Goal: Task Accomplishment & Management: Manage account settings

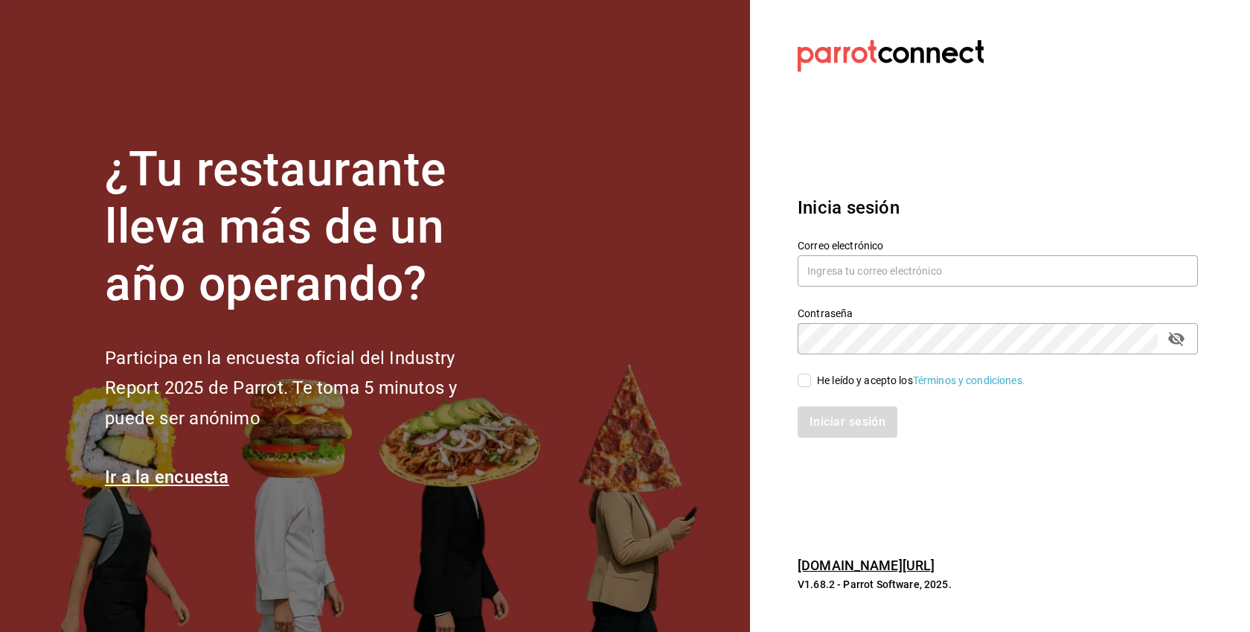
click at [851, 382] on div "He leído y acepto los Términos y condiciones." at bounding box center [921, 381] width 208 height 16
click at [811, 382] on input "He leído y acepto los Términos y condiciones." at bounding box center [804, 380] width 13 height 13
checkbox input "true"
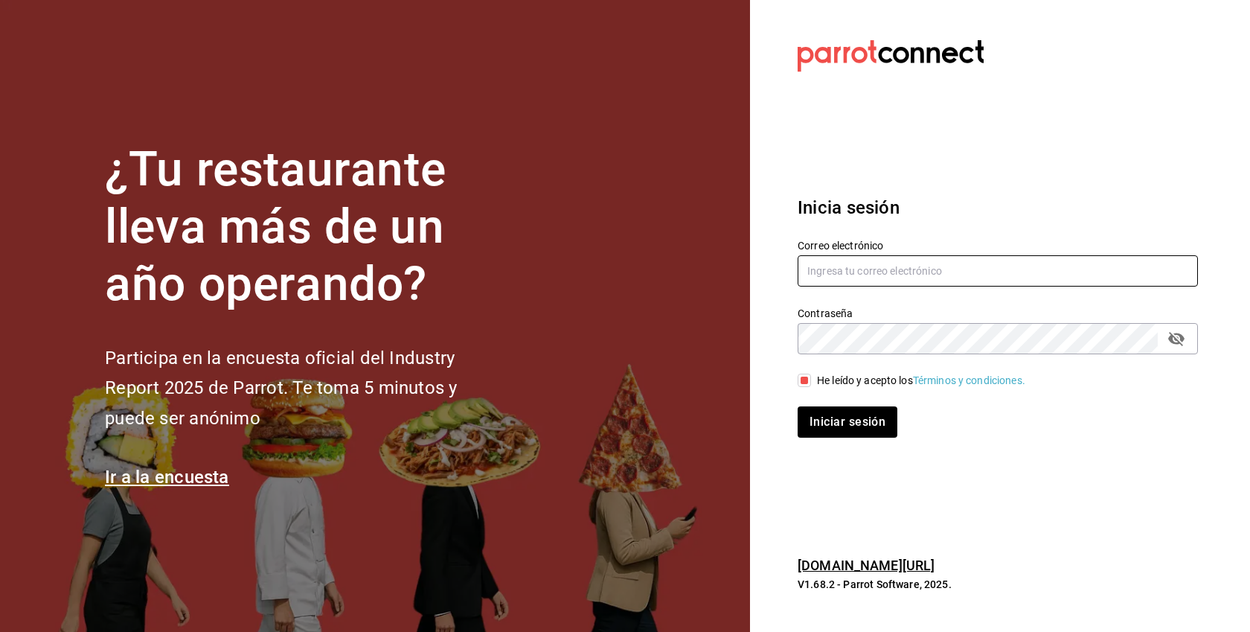
click at [860, 260] on input "text" at bounding box center [998, 270] width 400 height 31
paste input "tacoshelio@cdmx.com"
type input "tacoshelio@cdmx.com"
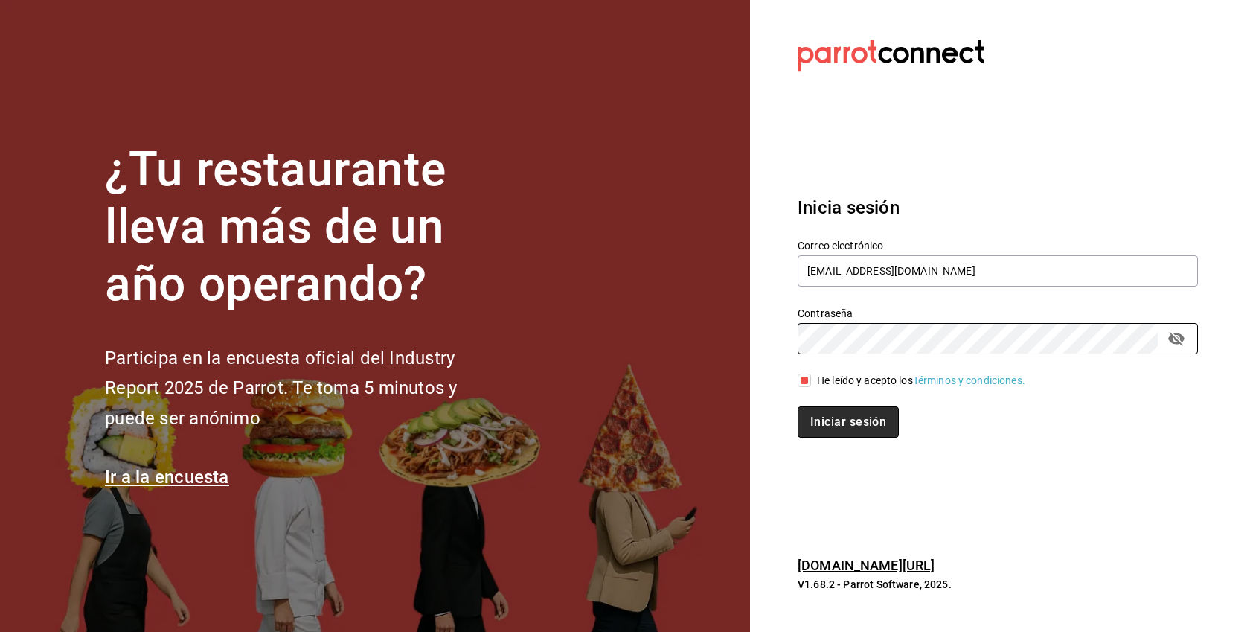
click at [865, 429] on button "Iniciar sesión" at bounding box center [848, 421] width 101 height 31
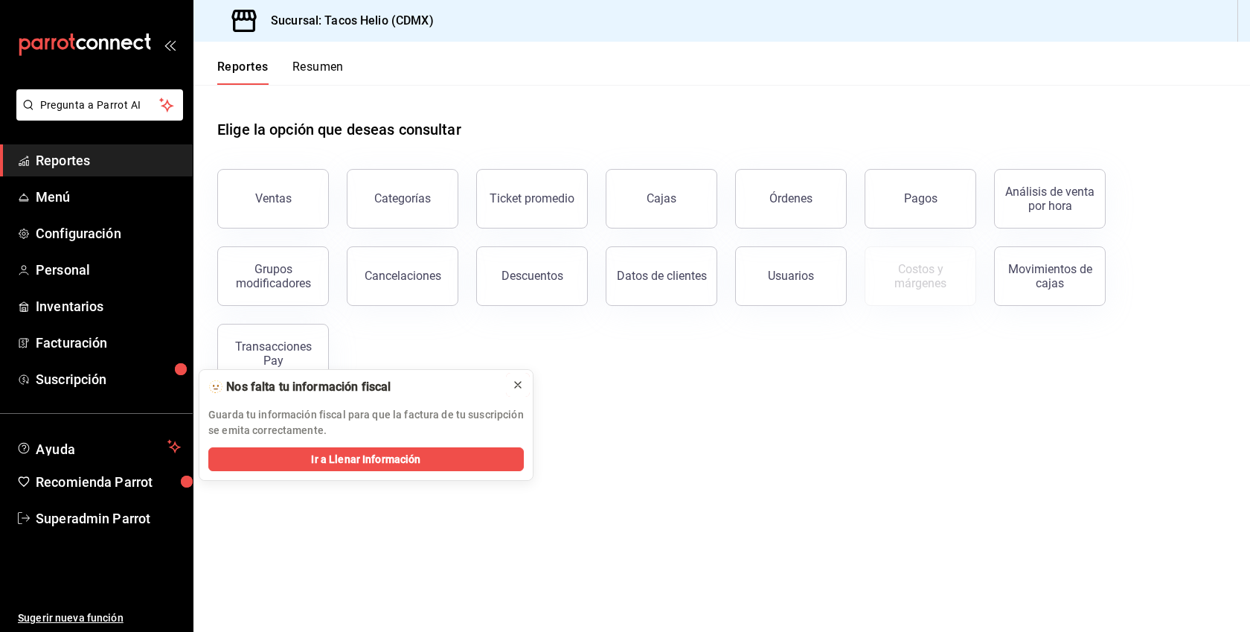
click at [510, 384] on button at bounding box center [518, 385] width 24 height 24
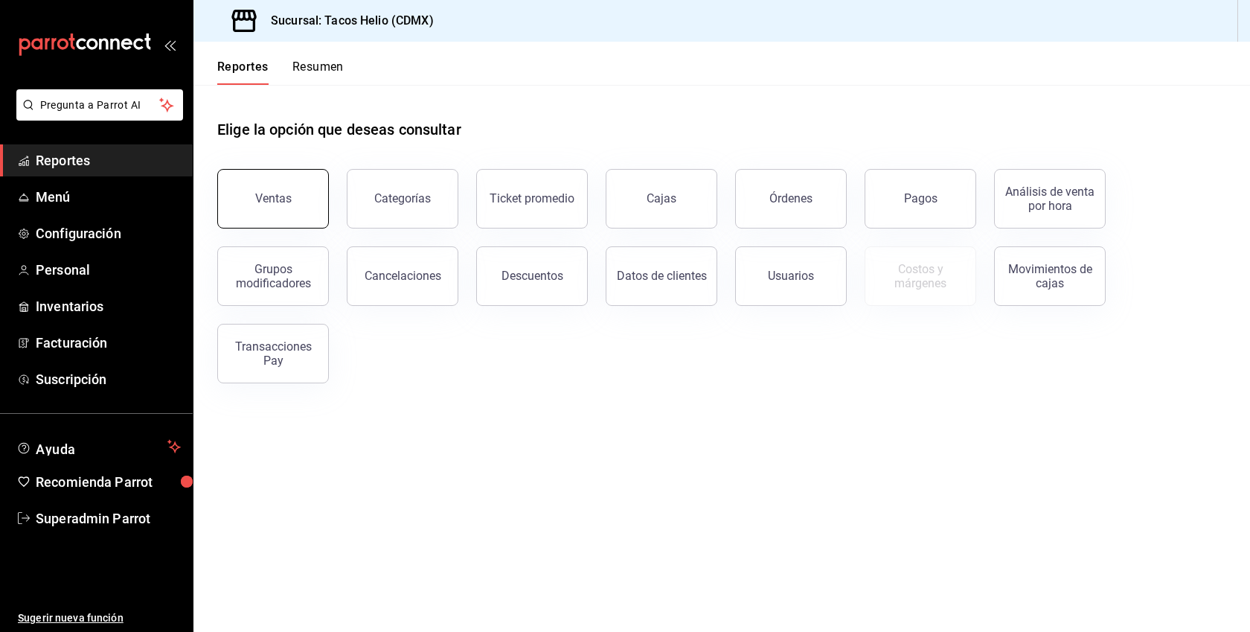
click at [254, 202] on button "Ventas" at bounding box center [273, 199] width 112 height 60
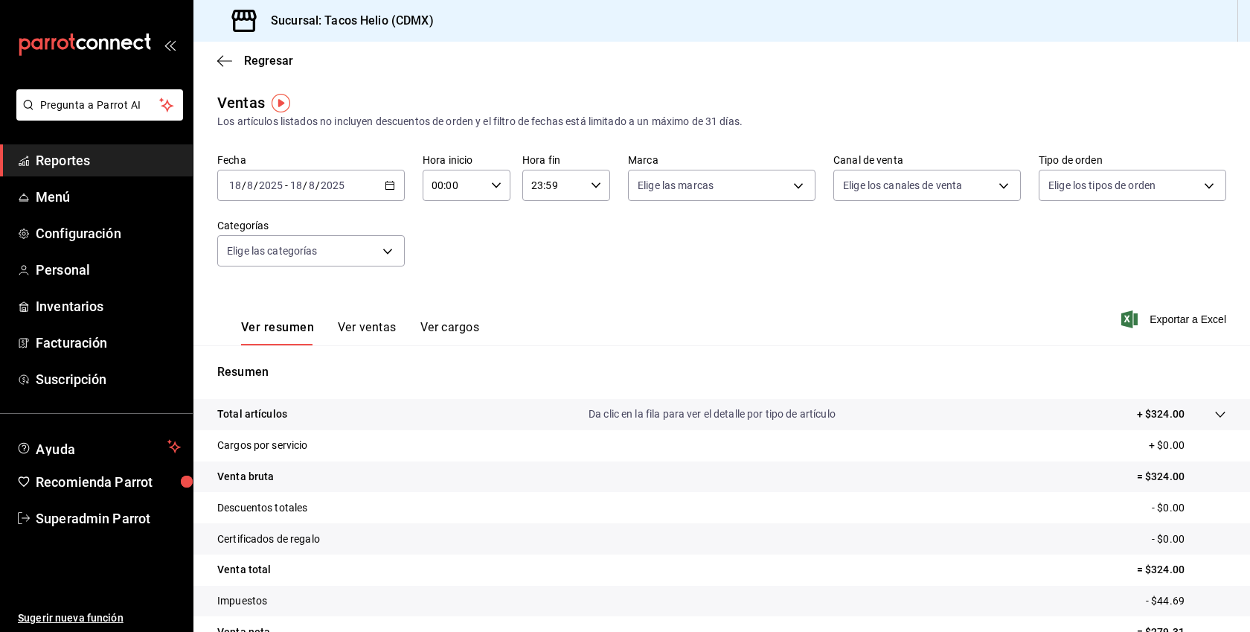
click at [385, 182] on icon "button" at bounding box center [390, 185] width 10 height 10
click at [295, 298] on span "Semana actual" at bounding box center [287, 297] width 115 height 16
click at [362, 323] on button "Ver ventas" at bounding box center [367, 332] width 59 height 25
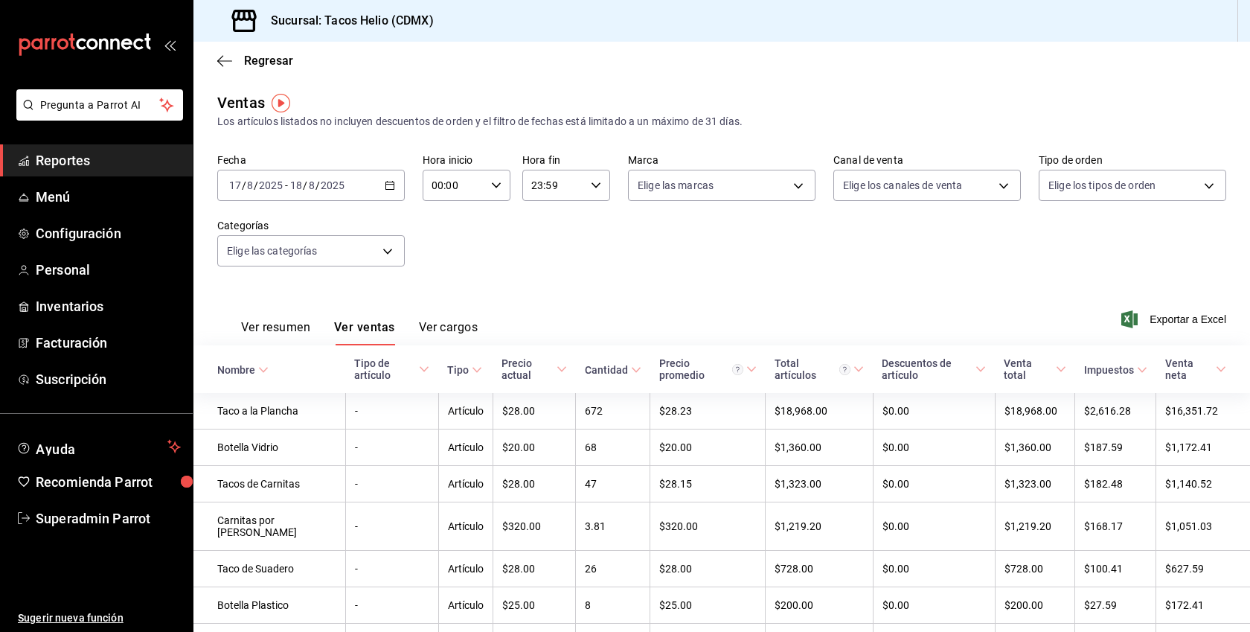
click at [83, 164] on span "Reportes" at bounding box center [108, 160] width 145 height 20
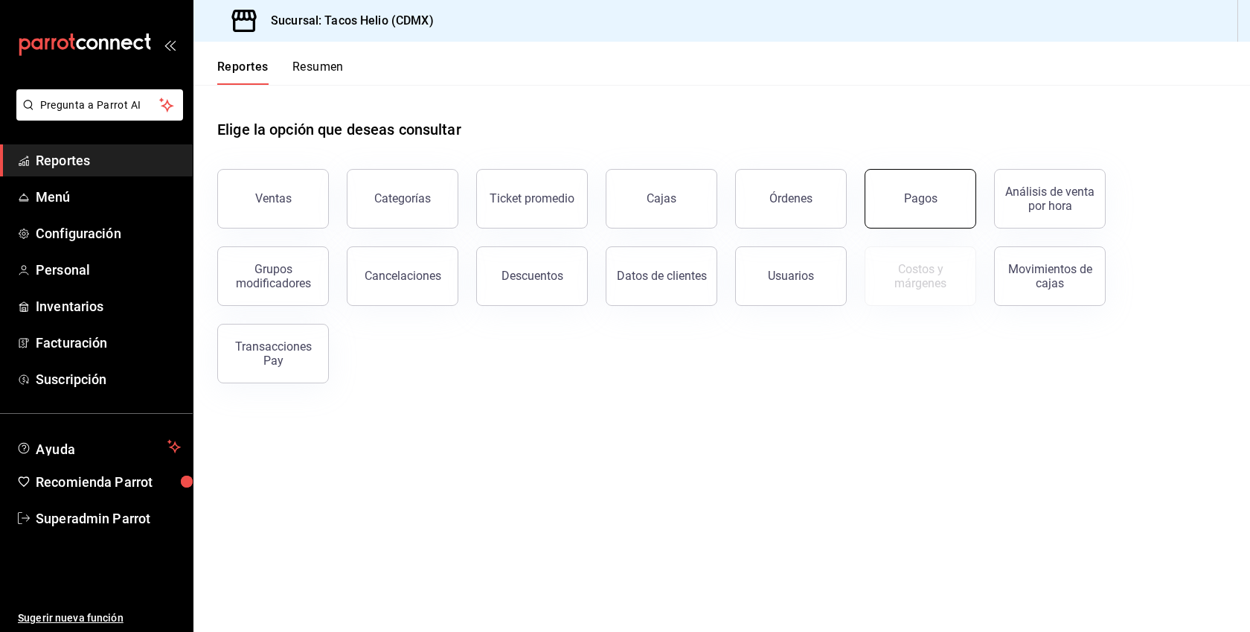
click at [912, 181] on button "Pagos" at bounding box center [921, 199] width 112 height 60
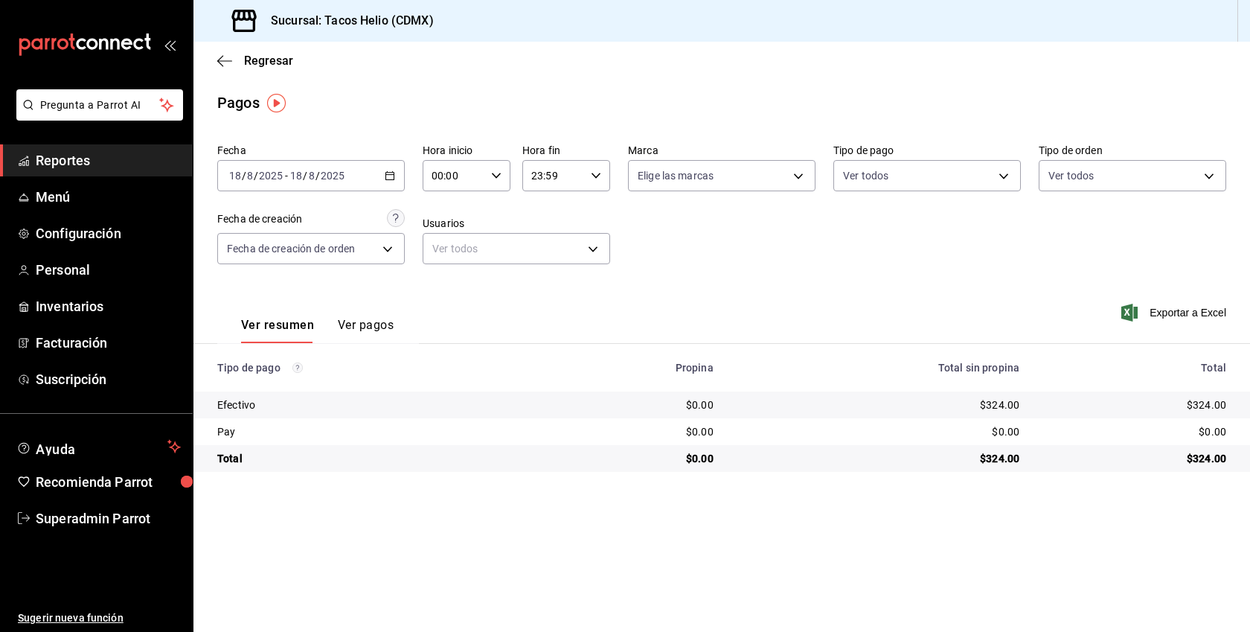
click at [394, 179] on \(Stroke\) "button" at bounding box center [389, 176] width 9 height 8
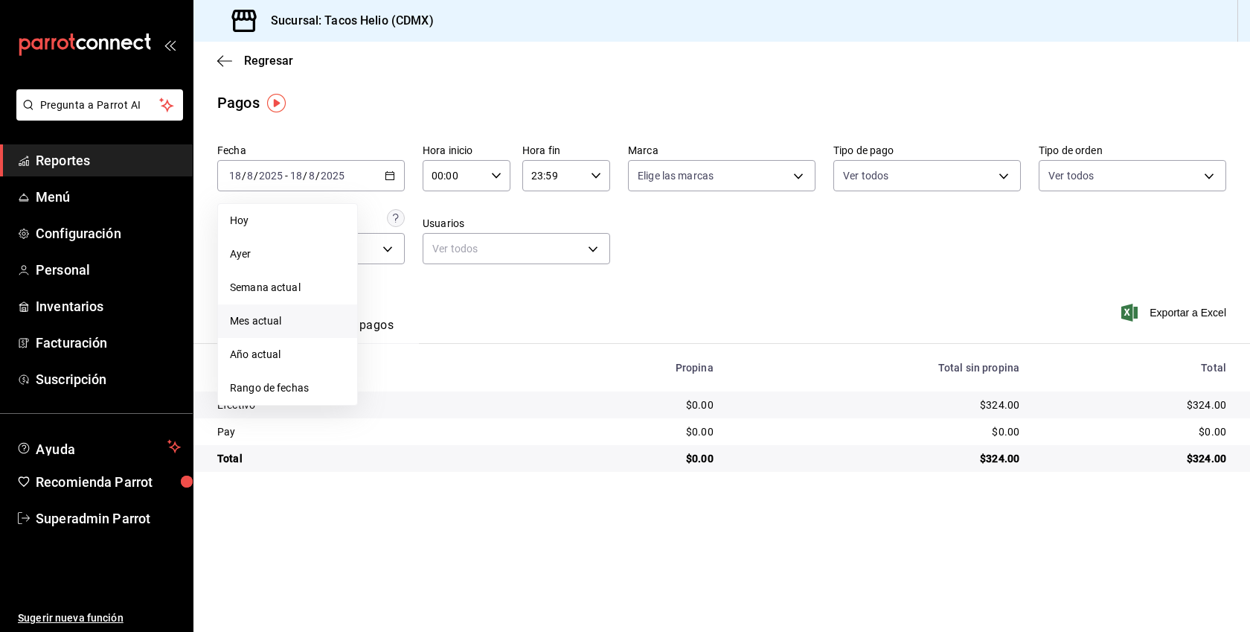
click at [278, 324] on span "Mes actual" at bounding box center [287, 321] width 115 height 16
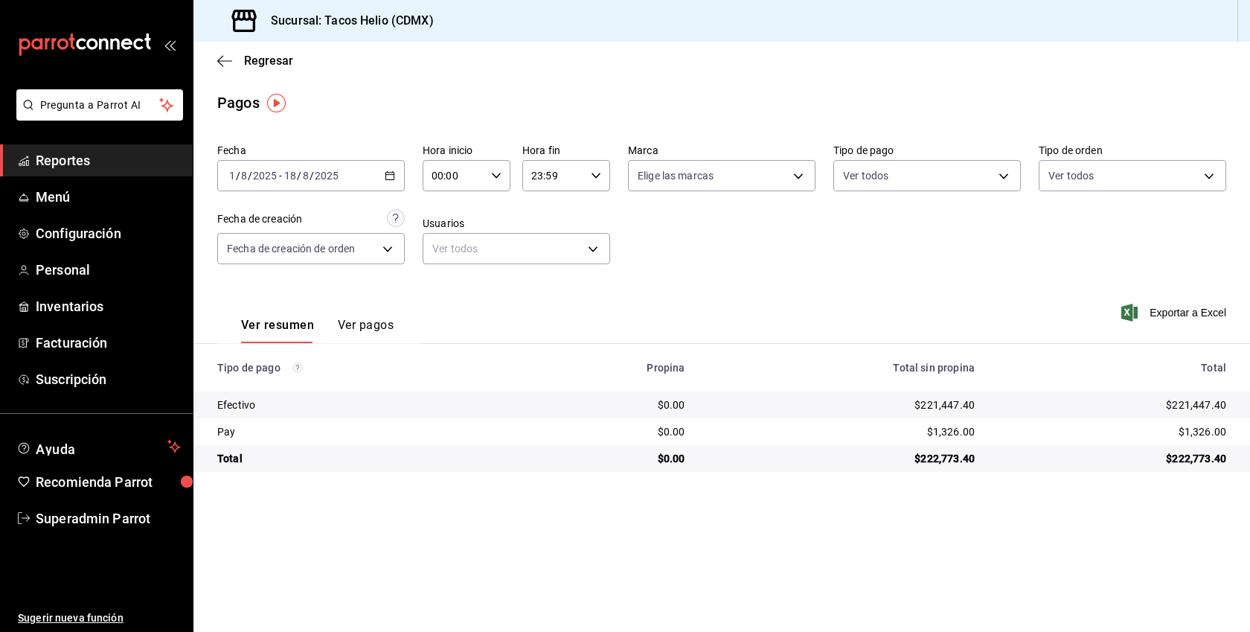
click at [344, 320] on button "Ver pagos" at bounding box center [366, 330] width 56 height 25
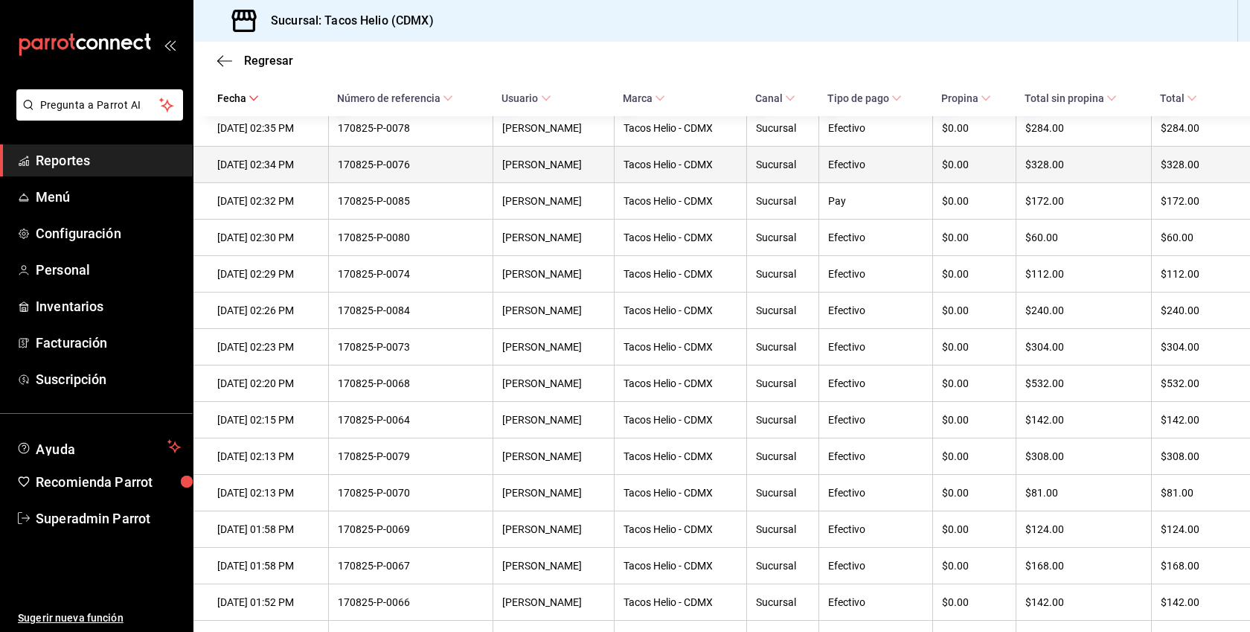
scroll to position [1753, 0]
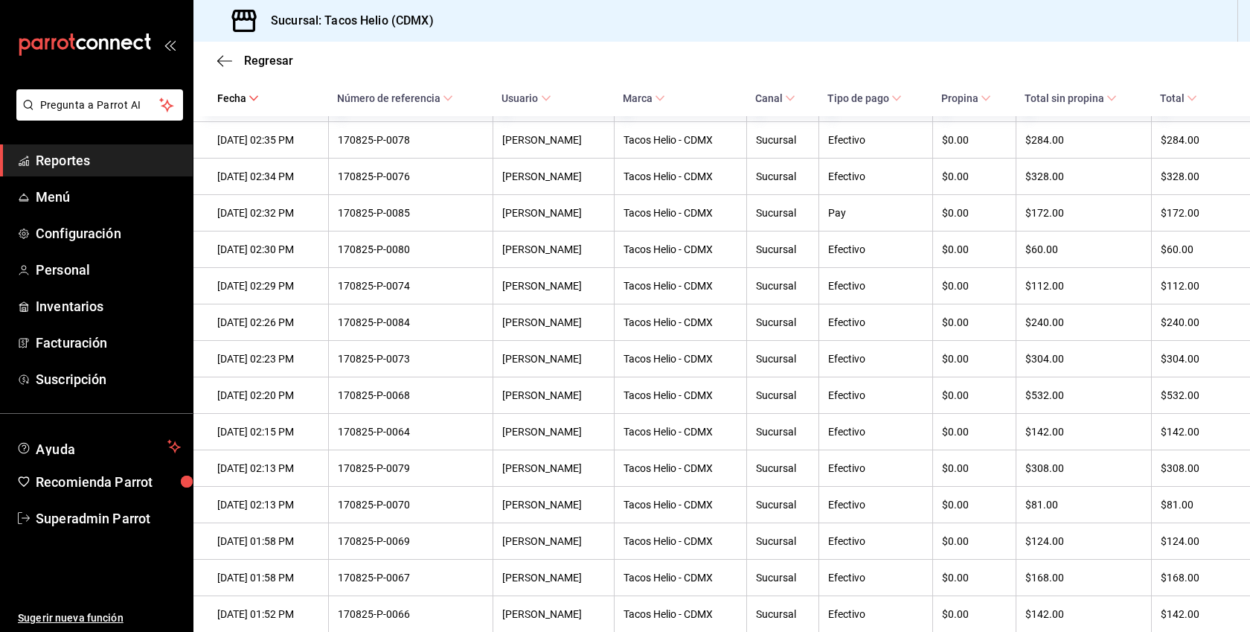
click at [114, 150] on span "Reportes" at bounding box center [108, 160] width 145 height 20
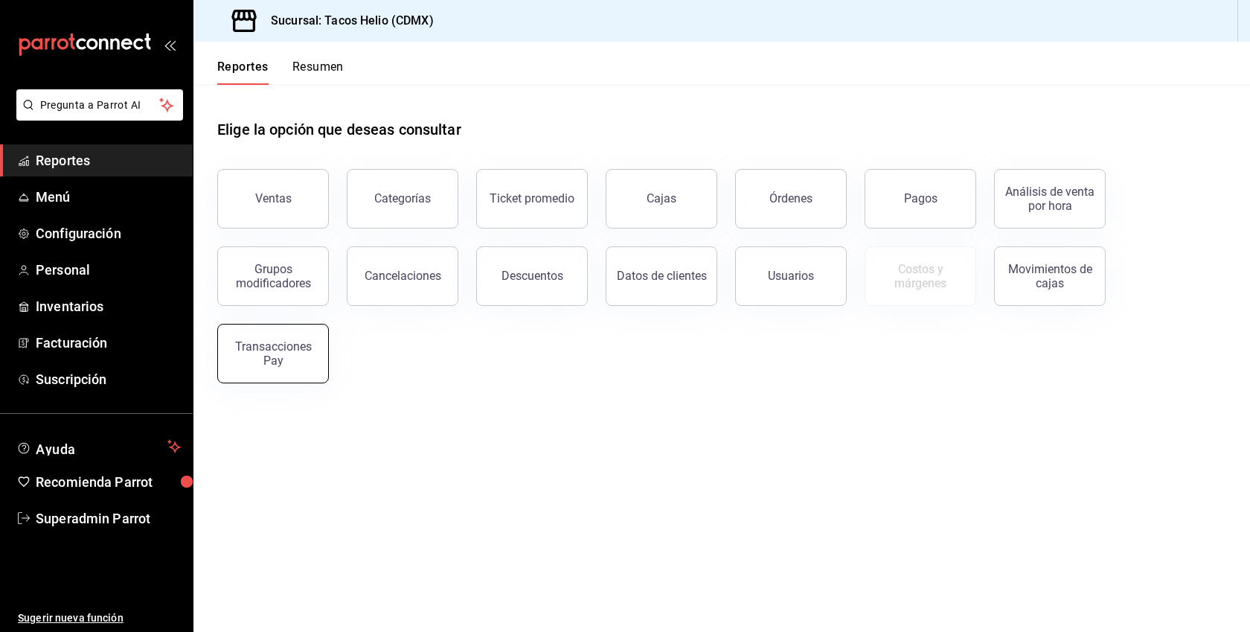
click at [278, 364] on div "Transacciones Pay" at bounding box center [273, 353] width 92 height 28
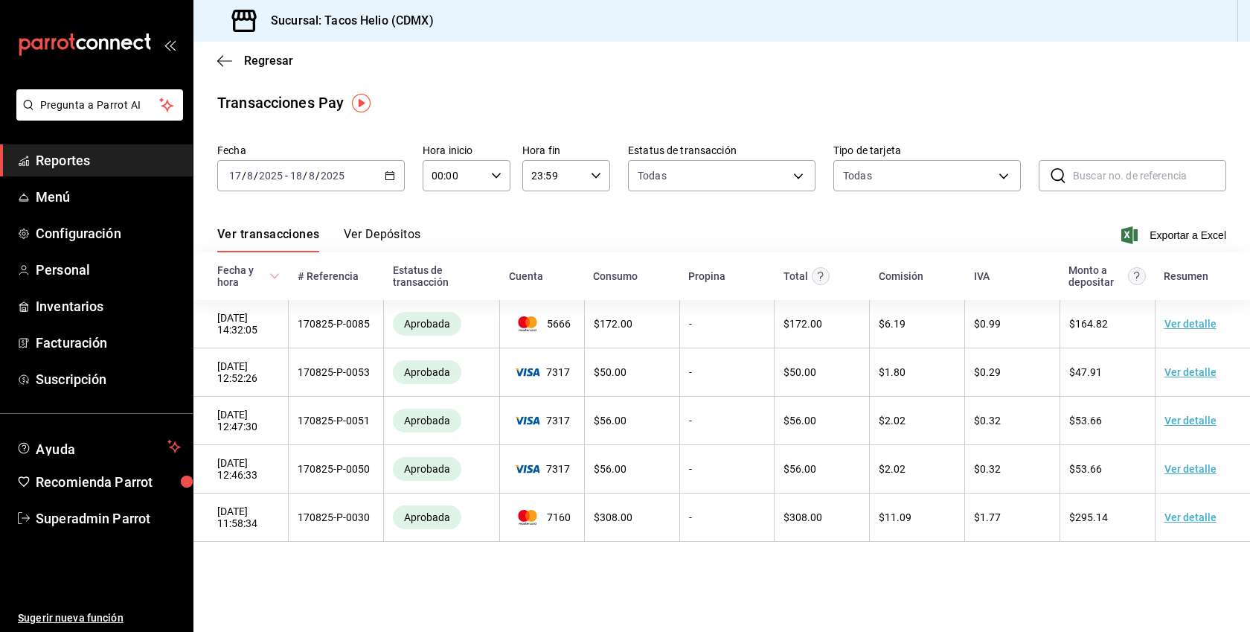
click at [384, 246] on button "Ver Depósitos" at bounding box center [382, 239] width 77 height 25
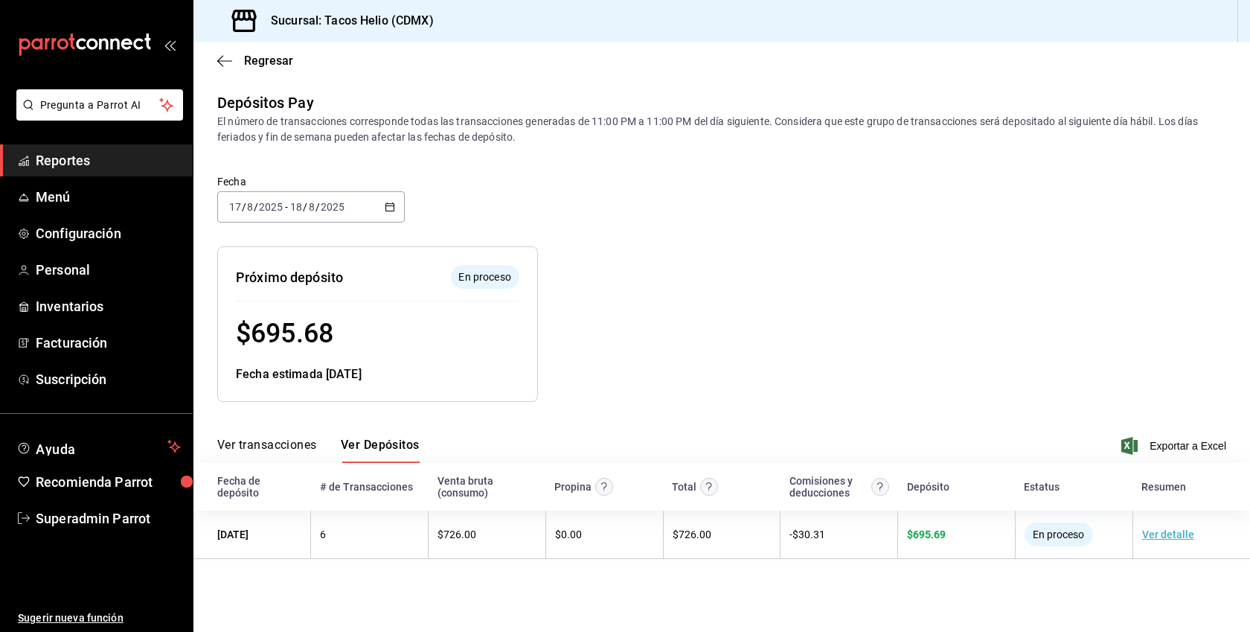
click at [396, 202] on div "[DATE] [DATE] - [DATE] [DATE]" at bounding box center [311, 206] width 188 height 31
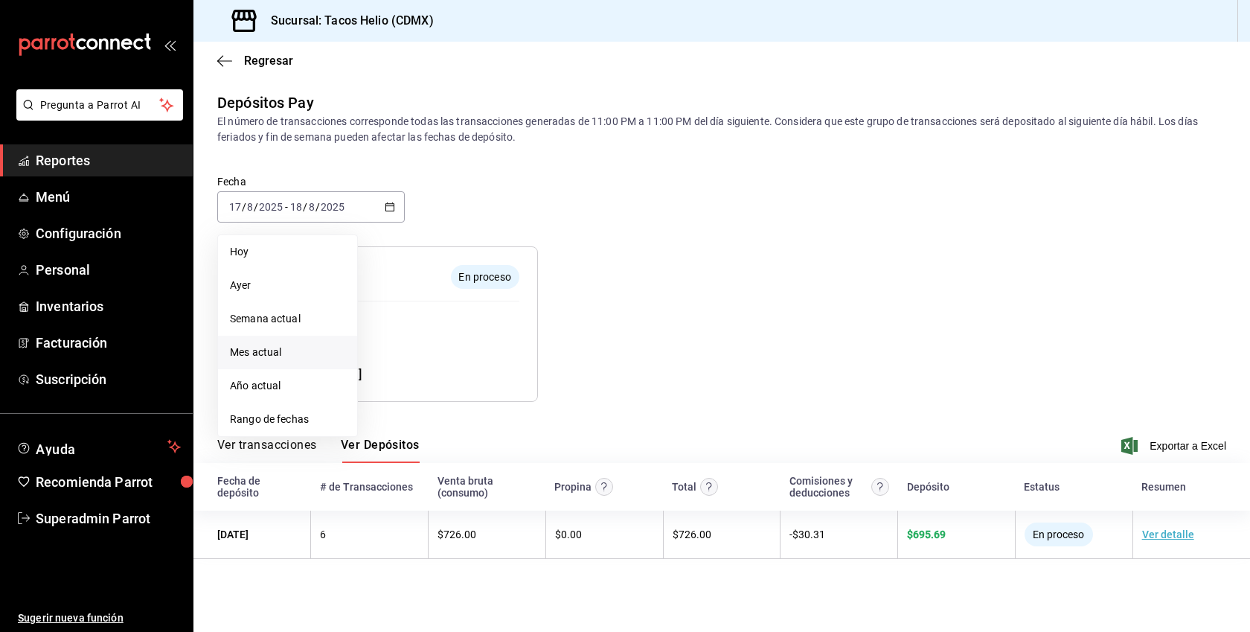
click at [278, 345] on span "Mes actual" at bounding box center [287, 353] width 115 height 16
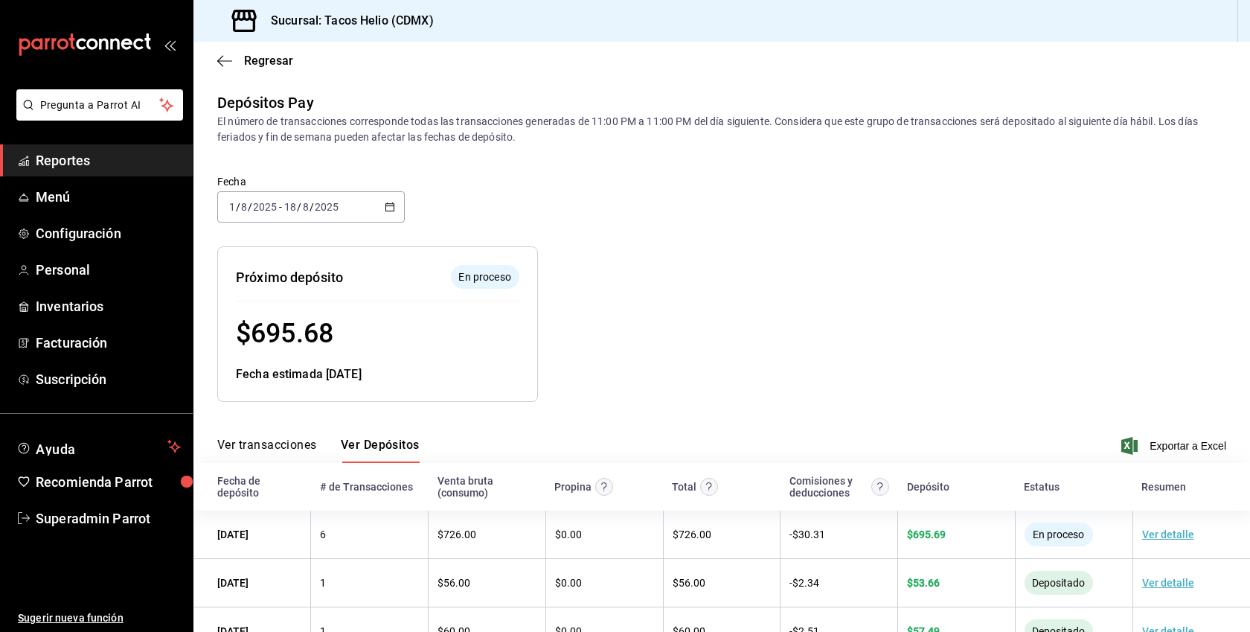
scroll to position [97, 0]
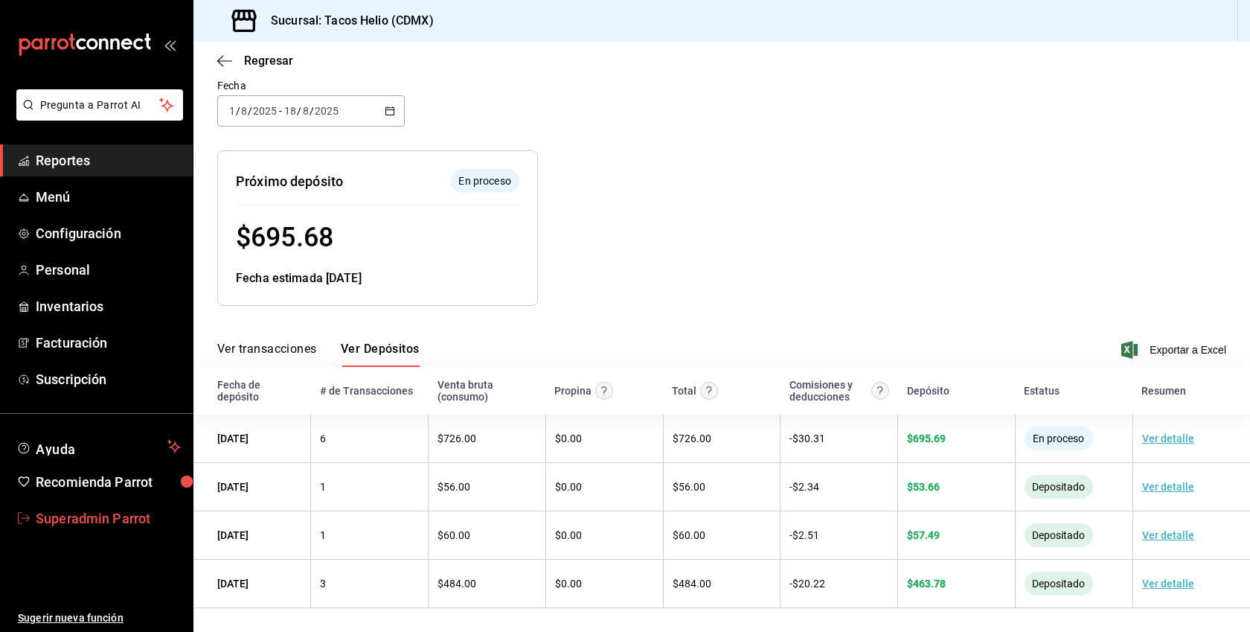
click at [92, 528] on link "Superadmin Parrot" at bounding box center [96, 518] width 193 height 32
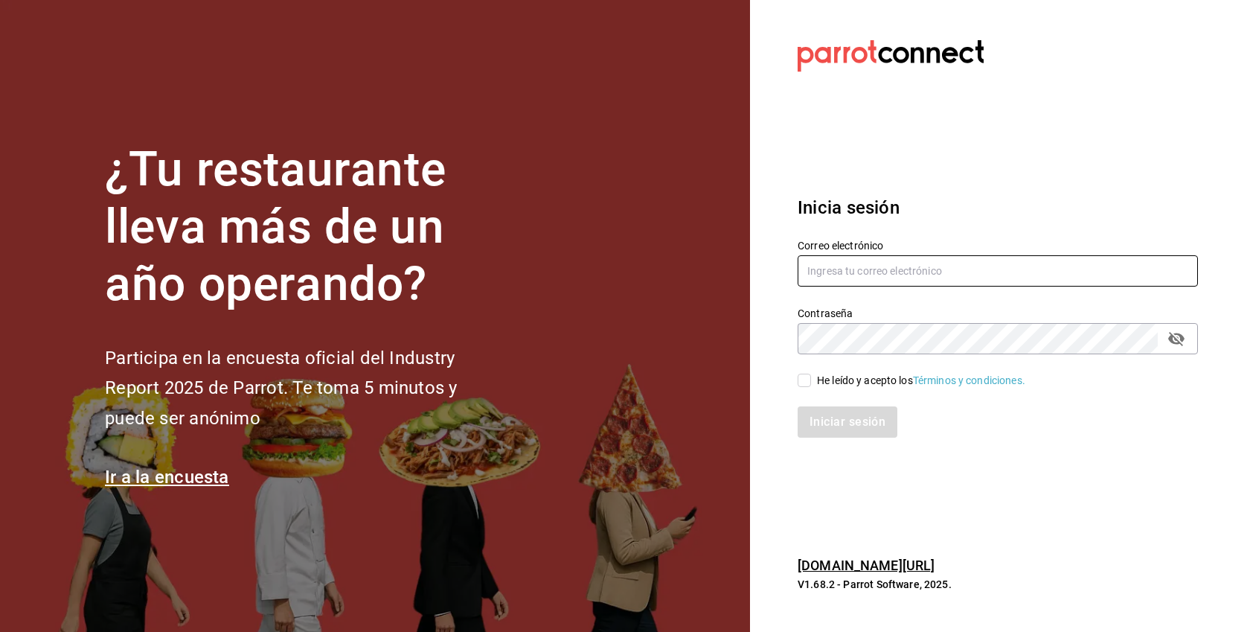
click at [863, 266] on input "text" at bounding box center [998, 270] width 400 height 31
paste input "multiuser@yimthai.com"
type input "multiuser@yimthai.com"
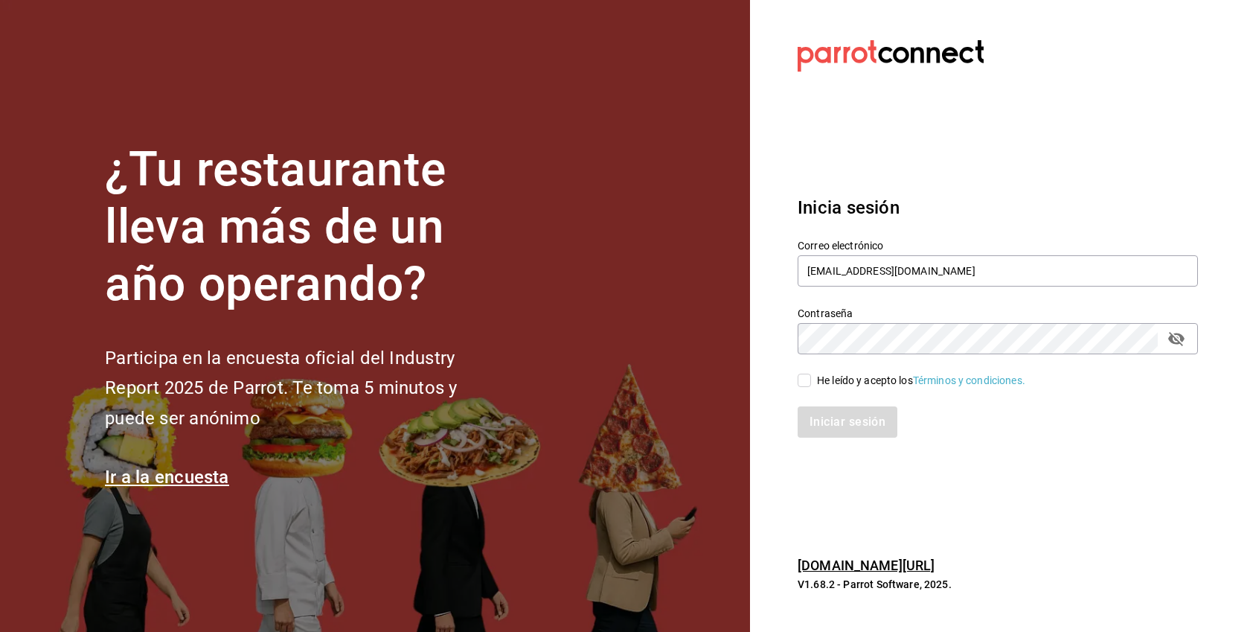
click at [819, 379] on div "He leído y acepto los Términos y condiciones." at bounding box center [921, 381] width 208 height 16
click at [811, 379] on input "He leído y acepto los Términos y condiciones." at bounding box center [804, 380] width 13 height 13
checkbox input "true"
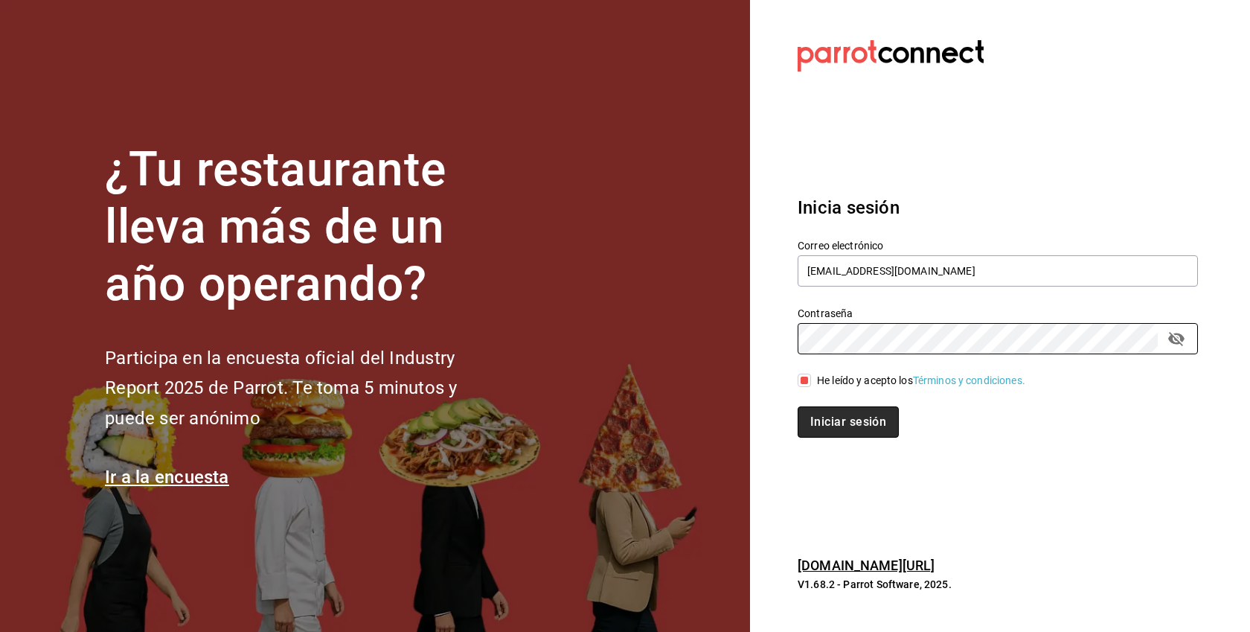
click at [868, 418] on button "Iniciar sesión" at bounding box center [848, 421] width 101 height 31
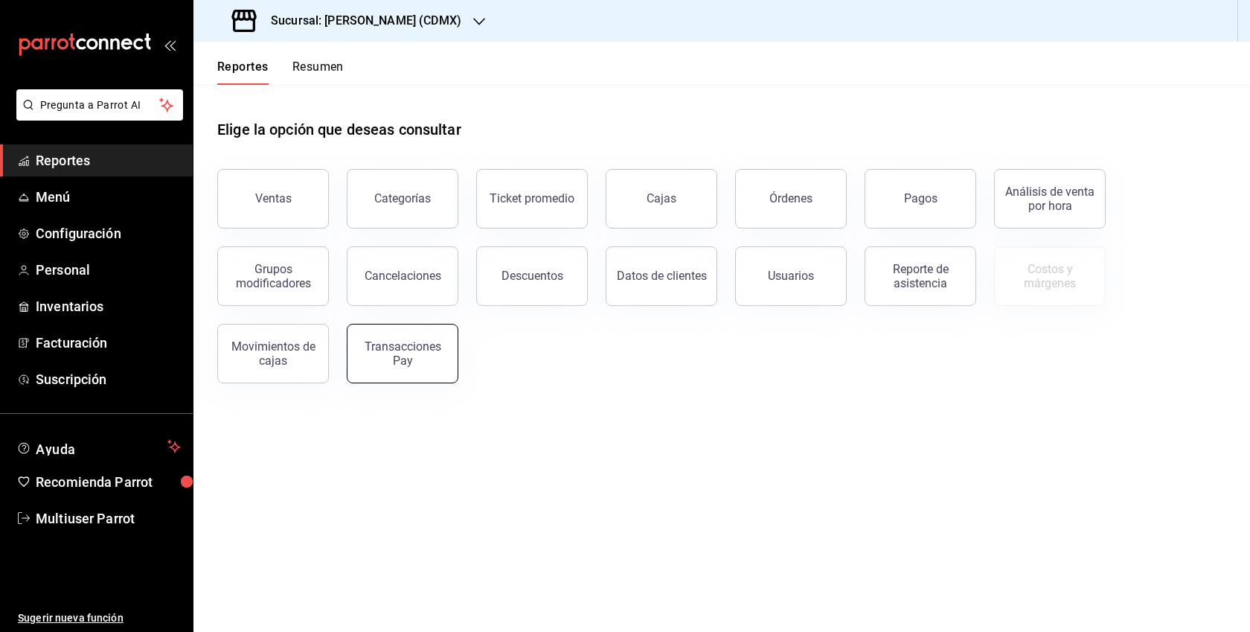
click at [435, 337] on button "Transacciones Pay" at bounding box center [403, 354] width 112 height 60
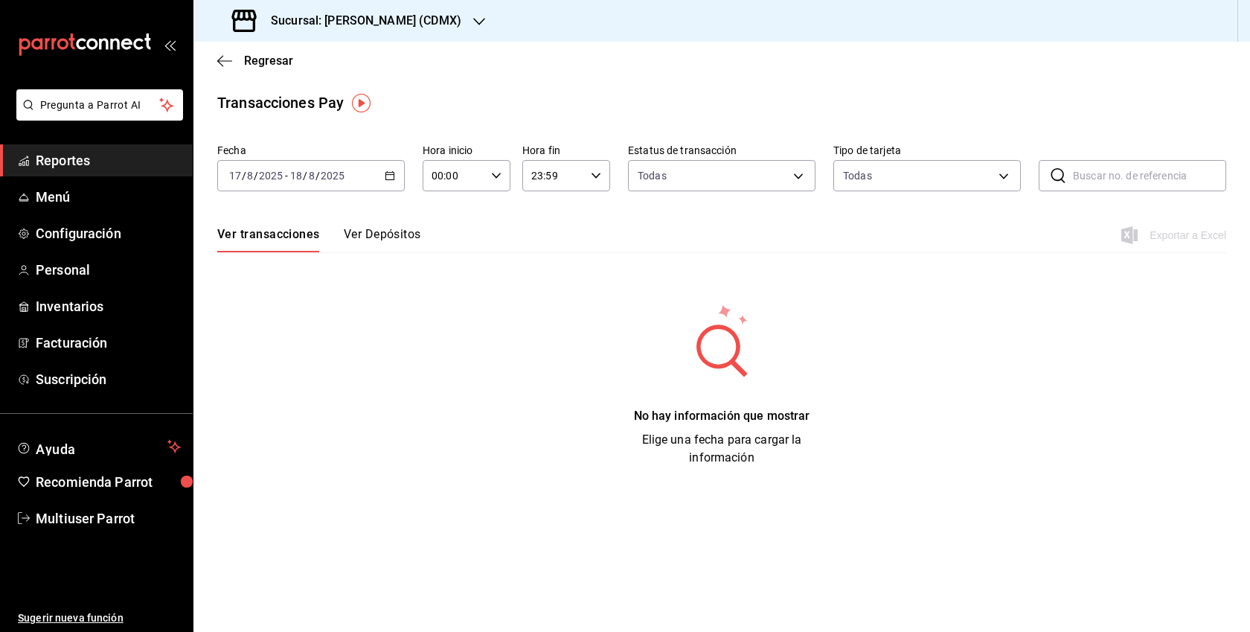
click at [398, 235] on button "Ver Depósitos" at bounding box center [382, 239] width 77 height 25
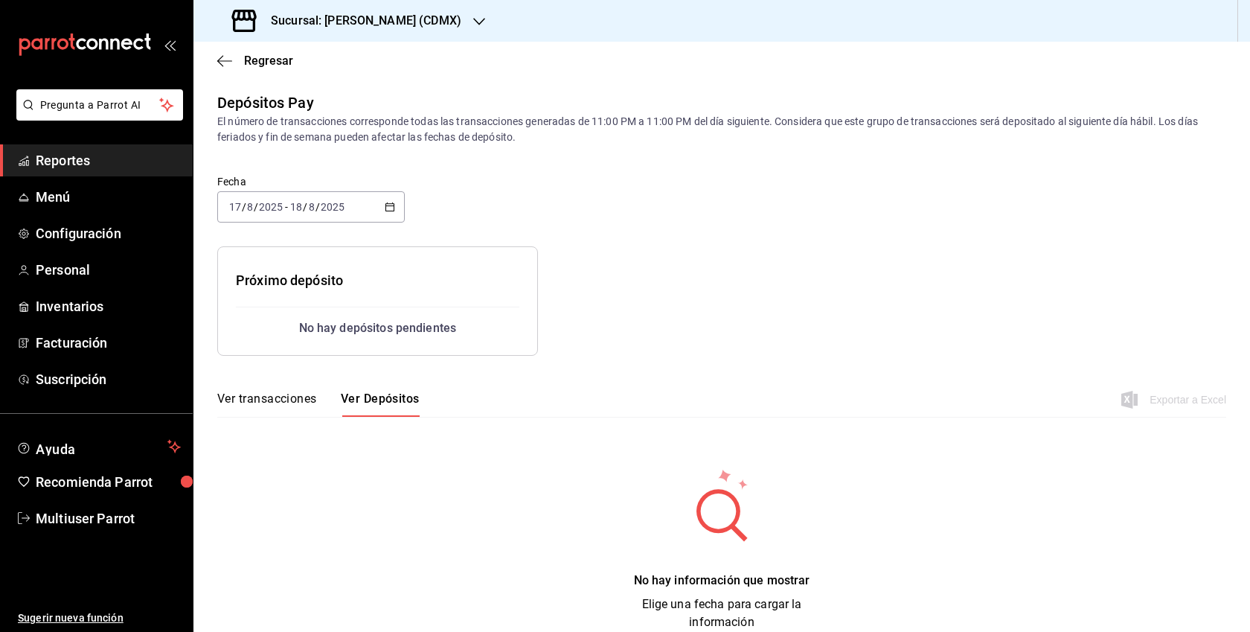
click at [392, 203] on \(Stroke\) "button" at bounding box center [389, 207] width 9 height 8
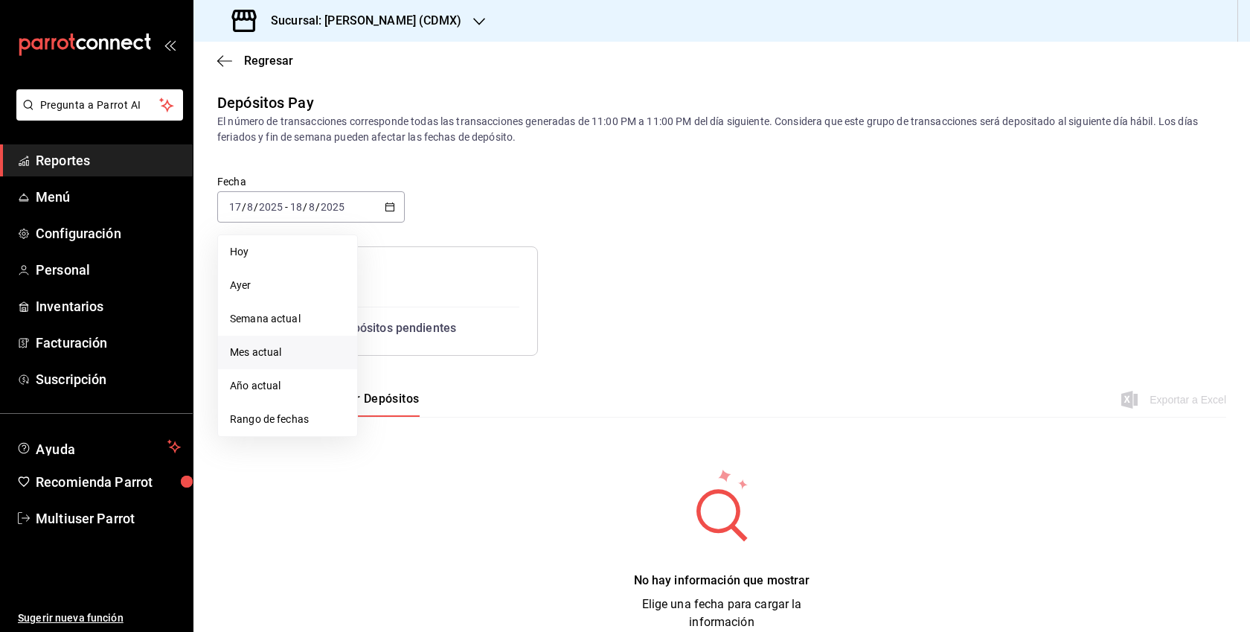
click at [281, 350] on span "Mes actual" at bounding box center [287, 353] width 115 height 16
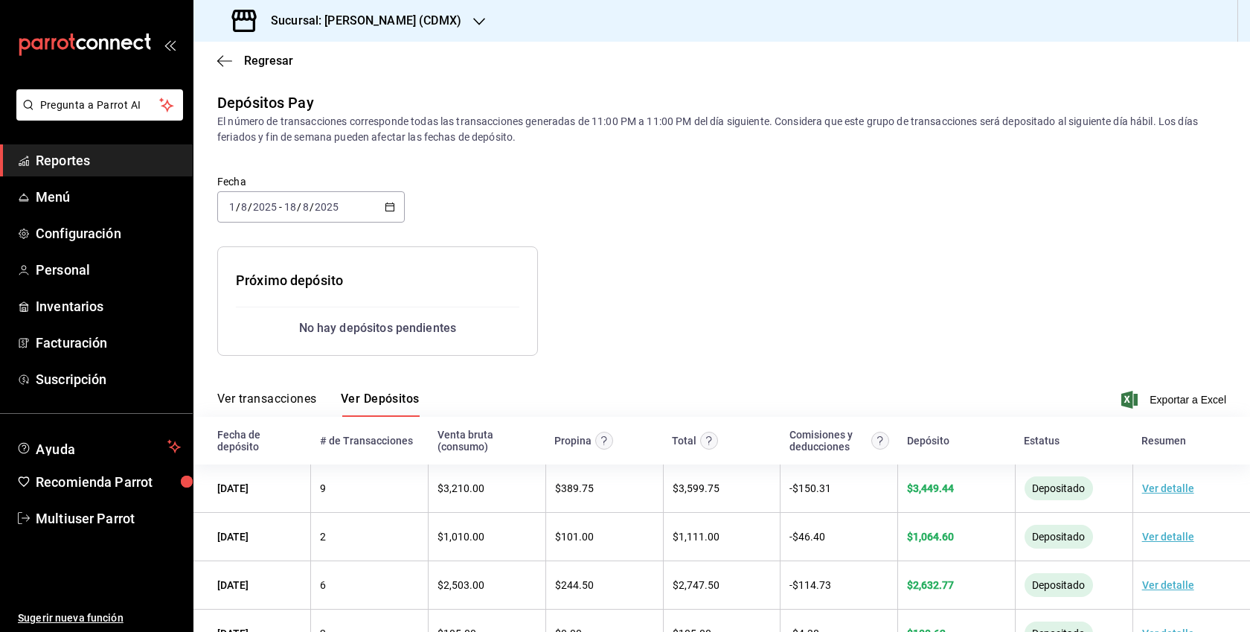
scroll to position [99, 0]
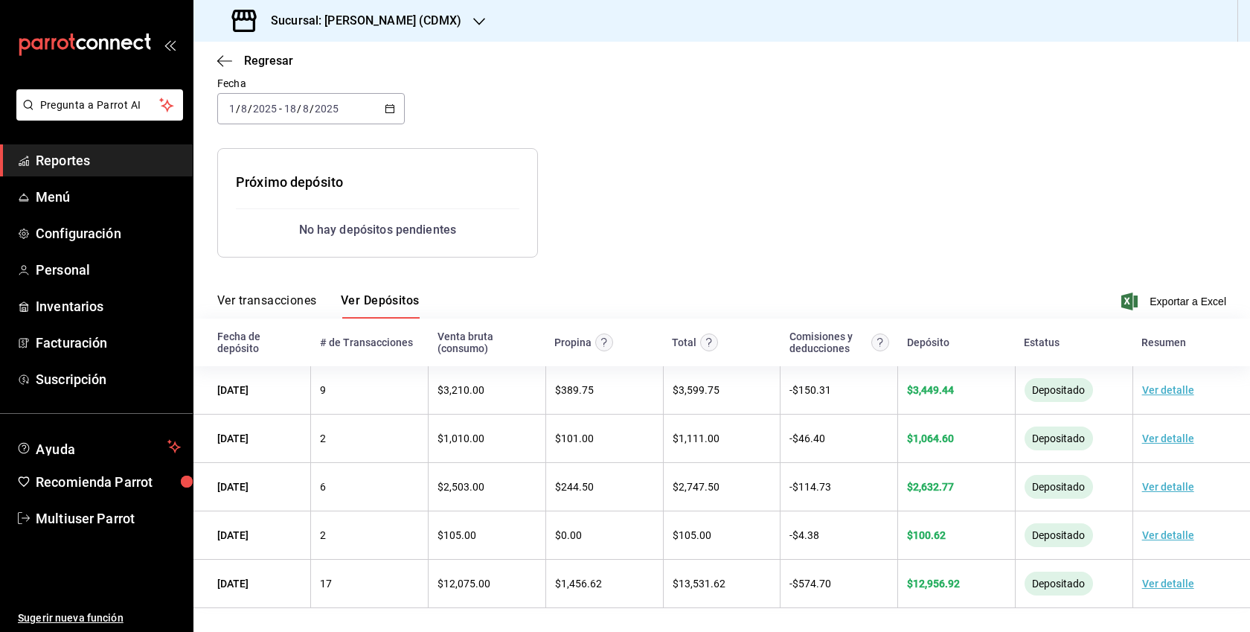
click at [376, 25] on h3 "Sucursal: Yim Thai (CDMX)" at bounding box center [360, 21] width 202 height 18
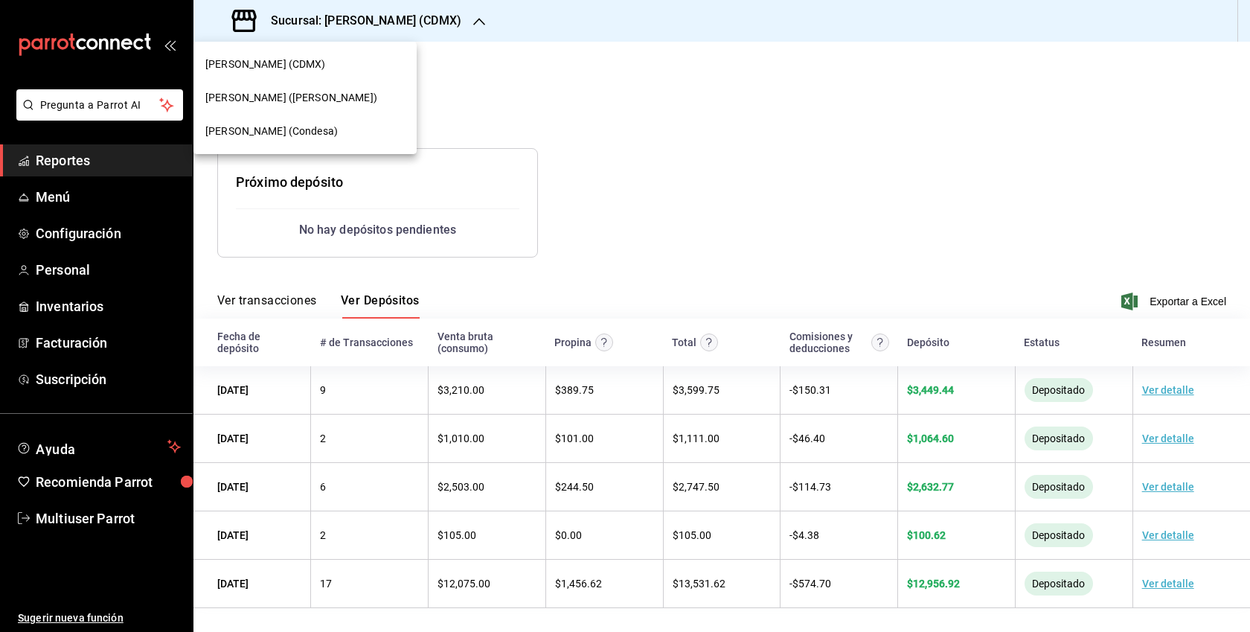
click at [292, 104] on span "Yim Thai (Del Valle)" at bounding box center [291, 98] width 172 height 16
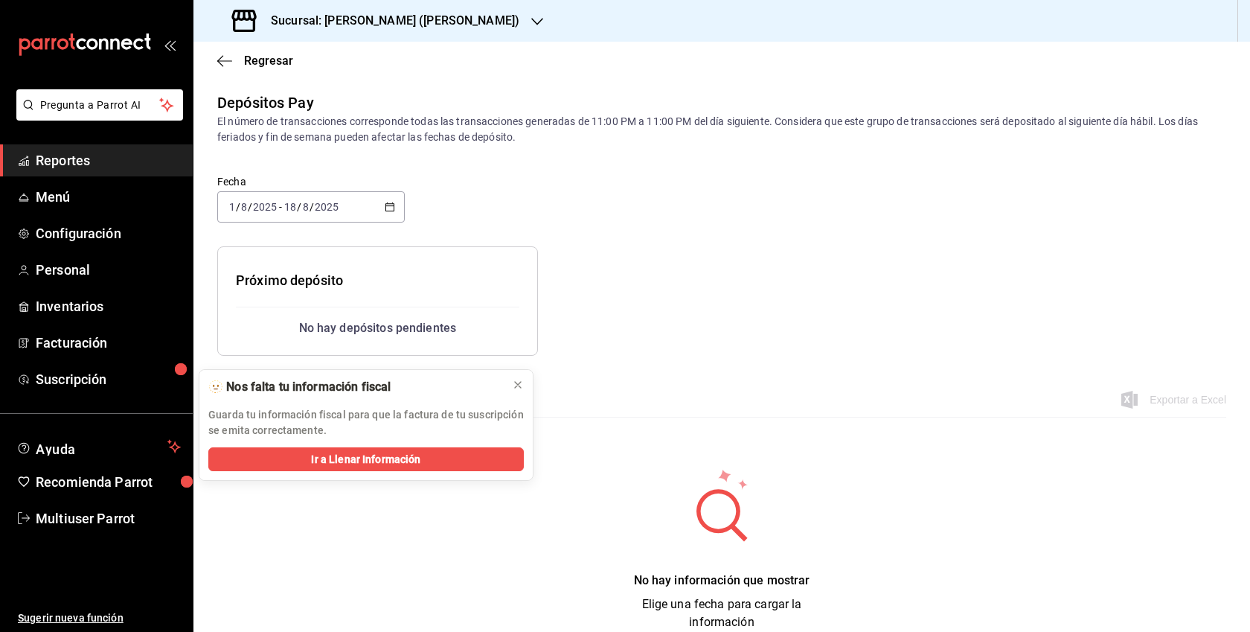
click at [555, 218] on div "Fecha 2025-08-01 1 / 8 / 2025 - 2025-08-18 18 / 8 / 2025" at bounding box center [721, 207] width 1009 height 77
click at [379, 199] on div "2025-08-01 1 / 8 / 2025 - 2025-08-18 18 / 8 / 2025" at bounding box center [311, 206] width 188 height 31
click at [266, 356] on span "Mes actual" at bounding box center [287, 353] width 115 height 16
click at [516, 385] on icon at bounding box center [518, 385] width 12 height 12
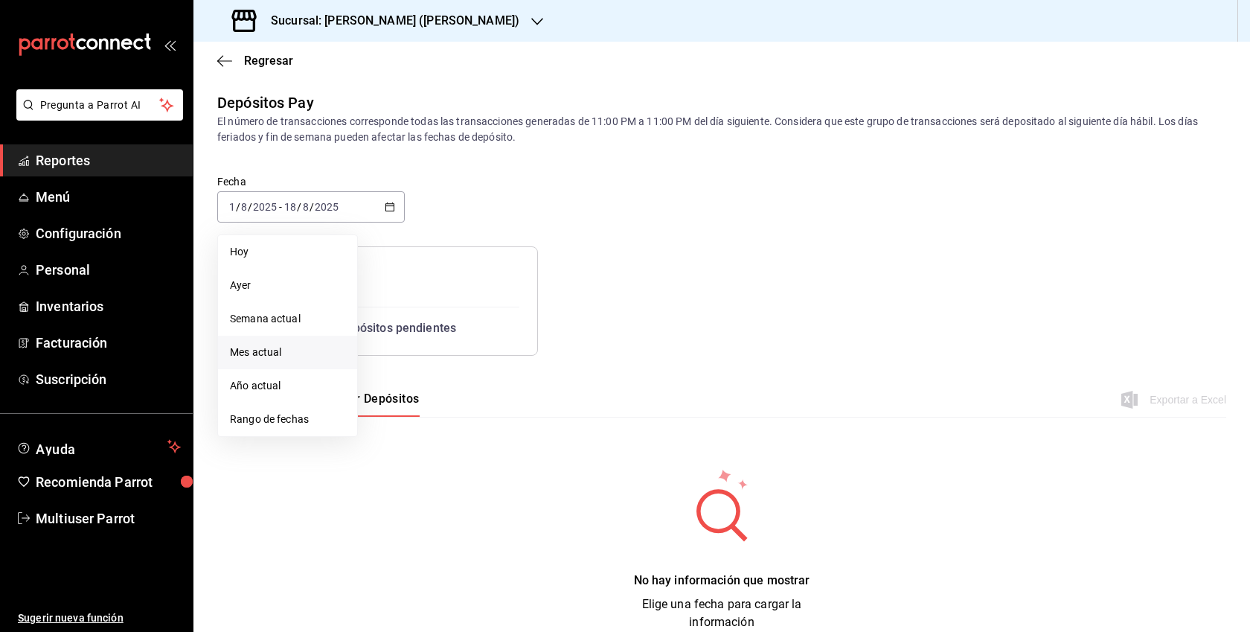
click at [625, 196] on div "Fecha 2025-08-01 1 / 8 / 2025 - 2025-08-18 18 / 8 / 2025 Hoy Ayer Semana actual…" at bounding box center [721, 207] width 1009 height 77
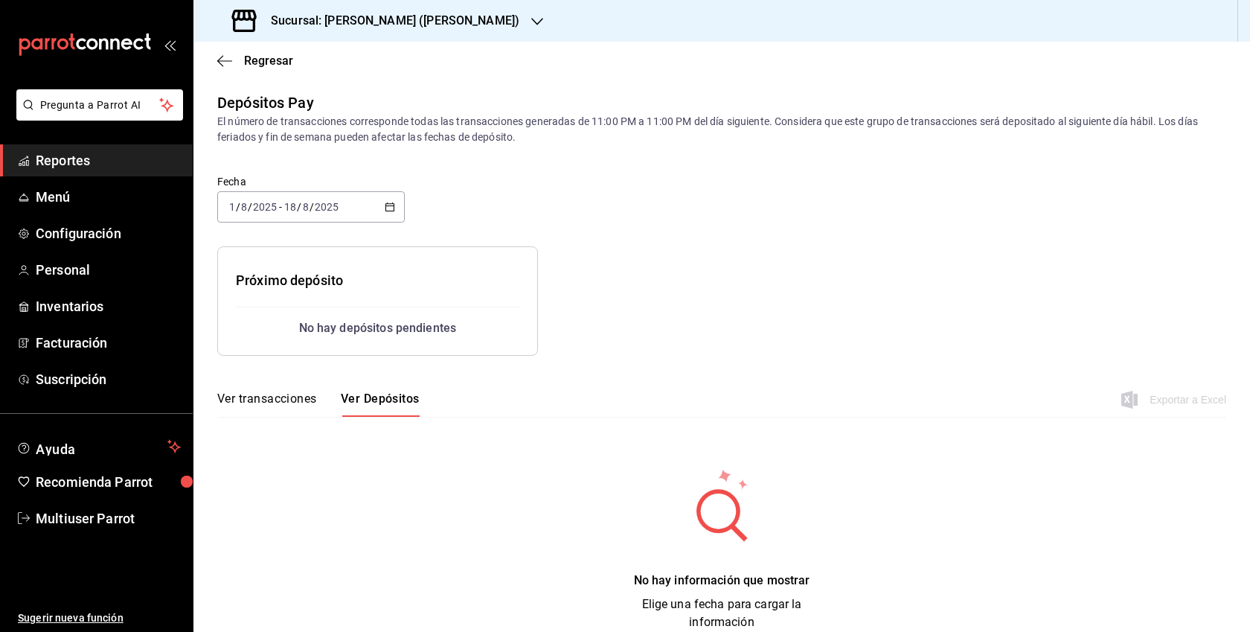
click at [426, 28] on h3 "Sucursal: Yim Thai (Del Valle)" at bounding box center [389, 21] width 260 height 18
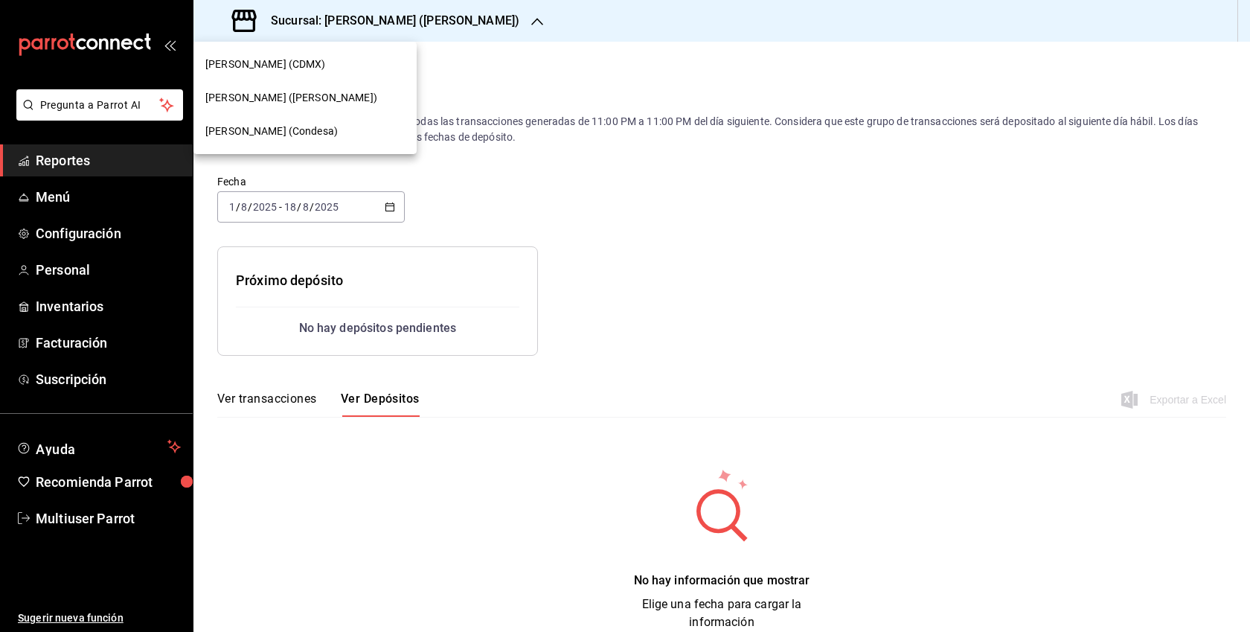
click at [395, 200] on div at bounding box center [625, 316] width 1250 height 632
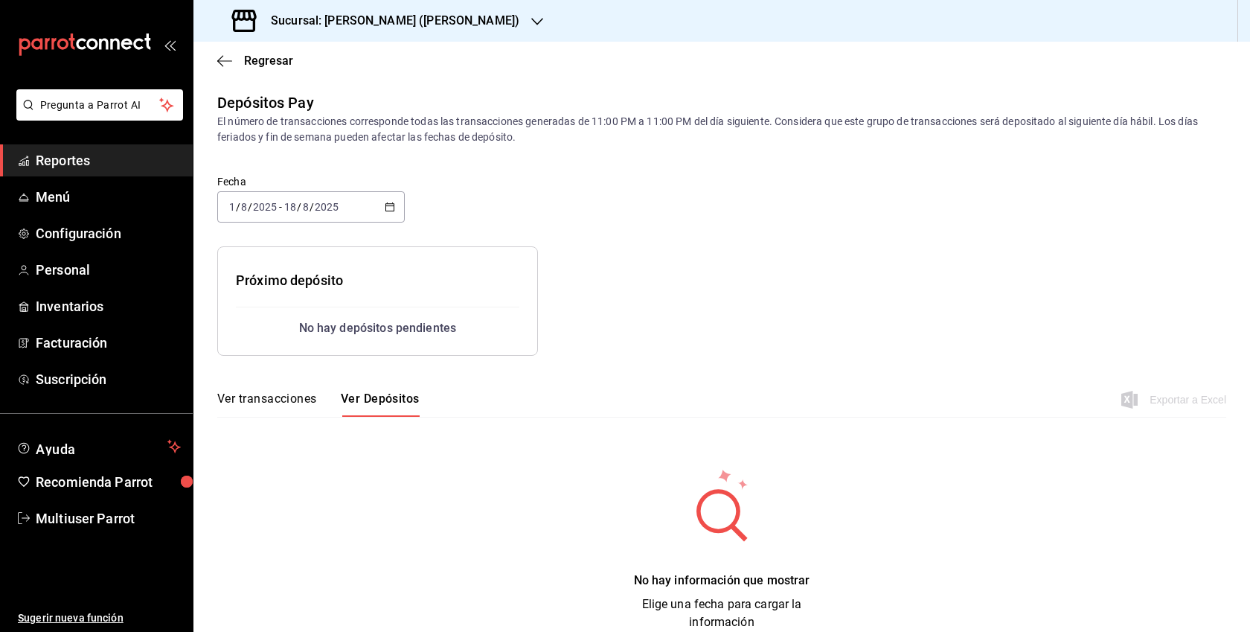
click at [389, 207] on icon "button" at bounding box center [390, 207] width 10 height 10
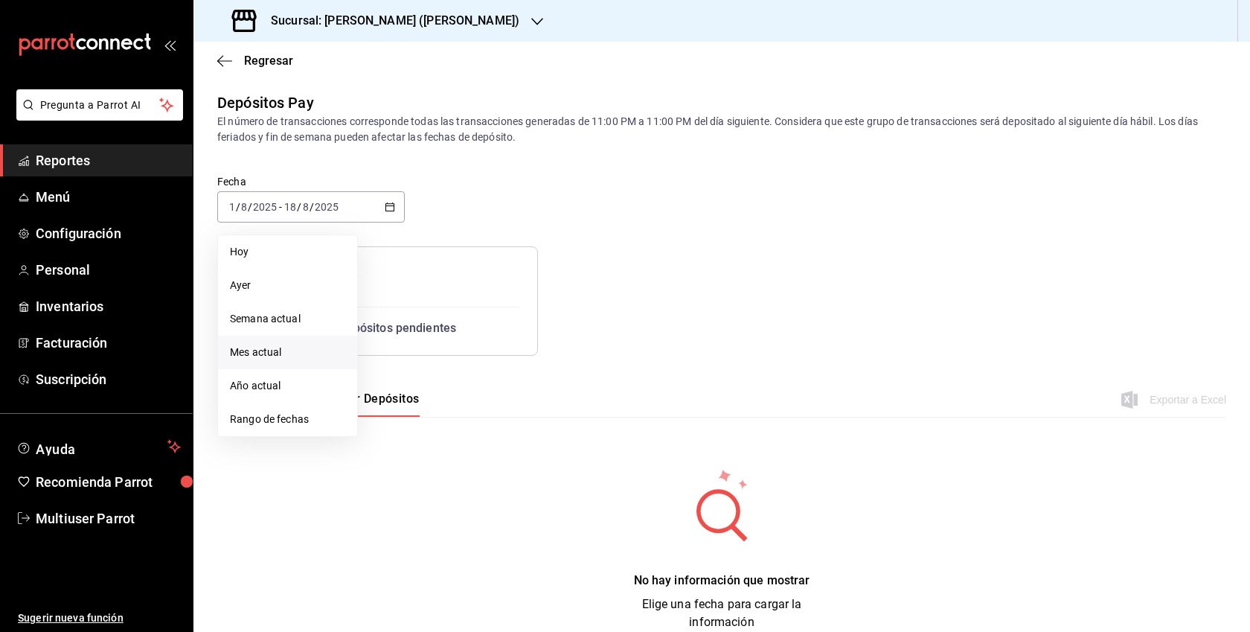
click at [304, 350] on span "Mes actual" at bounding box center [287, 353] width 115 height 16
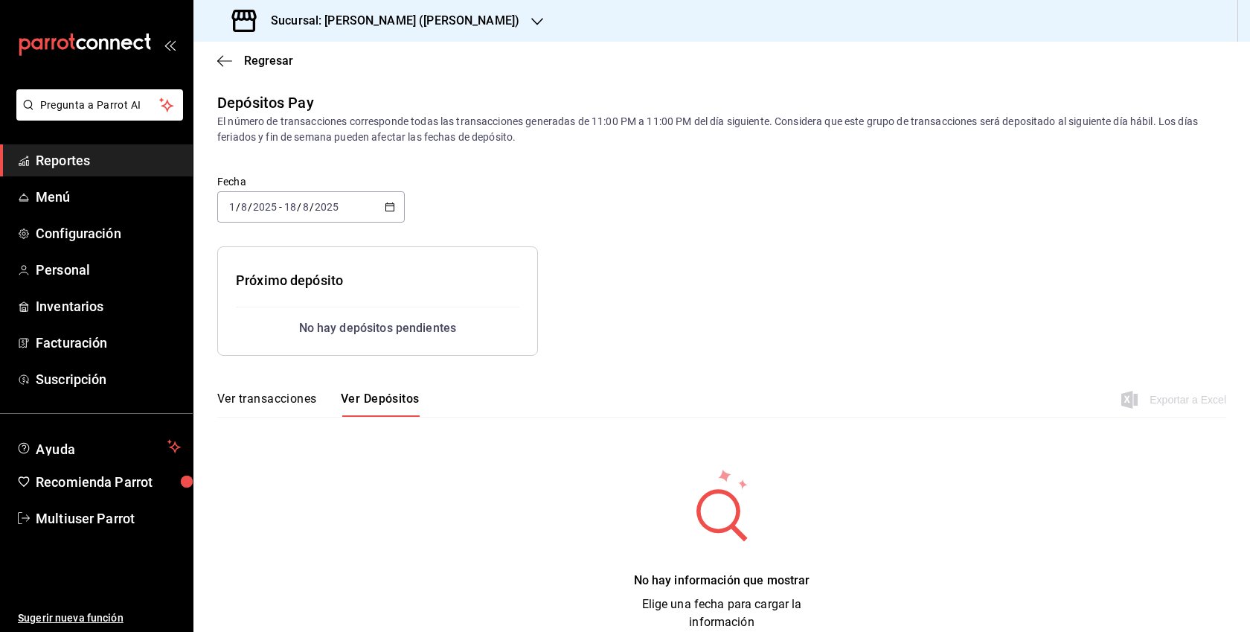
click at [531, 22] on icon "button" at bounding box center [537, 22] width 12 height 12
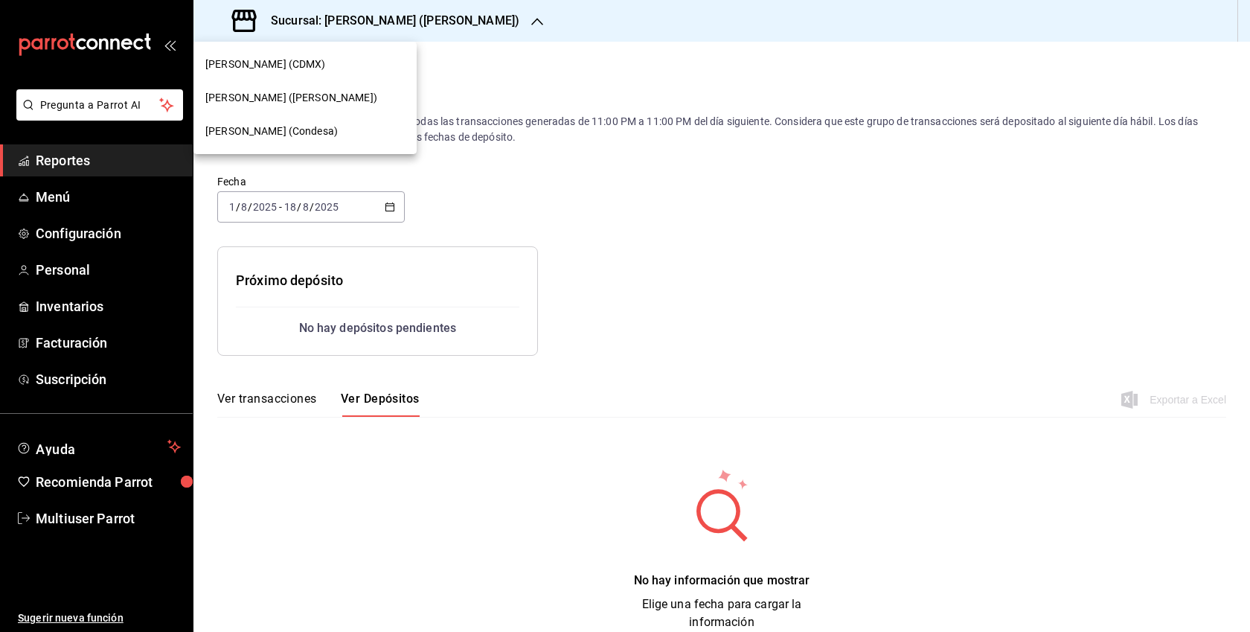
click at [309, 129] on div "Yim Thai (Condesa)" at bounding box center [304, 132] width 199 height 16
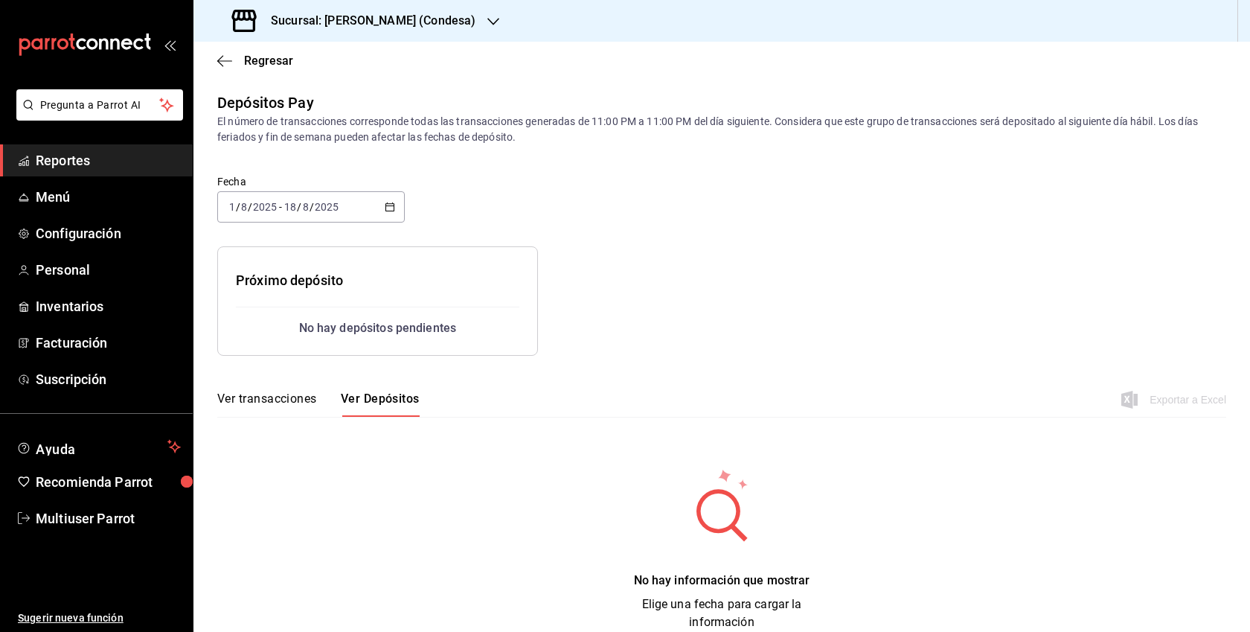
click at [383, 206] on div "2025-08-01 1 / 8 / 2025 - 2025-08-18 18 / 8 / 2025" at bounding box center [311, 206] width 188 height 31
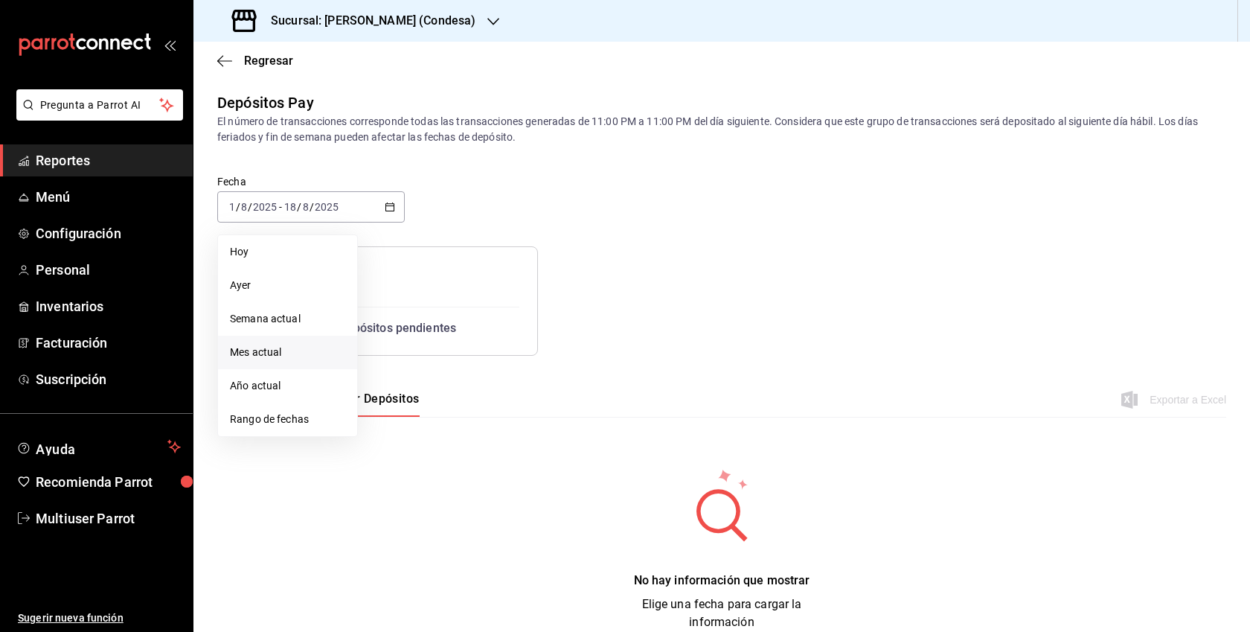
click at [269, 348] on span "Mes actual" at bounding box center [287, 353] width 115 height 16
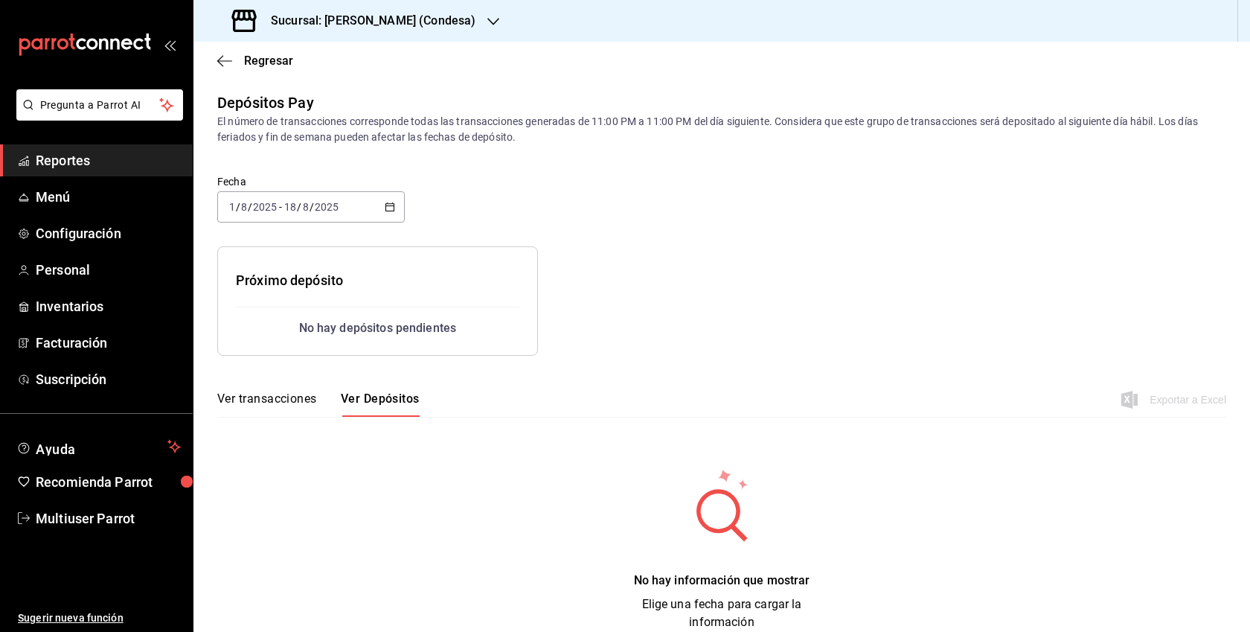
click at [399, 24] on h3 "Sucursal: Yim Thai (Condesa)" at bounding box center [367, 21] width 217 height 18
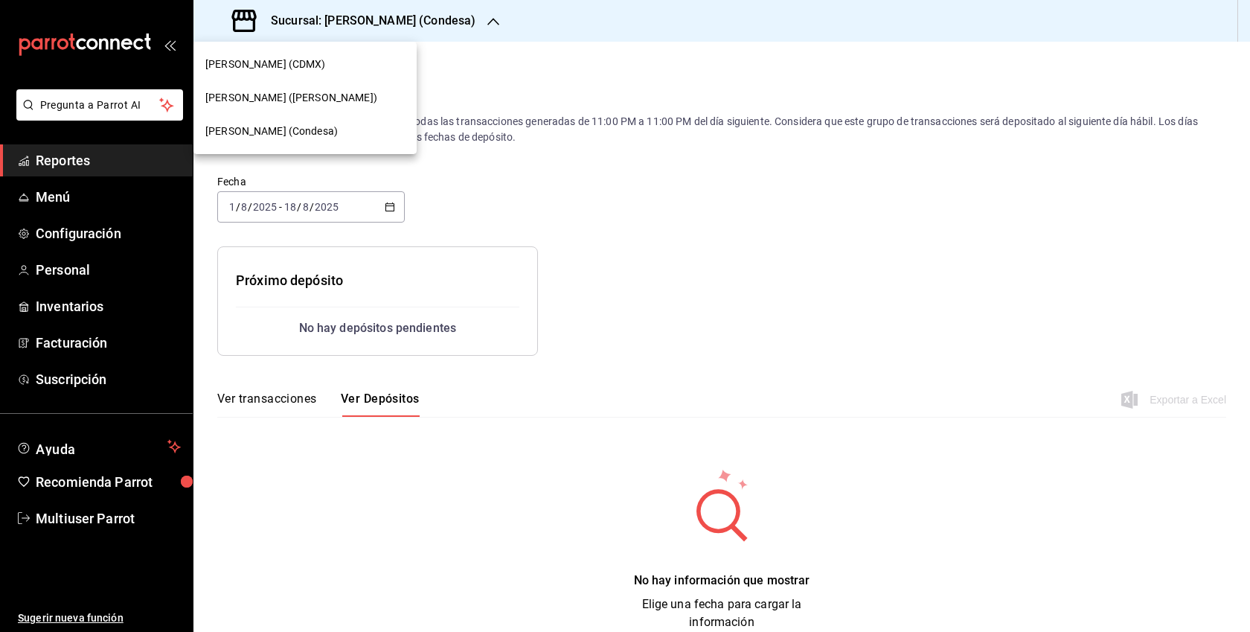
click at [86, 380] on div at bounding box center [625, 316] width 1250 height 632
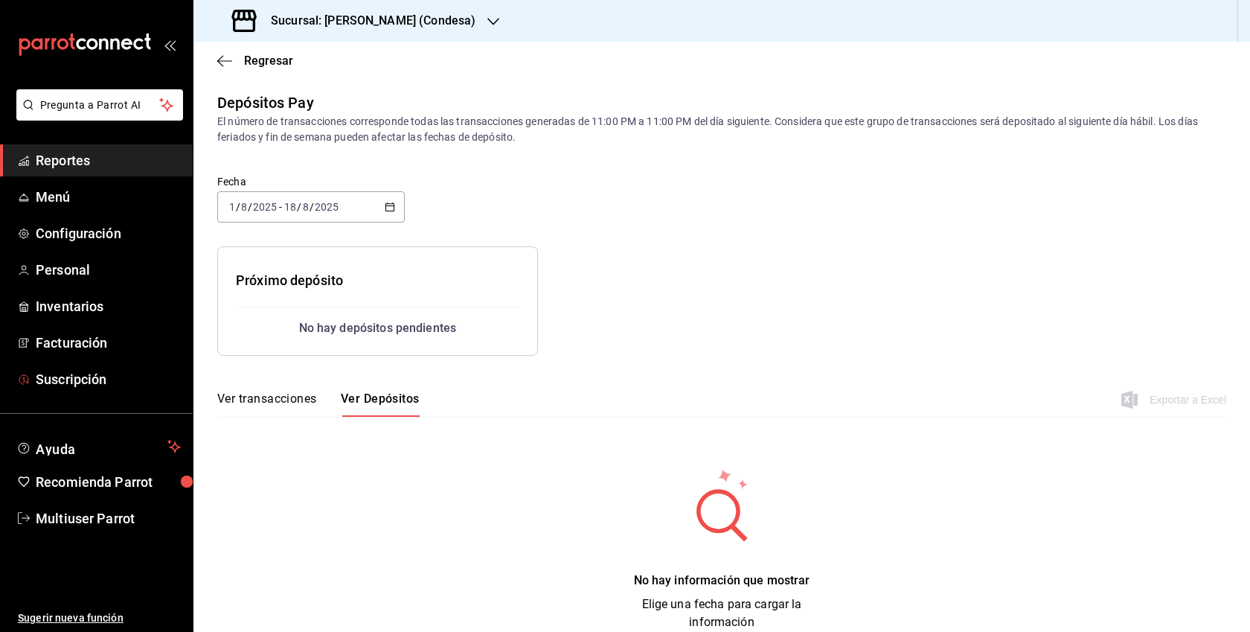
click at [86, 380] on span "Suscripción" at bounding box center [108, 379] width 145 height 20
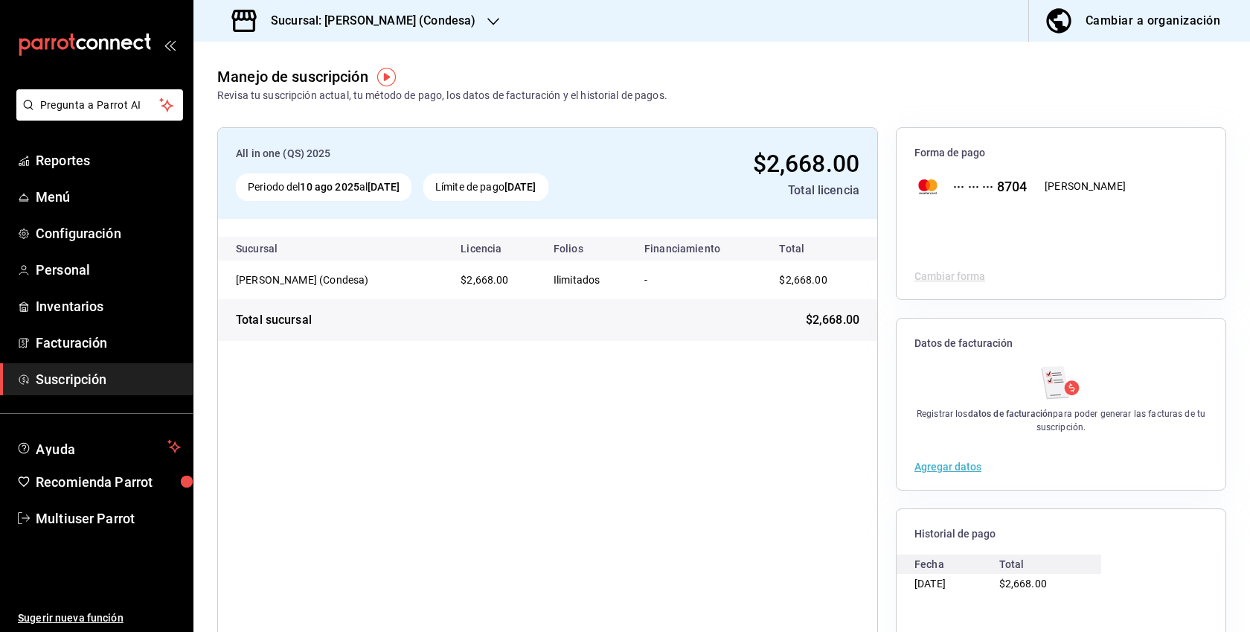
click at [1128, 38] on button "Cambiar a organización" at bounding box center [1133, 21] width 209 height 42
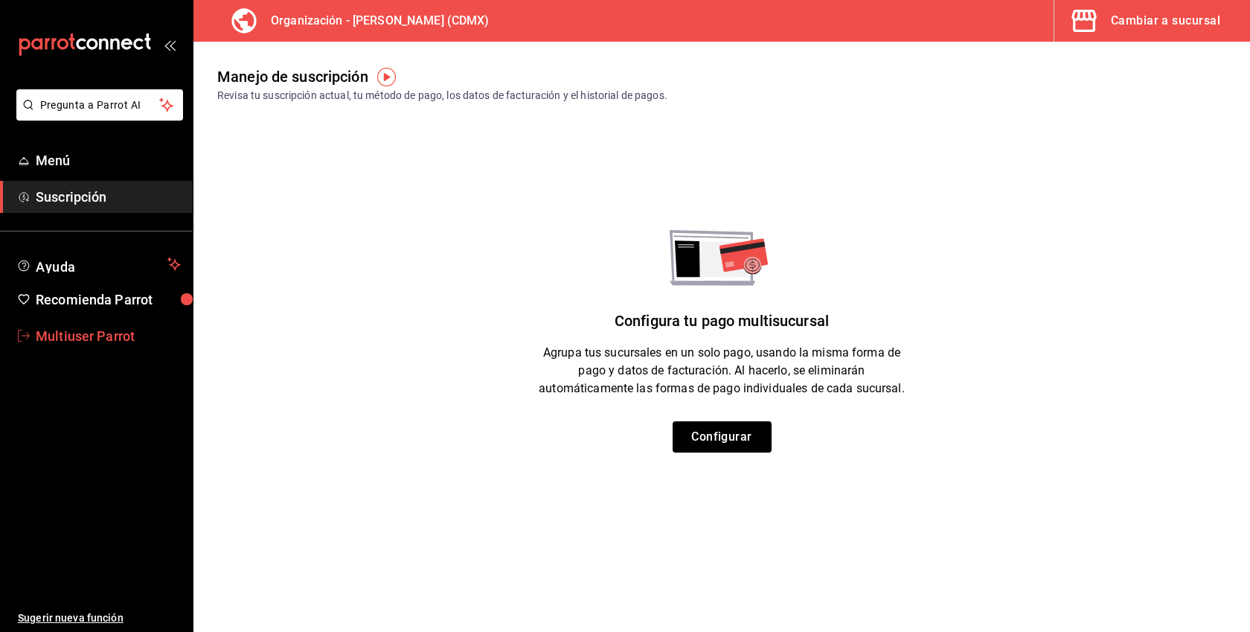
click at [99, 346] on link "Multiuser Parrot" at bounding box center [96, 336] width 193 height 32
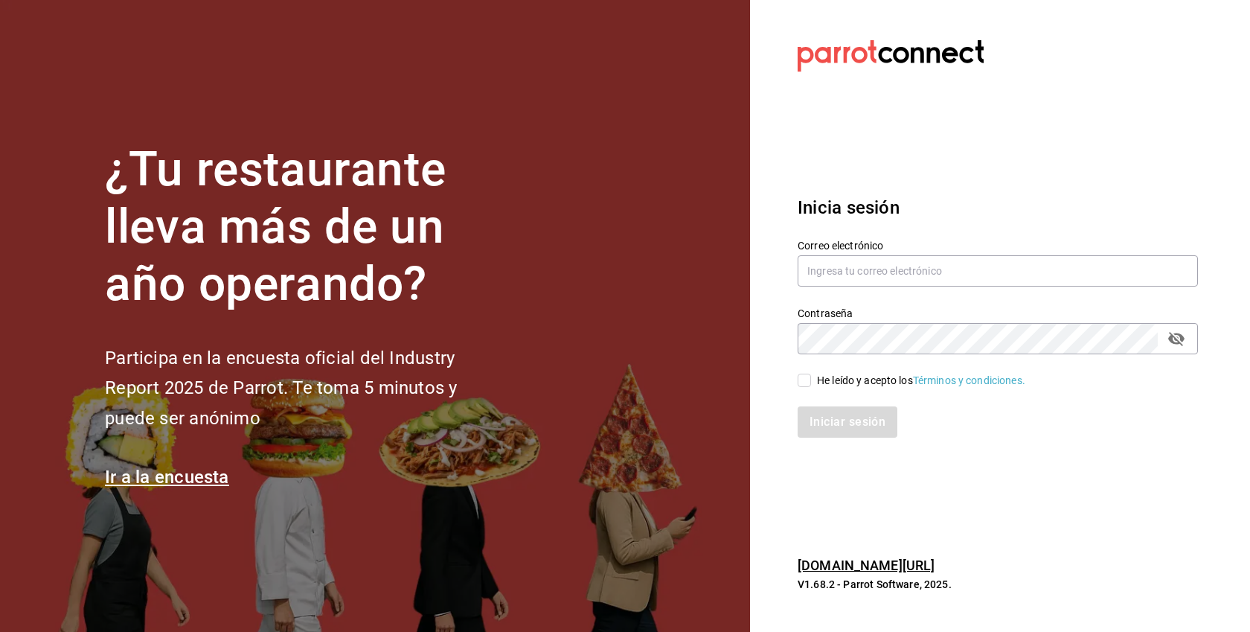
click at [830, 374] on div "He leído y acepto los Términos y condiciones." at bounding box center [921, 381] width 208 height 16
click at [811, 374] on input "He leído y acepto los Términos y condiciones." at bounding box center [804, 380] width 13 height 13
checkbox input "true"
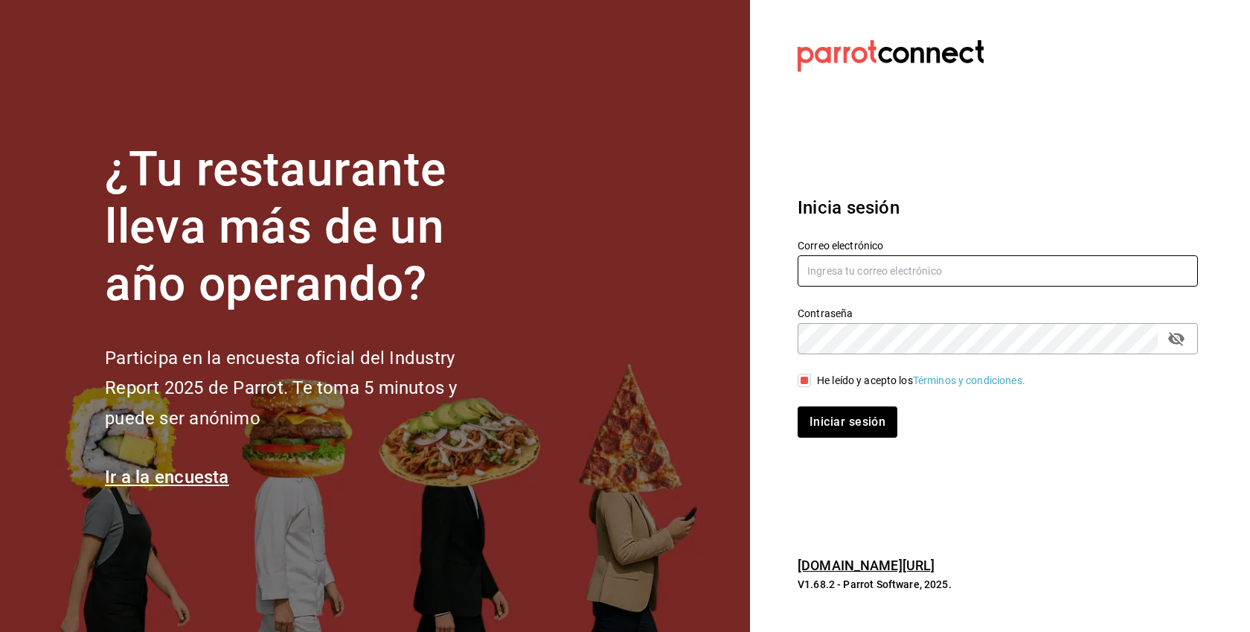
click at [889, 264] on input "text" at bounding box center [998, 270] width 400 height 31
paste input "casaazul@hidalgo.com"
type input "casaazul@hidalgo.com"
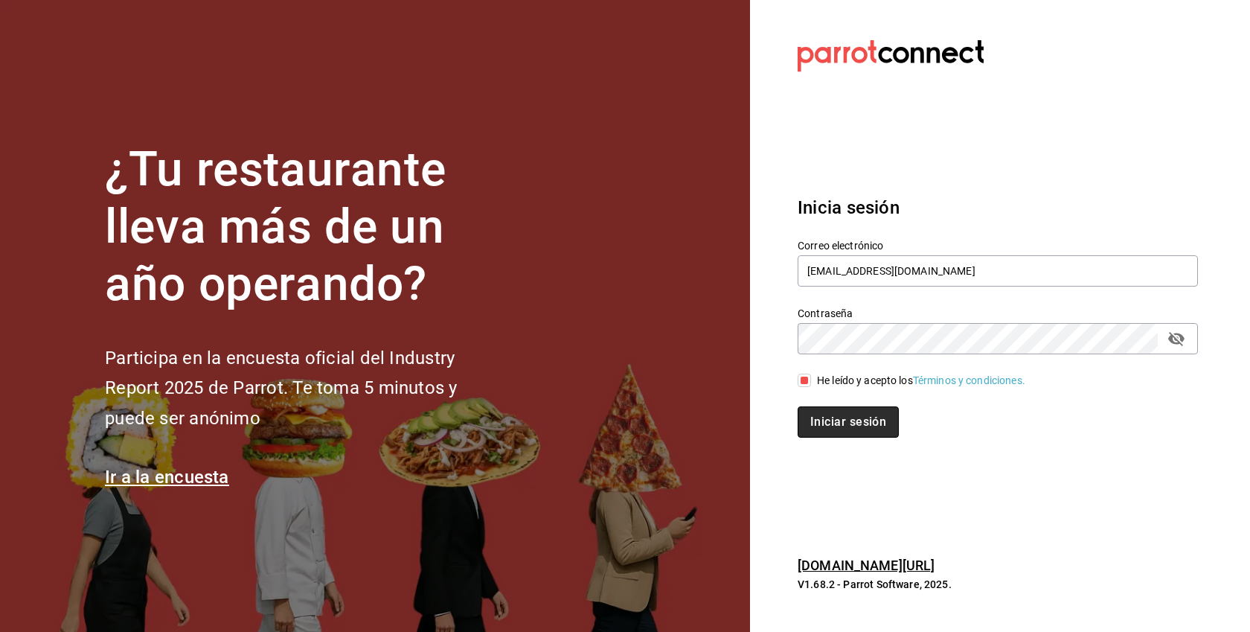
click at [869, 416] on button "Iniciar sesión" at bounding box center [848, 421] width 101 height 31
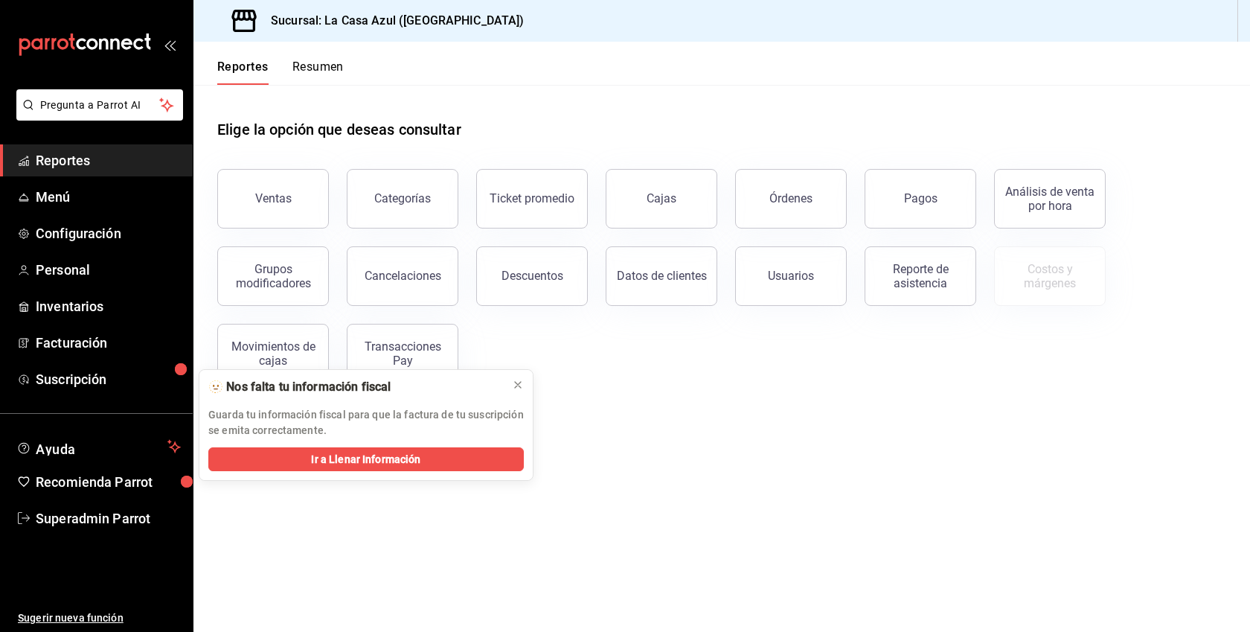
click at [77, 154] on span "Reportes" at bounding box center [108, 160] width 145 height 20
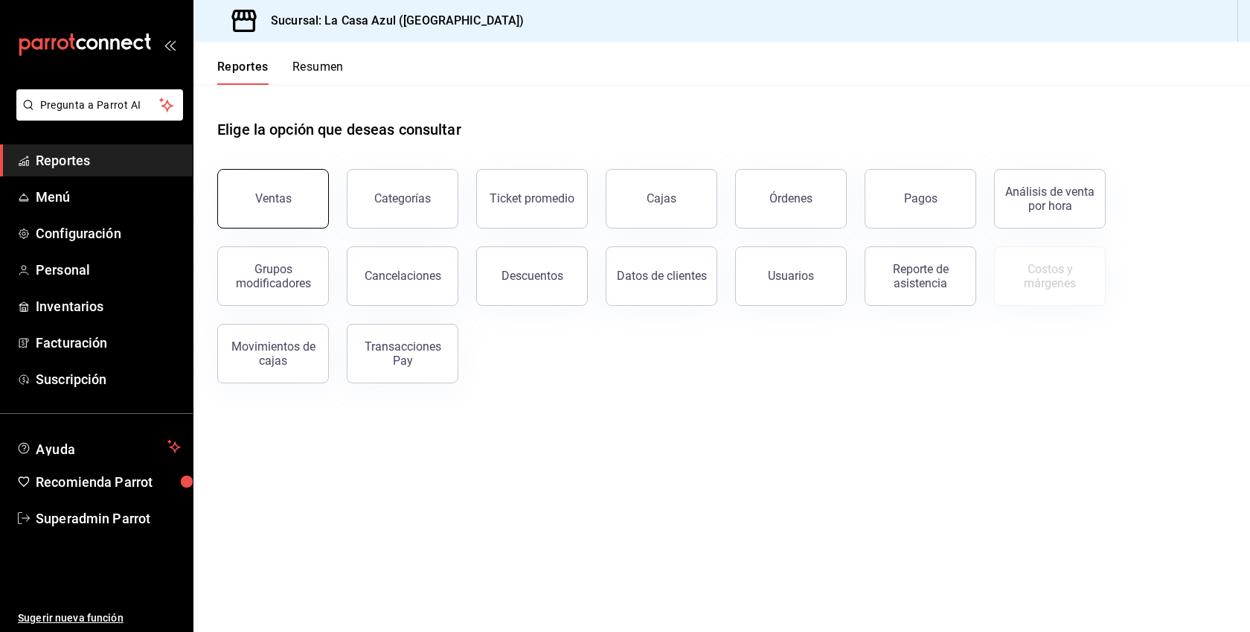
click at [226, 176] on button "Ventas" at bounding box center [273, 199] width 112 height 60
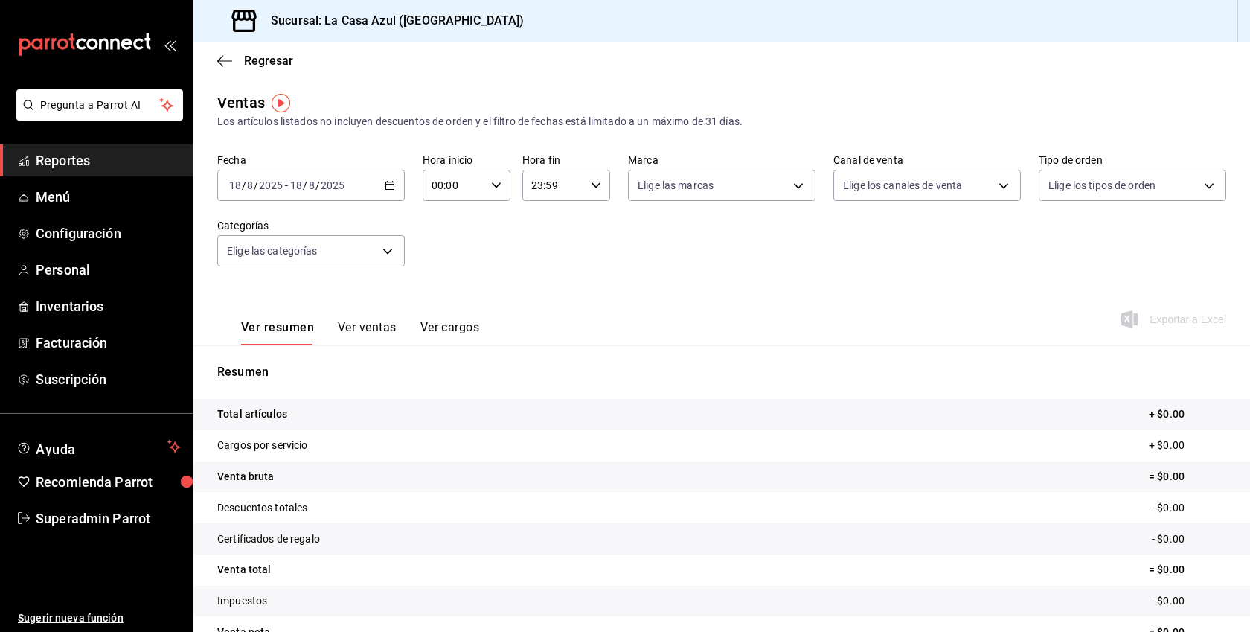
click at [375, 330] on button "Ver ventas" at bounding box center [367, 332] width 59 height 25
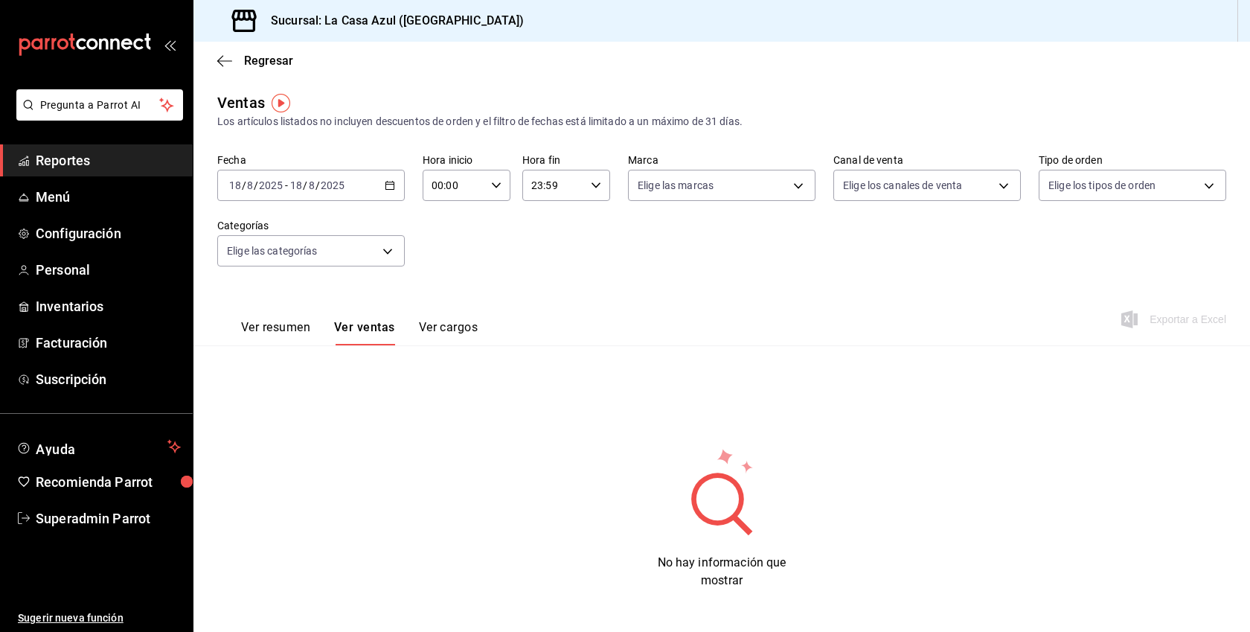
click at [397, 189] on div "[DATE] [DATE] - [DATE] [DATE]" at bounding box center [311, 185] width 188 height 31
click at [273, 307] on li "Semana actual" at bounding box center [287, 297] width 139 height 33
click at [249, 59] on span "Regresar" at bounding box center [268, 61] width 49 height 14
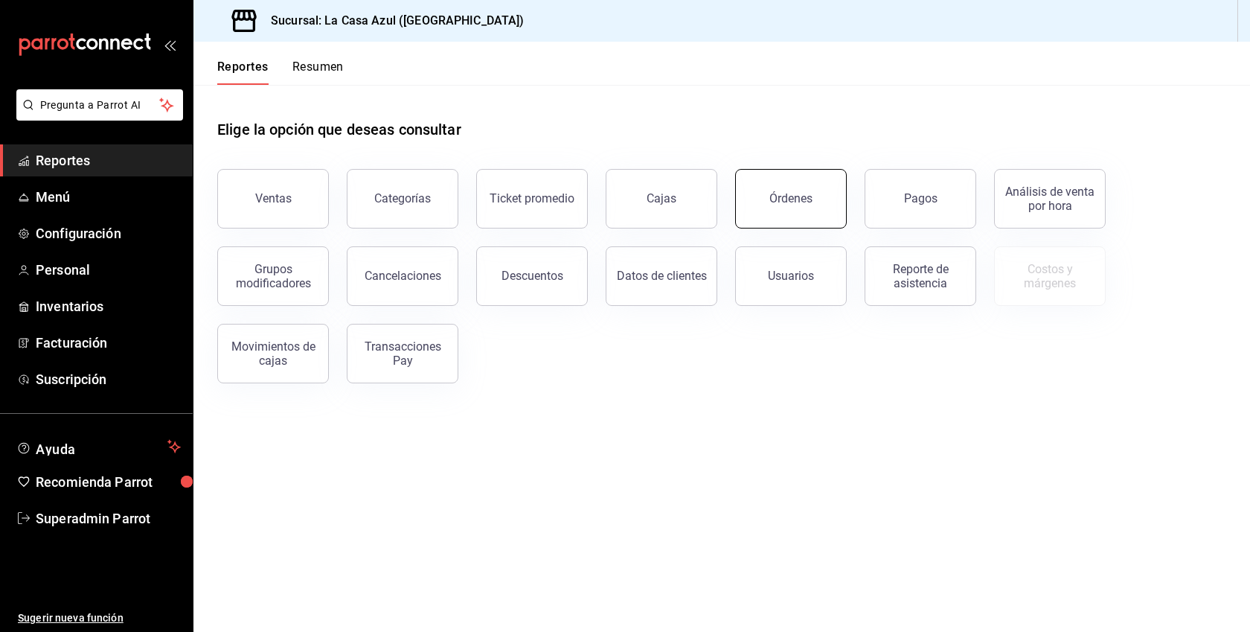
click at [810, 190] on button "Órdenes" at bounding box center [791, 199] width 112 height 60
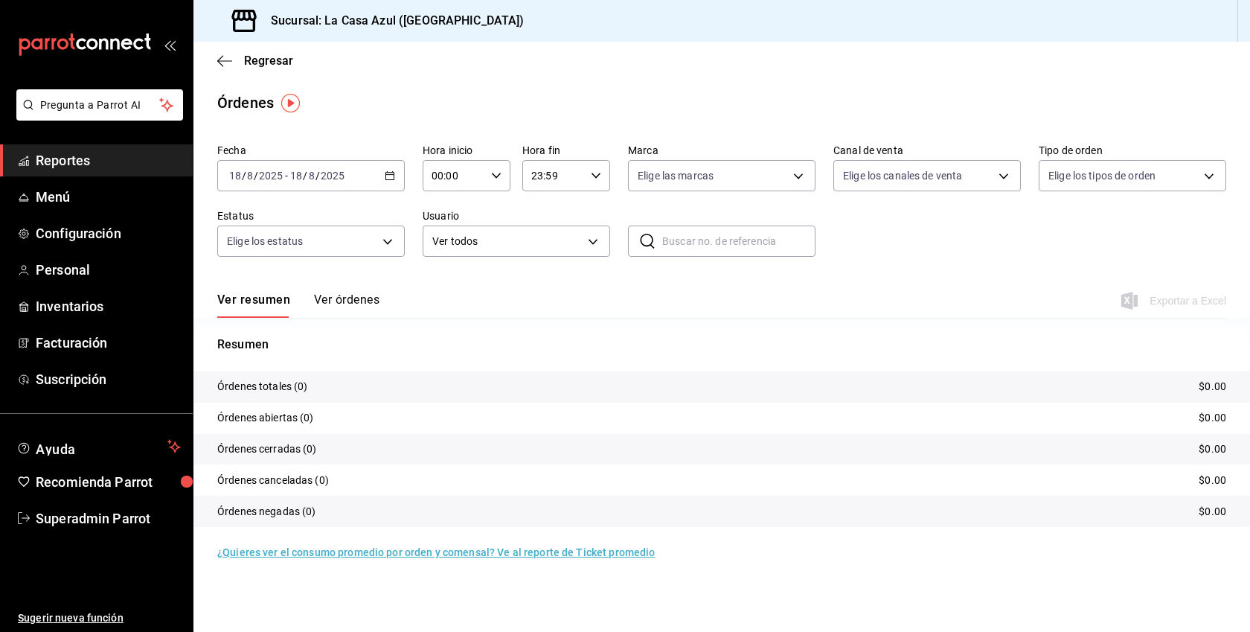
click at [396, 176] on div "2025-08-18 18 / 8 / 2025 - 2025-08-18 18 / 8 / 2025" at bounding box center [311, 175] width 188 height 31
click at [281, 310] on li "Mes actual" at bounding box center [287, 320] width 139 height 33
click at [372, 304] on button "Ver órdenes" at bounding box center [346, 304] width 65 height 25
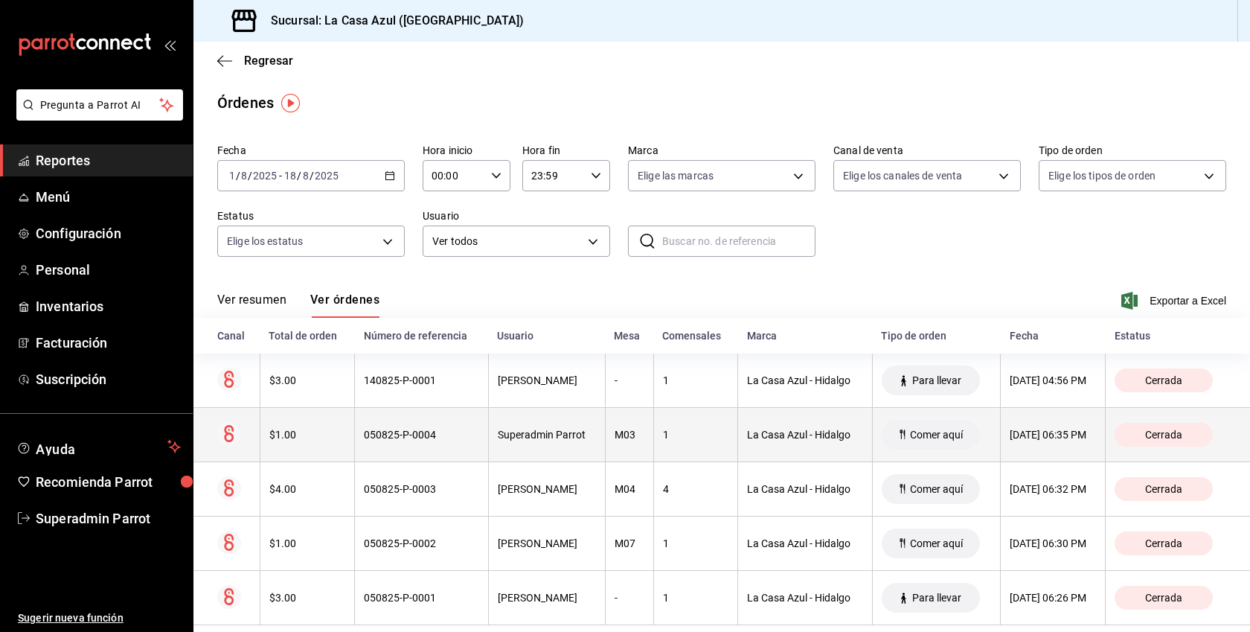
scroll to position [23, 0]
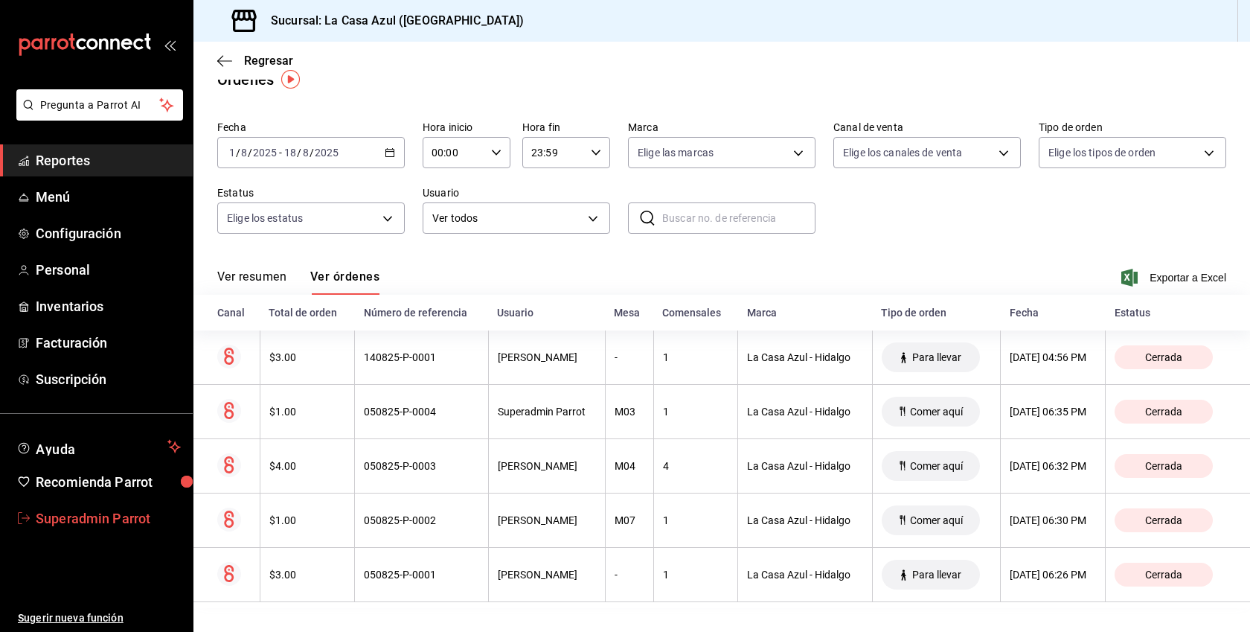
click at [77, 523] on span "Superadmin Parrot" at bounding box center [108, 518] width 145 height 20
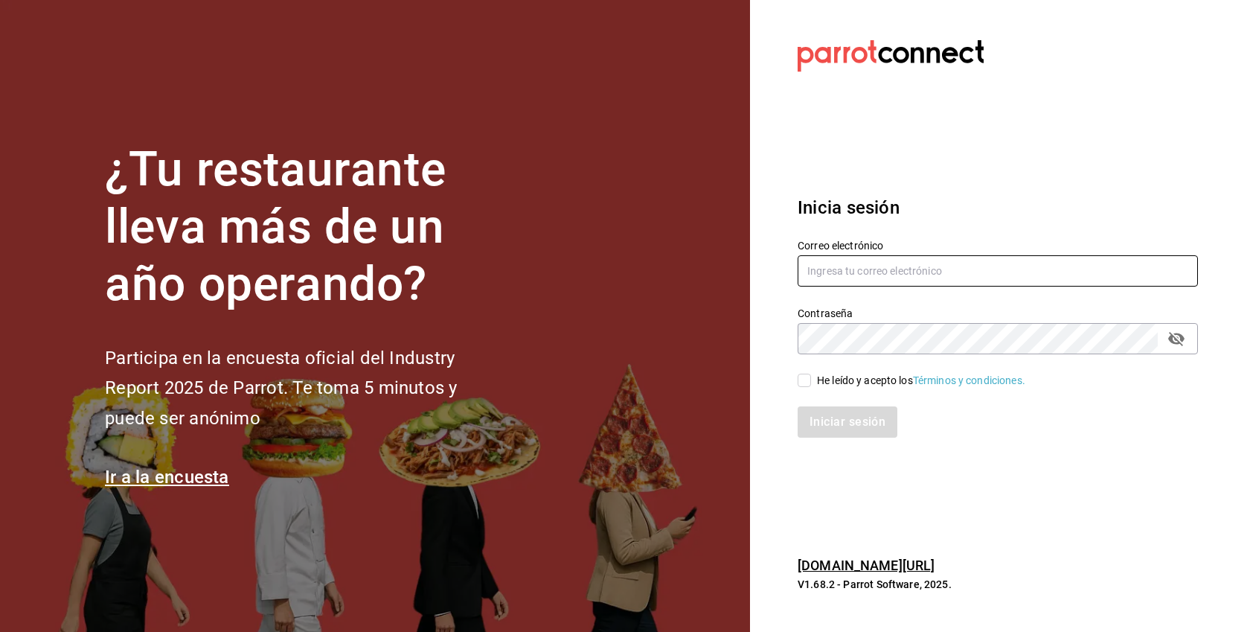
click at [876, 272] on input "text" at bounding box center [998, 270] width 400 height 31
paste input "peracafe@jalapa.com"
type input "peracafe@jalapa.com"
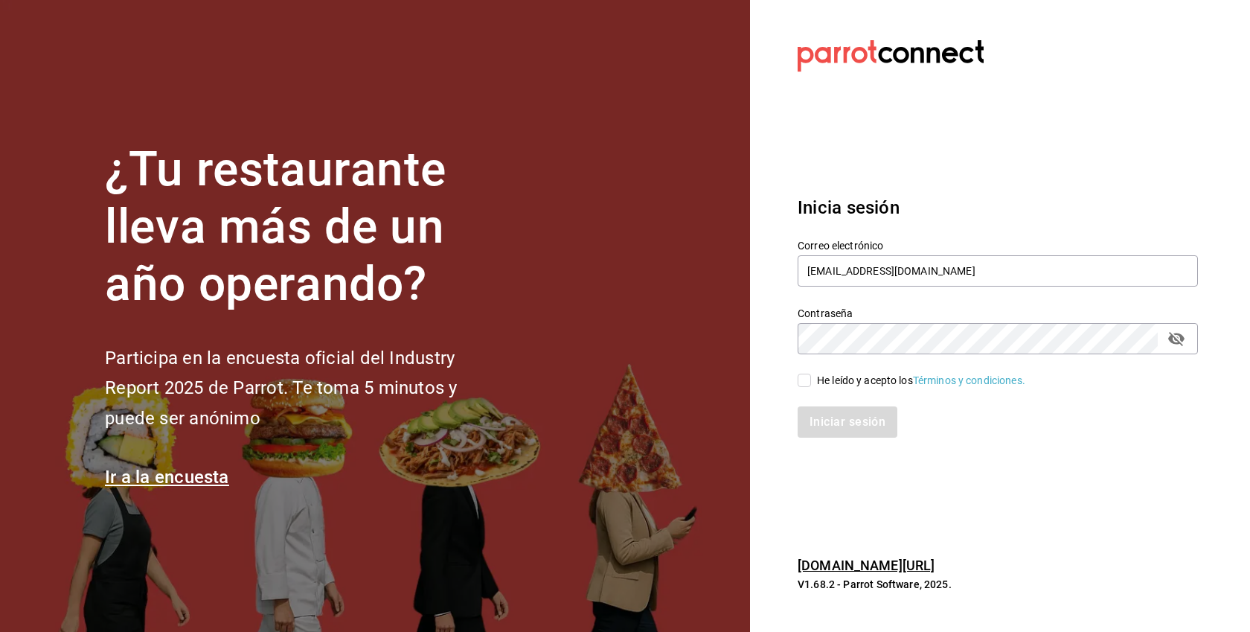
click at [823, 383] on div "He leído y acepto los Términos y condiciones." at bounding box center [921, 381] width 208 height 16
click at [811, 383] on input "He leído y acepto los Términos y condiciones." at bounding box center [804, 380] width 13 height 13
checkbox input "true"
click at [848, 417] on button "Iniciar sesión" at bounding box center [848, 421] width 101 height 31
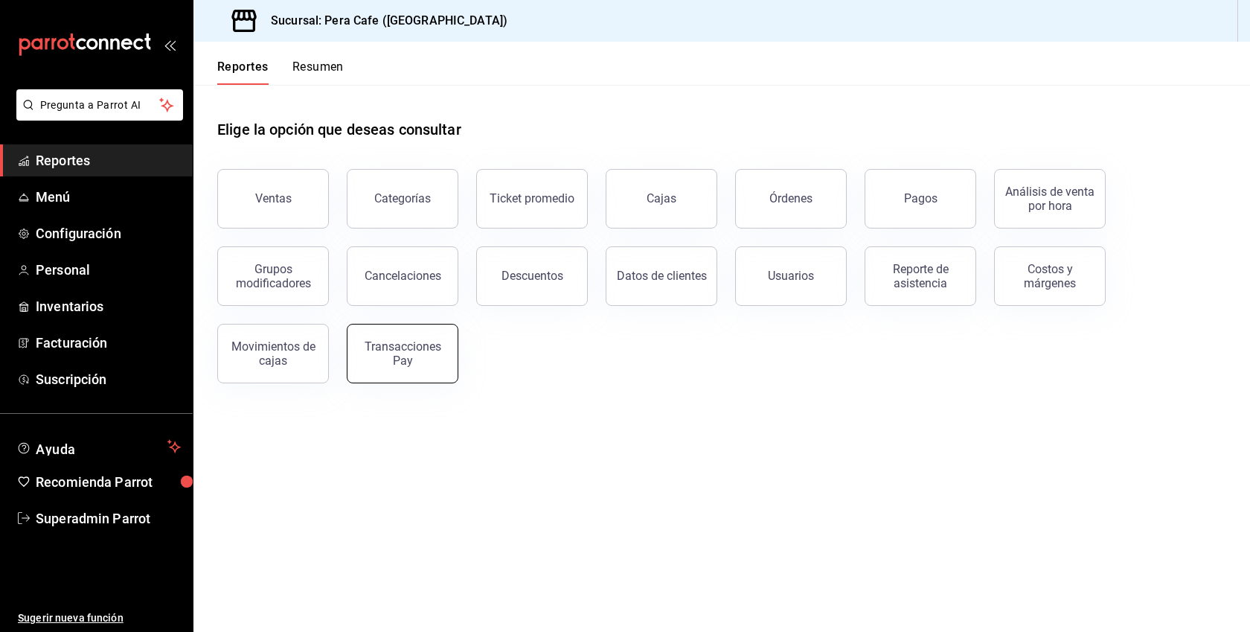
click at [422, 349] on div "Transacciones Pay" at bounding box center [402, 353] width 92 height 28
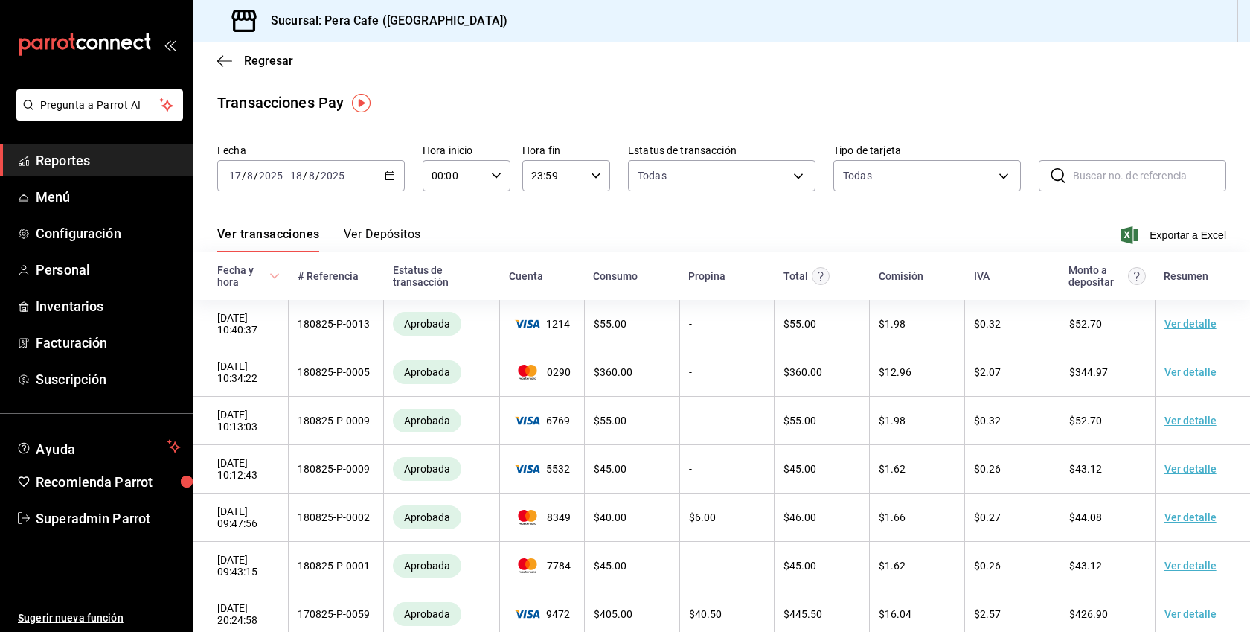
click at [377, 226] on div "Ver transacciones Ver Depósitos Exportar a Excel" at bounding box center [721, 230] width 1009 height 43
click at [391, 240] on button "Ver Depósitos" at bounding box center [382, 239] width 77 height 25
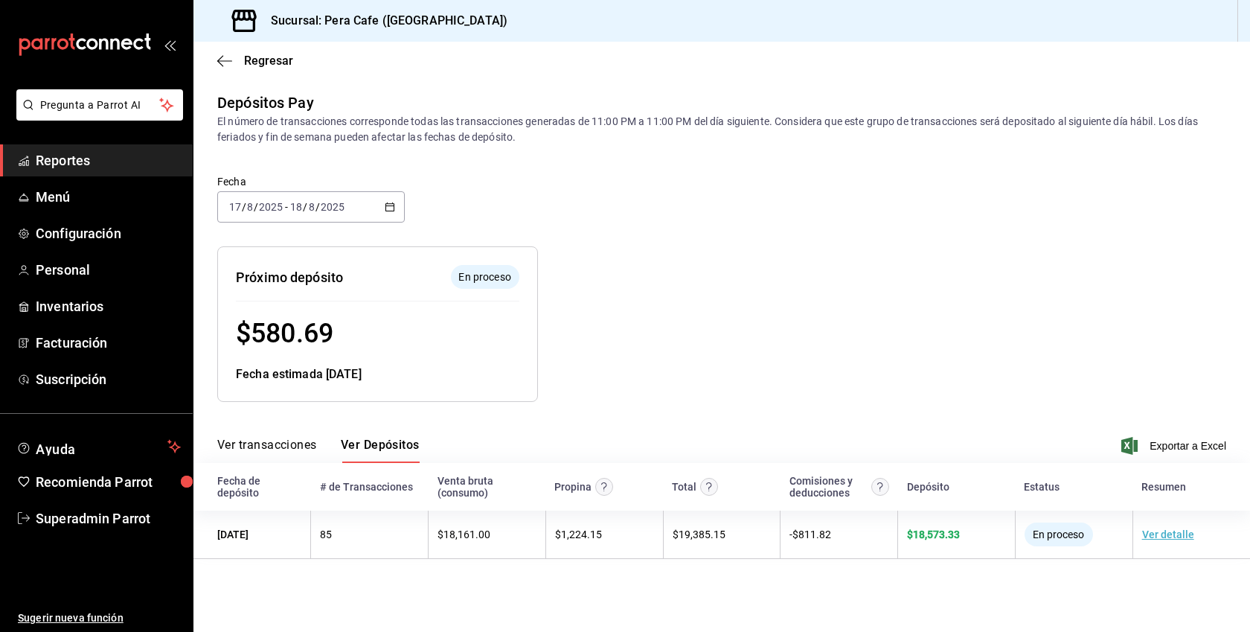
click at [394, 211] on icon "button" at bounding box center [390, 207] width 10 height 10
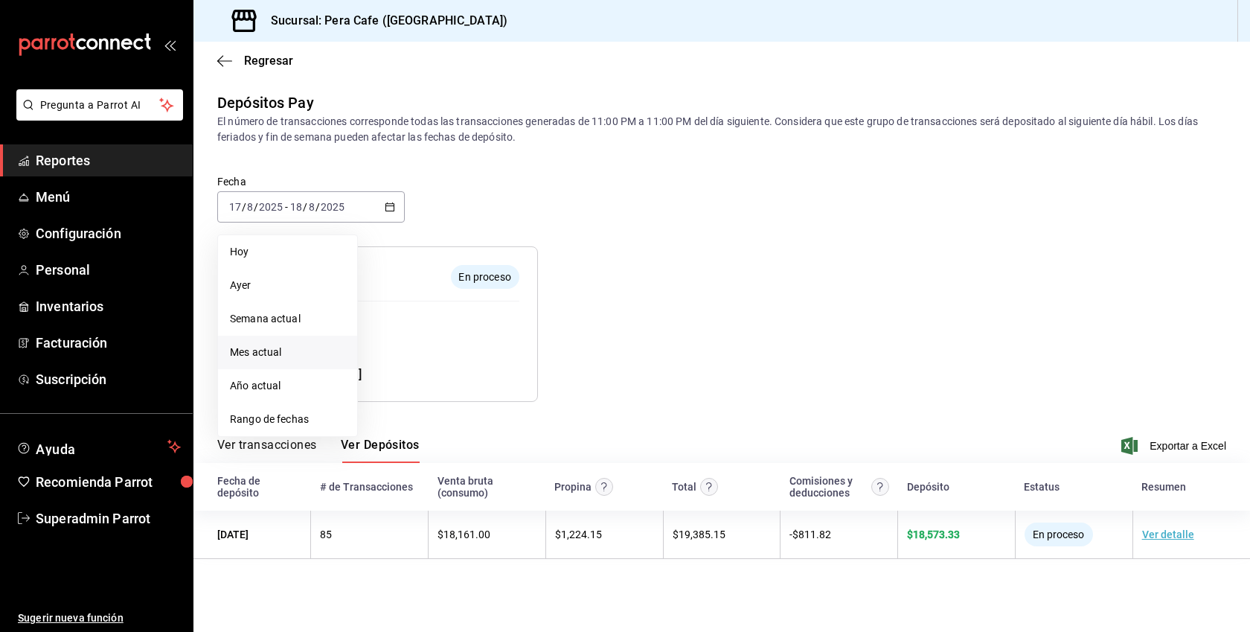
click at [285, 339] on li "Mes actual" at bounding box center [287, 352] width 139 height 33
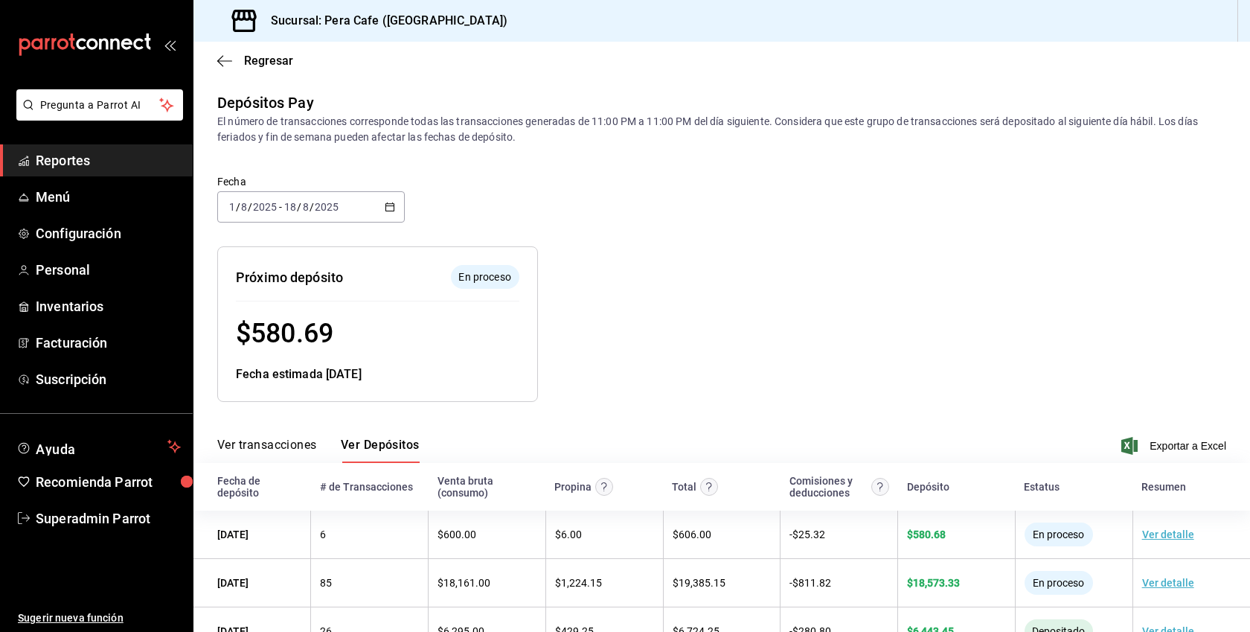
scroll to position [48, 0]
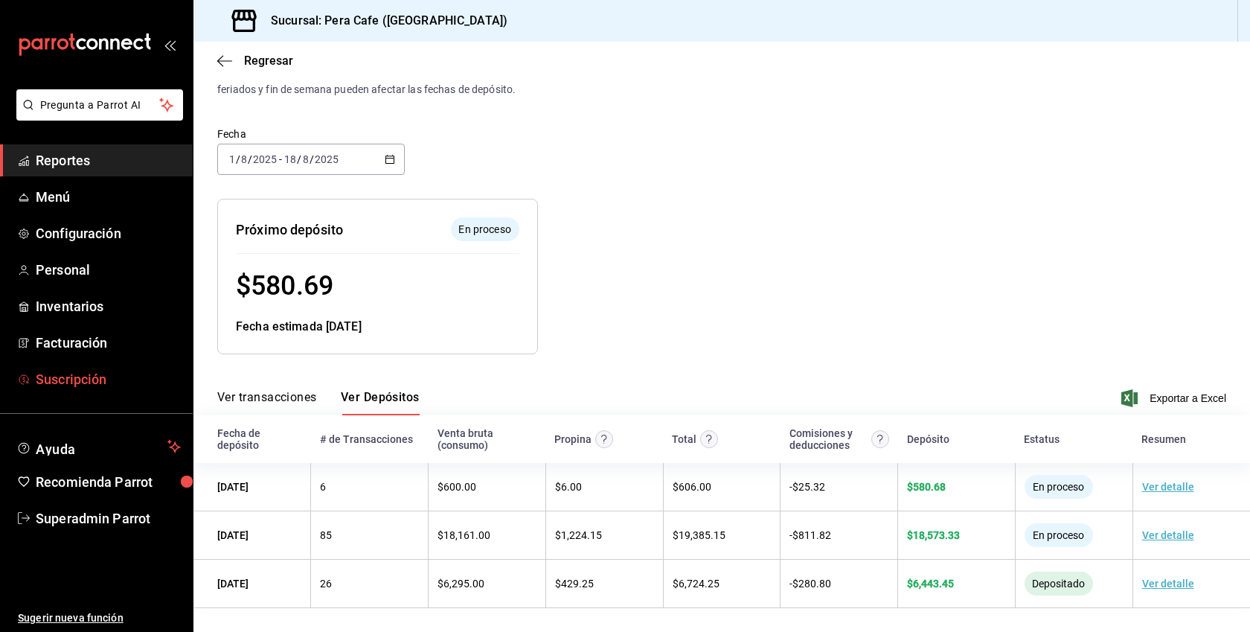
click at [80, 388] on span "Suscripción" at bounding box center [108, 379] width 145 height 20
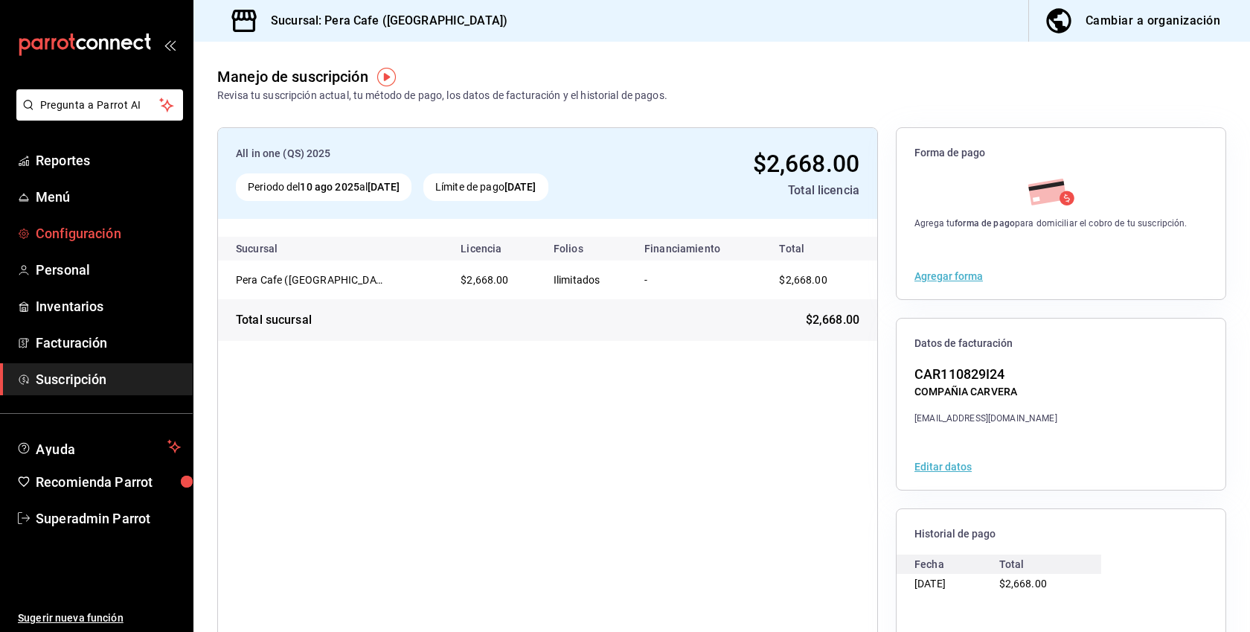
click at [111, 237] on span "Configuración" at bounding box center [108, 233] width 145 height 20
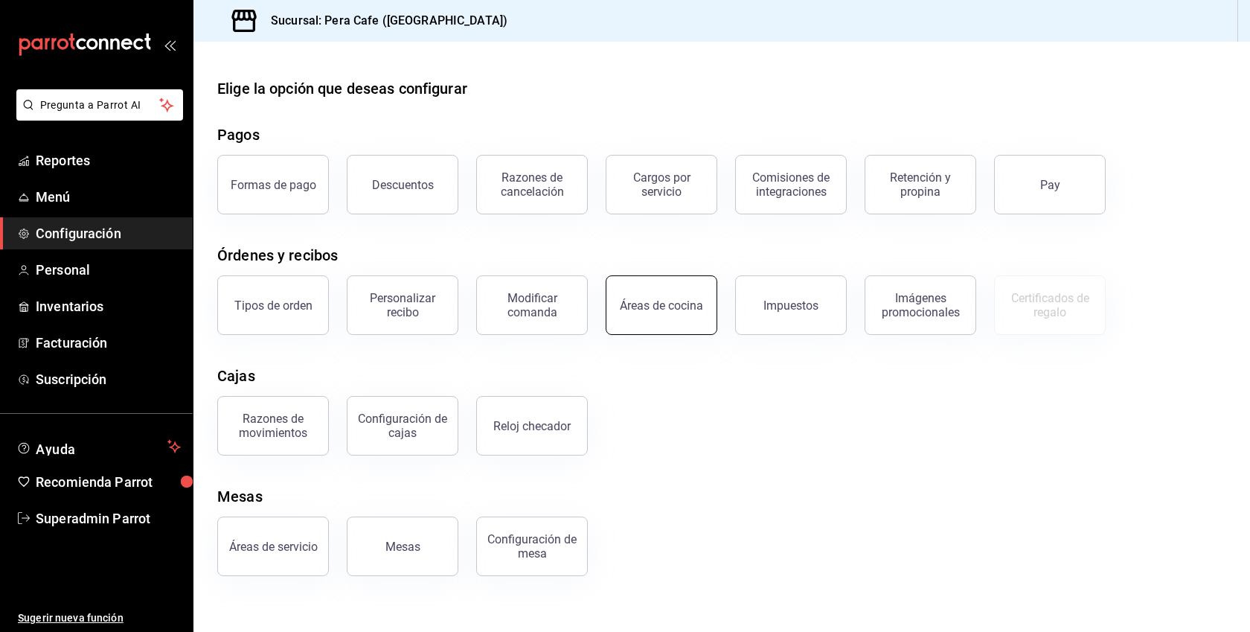
click at [682, 311] on div "Áreas de cocina" at bounding box center [661, 305] width 83 height 14
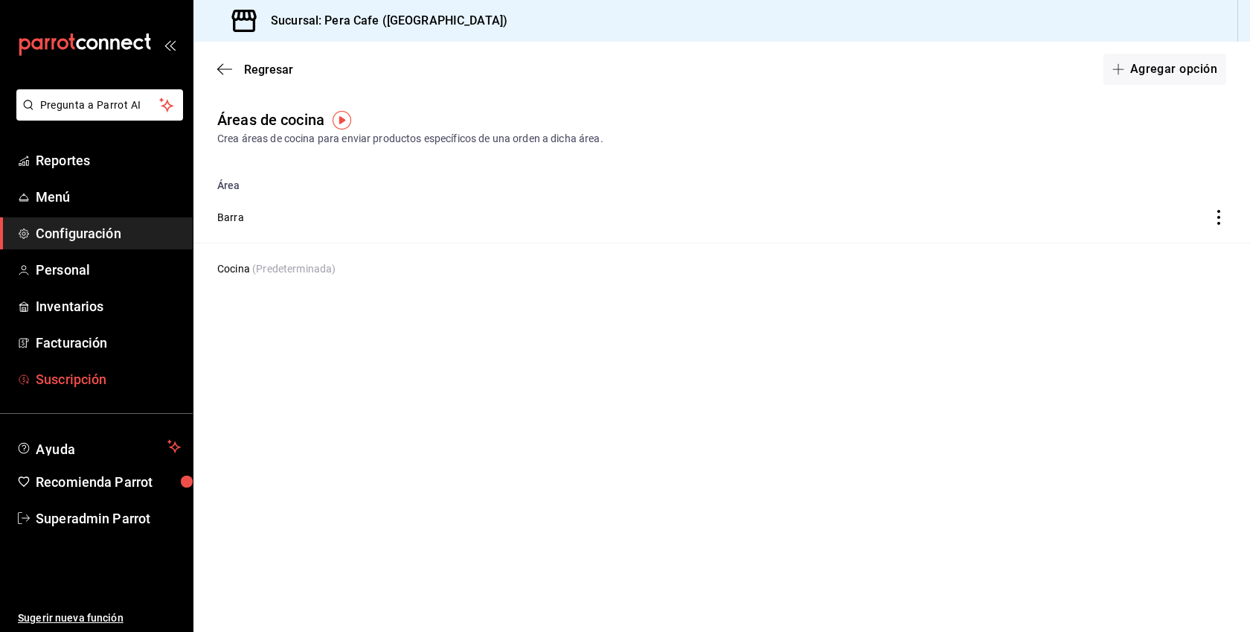
click at [72, 374] on span "Suscripción" at bounding box center [108, 379] width 145 height 20
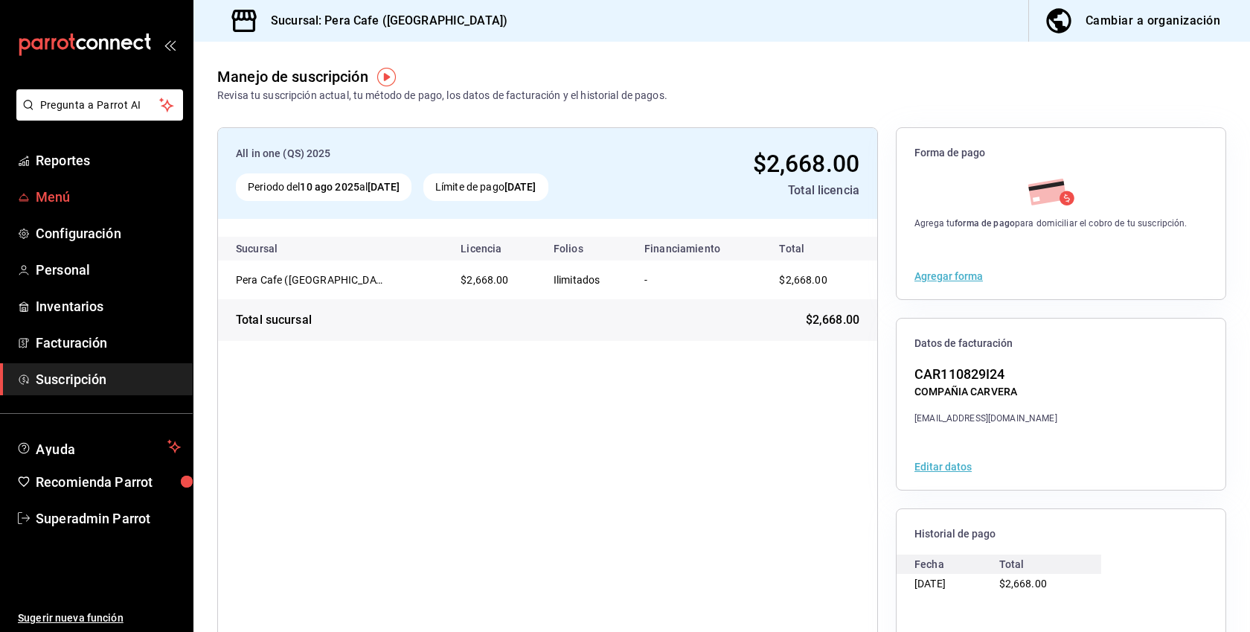
click at [67, 188] on span "Menú" at bounding box center [108, 197] width 145 height 20
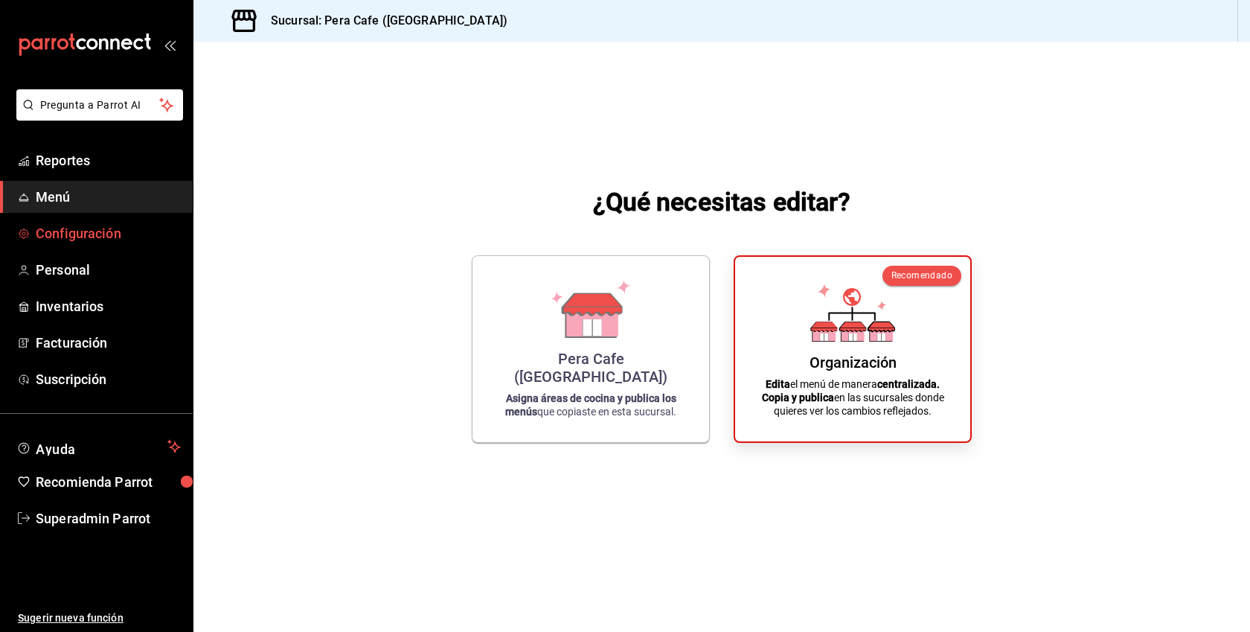
click at [106, 228] on span "Configuración" at bounding box center [108, 233] width 145 height 20
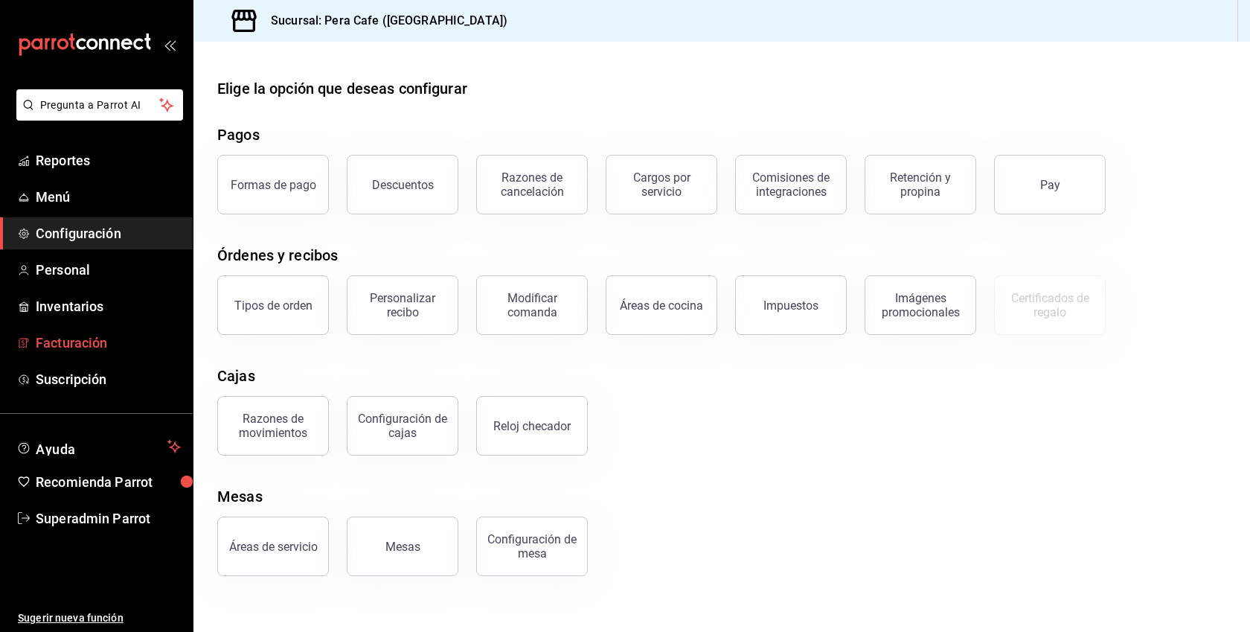
click at [61, 336] on span "Facturación" at bounding box center [108, 343] width 145 height 20
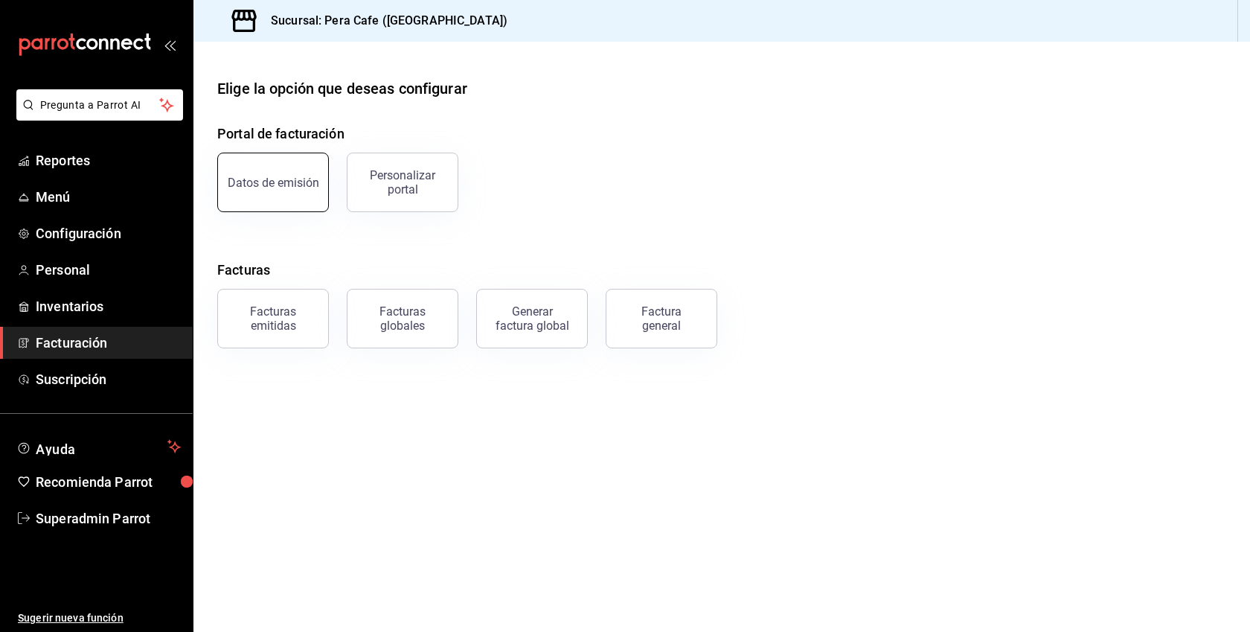
click at [281, 182] on div "Datos de emisión" at bounding box center [274, 183] width 92 height 14
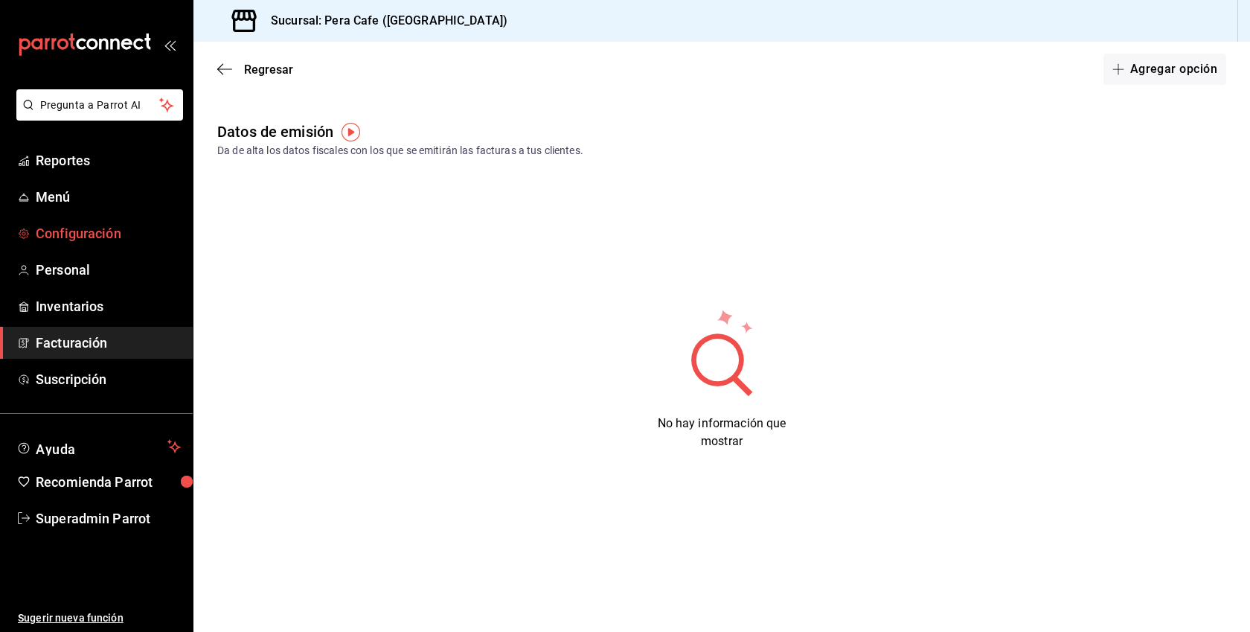
click at [106, 234] on span "Configuración" at bounding box center [108, 233] width 145 height 20
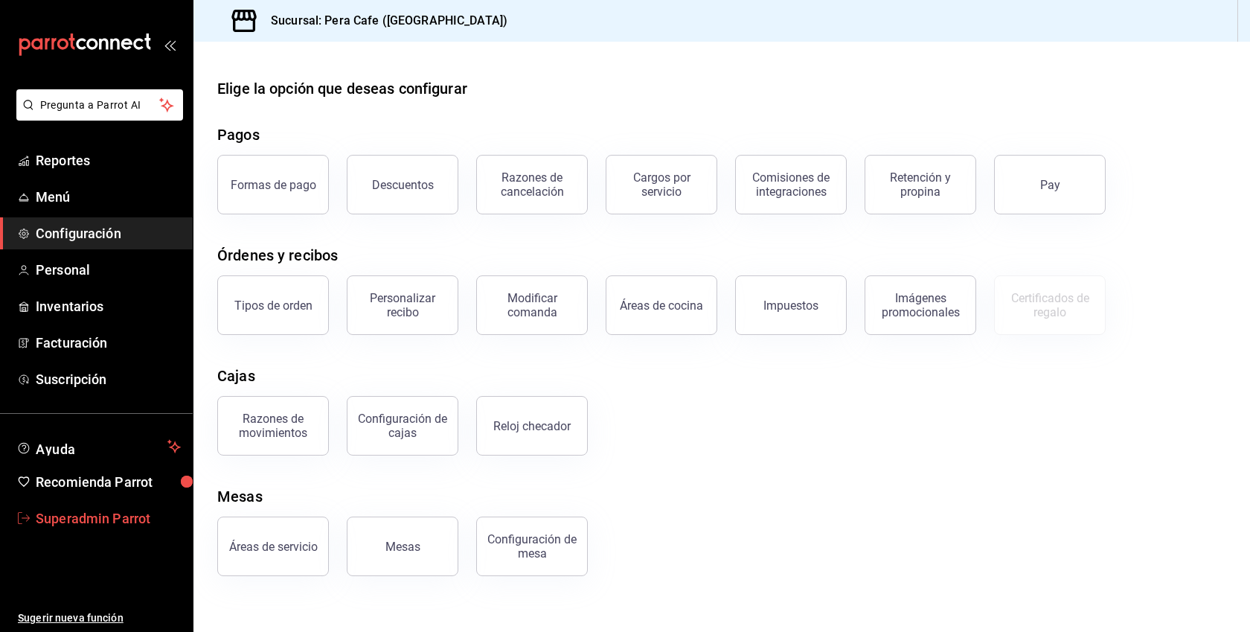
click at [95, 528] on link "Superadmin Parrot" at bounding box center [96, 518] width 193 height 32
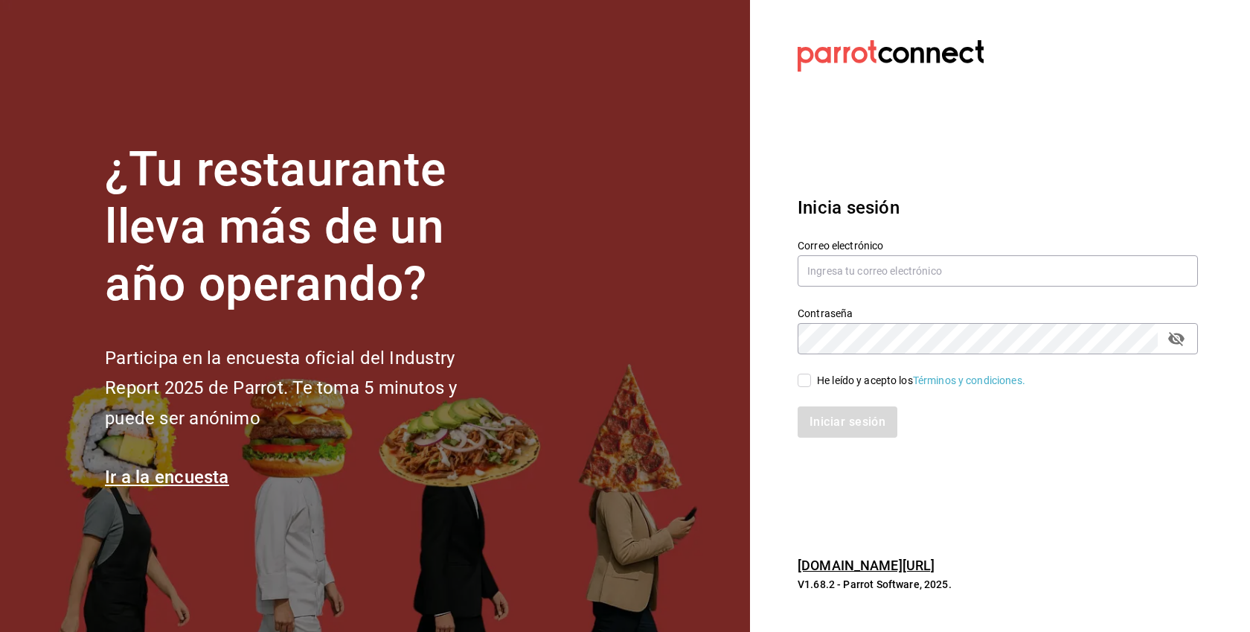
click at [875, 289] on div "Contraseña Contraseña" at bounding box center [989, 321] width 418 height 65
click at [871, 268] on input "text" at bounding box center [998, 270] width 400 height 31
paste input "[EMAIL_ADDRESS][DOMAIN_NAME]"
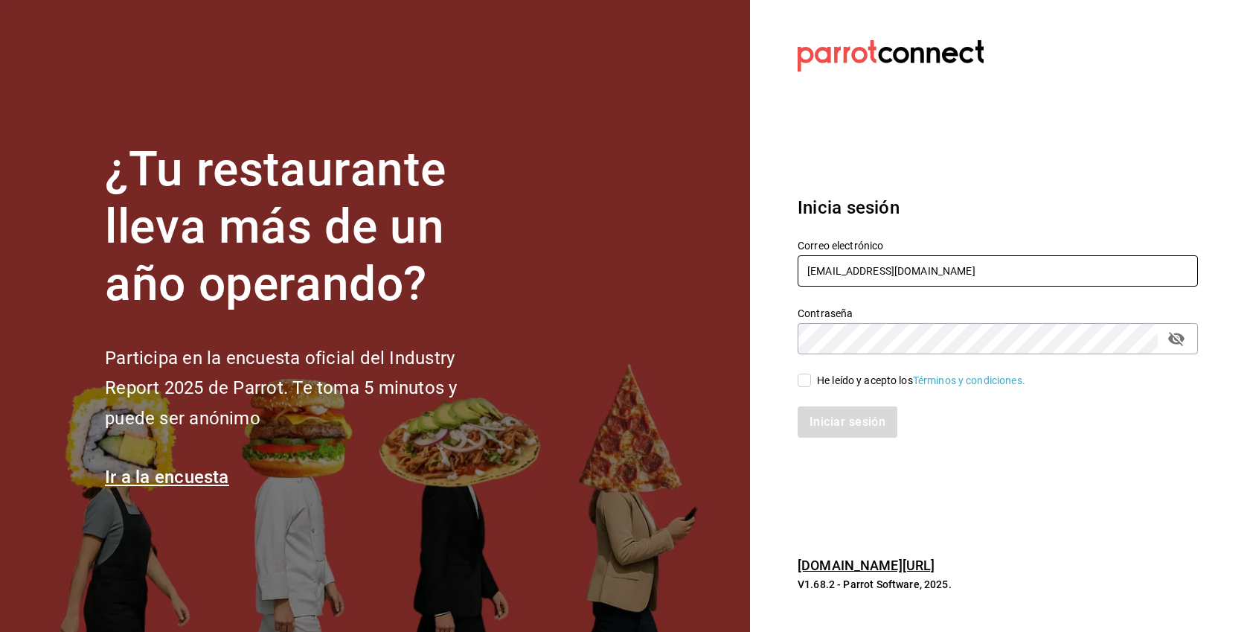
type input "[EMAIL_ADDRESS][DOMAIN_NAME]"
click at [825, 375] on div "He leído y acepto los Términos y condiciones." at bounding box center [921, 381] width 208 height 16
click at [811, 375] on input "He leído y acepto los Términos y condiciones." at bounding box center [804, 380] width 13 height 13
checkbox input "true"
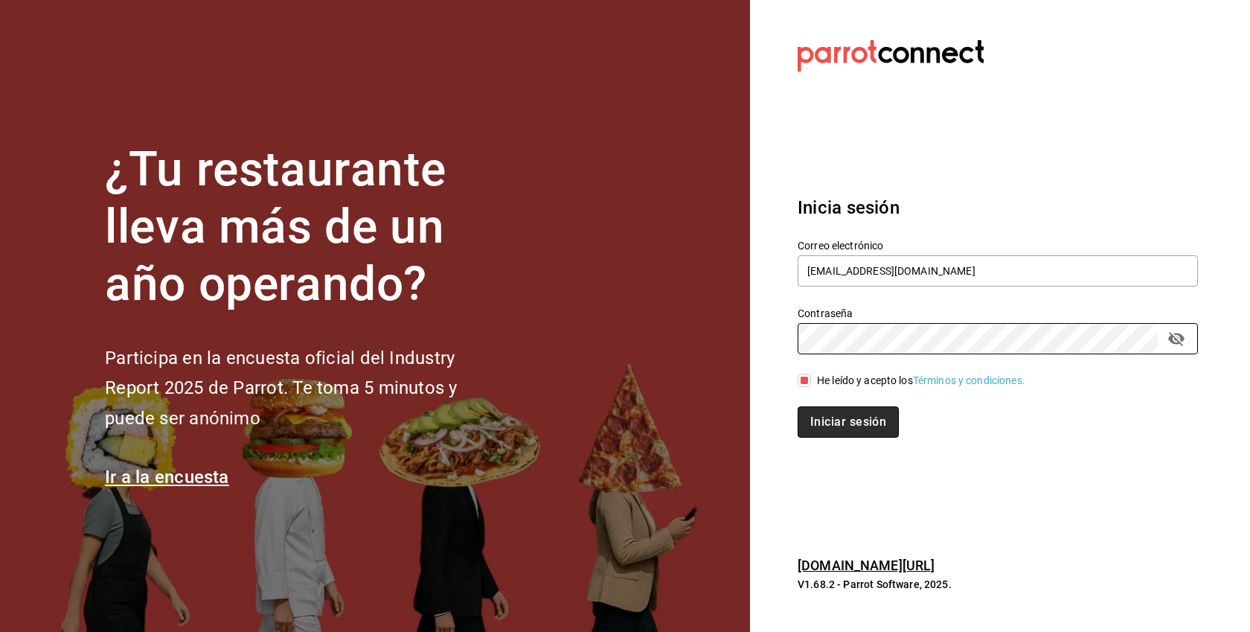
click at [865, 429] on button "Iniciar sesión" at bounding box center [848, 421] width 101 height 31
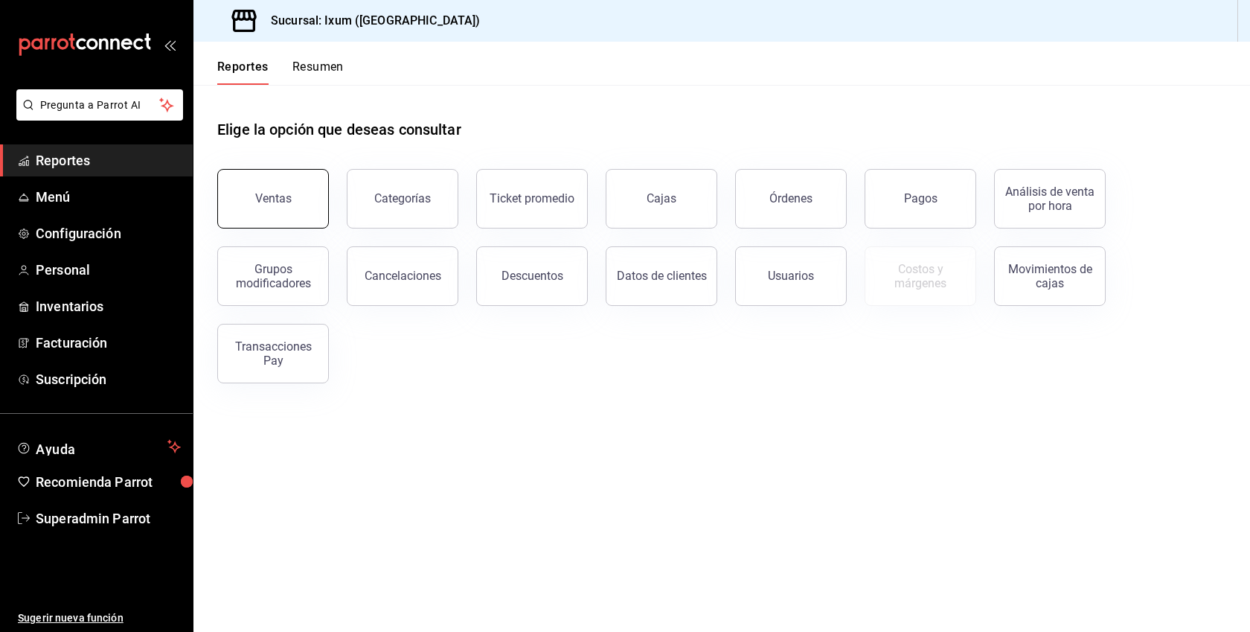
click at [309, 191] on button "Ventas" at bounding box center [273, 199] width 112 height 60
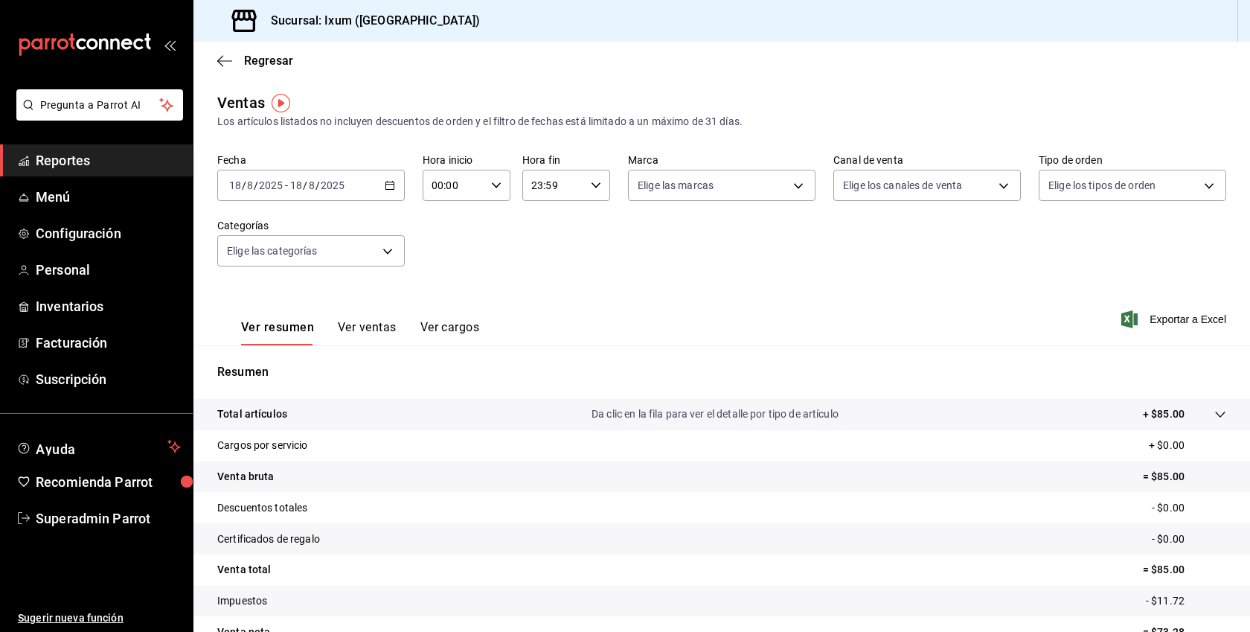
click at [368, 327] on button "Ver ventas" at bounding box center [367, 332] width 59 height 25
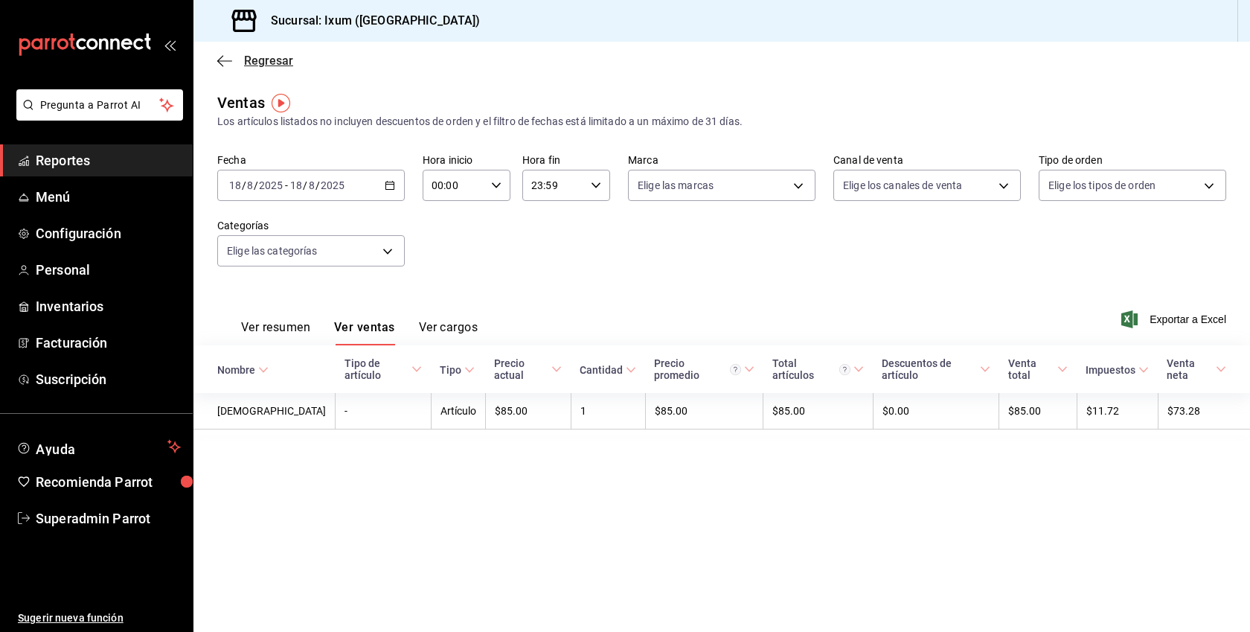
click at [227, 58] on icon "button" at bounding box center [224, 60] width 15 height 13
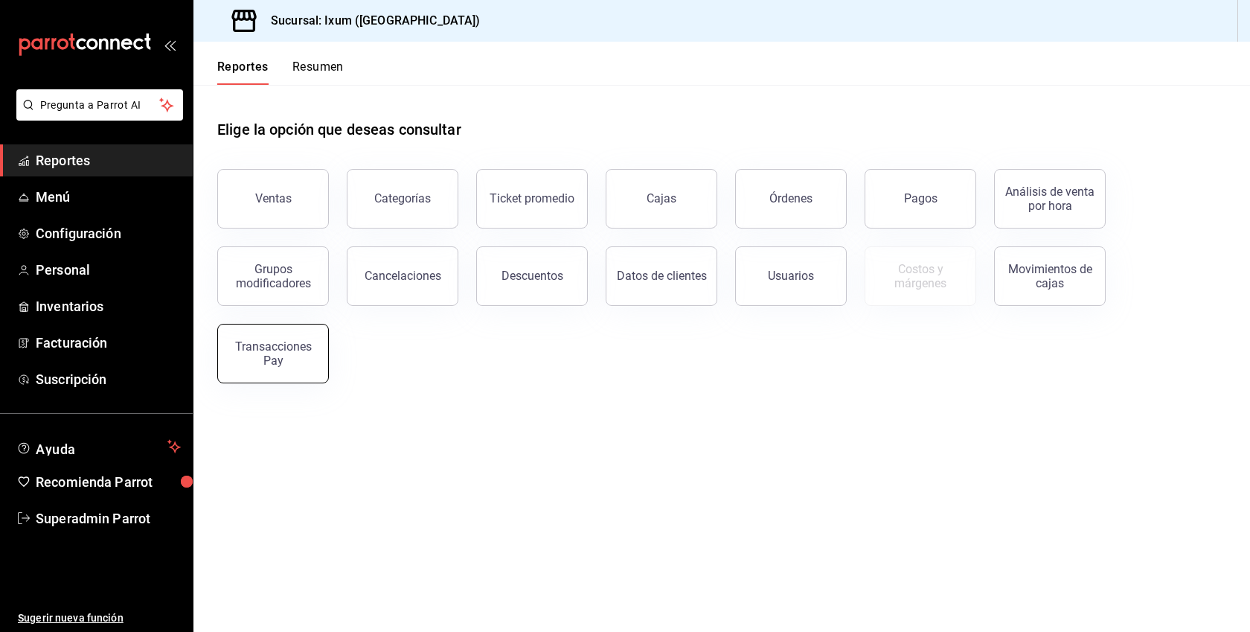
click at [282, 345] on div "Transacciones Pay" at bounding box center [273, 353] width 92 height 28
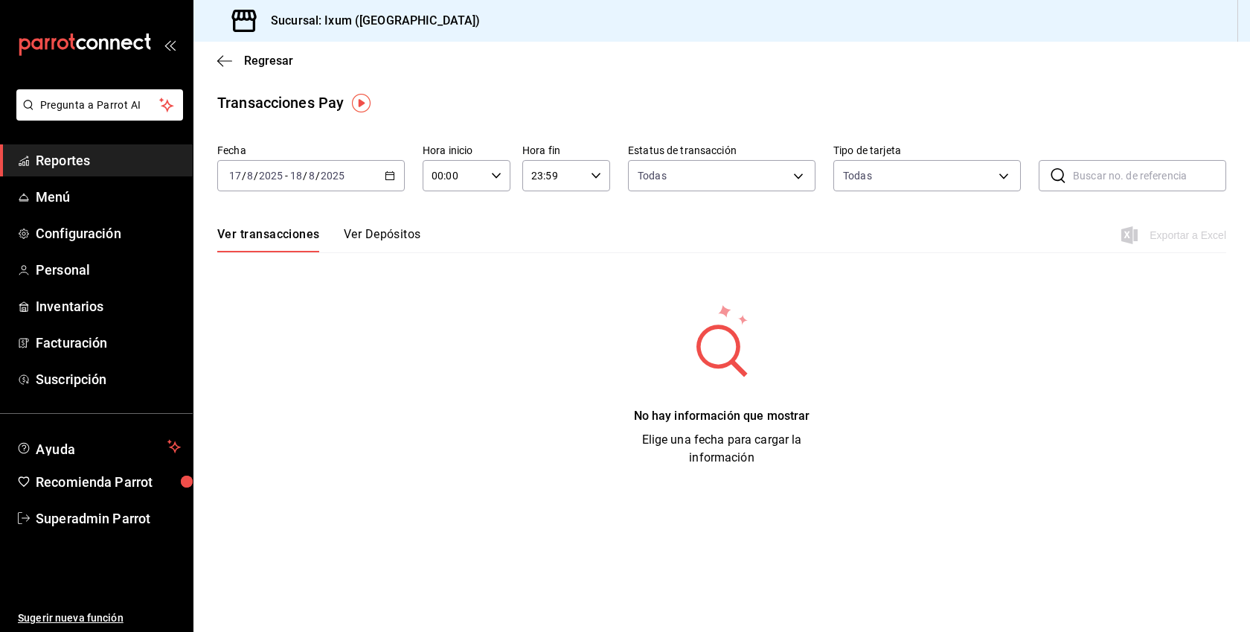
click at [395, 237] on button "Ver Depósitos" at bounding box center [382, 239] width 77 height 25
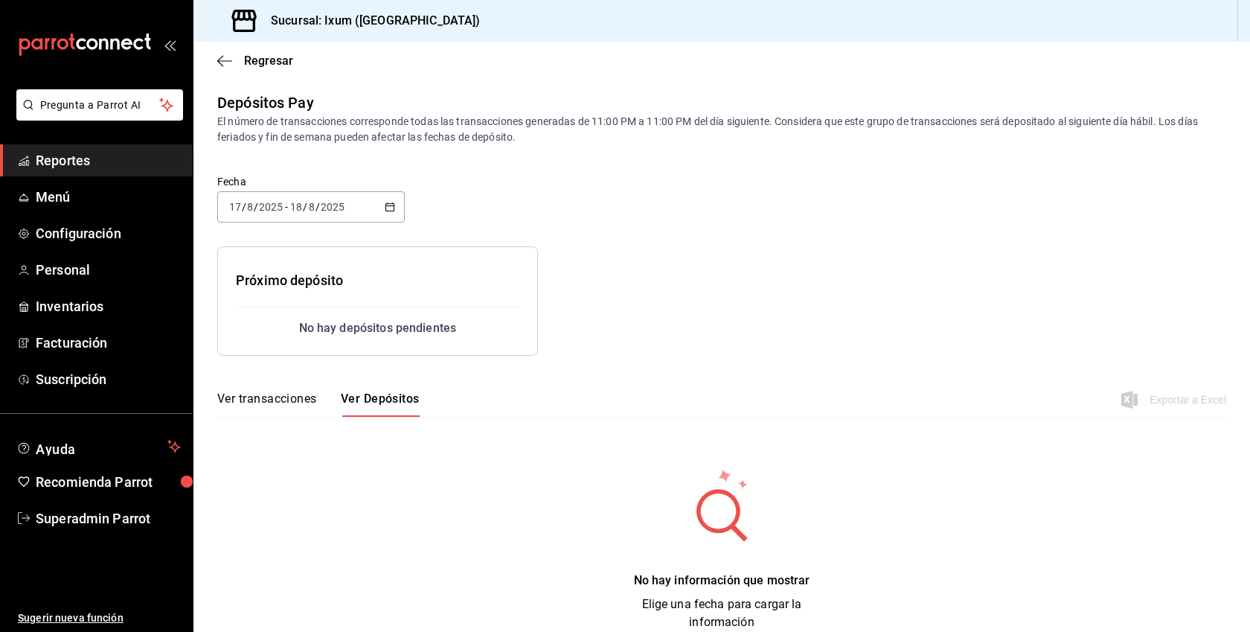
click at [394, 199] on div "2025-08-17 17 / 8 / 2025 - 2025-08-18 18 / 8 / 2025" at bounding box center [311, 206] width 188 height 31
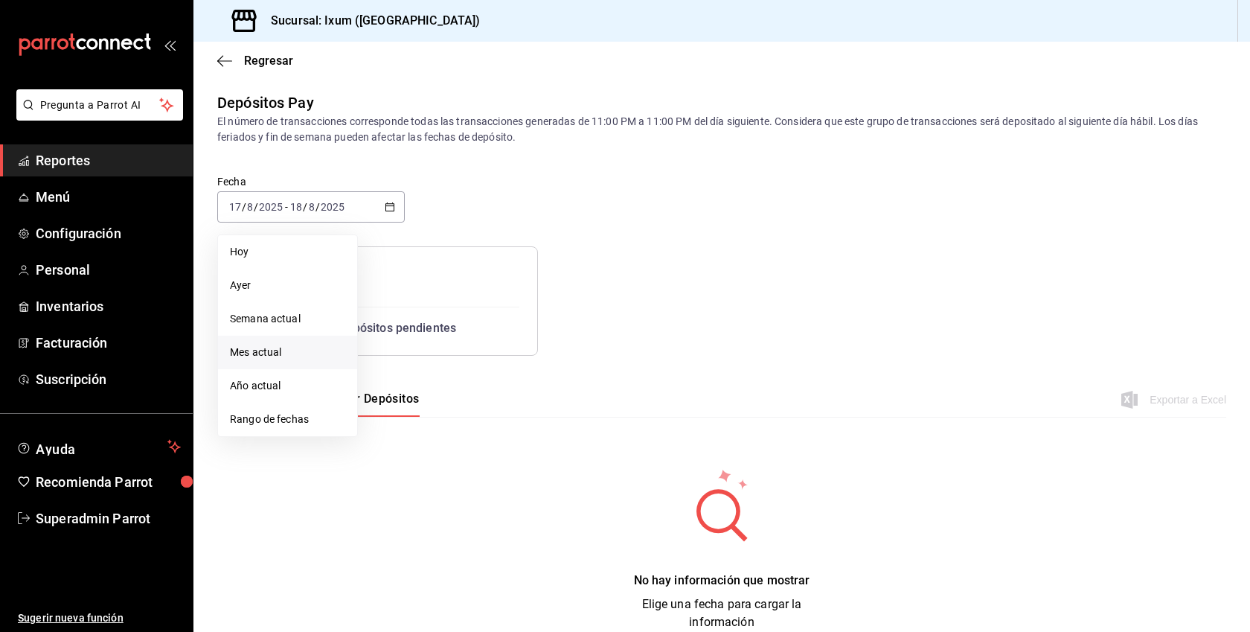
click at [277, 343] on li "Mes actual" at bounding box center [287, 352] width 139 height 33
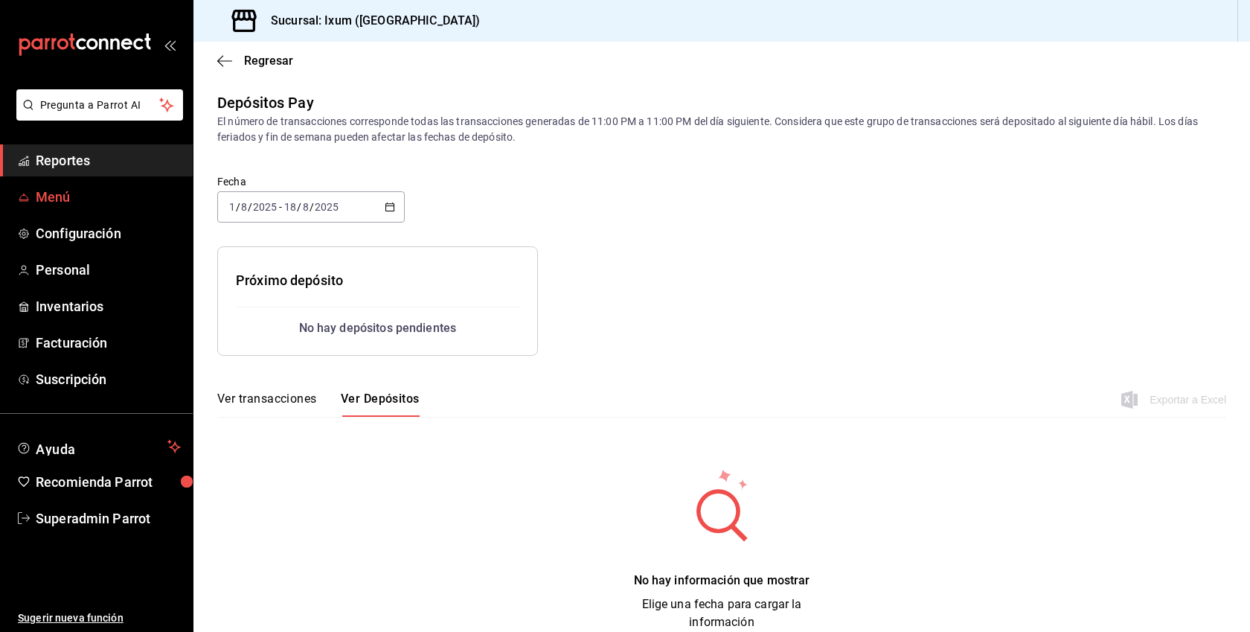
click at [39, 185] on link "Menú" at bounding box center [96, 197] width 193 height 32
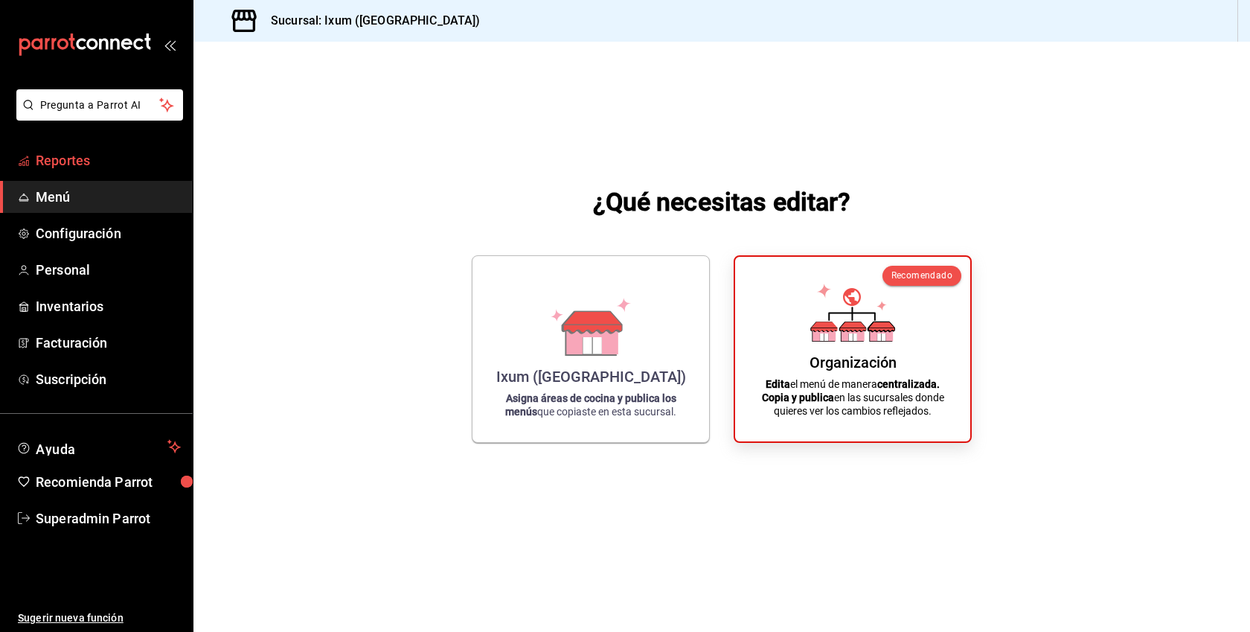
click at [87, 172] on link "Reportes" at bounding box center [96, 160] width 193 height 32
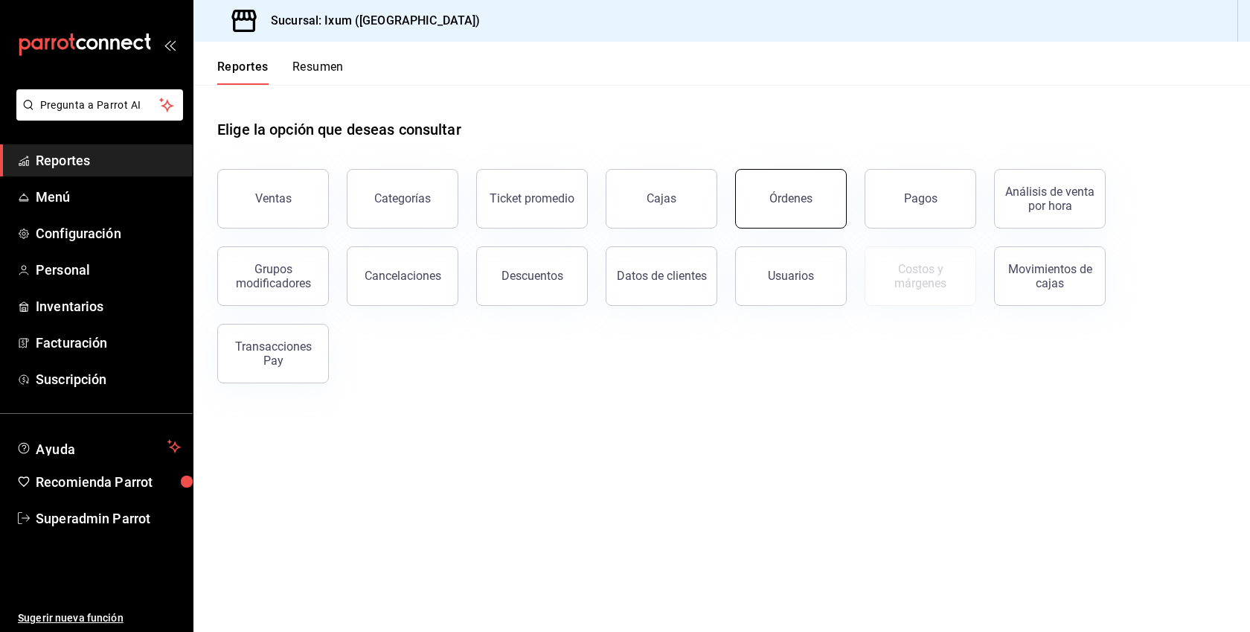
click at [786, 193] on div "Órdenes" at bounding box center [790, 198] width 43 height 14
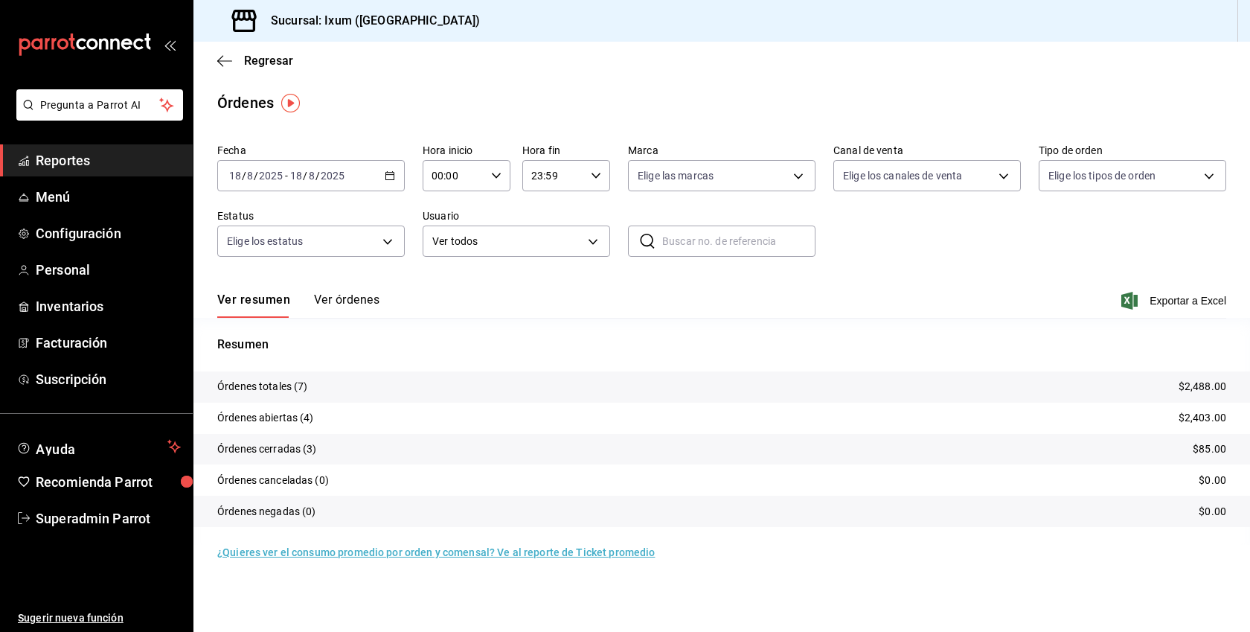
click at [353, 293] on button "Ver órdenes" at bounding box center [346, 304] width 65 height 25
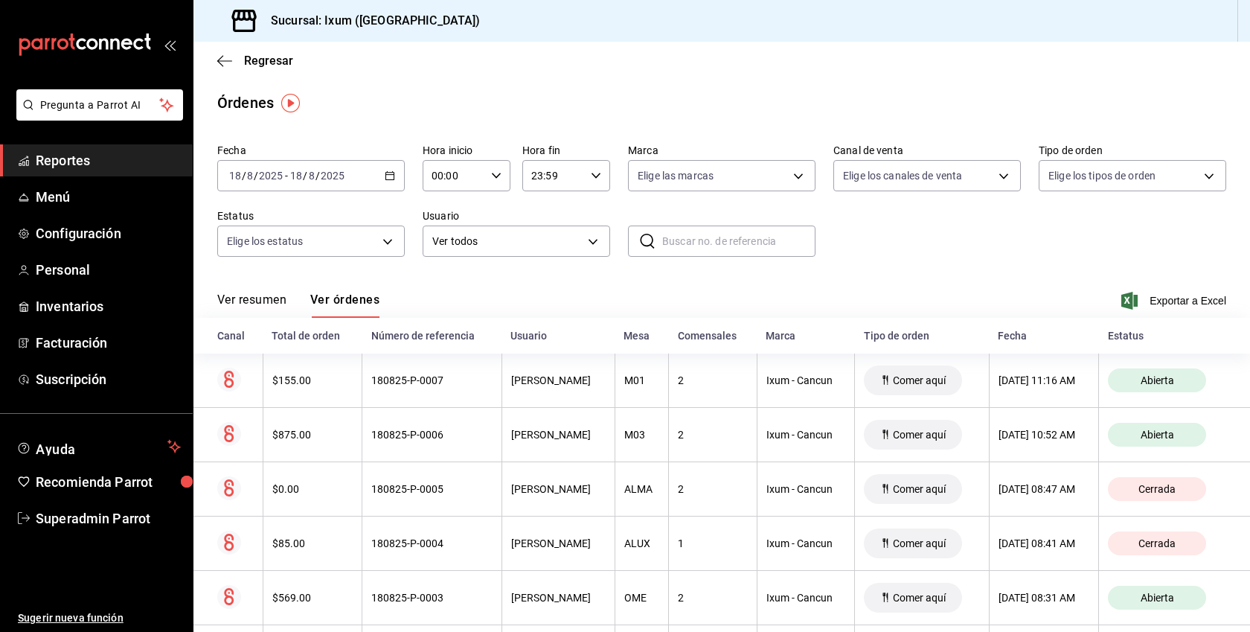
click at [403, 176] on div "[DATE] [DATE] - [DATE] [DATE]" at bounding box center [311, 175] width 188 height 31
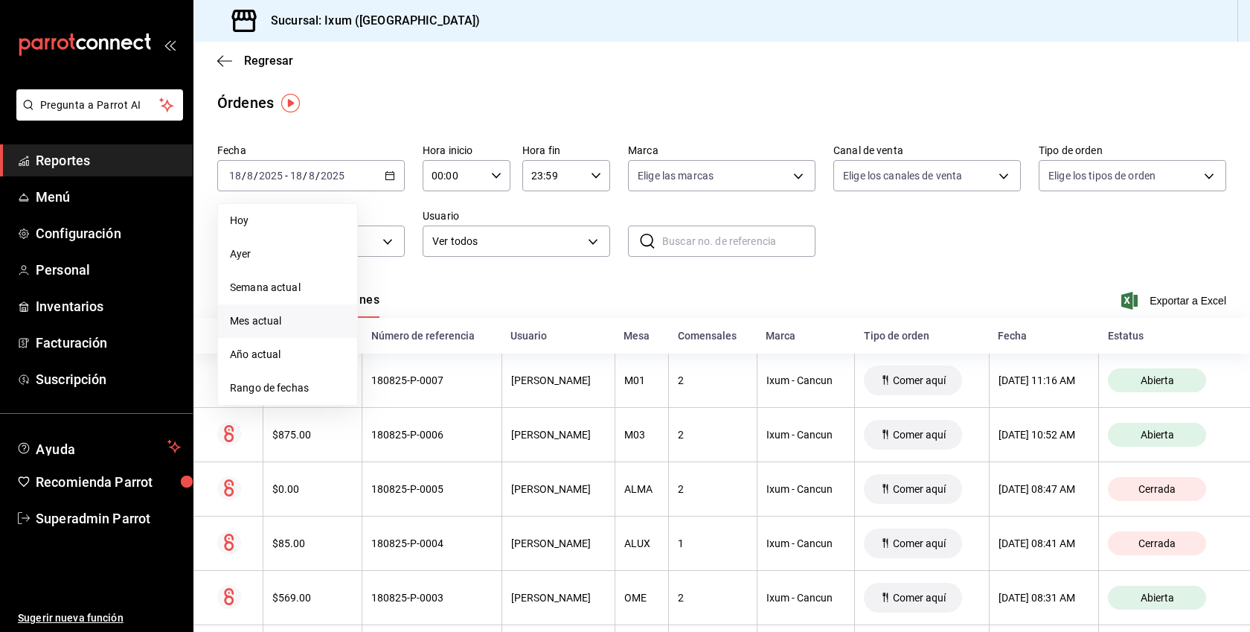
click at [277, 318] on span "Mes actual" at bounding box center [287, 321] width 115 height 16
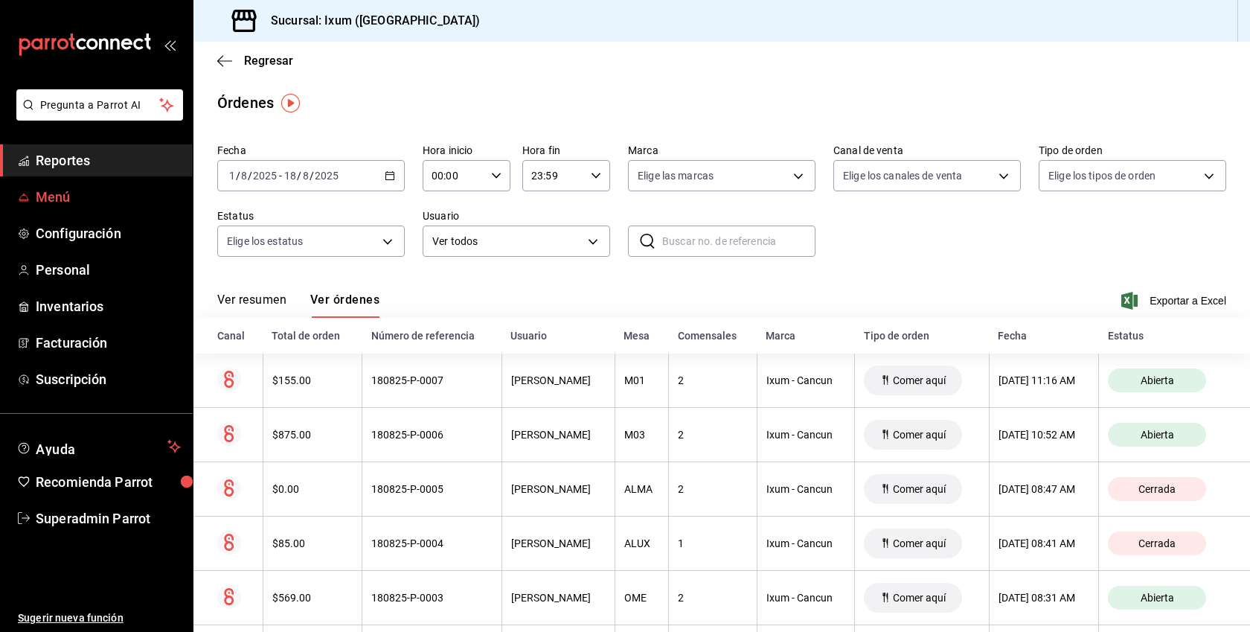
click at [60, 188] on span "Menú" at bounding box center [108, 197] width 145 height 20
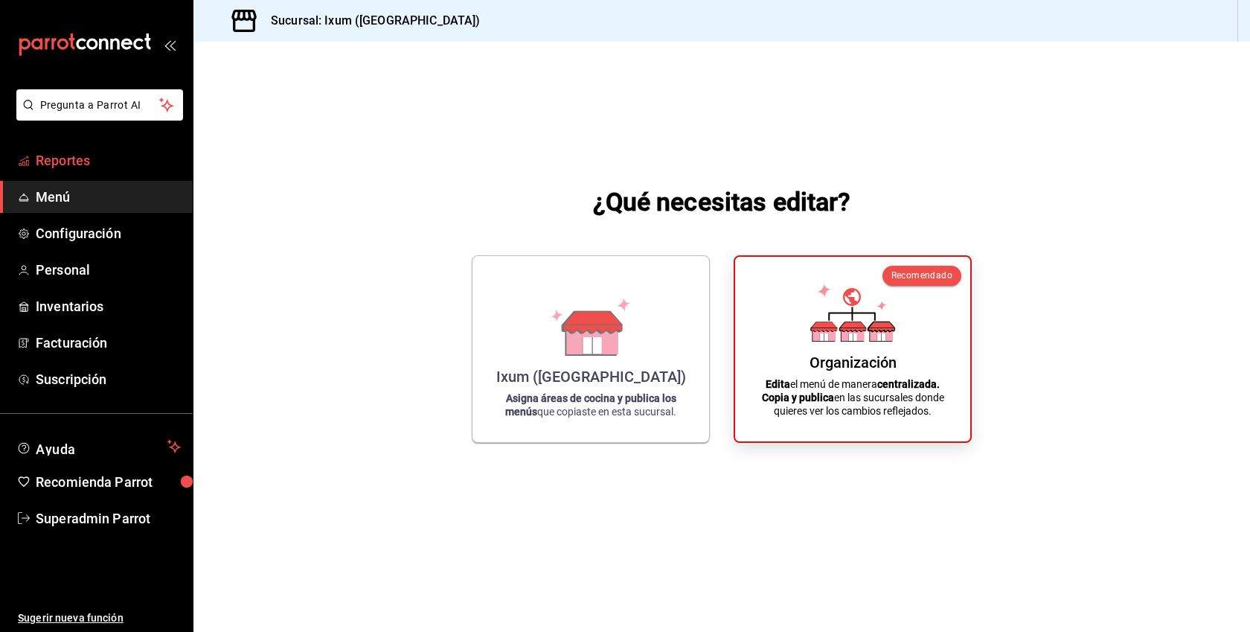
click at [101, 153] on span "Reportes" at bounding box center [108, 160] width 145 height 20
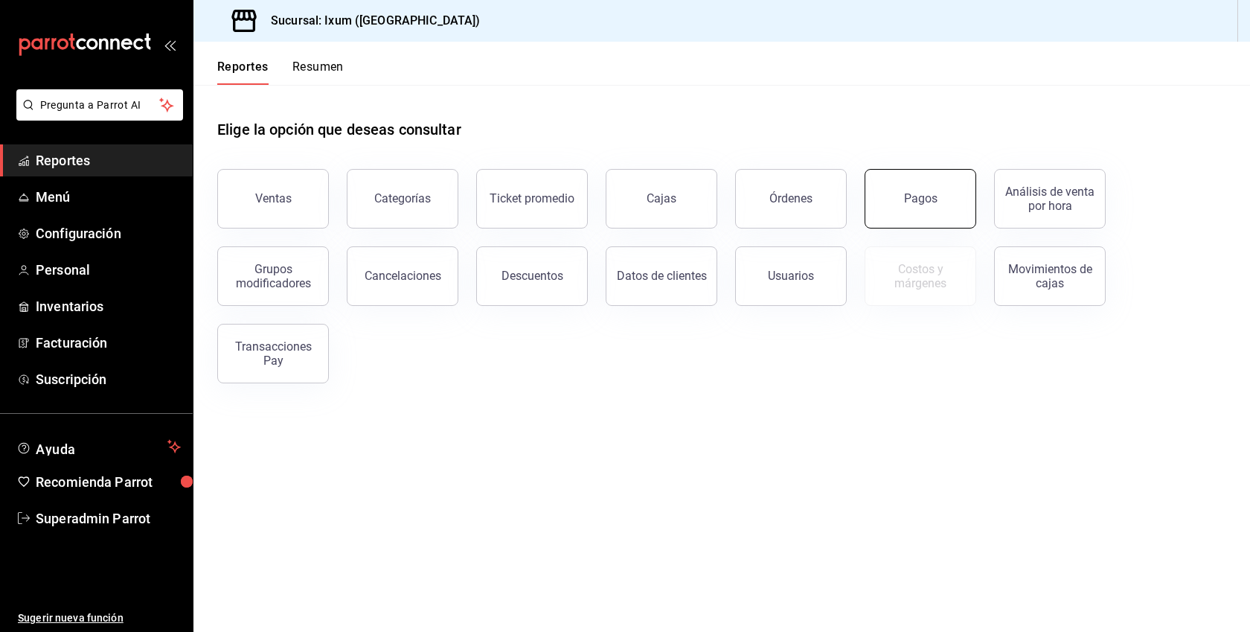
click at [888, 197] on button "Pagos" at bounding box center [921, 199] width 112 height 60
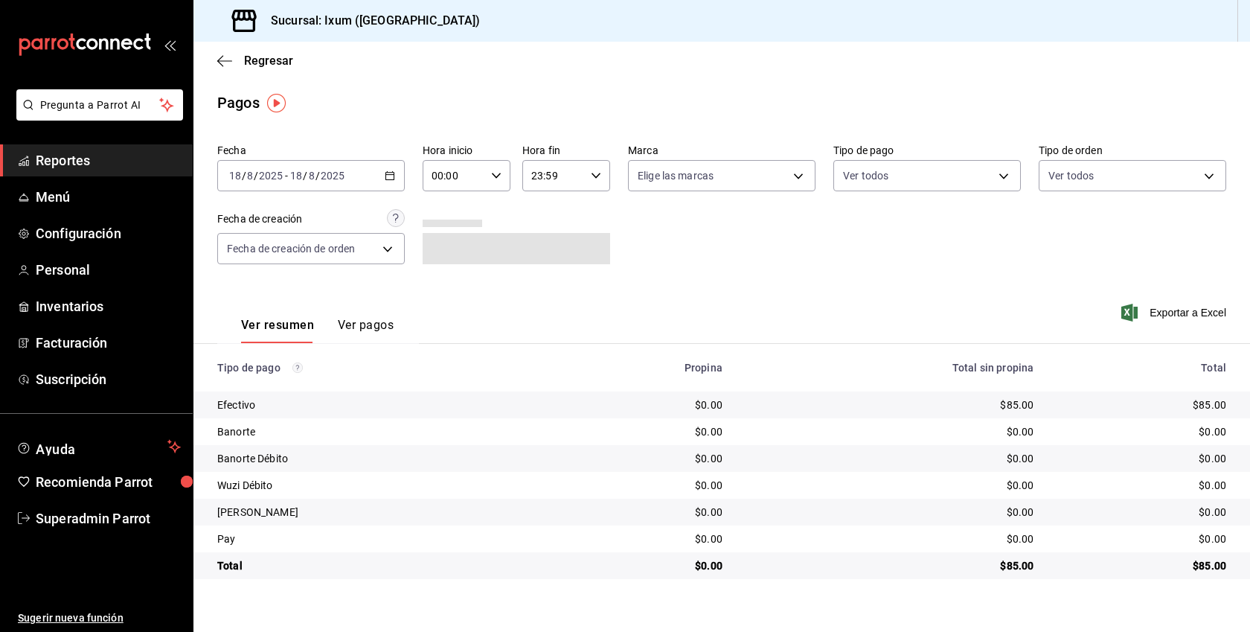
click at [365, 323] on button "Ver pagos" at bounding box center [366, 330] width 56 height 25
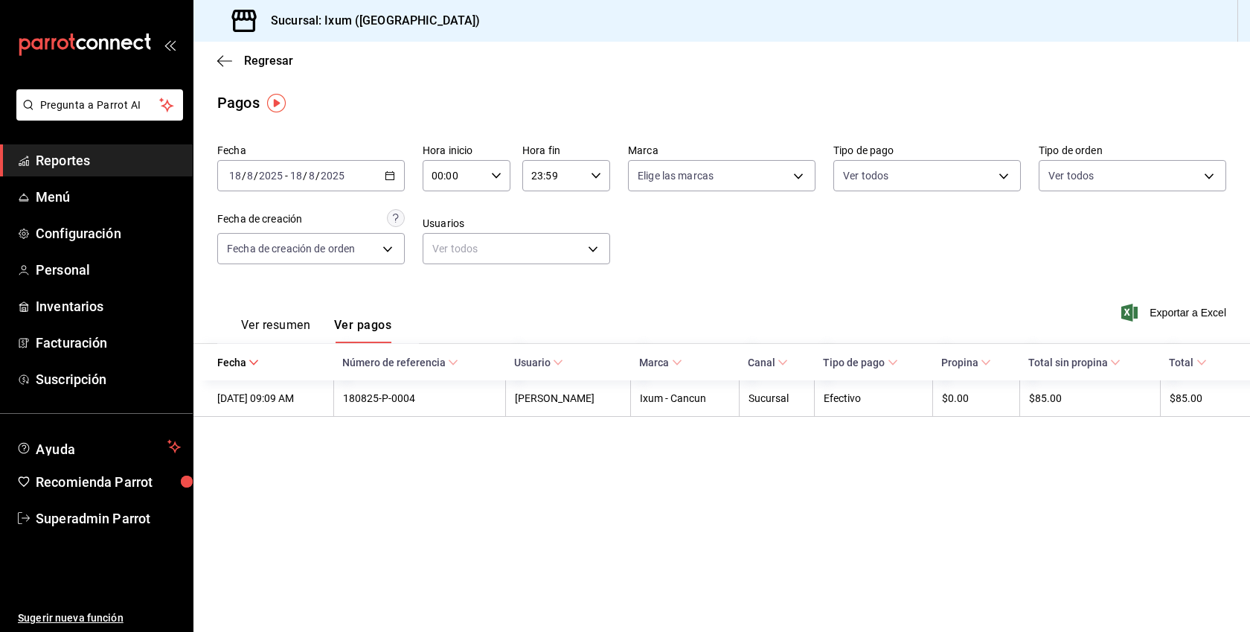
click at [389, 173] on icon "button" at bounding box center [390, 175] width 10 height 10
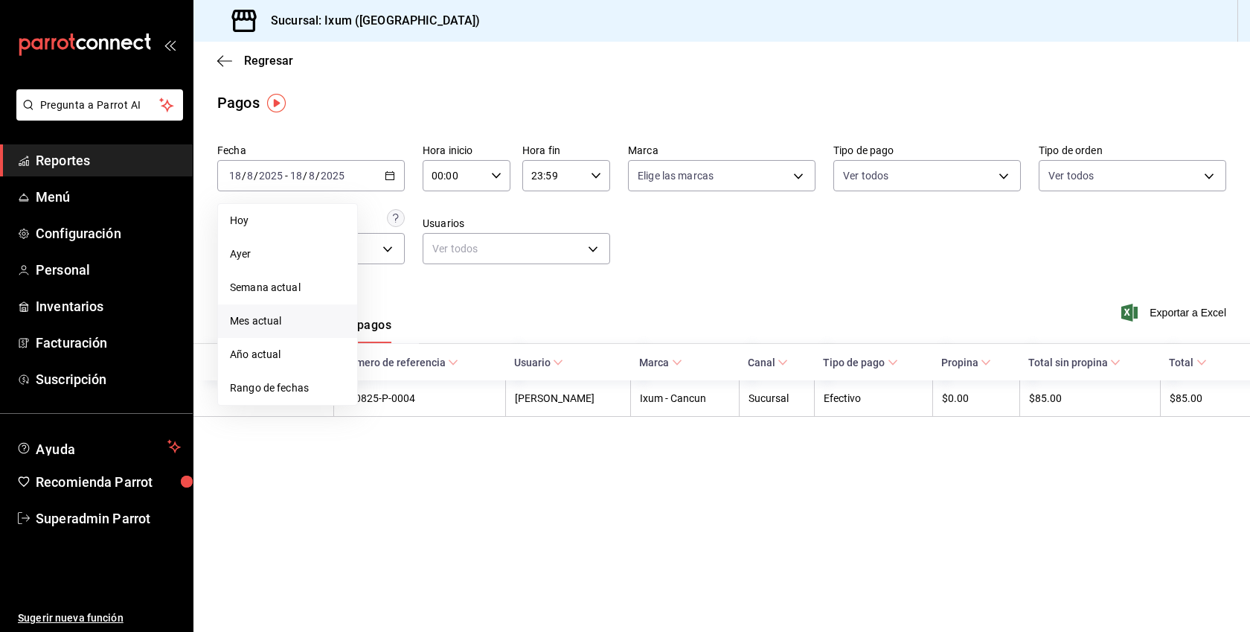
click at [266, 330] on li "Mes actual" at bounding box center [287, 320] width 139 height 33
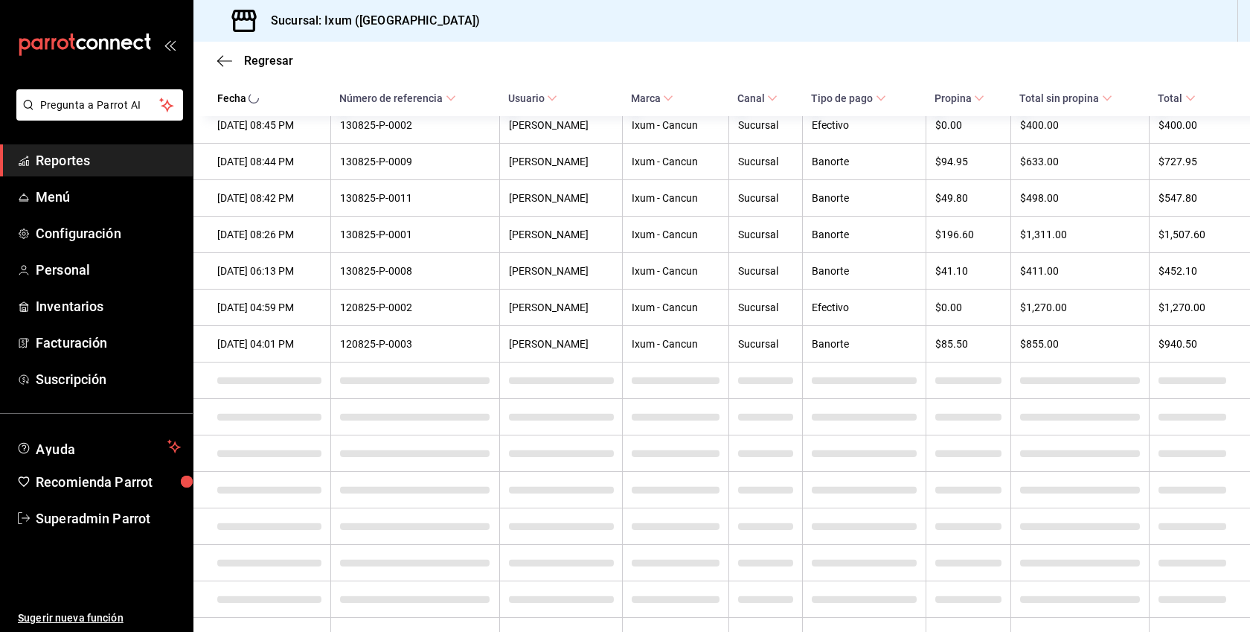
scroll to position [2056, 0]
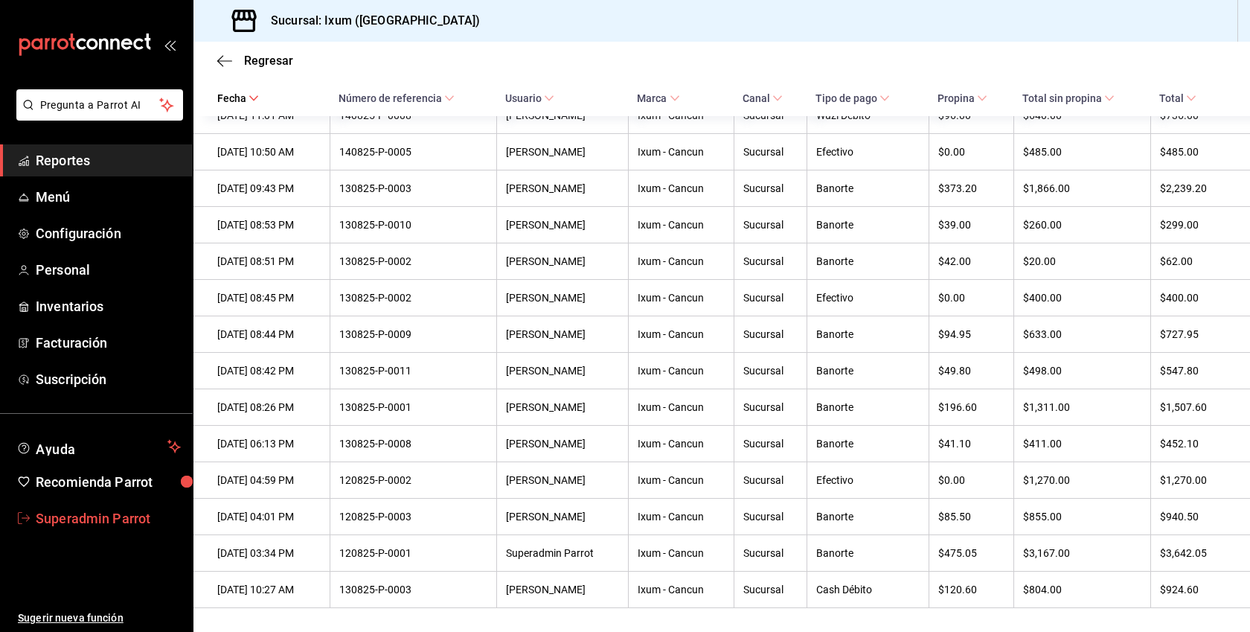
click at [132, 522] on span "Superadmin Parrot" at bounding box center [108, 518] width 145 height 20
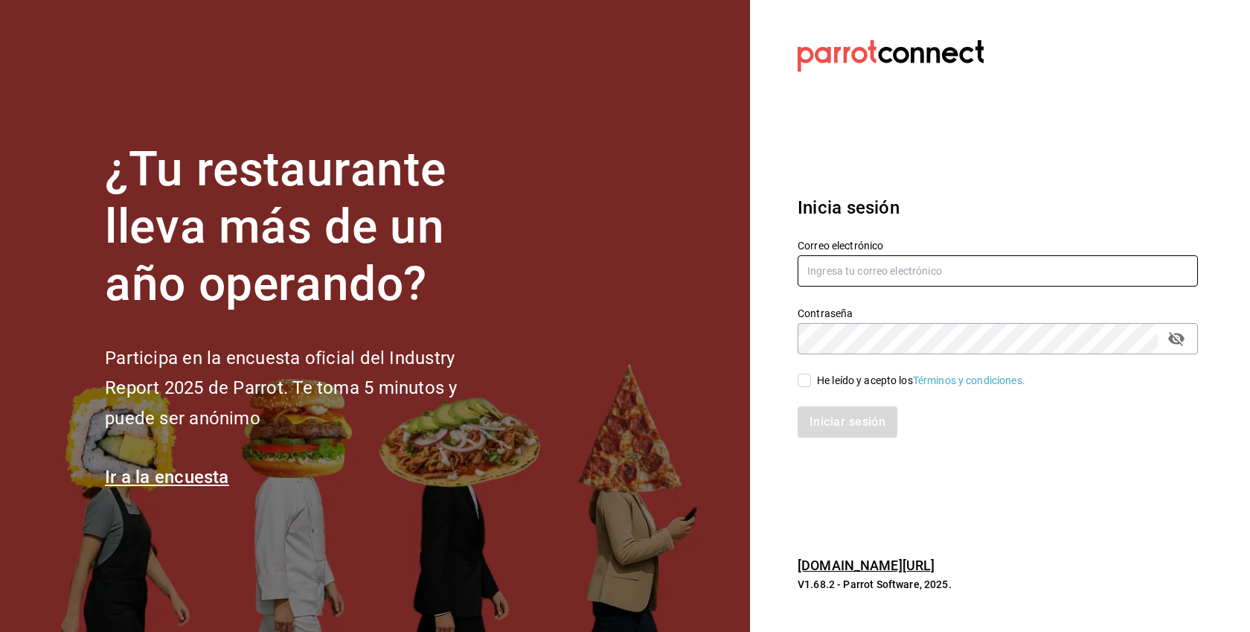
click at [897, 272] on input "text" at bounding box center [998, 270] width 400 height 31
paste input "[EMAIL_ADDRESS][DOMAIN_NAME]"
type input "[EMAIL_ADDRESS][DOMAIN_NAME]"
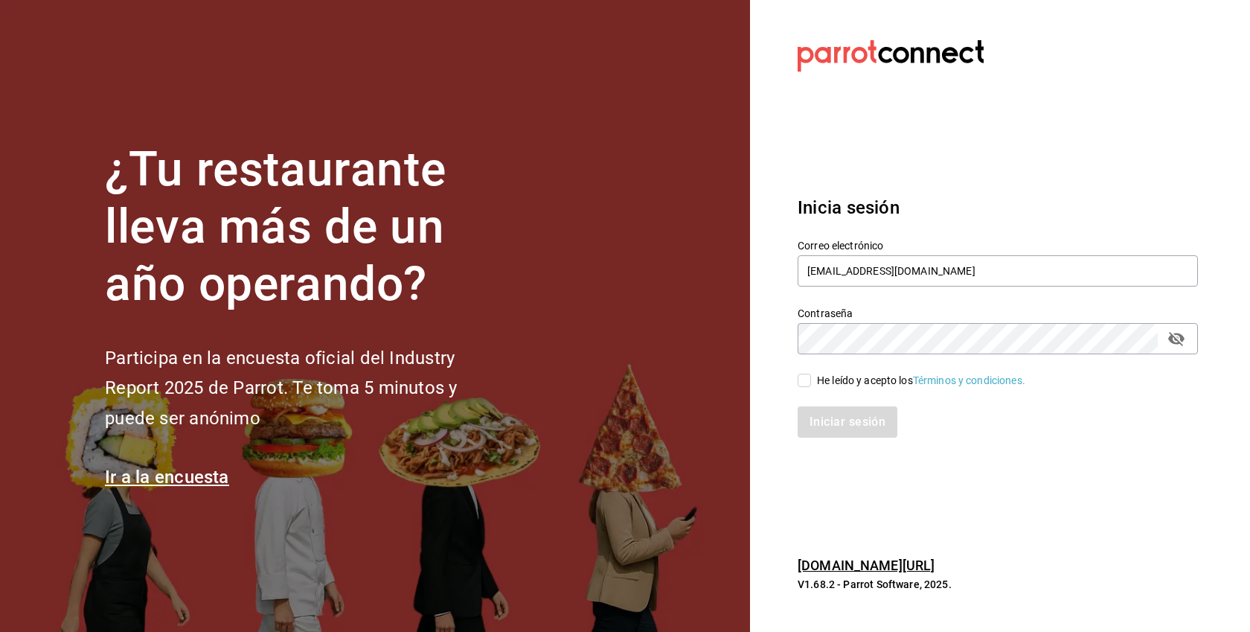
click at [815, 373] on span "He leído y acepto los Términos y condiciones." at bounding box center [918, 381] width 214 height 16
click at [811, 374] on input "He leído y acepto los Términos y condiciones." at bounding box center [804, 380] width 13 height 13
checkbox input "true"
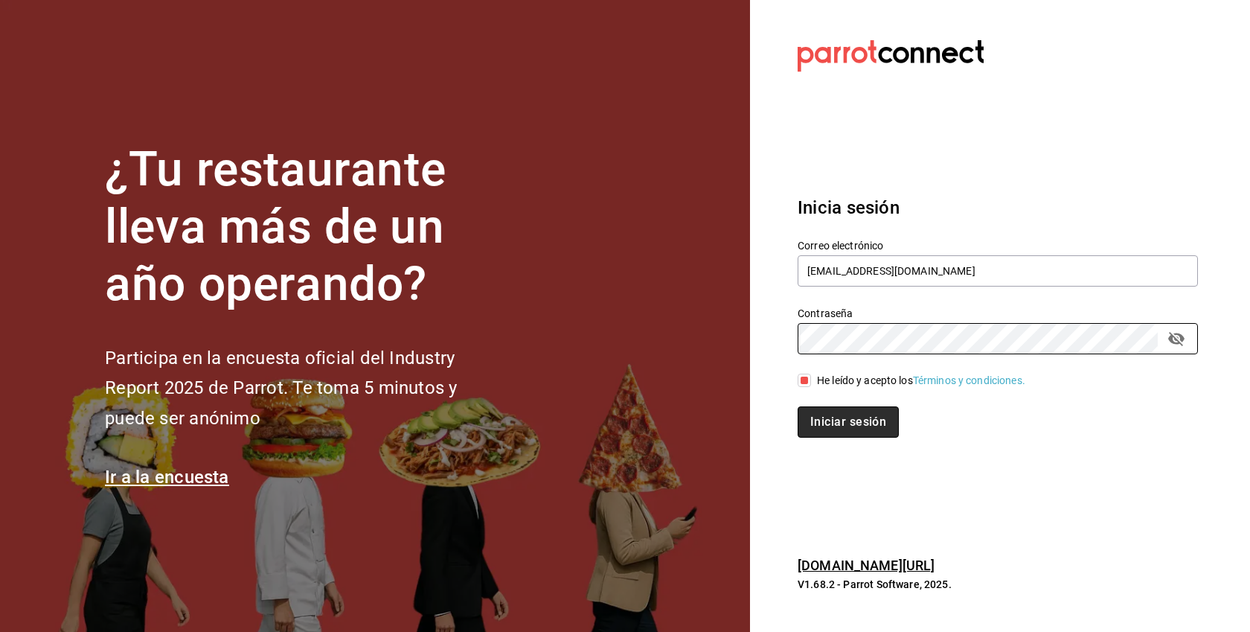
click at [876, 423] on button "Iniciar sesión" at bounding box center [848, 421] width 101 height 31
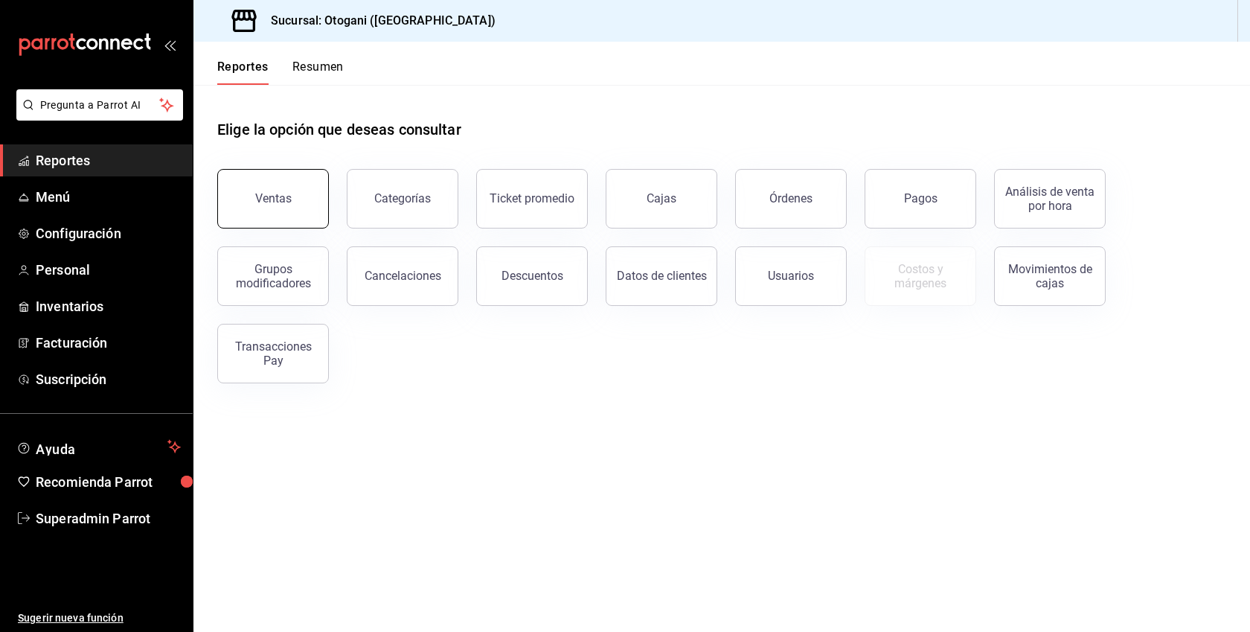
click at [298, 208] on button "Ventas" at bounding box center [273, 199] width 112 height 60
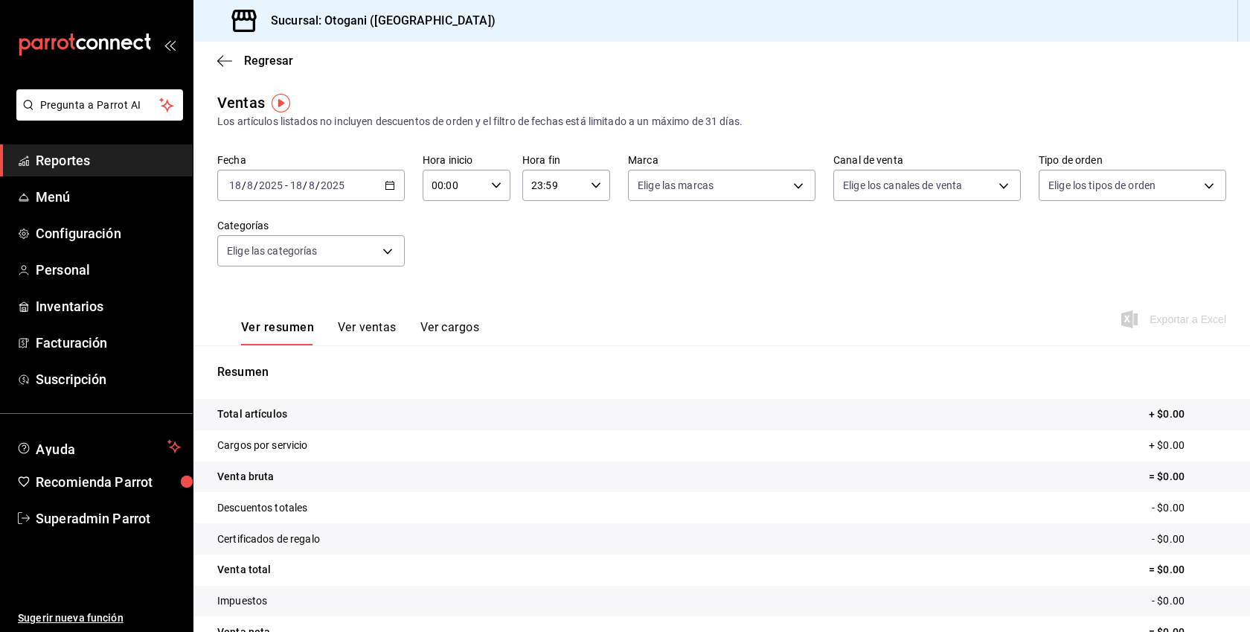
click at [368, 330] on button "Ver ventas" at bounding box center [367, 332] width 59 height 25
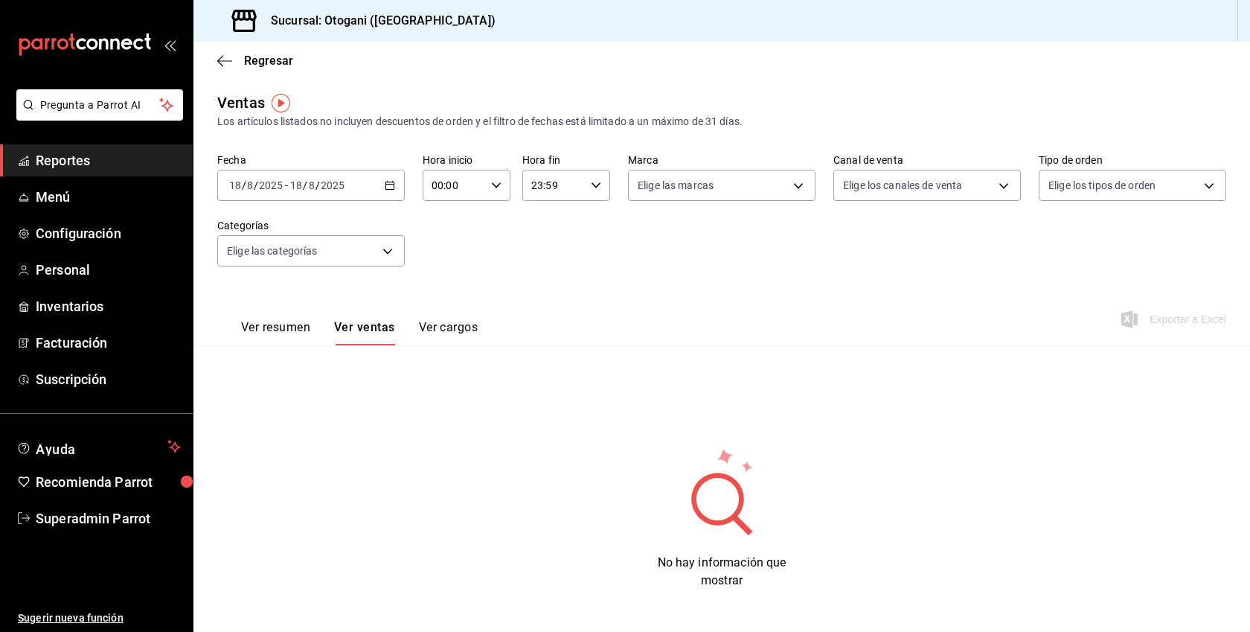
click at [397, 177] on div "[DATE] [DATE] - [DATE] [DATE]" at bounding box center [311, 185] width 188 height 31
click at [298, 321] on li "Mes actual" at bounding box center [287, 330] width 139 height 33
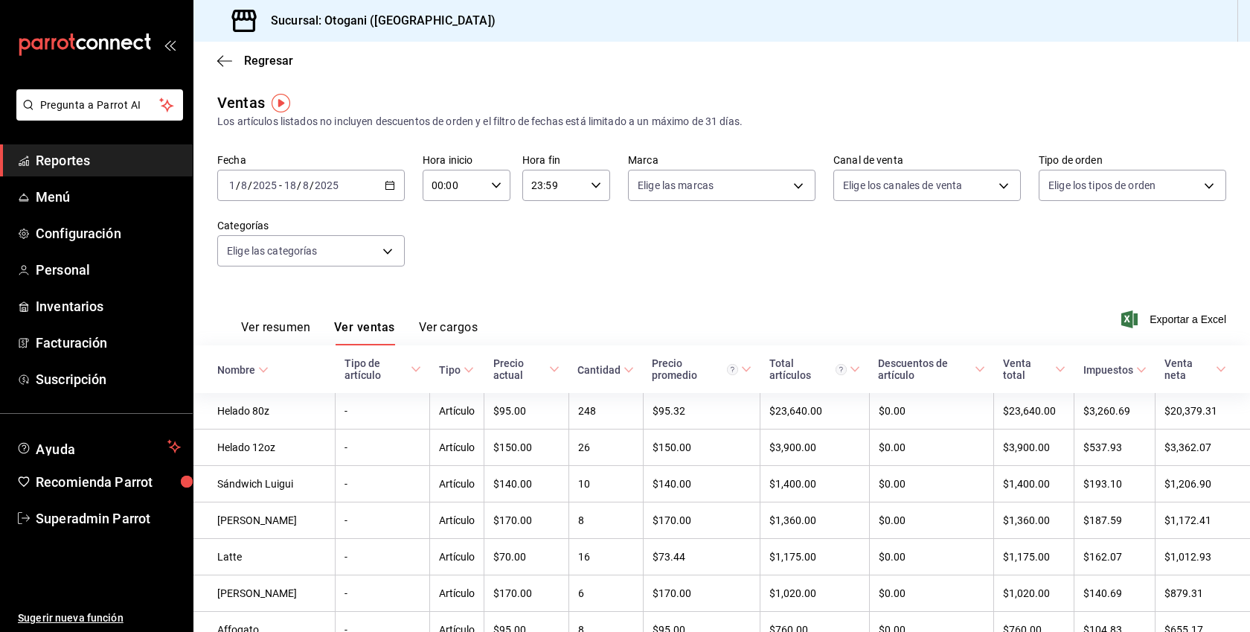
click at [106, 161] on span "Reportes" at bounding box center [108, 160] width 145 height 20
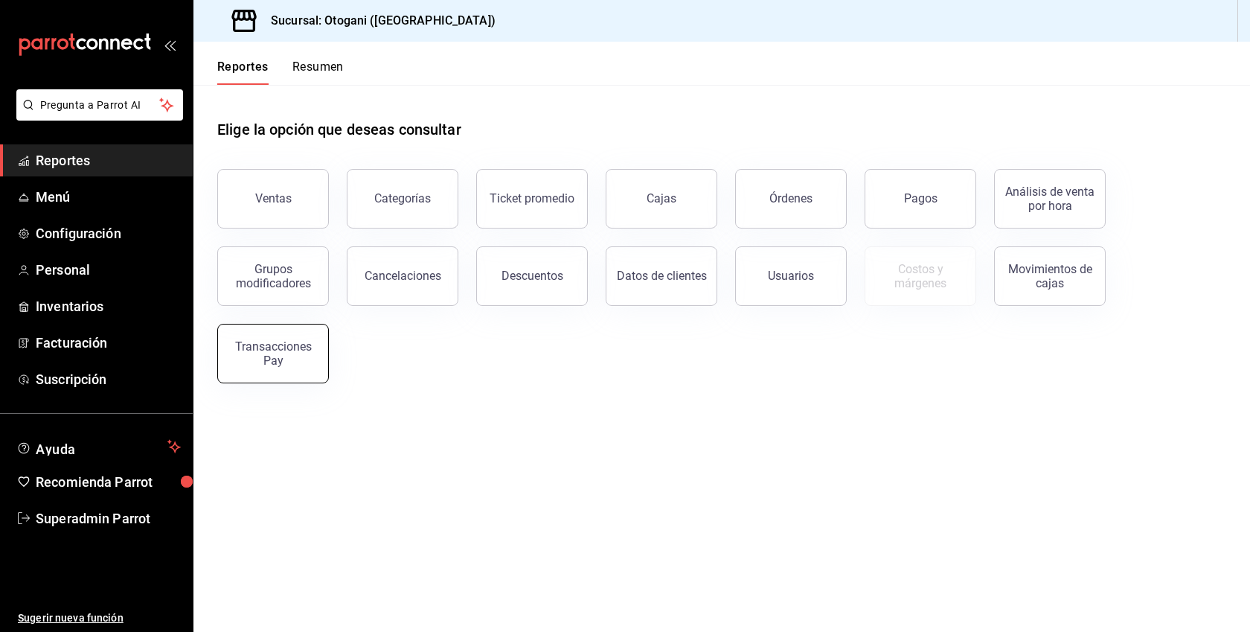
click at [287, 359] on div "Transacciones Pay" at bounding box center [273, 353] width 92 height 28
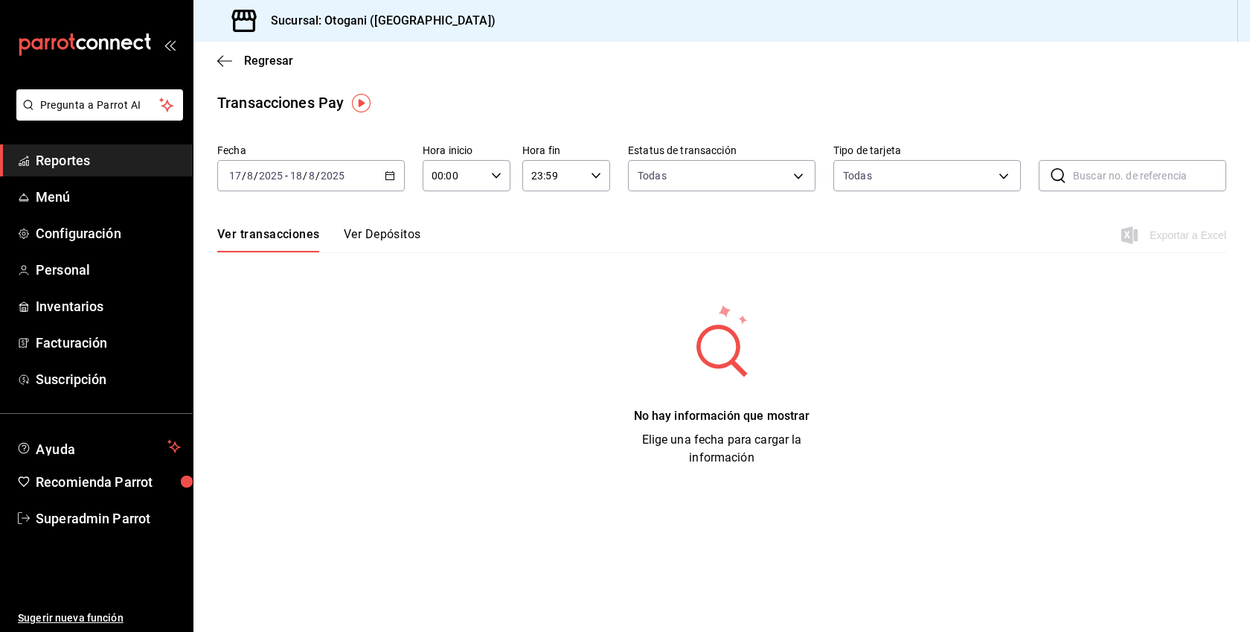
click at [405, 234] on button "Ver Depósitos" at bounding box center [382, 239] width 77 height 25
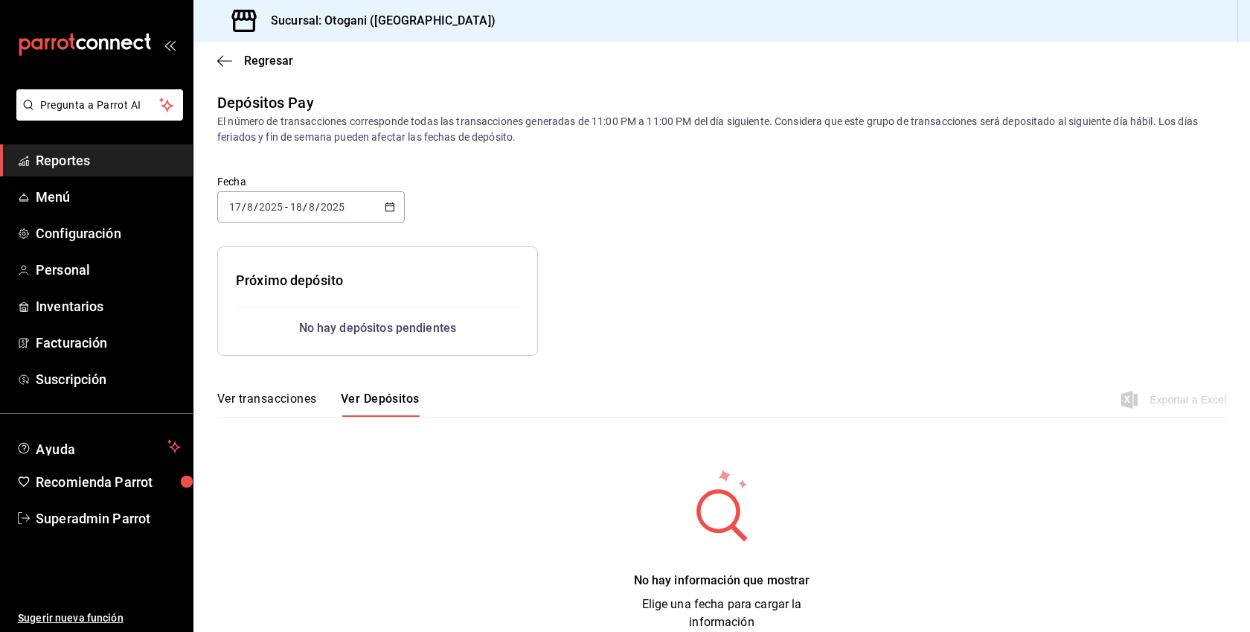
click at [388, 211] on icon "button" at bounding box center [390, 207] width 10 height 10
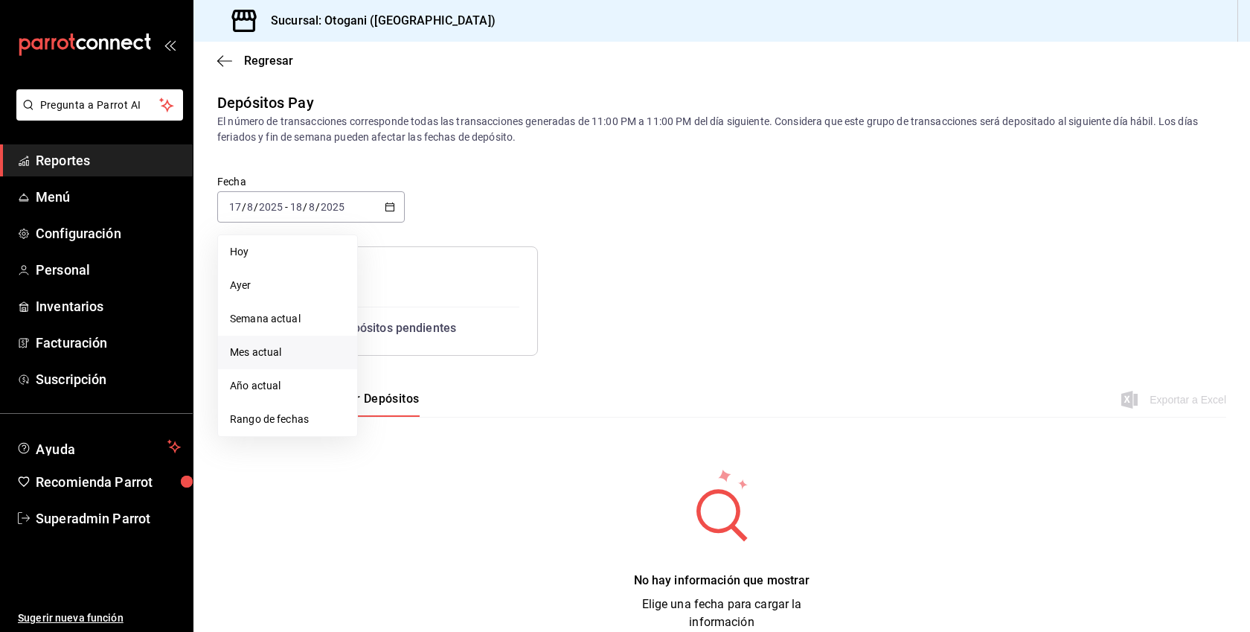
click at [271, 348] on span "Mes actual" at bounding box center [287, 353] width 115 height 16
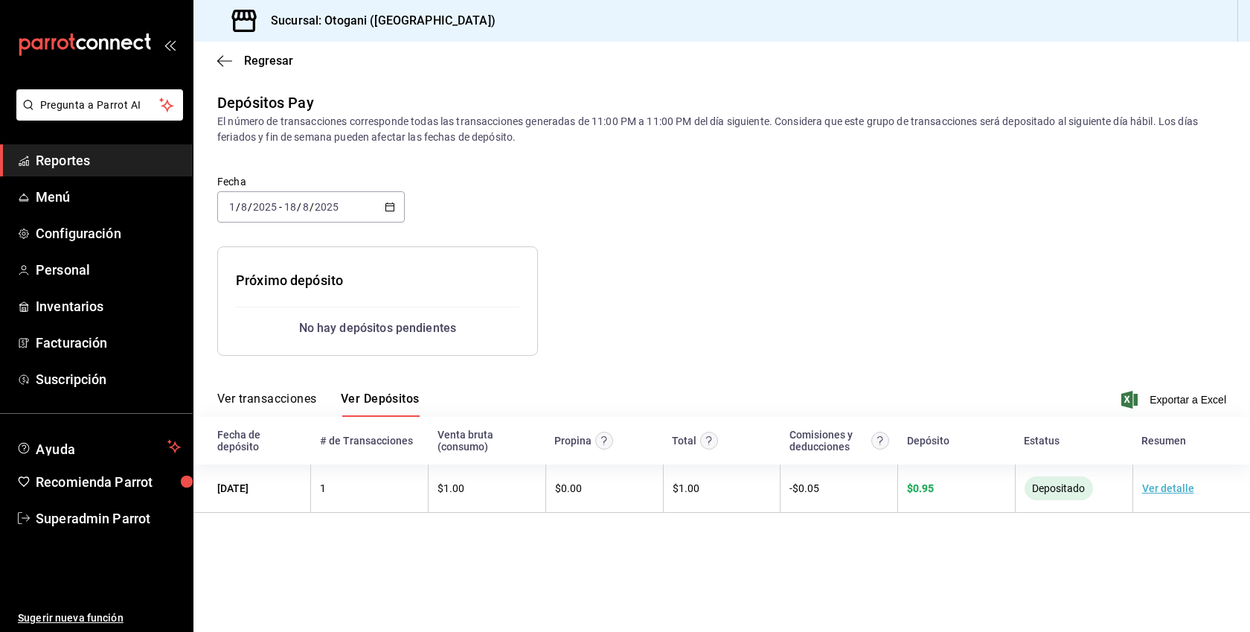
click at [70, 167] on span "Reportes" at bounding box center [108, 160] width 145 height 20
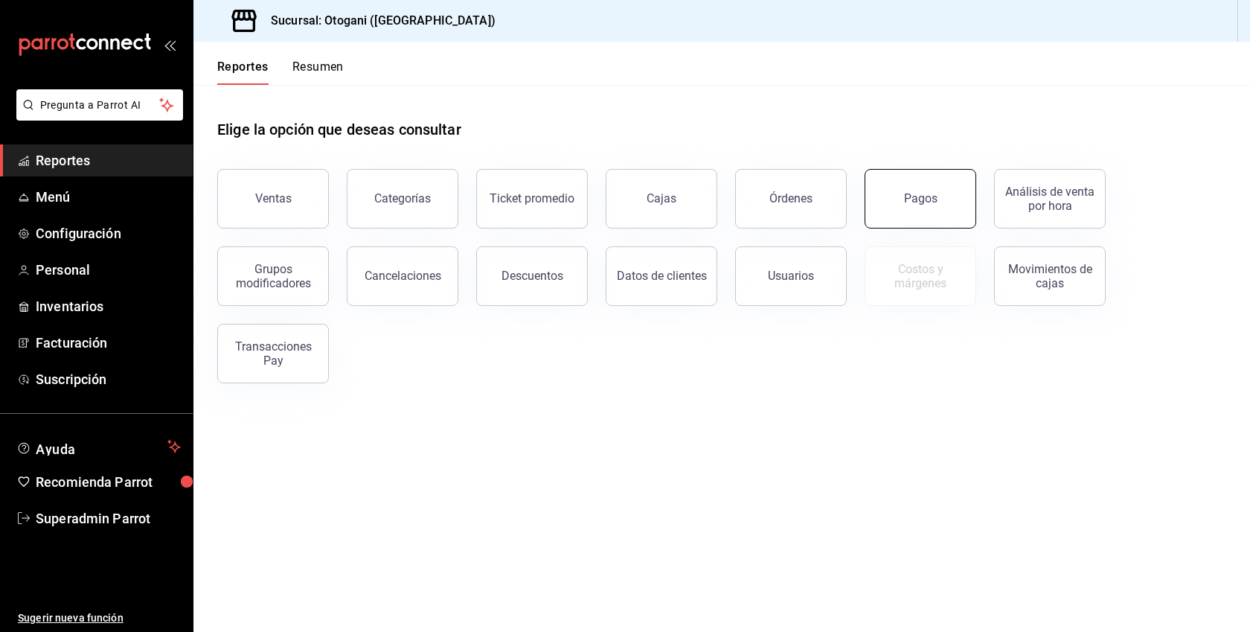
click at [930, 193] on div "Pagos" at bounding box center [920, 198] width 33 height 14
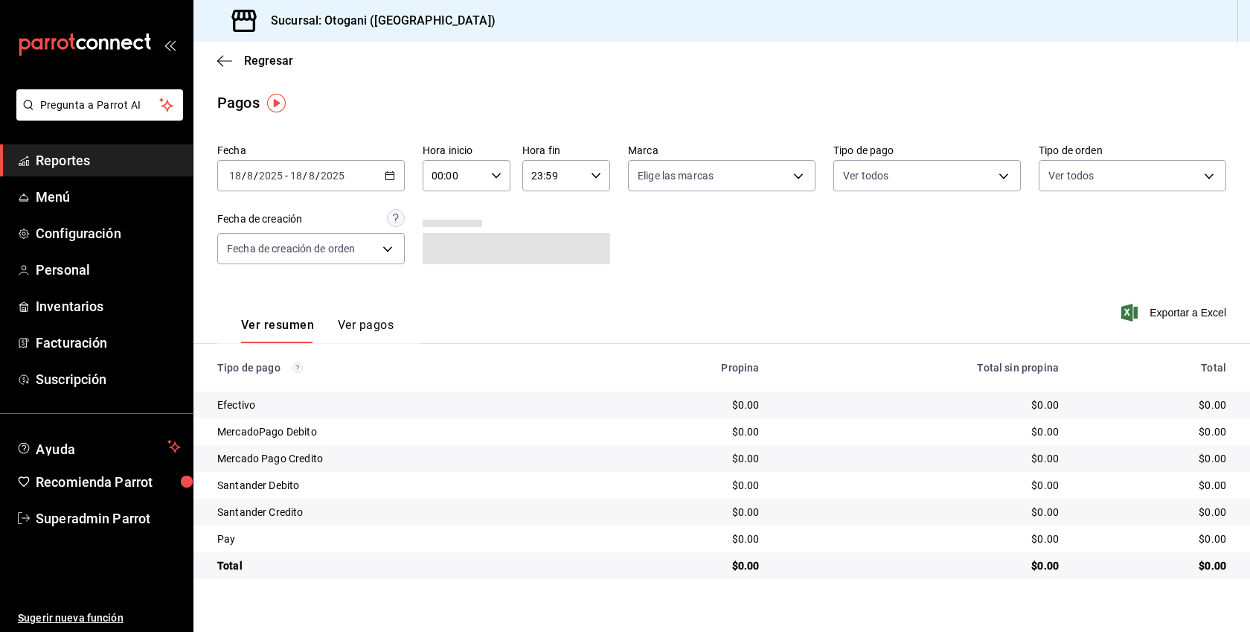
click at [366, 329] on button "Ver pagos" at bounding box center [366, 330] width 56 height 25
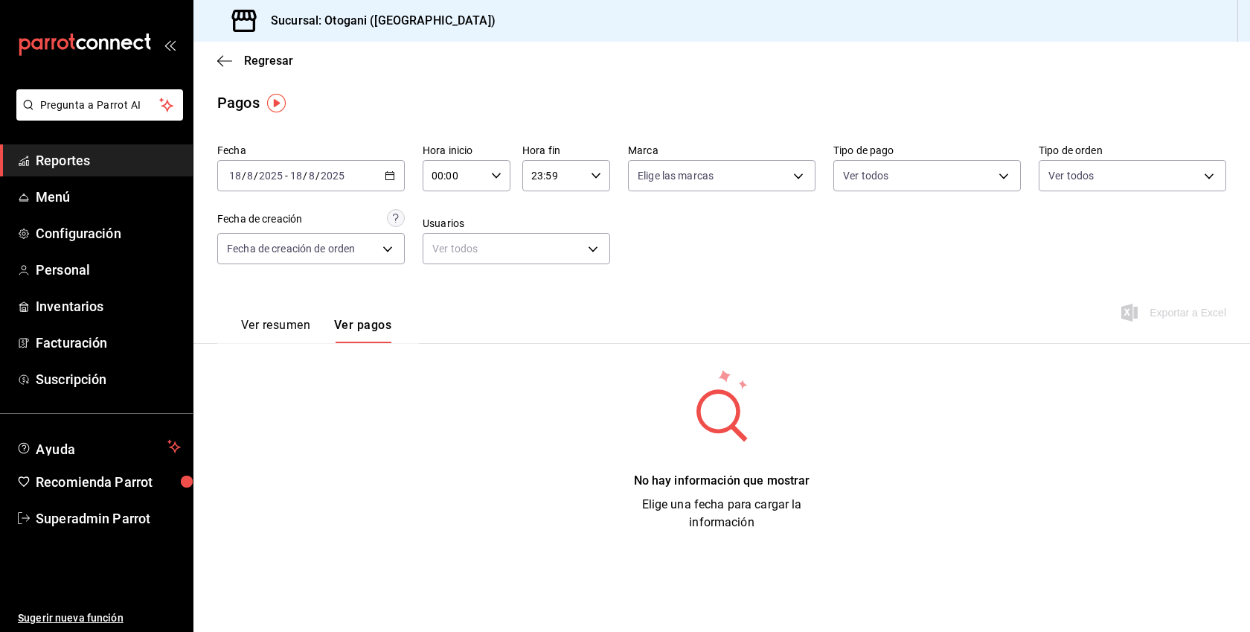
click at [383, 174] on div "2025-08-18 18 / 8 / 2025 - 2025-08-18 18 / 8 / 2025" at bounding box center [311, 175] width 188 height 31
click at [282, 321] on span "Mes actual" at bounding box center [287, 321] width 115 height 16
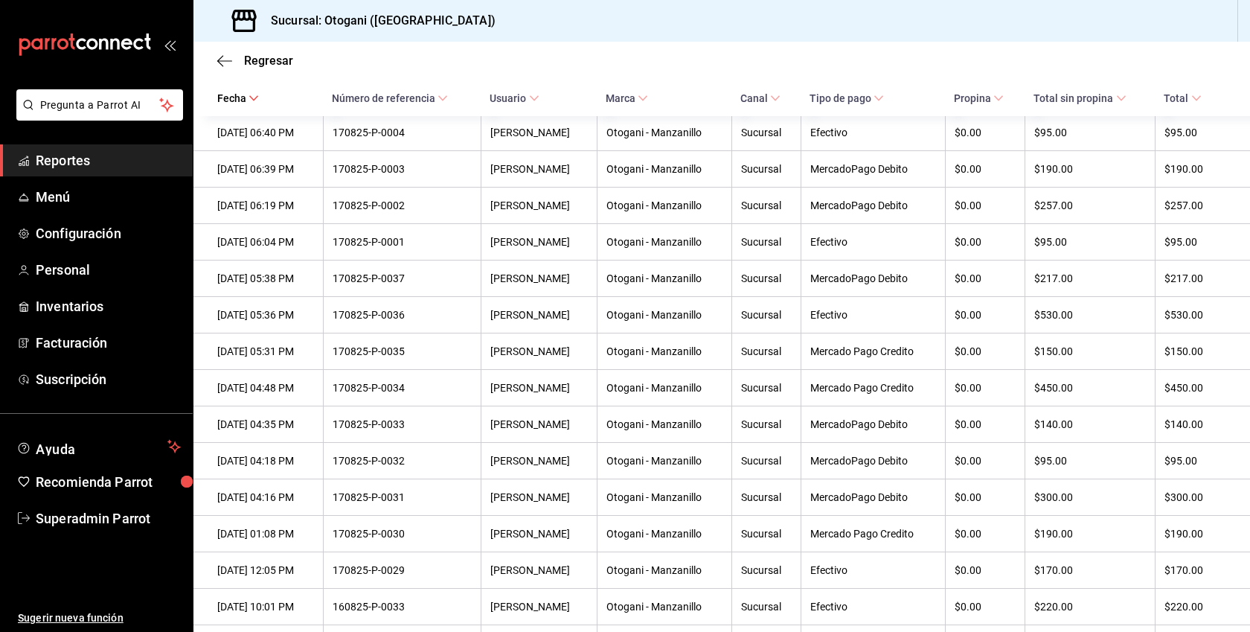
scroll to position [932, 0]
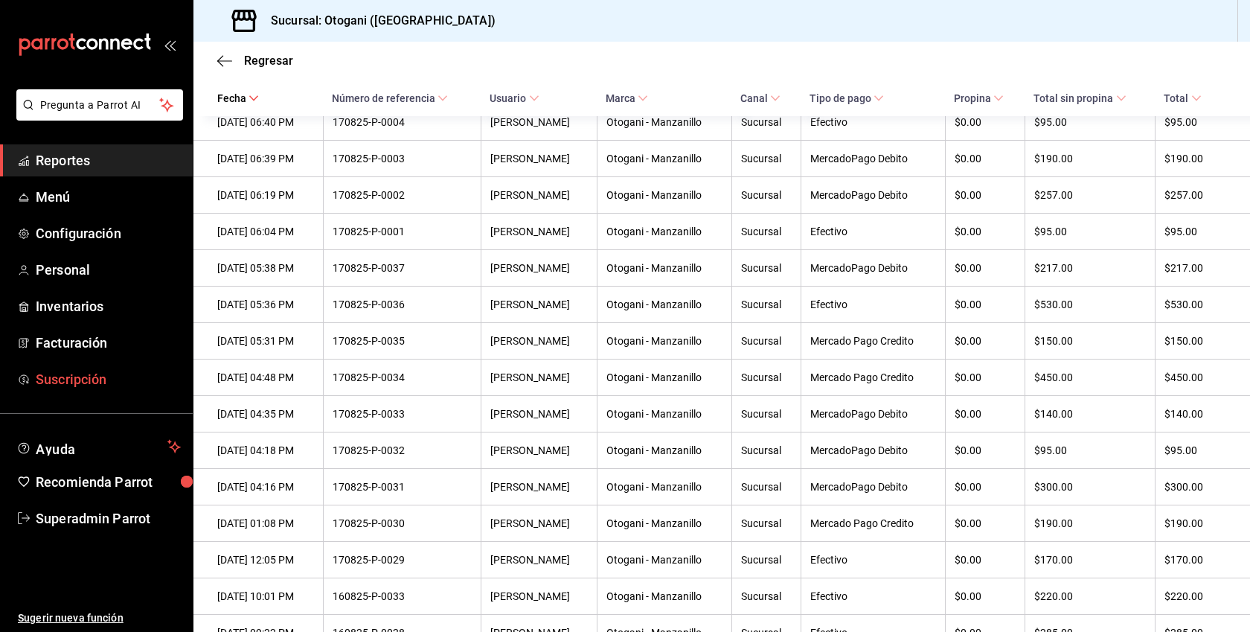
click at [100, 393] on link "Suscripción" at bounding box center [96, 379] width 193 height 32
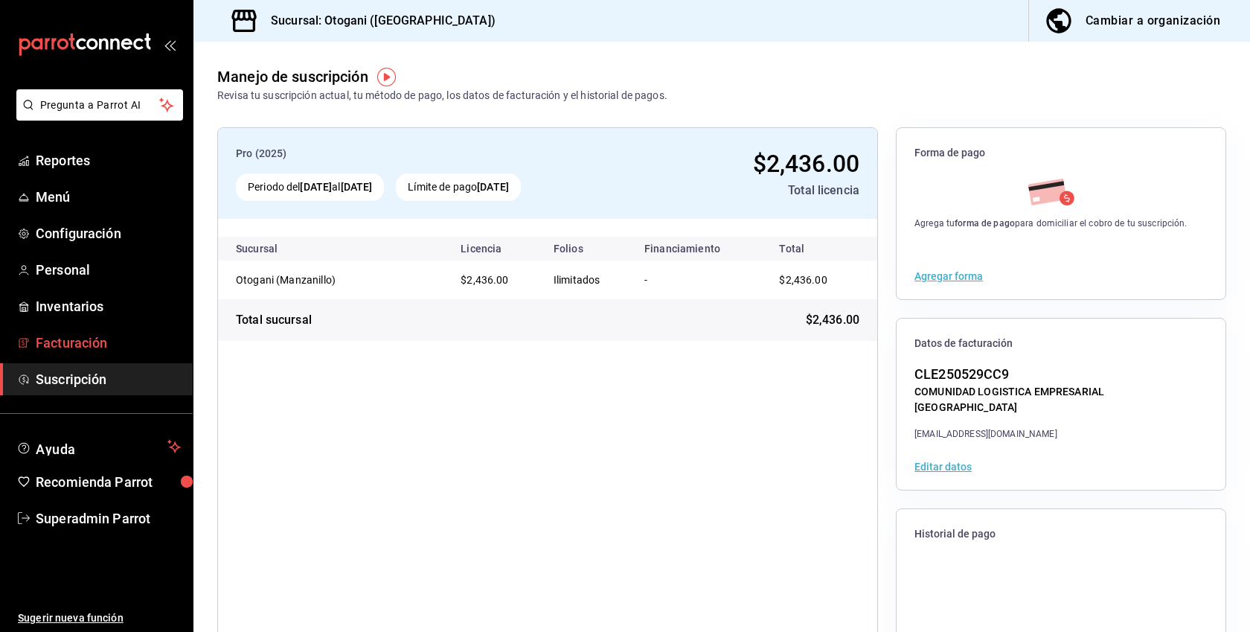
click at [60, 335] on span "Facturación" at bounding box center [108, 343] width 145 height 20
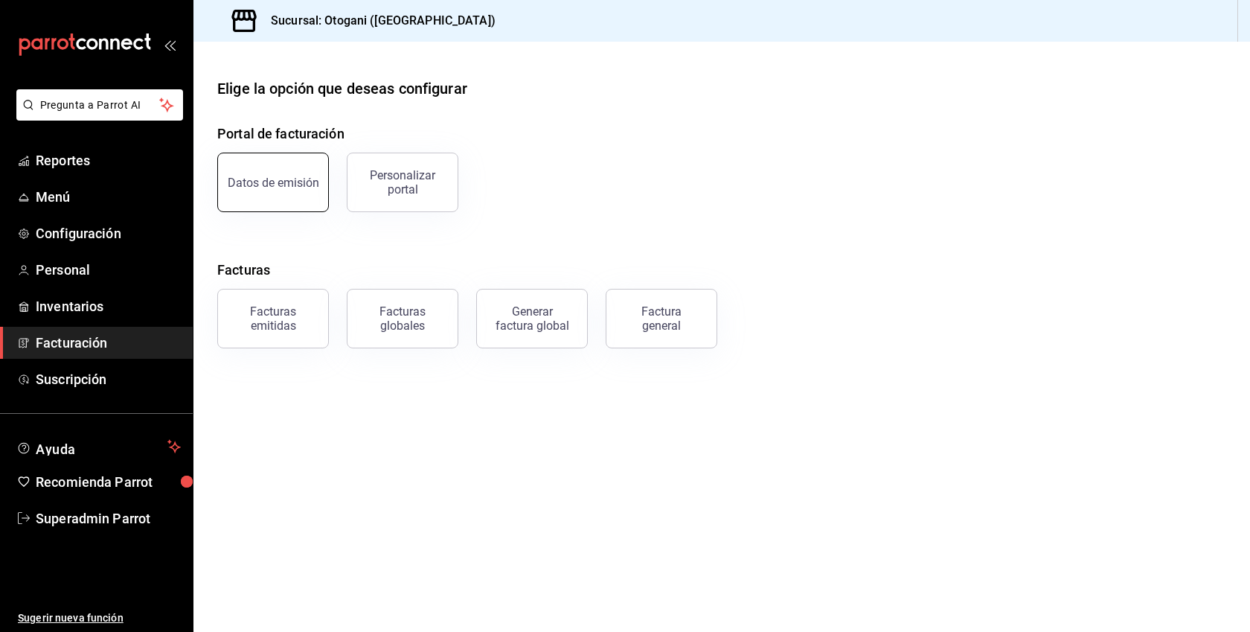
click at [295, 191] on button "Datos de emisión" at bounding box center [273, 183] width 112 height 60
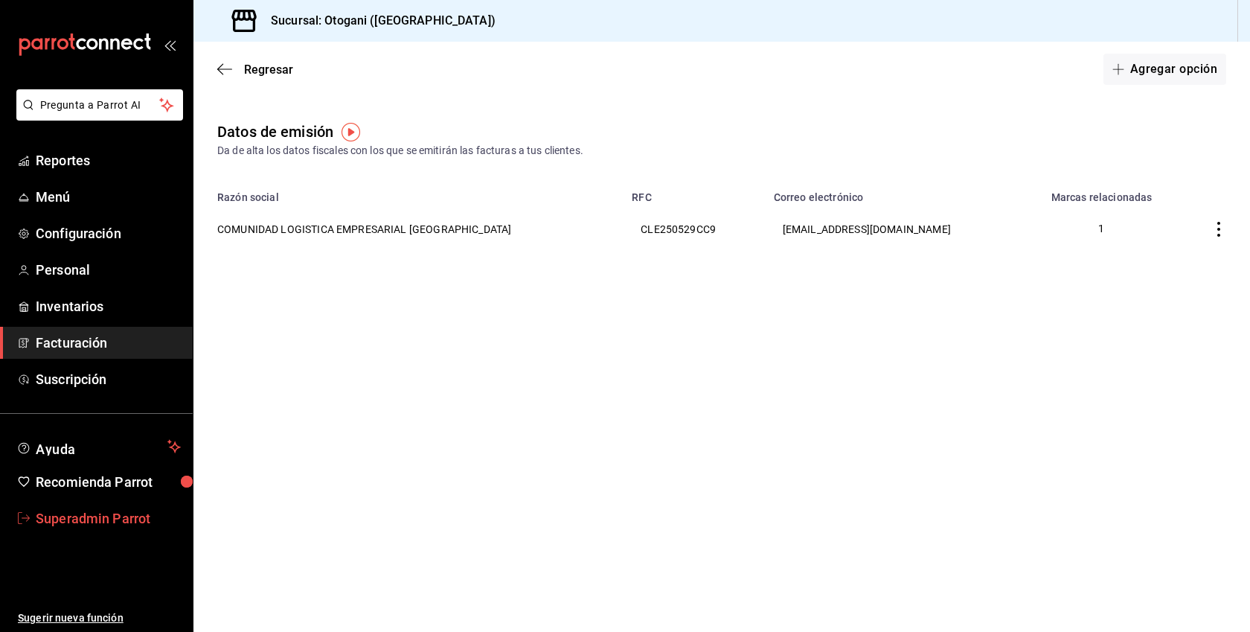
click at [96, 522] on span "Superadmin Parrot" at bounding box center [108, 518] width 145 height 20
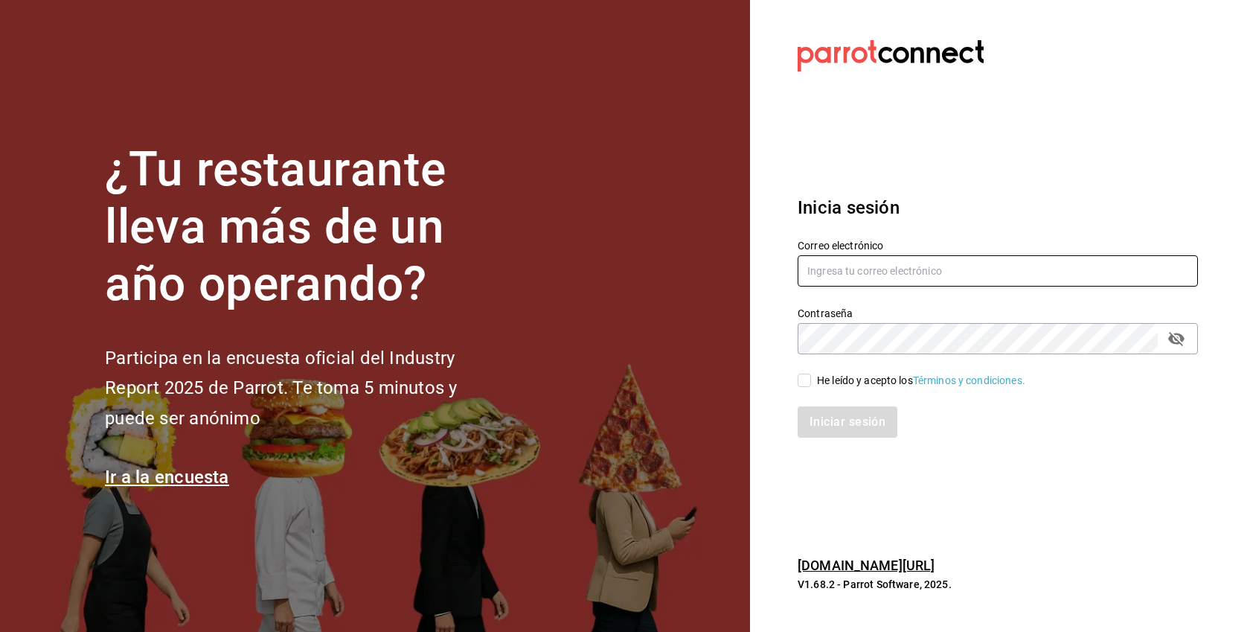
click at [866, 285] on input "text" at bounding box center [998, 270] width 400 height 31
paste input "recadoazul@merida.com"
type input "recadoazul@merida.com"
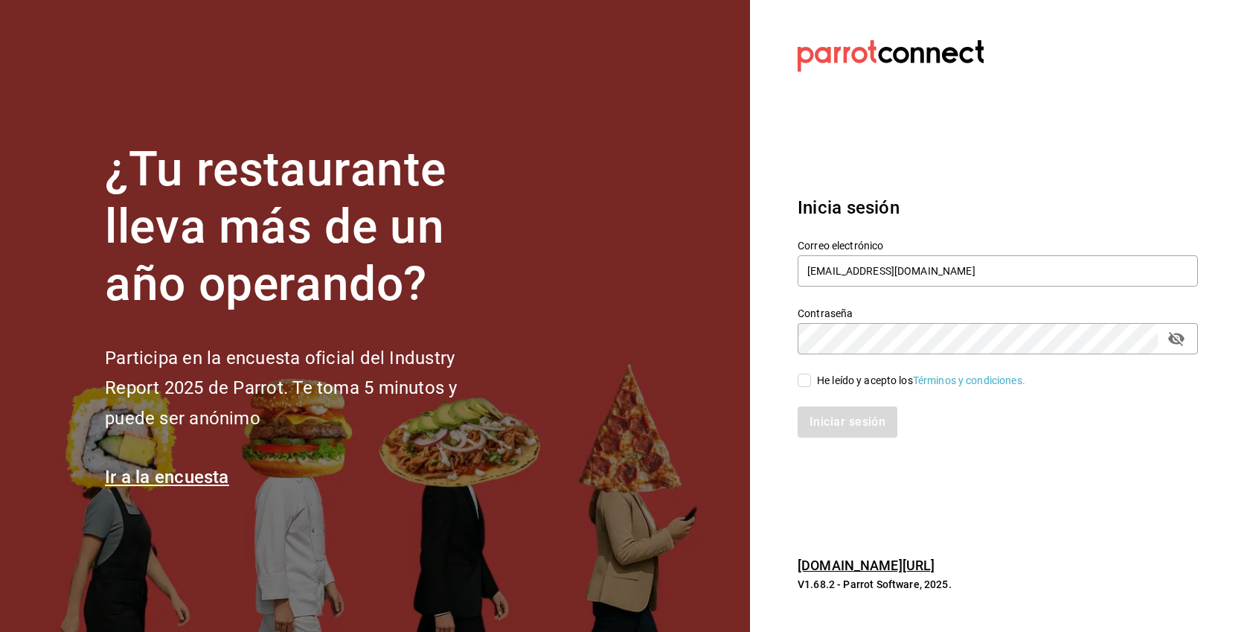
click at [810, 374] on input "He leído y acepto los Términos y condiciones." at bounding box center [804, 380] width 13 height 13
checkbox input "true"
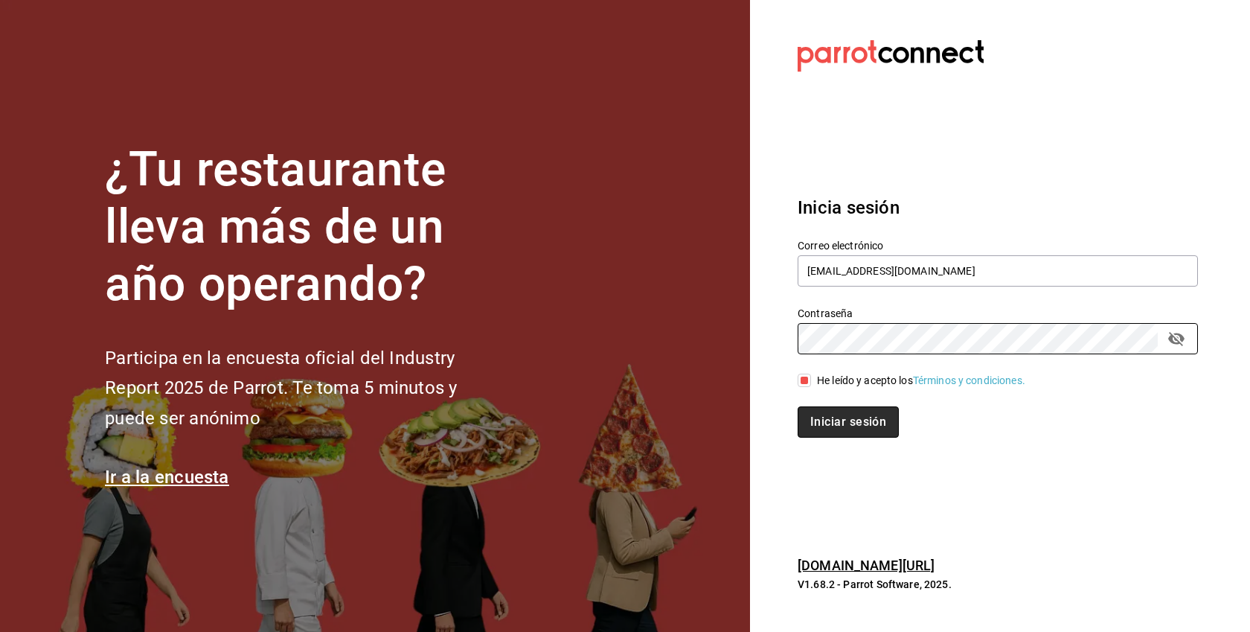
click at [862, 425] on button "Iniciar sesión" at bounding box center [848, 421] width 101 height 31
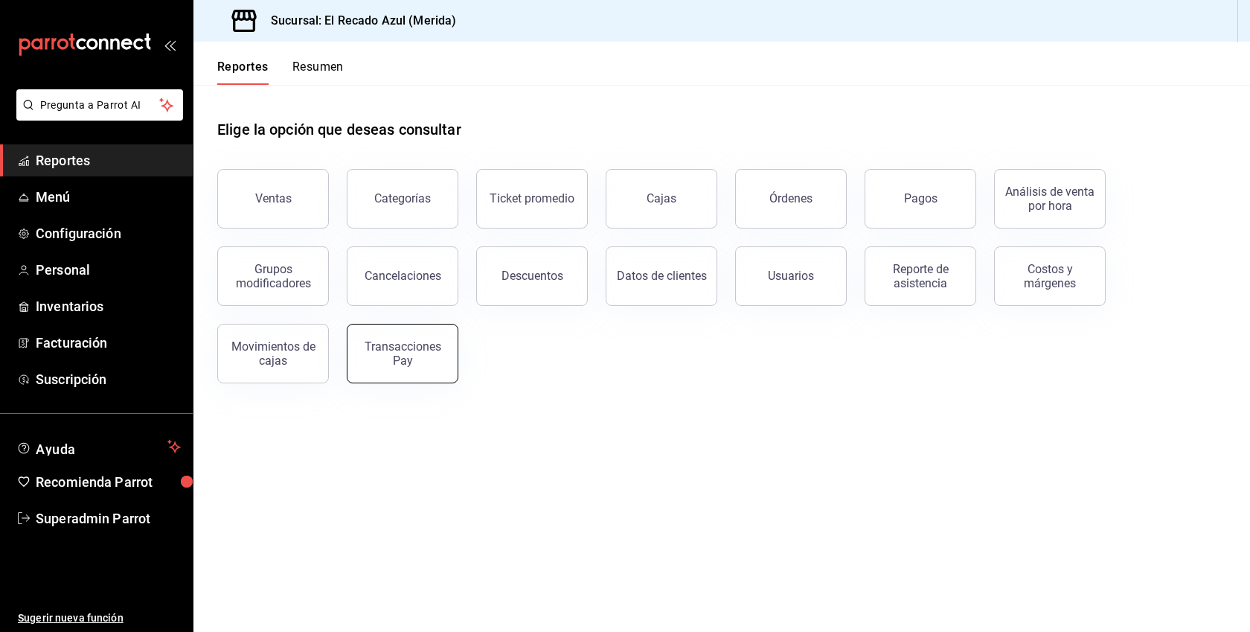
click at [385, 342] on div "Transacciones Pay" at bounding box center [402, 353] width 92 height 28
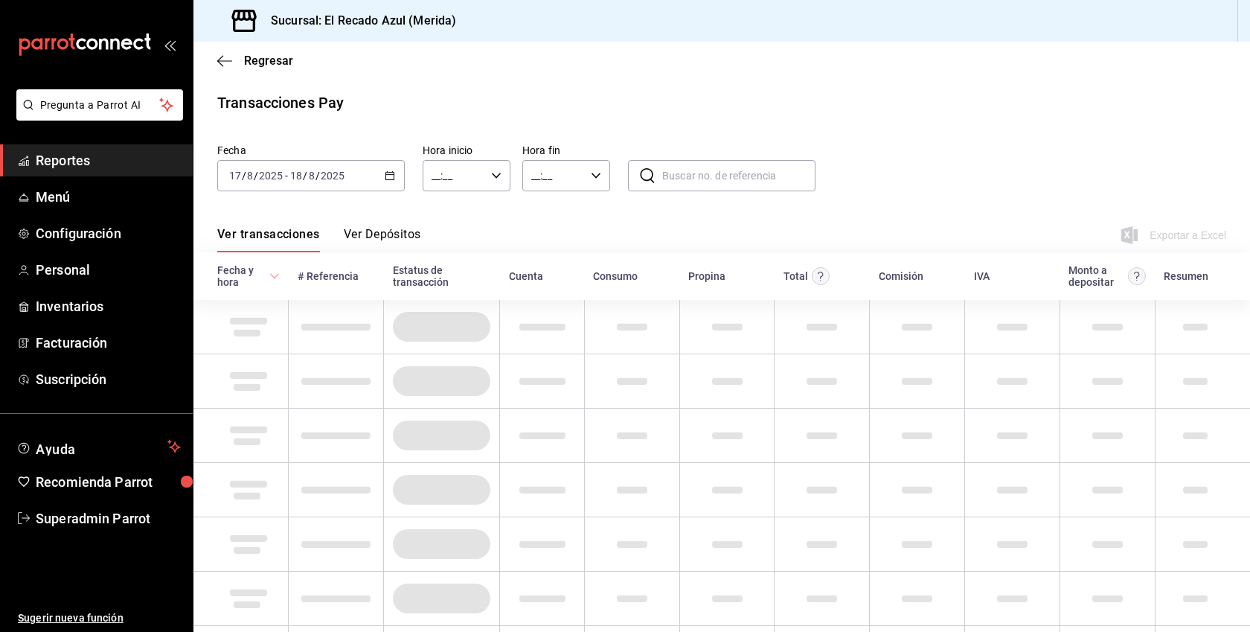
type input "00:00"
type input "23:59"
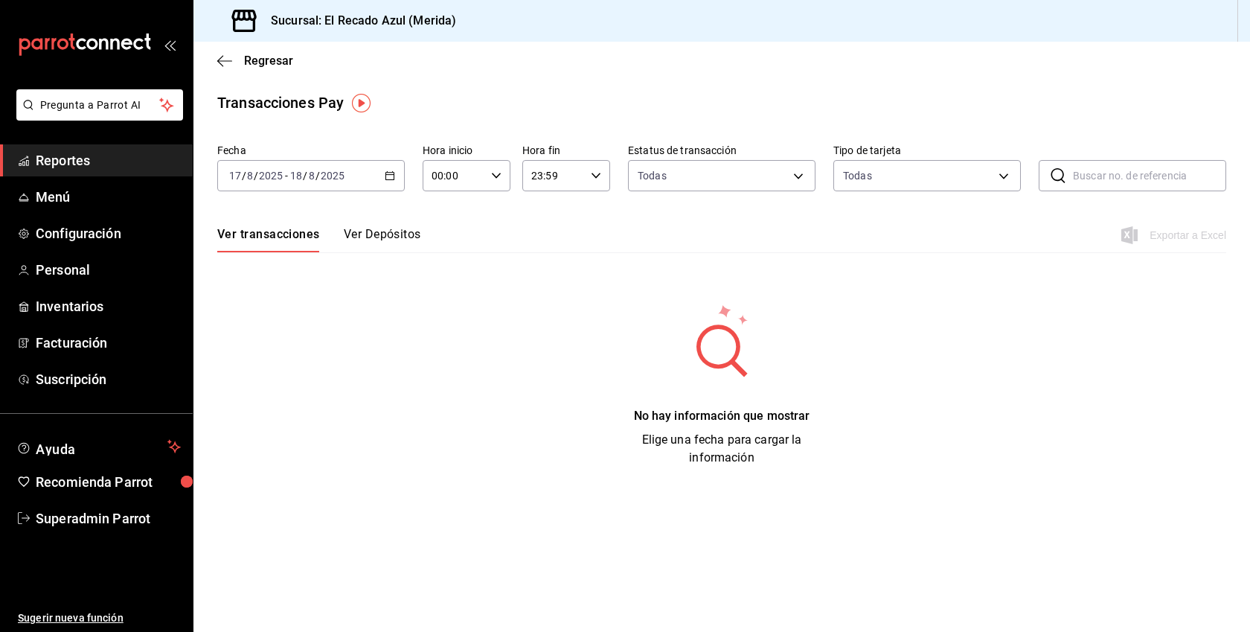
click at [362, 234] on button "Ver Depósitos" at bounding box center [382, 239] width 77 height 25
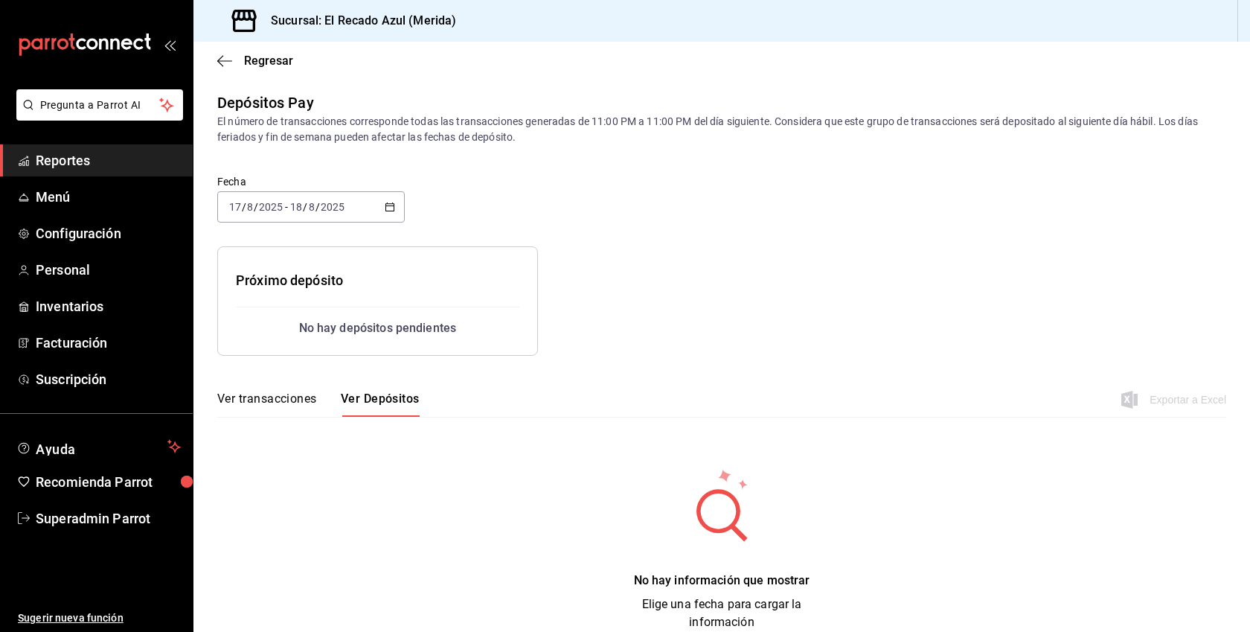
click at [391, 202] on icon "button" at bounding box center [390, 207] width 10 height 10
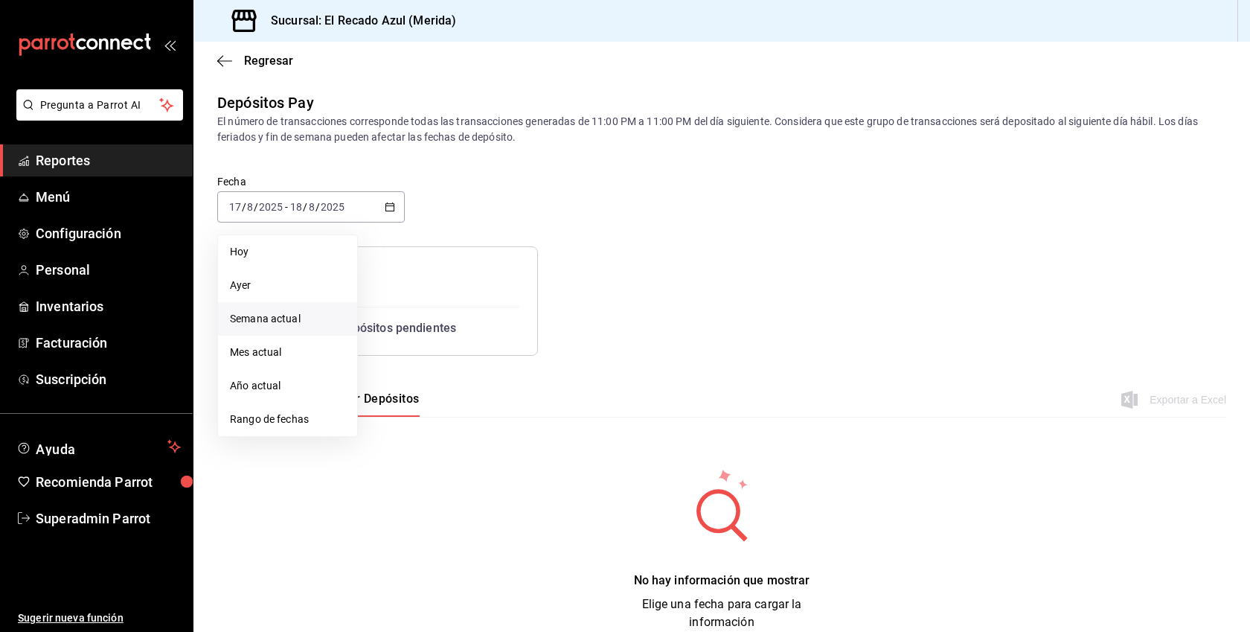
click at [278, 321] on span "Semana actual" at bounding box center [287, 319] width 115 height 16
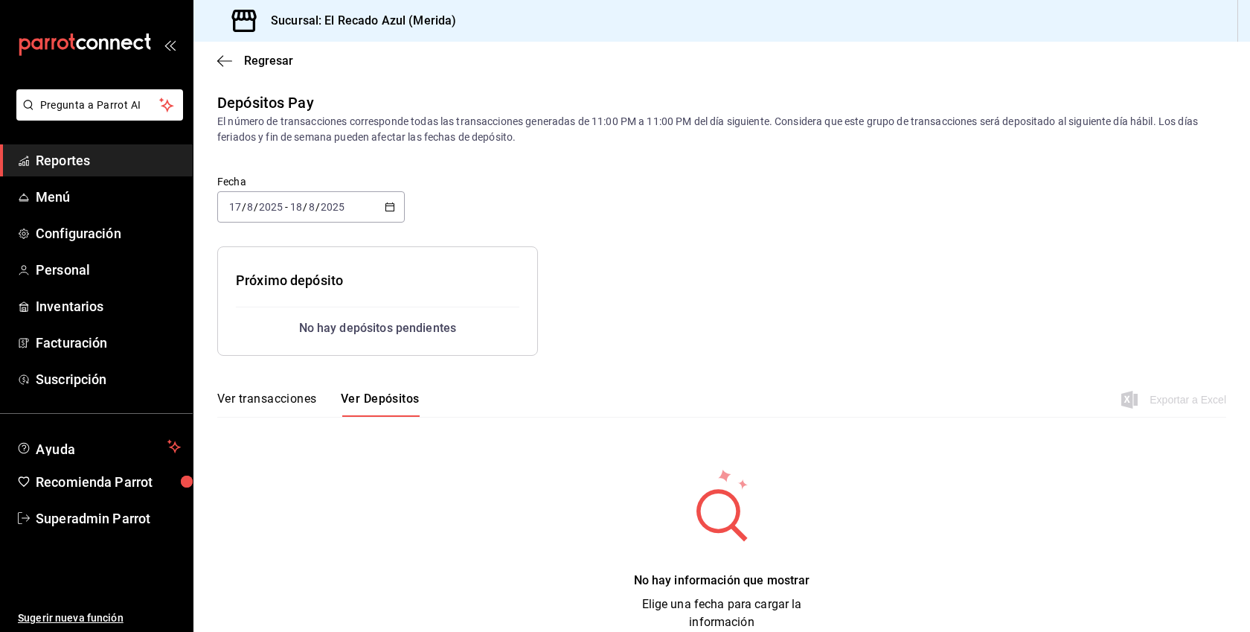
click at [392, 198] on div "[DATE] [DATE] - [DATE] [DATE]" at bounding box center [311, 206] width 188 height 31
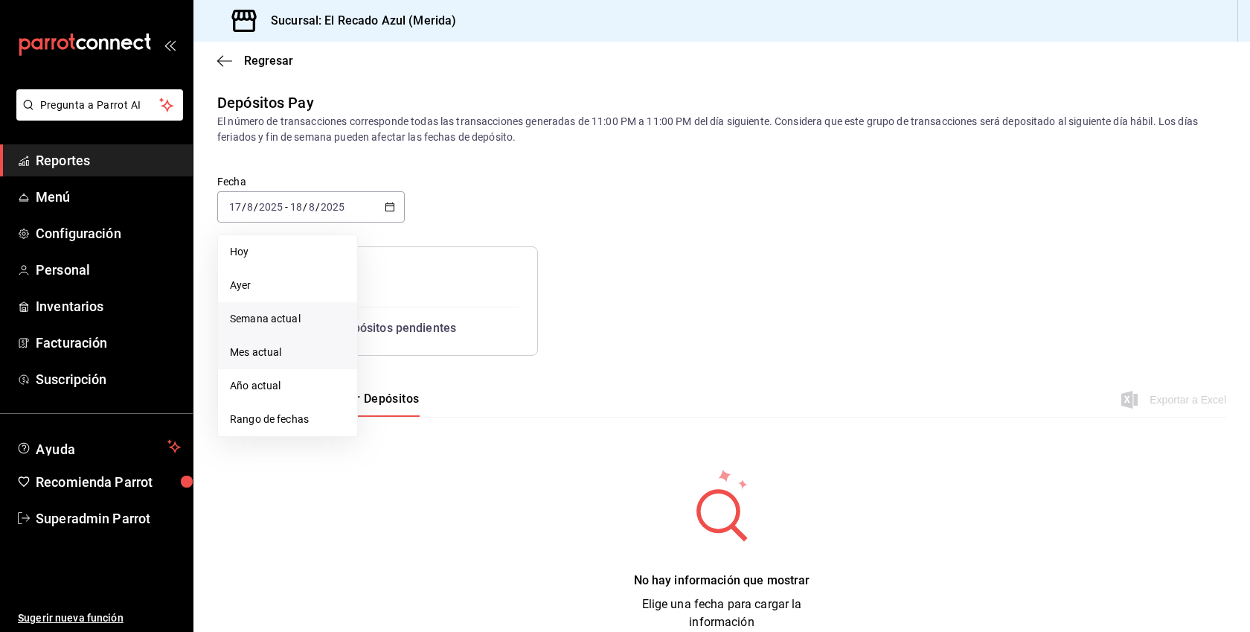
click at [286, 343] on li "Mes actual" at bounding box center [287, 352] width 139 height 33
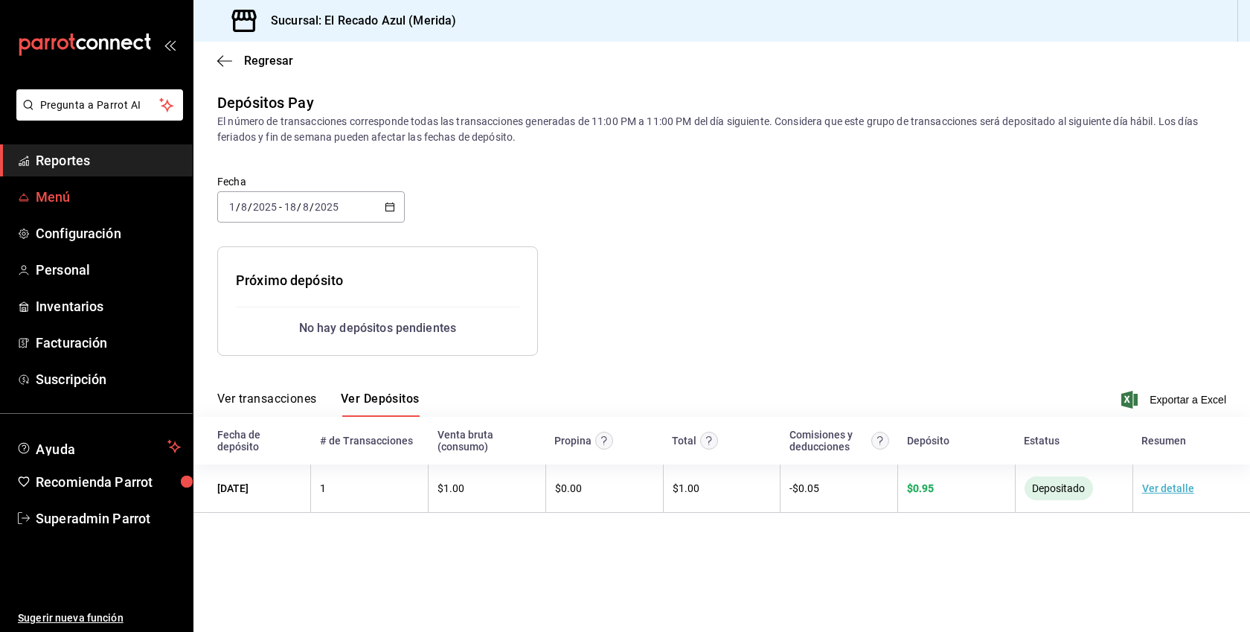
click at [60, 205] on span "Menú" at bounding box center [108, 197] width 145 height 20
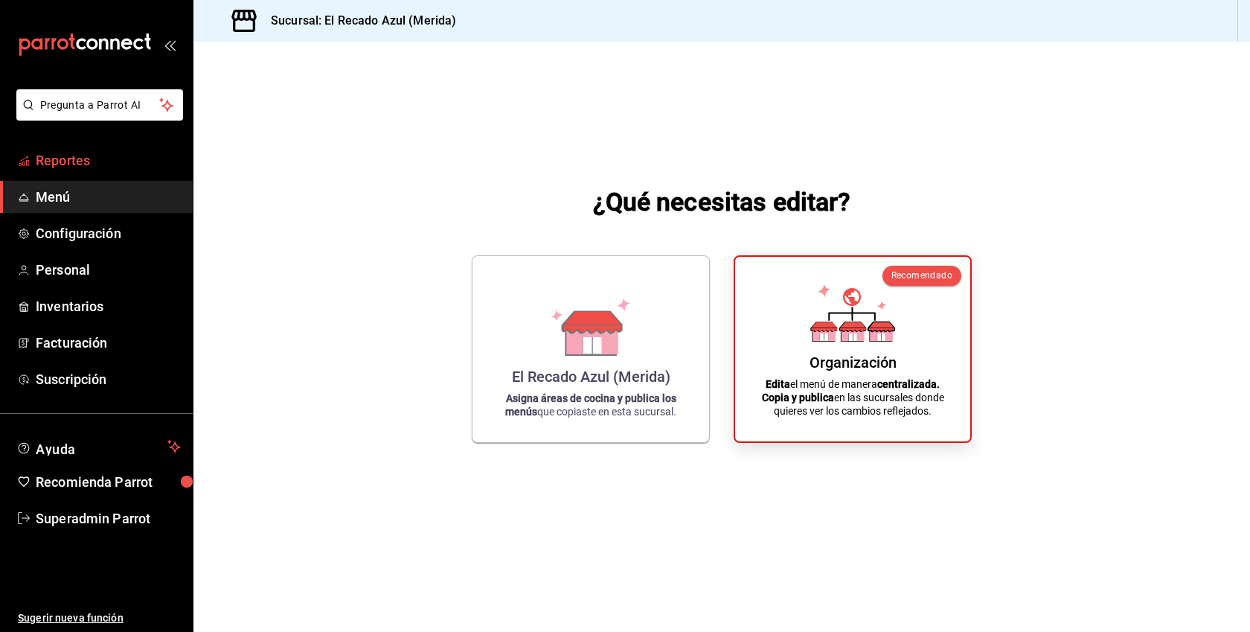
click at [76, 170] on link "Reportes" at bounding box center [96, 160] width 193 height 32
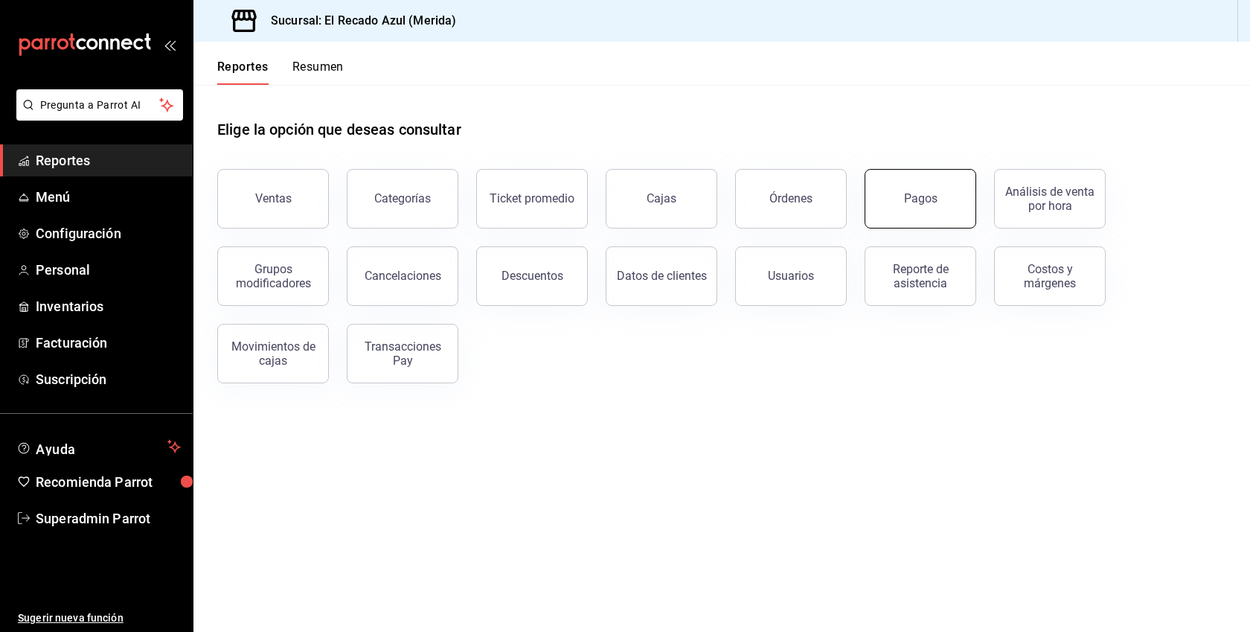
click at [917, 193] on div "Pagos" at bounding box center [920, 198] width 33 height 14
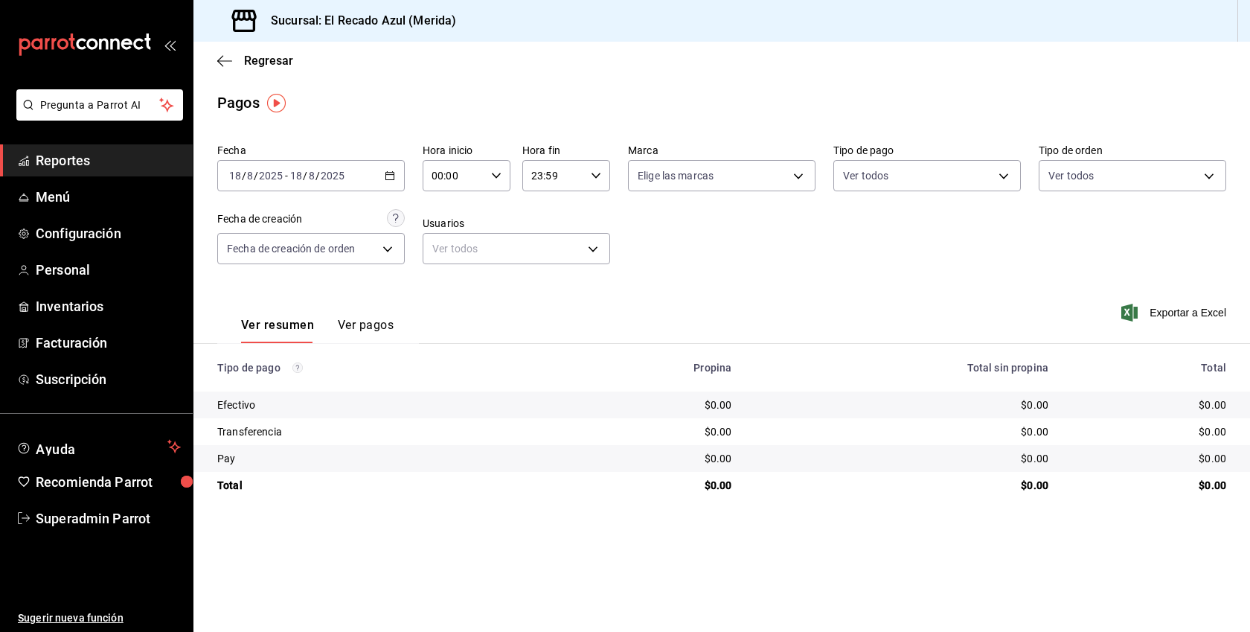
click at [377, 329] on button "Ver pagos" at bounding box center [366, 330] width 56 height 25
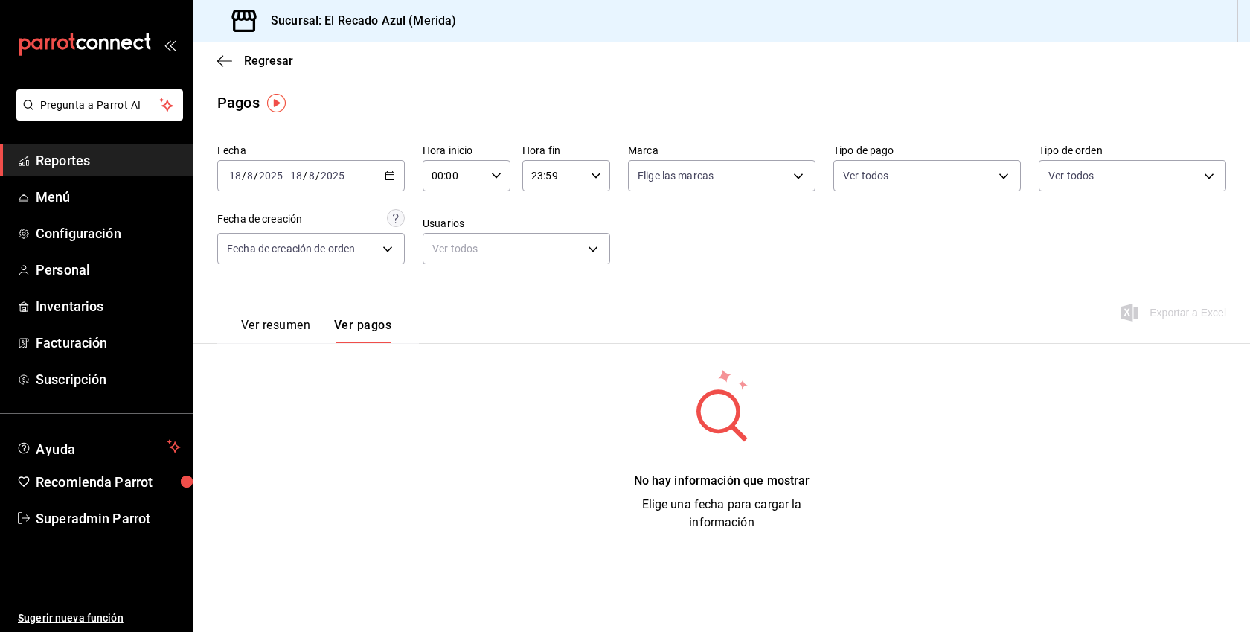
click at [392, 181] on div "[DATE] [DATE] - [DATE] [DATE]" at bounding box center [311, 175] width 188 height 31
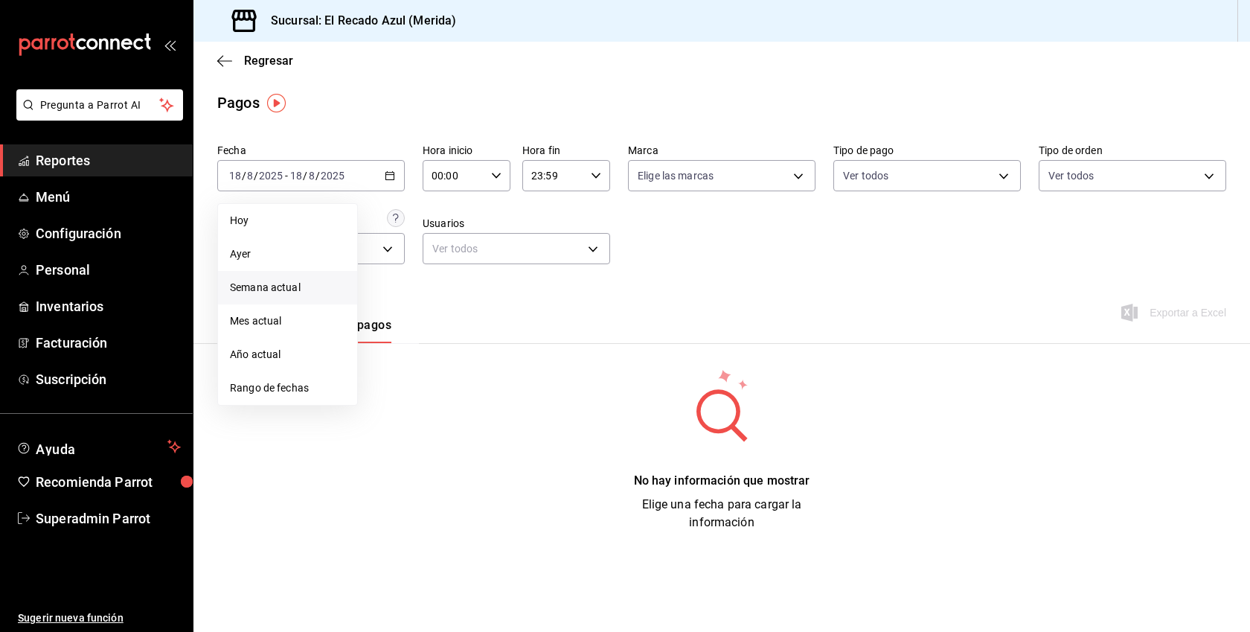
click at [288, 301] on li "Semana actual" at bounding box center [287, 287] width 139 height 33
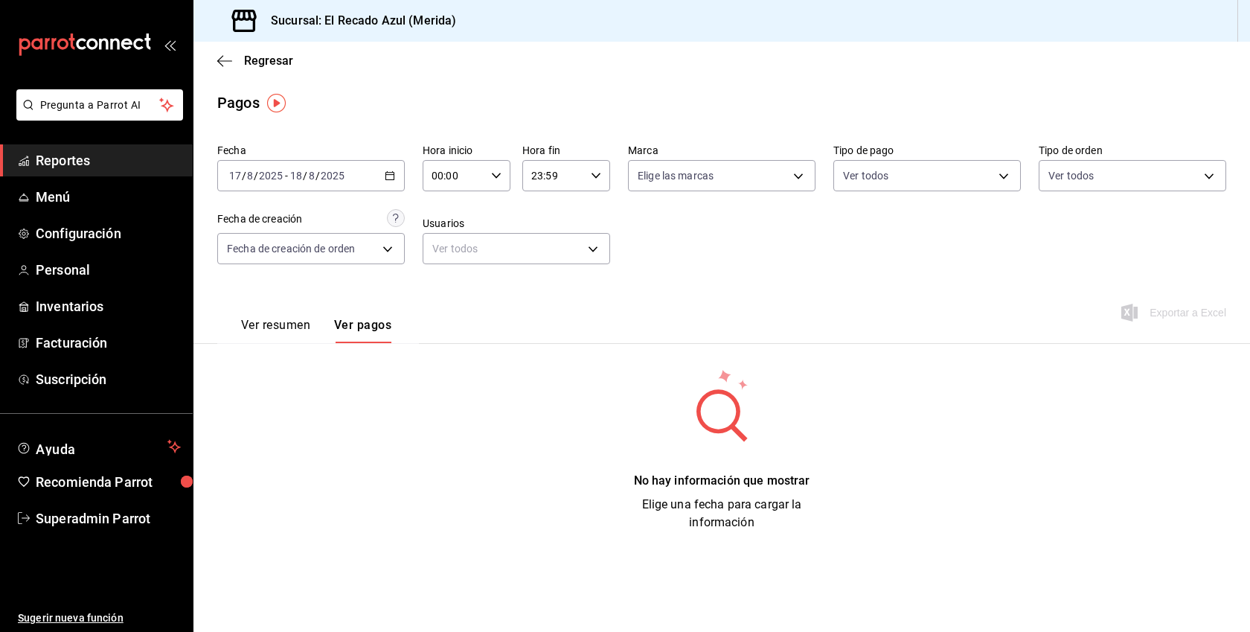
click at [389, 179] on \(Stroke\) "button" at bounding box center [389, 176] width 9 height 8
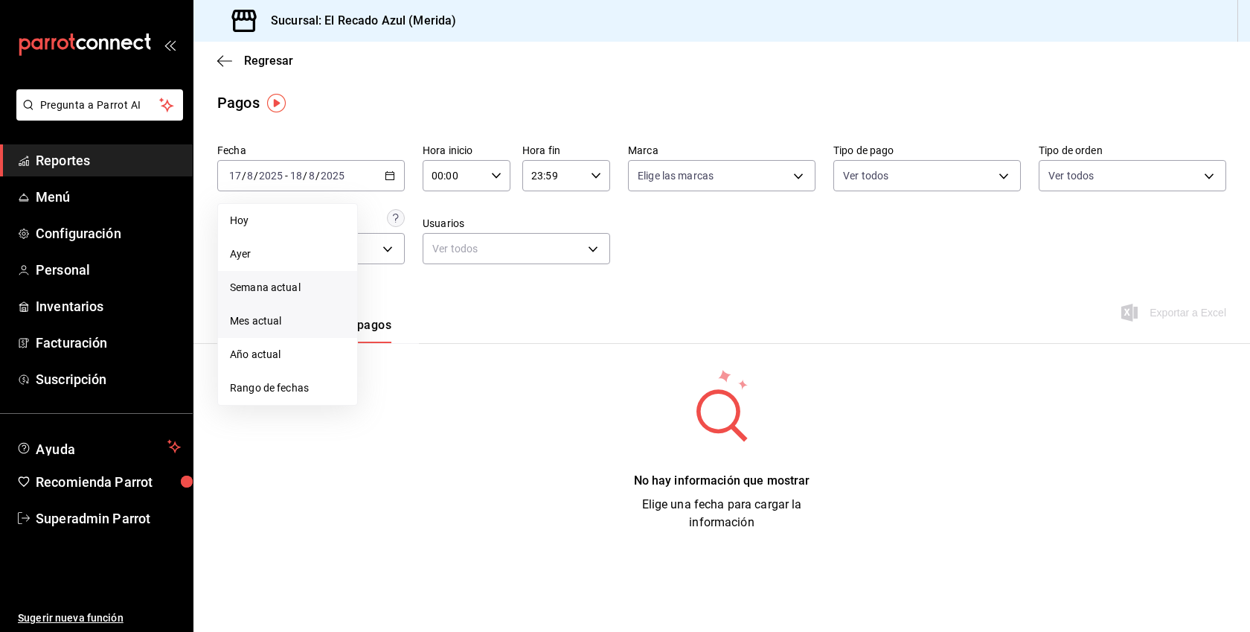
click at [267, 324] on span "Mes actual" at bounding box center [287, 321] width 115 height 16
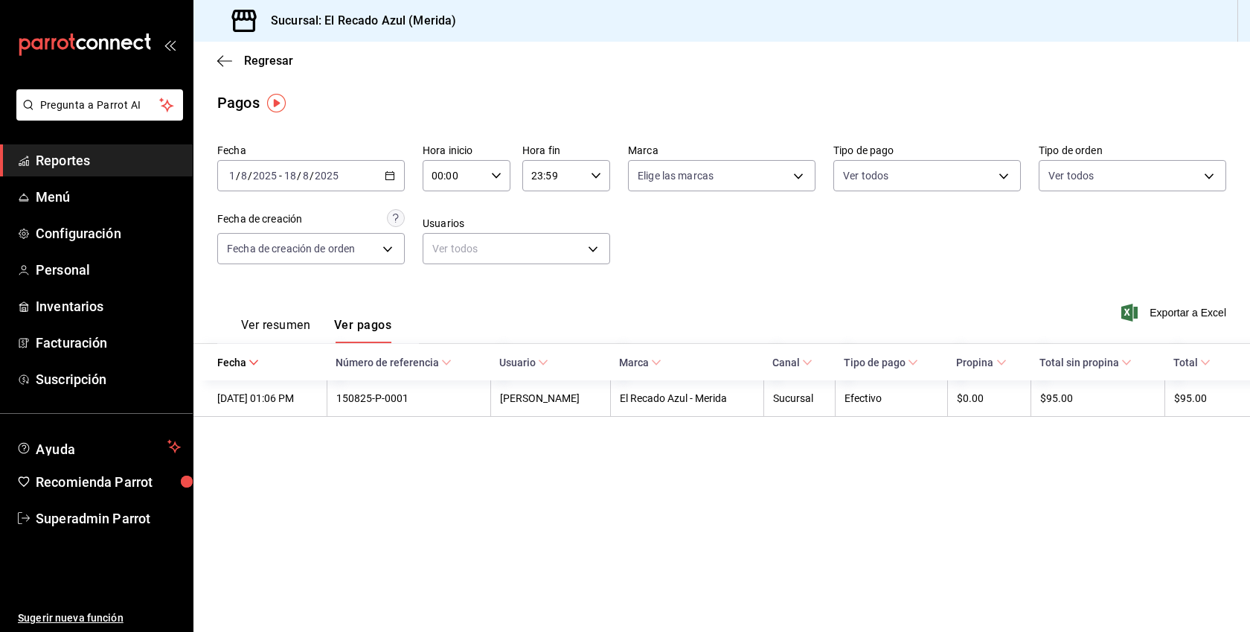
click at [391, 175] on icon "button" at bounding box center [390, 175] width 10 height 10
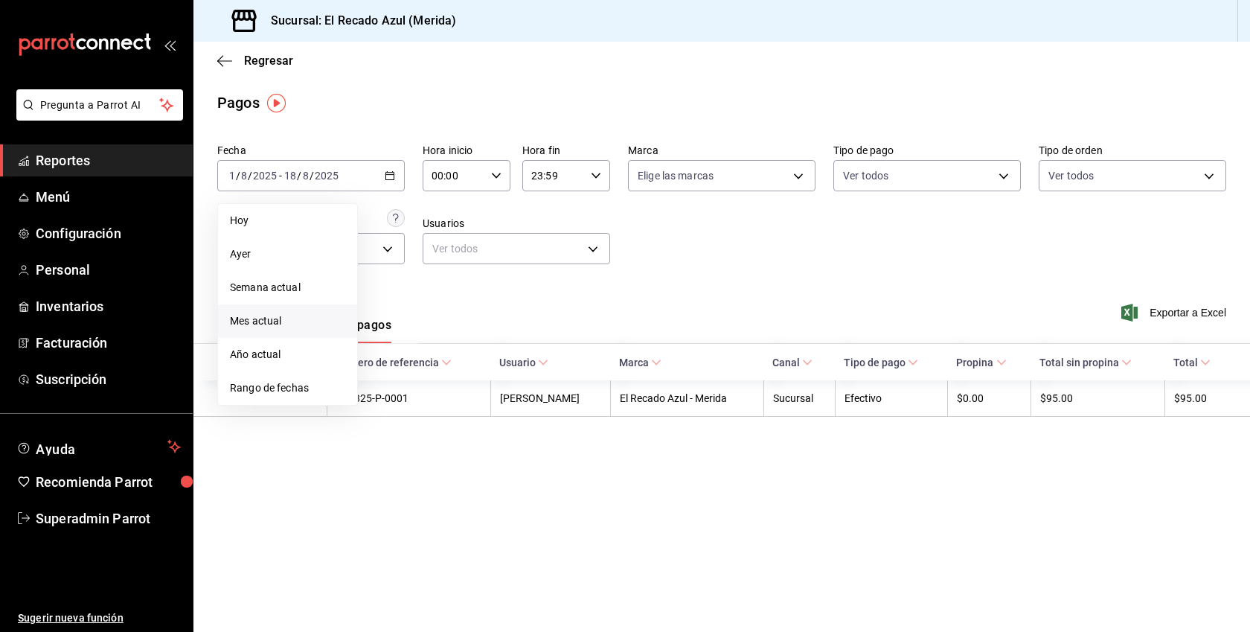
click at [282, 318] on span "Mes actual" at bounding box center [287, 321] width 115 height 16
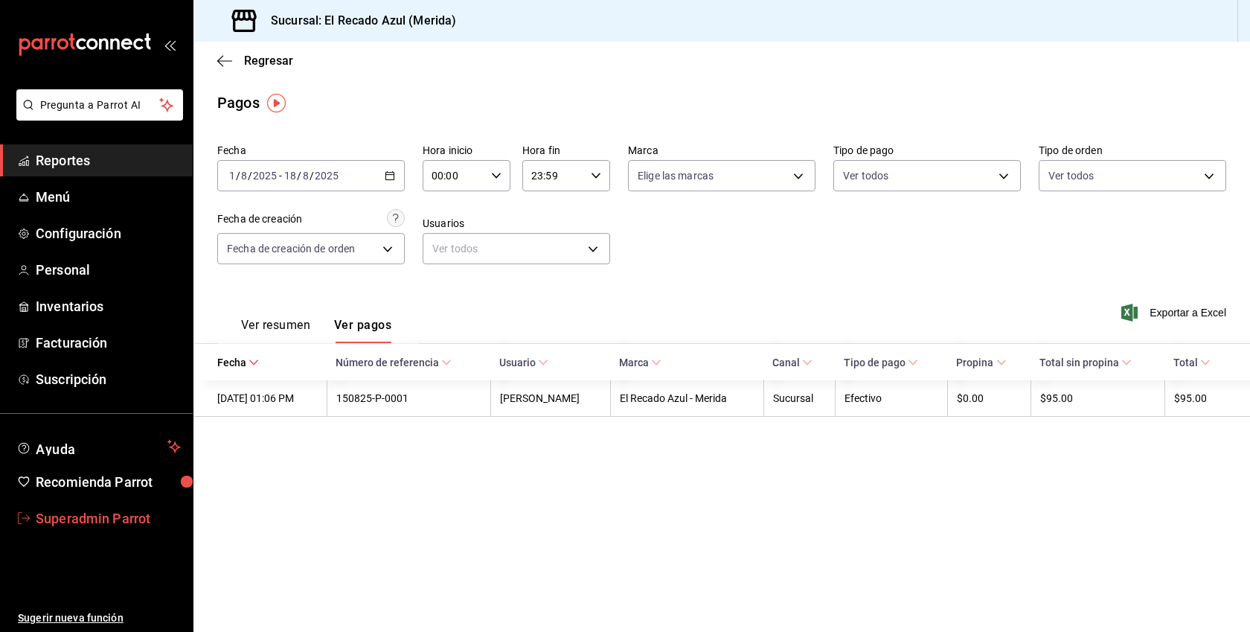
click at [91, 518] on span "Superadmin Parrot" at bounding box center [108, 518] width 145 height 20
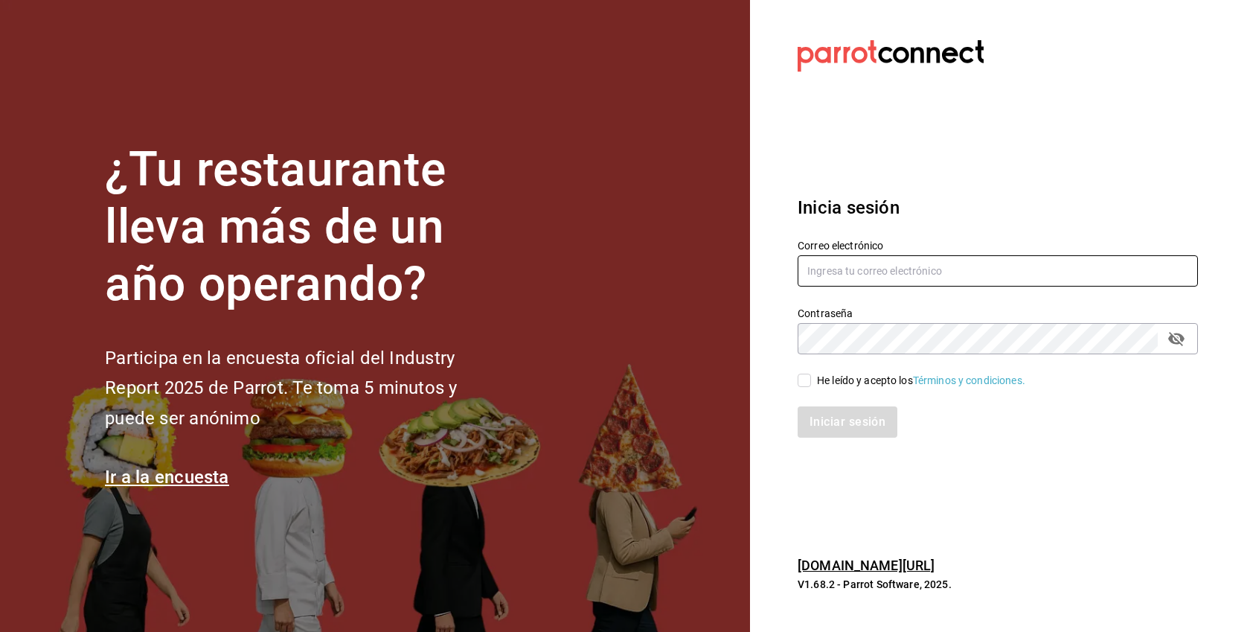
click at [859, 274] on input "text" at bounding box center [998, 270] width 400 height 31
paste input "[EMAIL_ADDRESS][DOMAIN_NAME]"
type input "[EMAIL_ADDRESS][DOMAIN_NAME]"
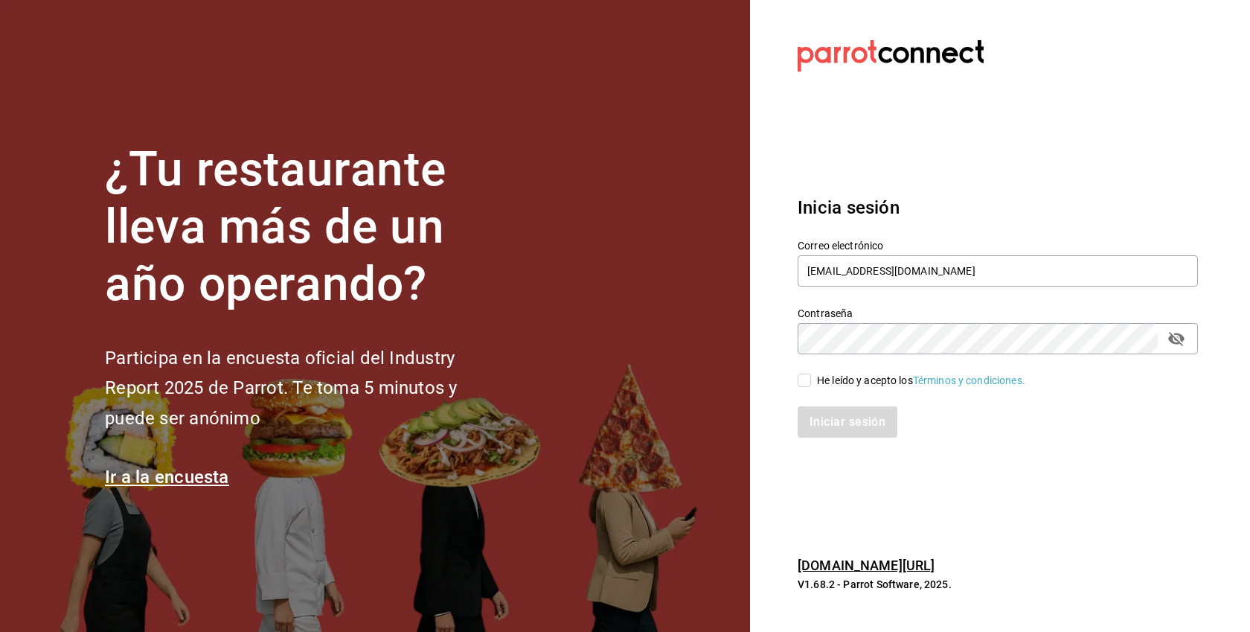
click at [817, 380] on div "He leído y acepto los Términos y condiciones." at bounding box center [921, 381] width 208 height 16
click at [811, 380] on input "He leído y acepto los Términos y condiciones." at bounding box center [804, 380] width 13 height 13
checkbox input "true"
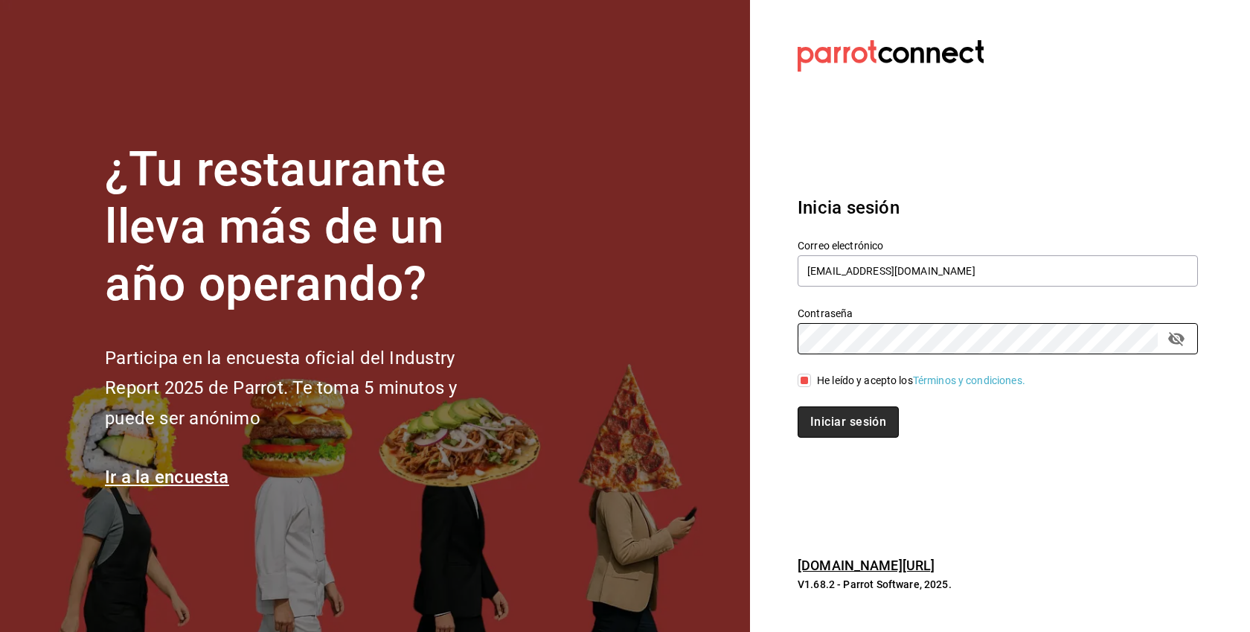
click at [858, 415] on button "Iniciar sesión" at bounding box center [848, 421] width 101 height 31
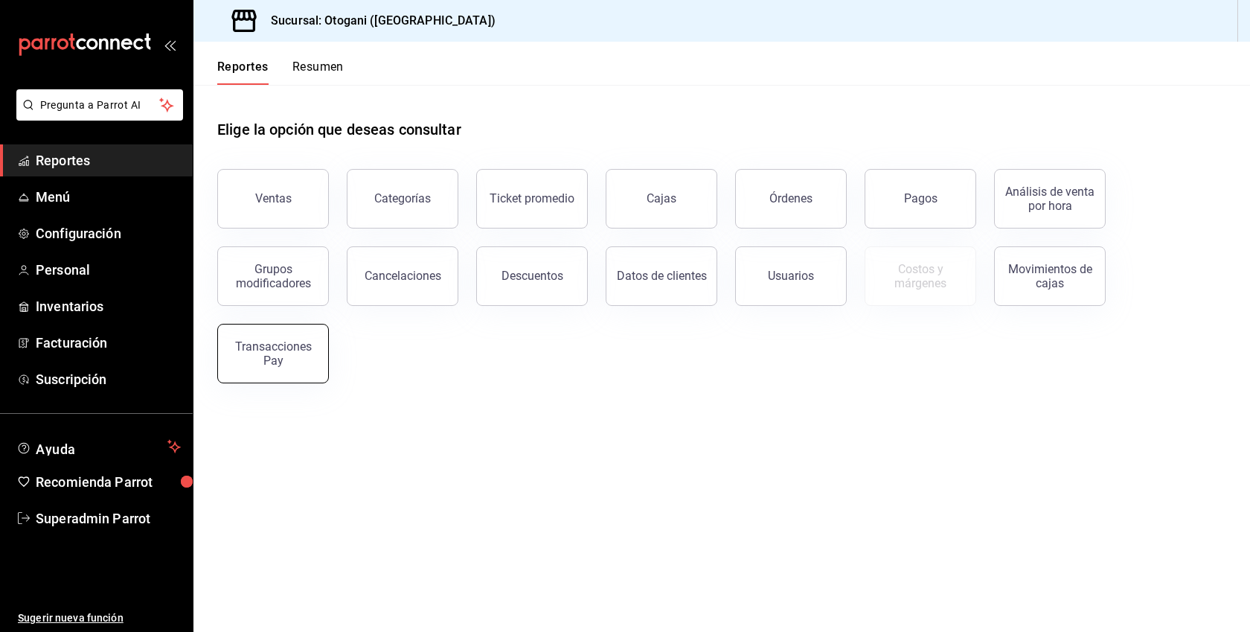
click at [309, 361] on div "Transacciones Pay" at bounding box center [273, 353] width 92 height 28
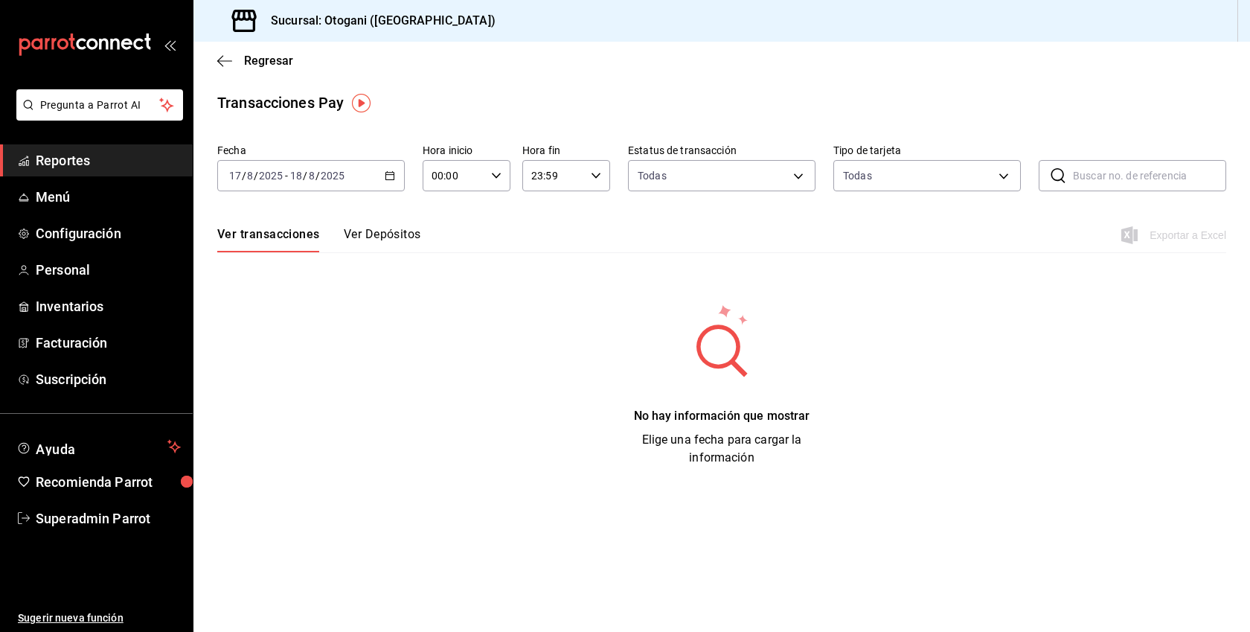
click at [422, 224] on div "Ver transacciones Ver Depósitos Exportar a Excel" at bounding box center [721, 230] width 1009 height 43
click at [386, 234] on button "Ver Depósitos" at bounding box center [382, 239] width 77 height 25
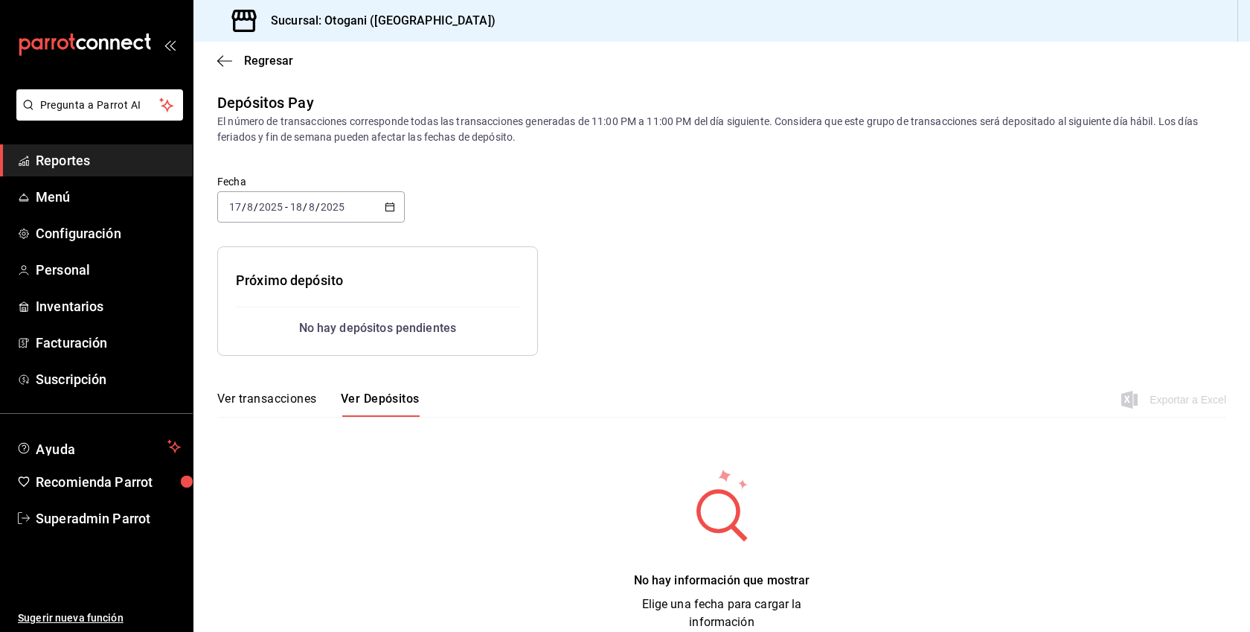
click at [394, 205] on \(Stroke\) "button" at bounding box center [389, 207] width 9 height 8
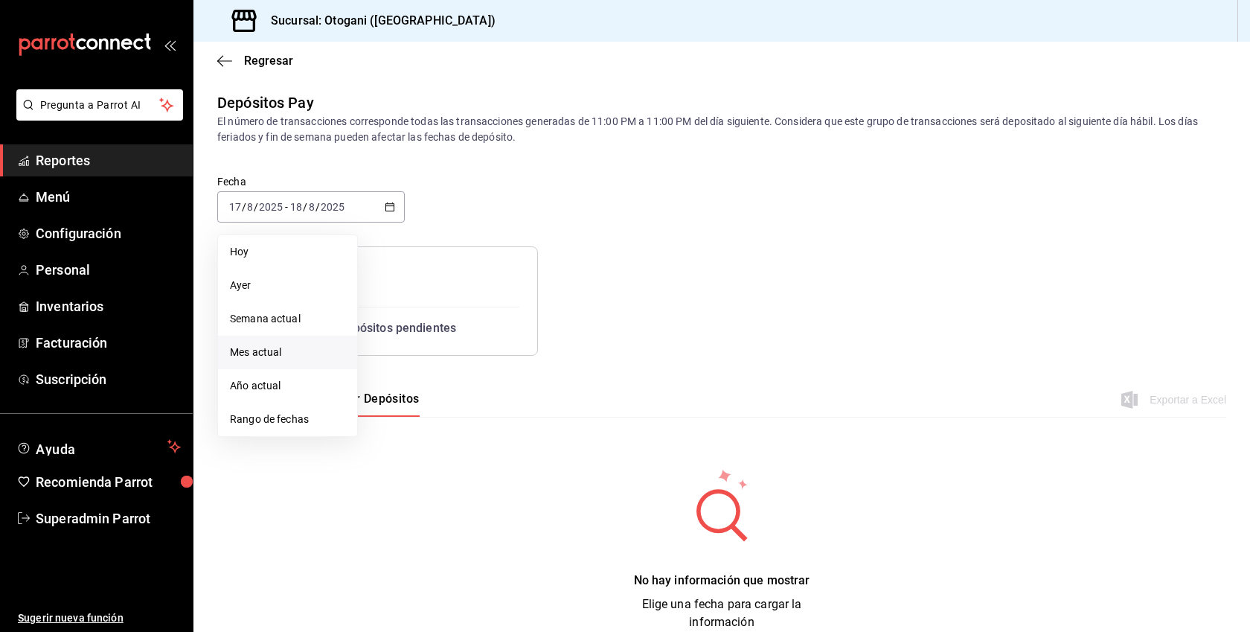
click at [272, 352] on span "Mes actual" at bounding box center [287, 353] width 115 height 16
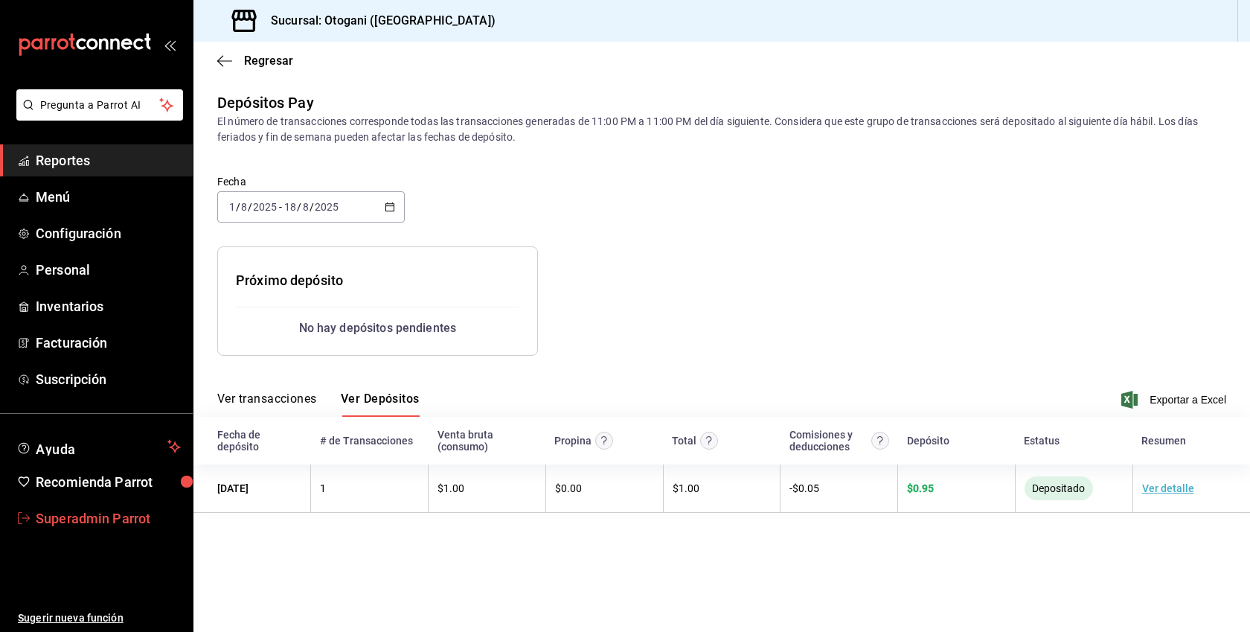
click at [124, 518] on span "Superadmin Parrot" at bounding box center [108, 518] width 145 height 20
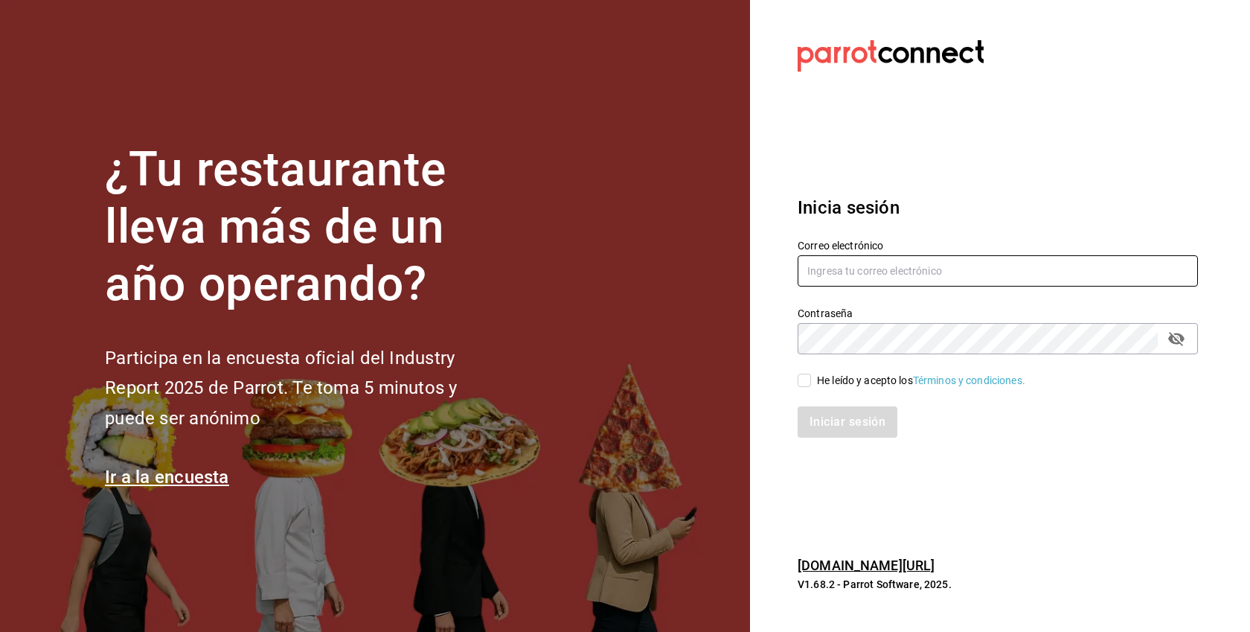
click at [926, 270] on input "text" at bounding box center [998, 270] width 400 height 31
click at [848, 382] on div "He leído y acepto los Términos y condiciones." at bounding box center [921, 381] width 208 height 16
click at [811, 382] on input "He leído y acepto los Términos y condiciones." at bounding box center [804, 380] width 13 height 13
checkbox input "true"
click at [874, 266] on input "text" at bounding box center [998, 270] width 400 height 31
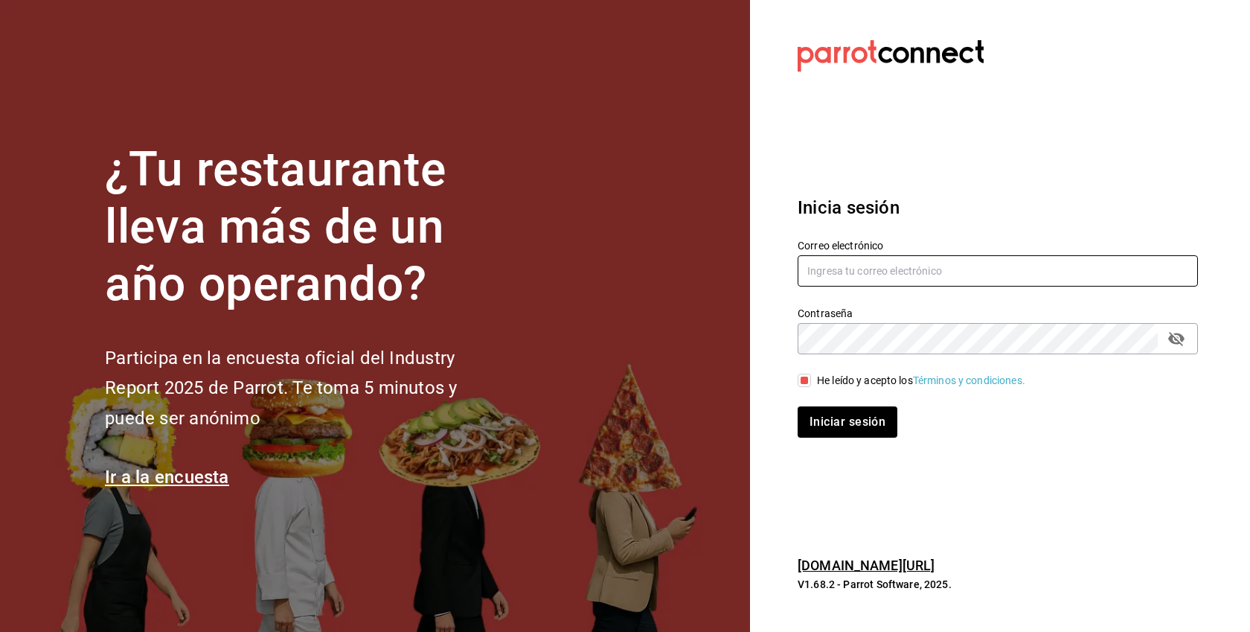
paste input "recadoazul@merida.com"
type input "recadoazul@merida.com"
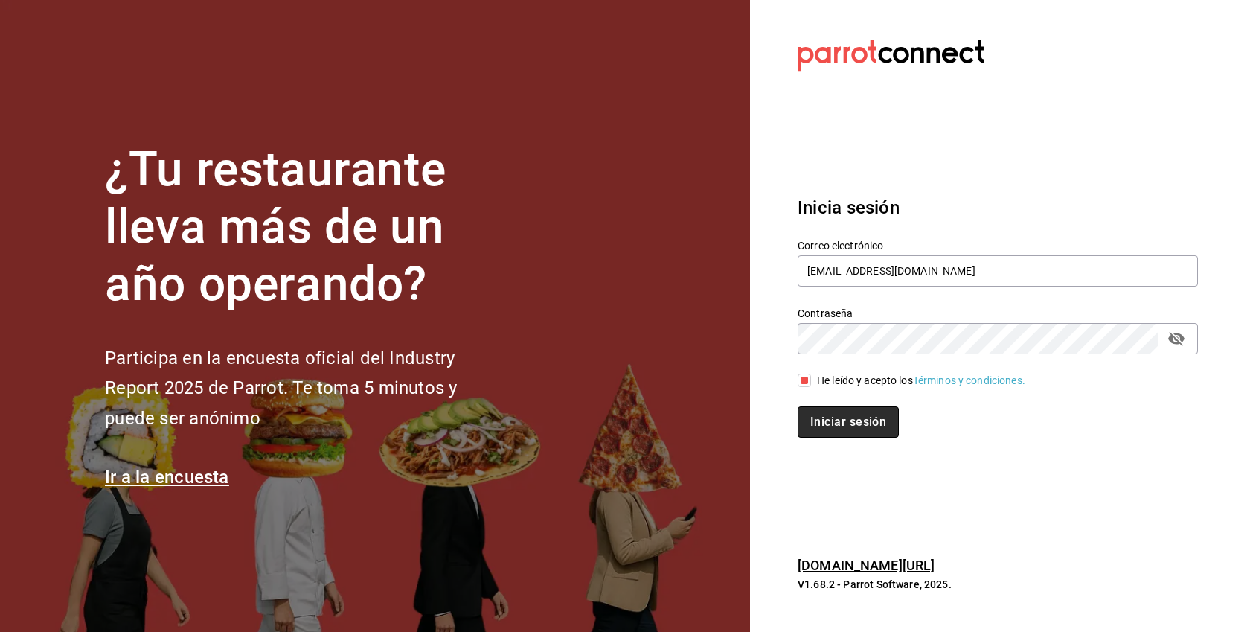
click at [855, 414] on button "Iniciar sesión" at bounding box center [848, 421] width 101 height 31
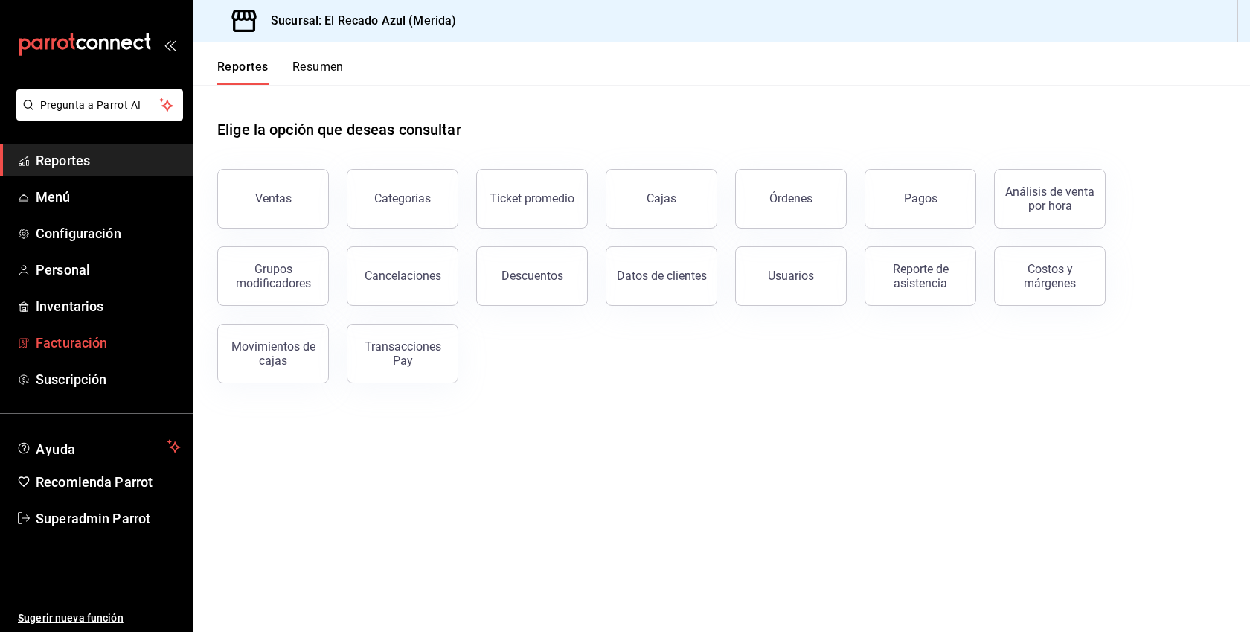
click at [70, 342] on span "Facturación" at bounding box center [108, 343] width 145 height 20
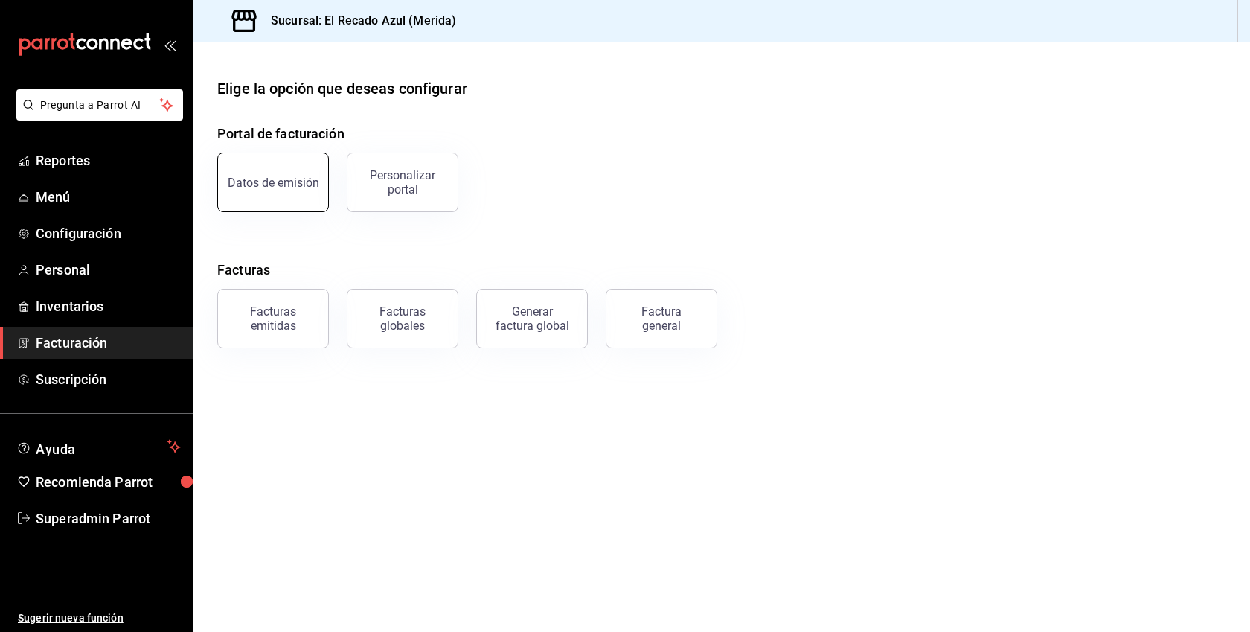
click at [287, 181] on div "Datos de emisión" at bounding box center [274, 183] width 92 height 14
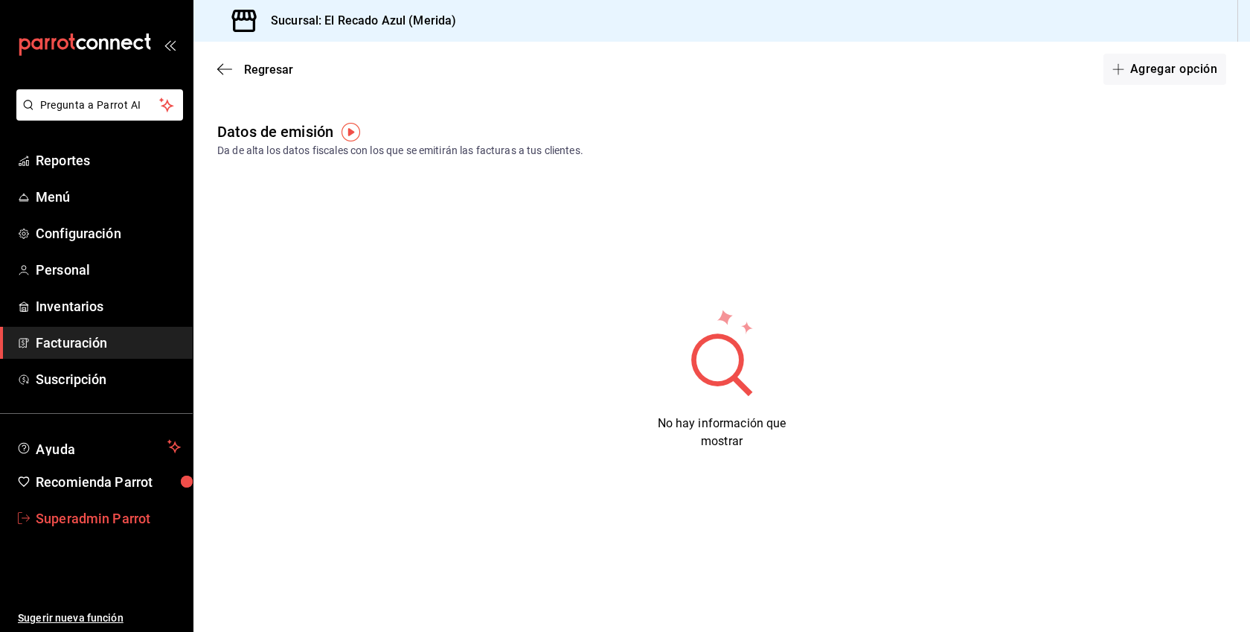
click at [129, 513] on span "Superadmin Parrot" at bounding box center [108, 518] width 145 height 20
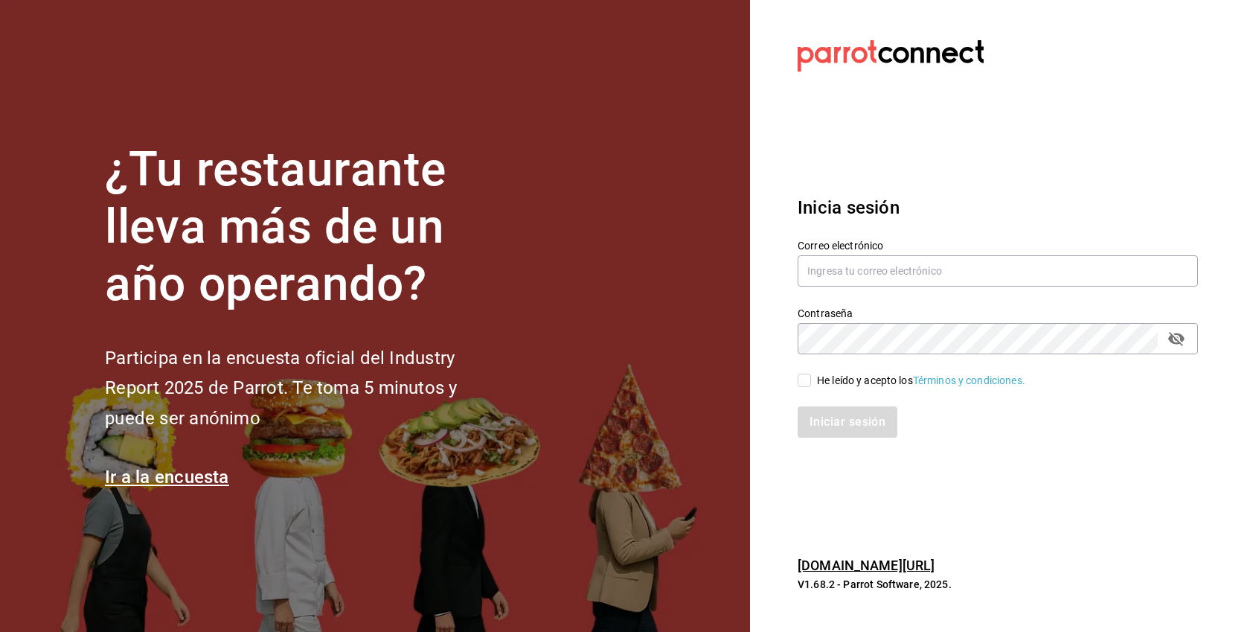
click at [851, 375] on div "He leído y acepto los Términos y condiciones." at bounding box center [921, 381] width 208 height 16
click at [811, 375] on input "He leído y acepto los Términos y condiciones." at bounding box center [804, 380] width 13 height 13
checkbox input "true"
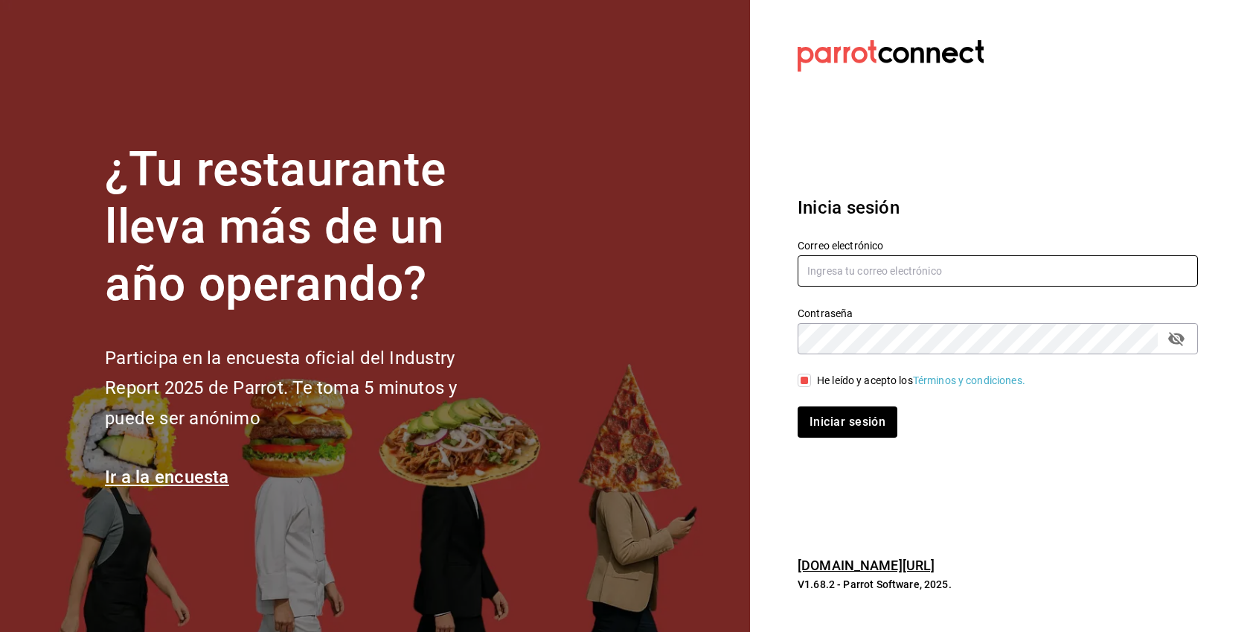
click at [869, 268] on input "text" at bounding box center [998, 270] width 400 height 31
click at [909, 271] on input "text" at bounding box center [998, 270] width 400 height 31
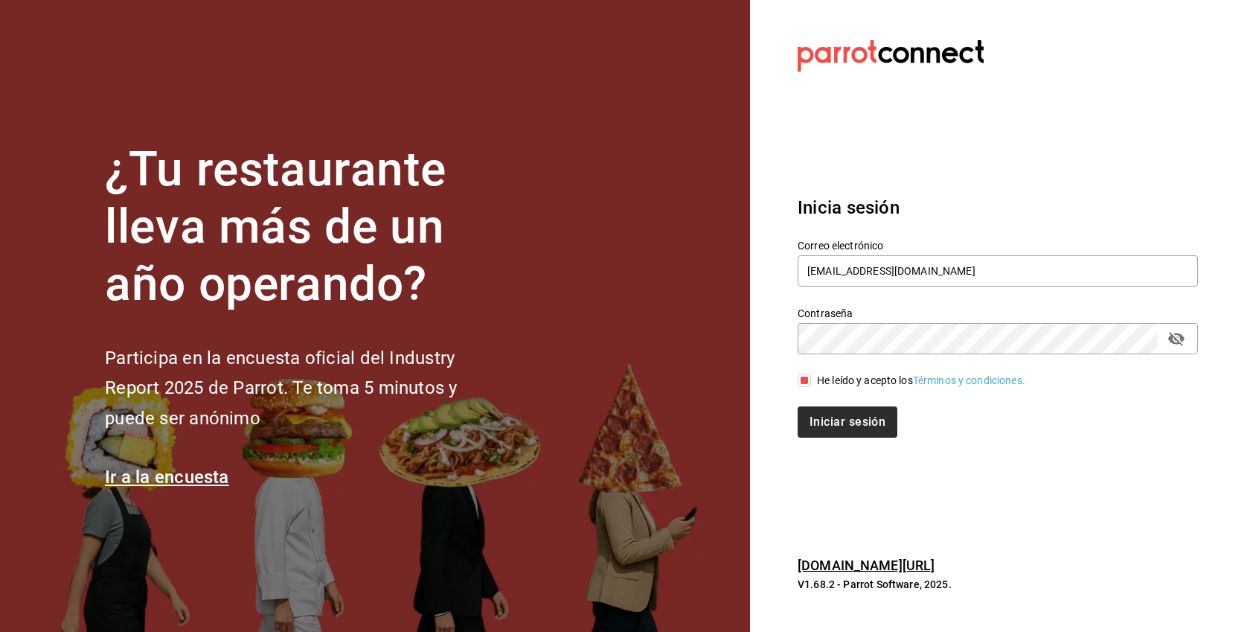
type input "[EMAIL_ADDRESS][DOMAIN_NAME]"
click at [865, 431] on button "Iniciar sesión" at bounding box center [848, 421] width 101 height 31
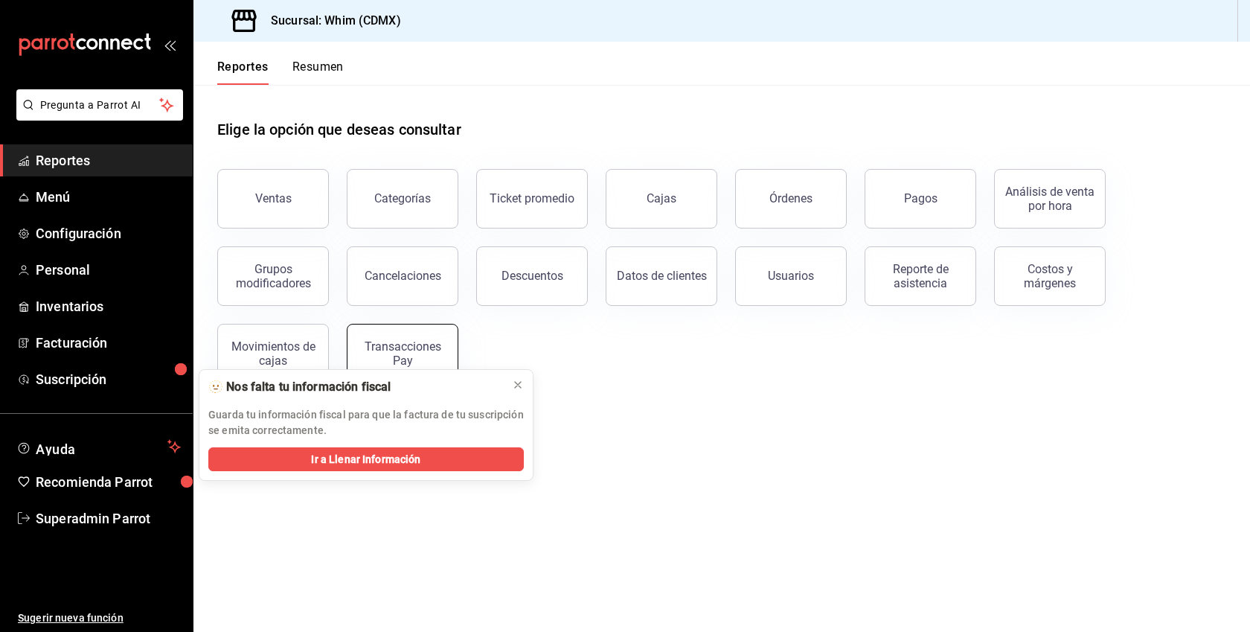
click at [422, 339] on button "Transacciones Pay" at bounding box center [403, 354] width 112 height 60
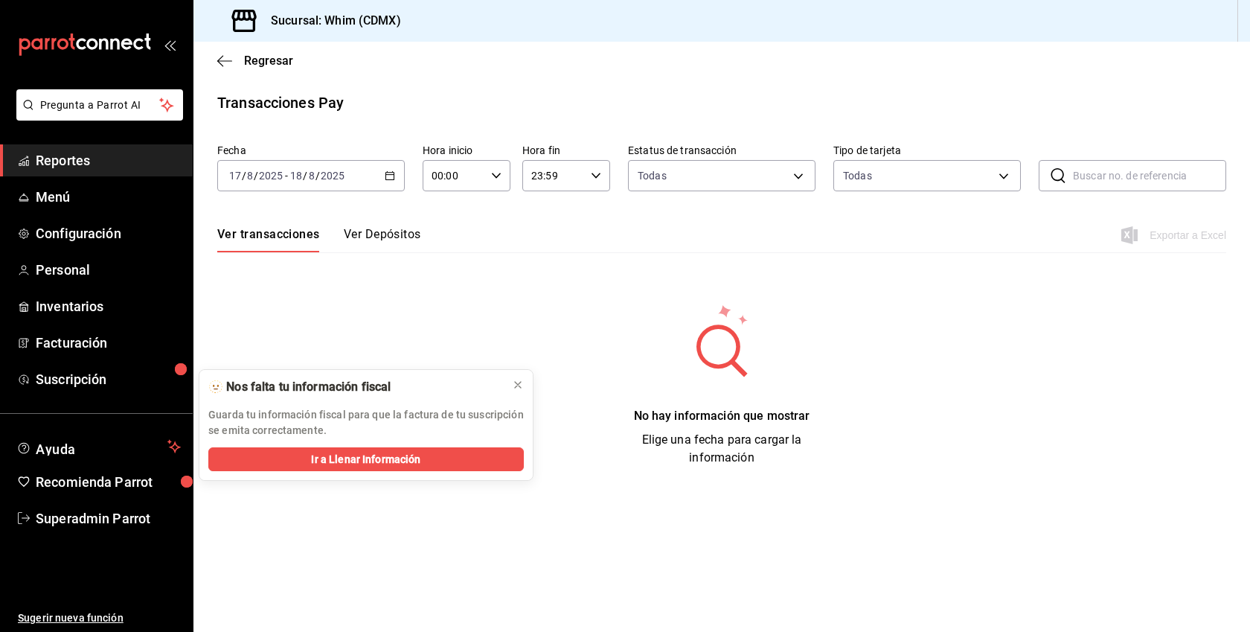
click at [396, 232] on button "Ver Depósitos" at bounding box center [382, 239] width 77 height 25
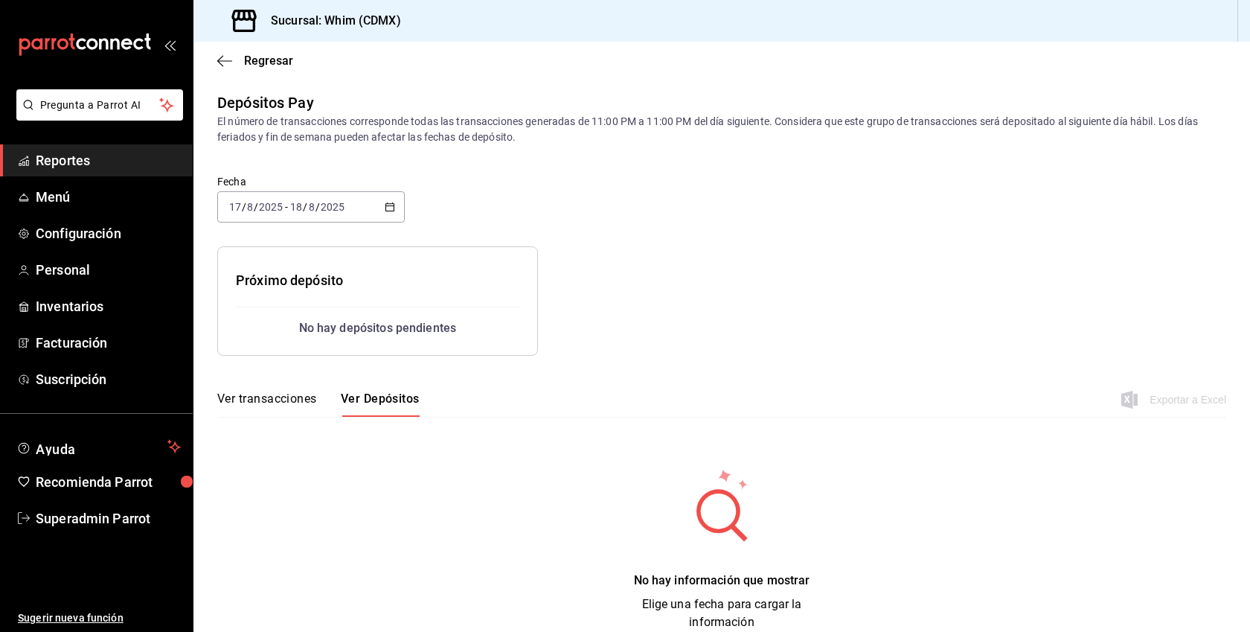
click at [85, 161] on span "Reportes" at bounding box center [108, 160] width 145 height 20
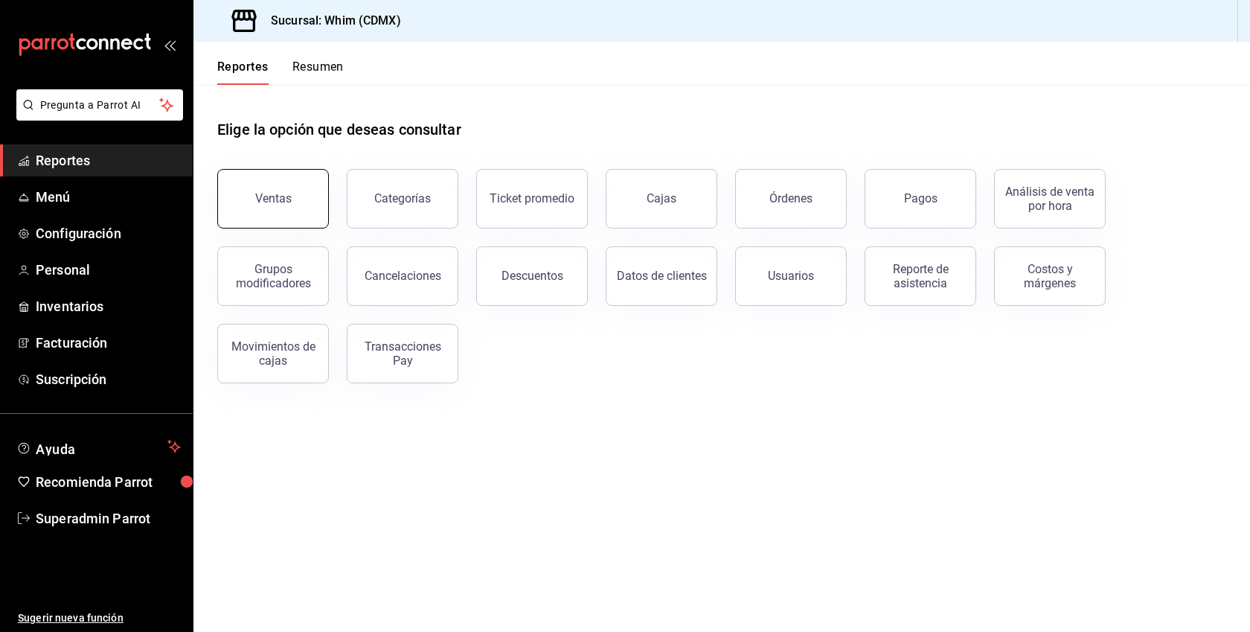
click at [274, 205] on button "Ventas" at bounding box center [273, 199] width 112 height 60
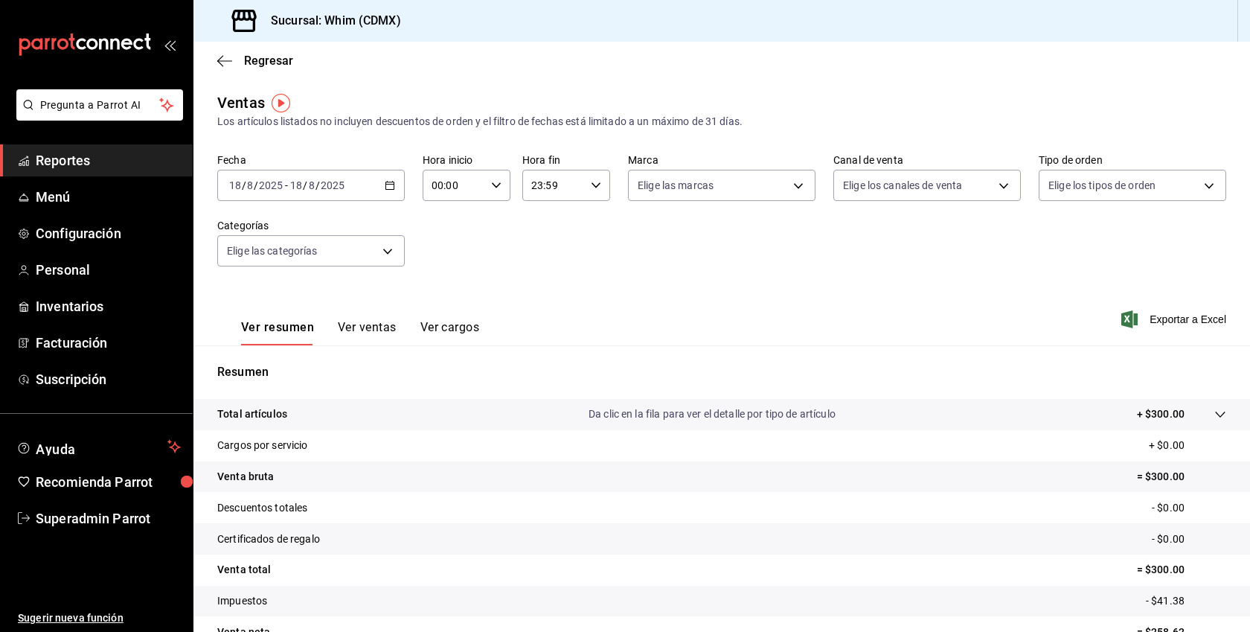
click at [364, 326] on button "Ver ventas" at bounding box center [367, 332] width 59 height 25
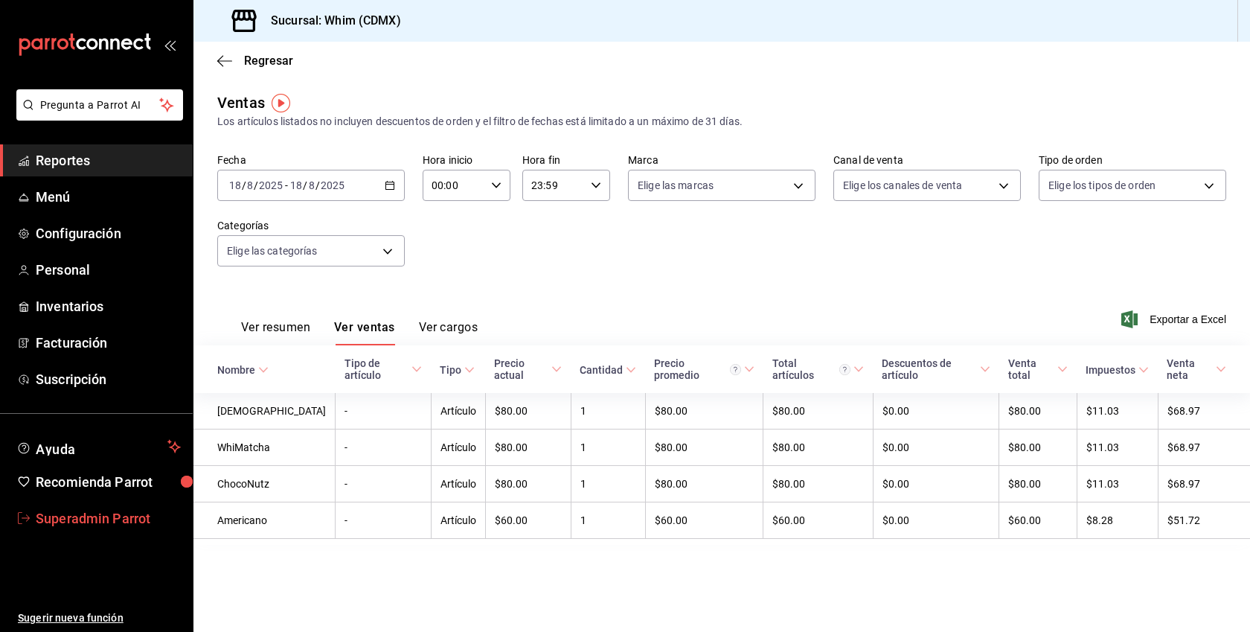
click at [92, 515] on span "Superadmin Parrot" at bounding box center [108, 518] width 145 height 20
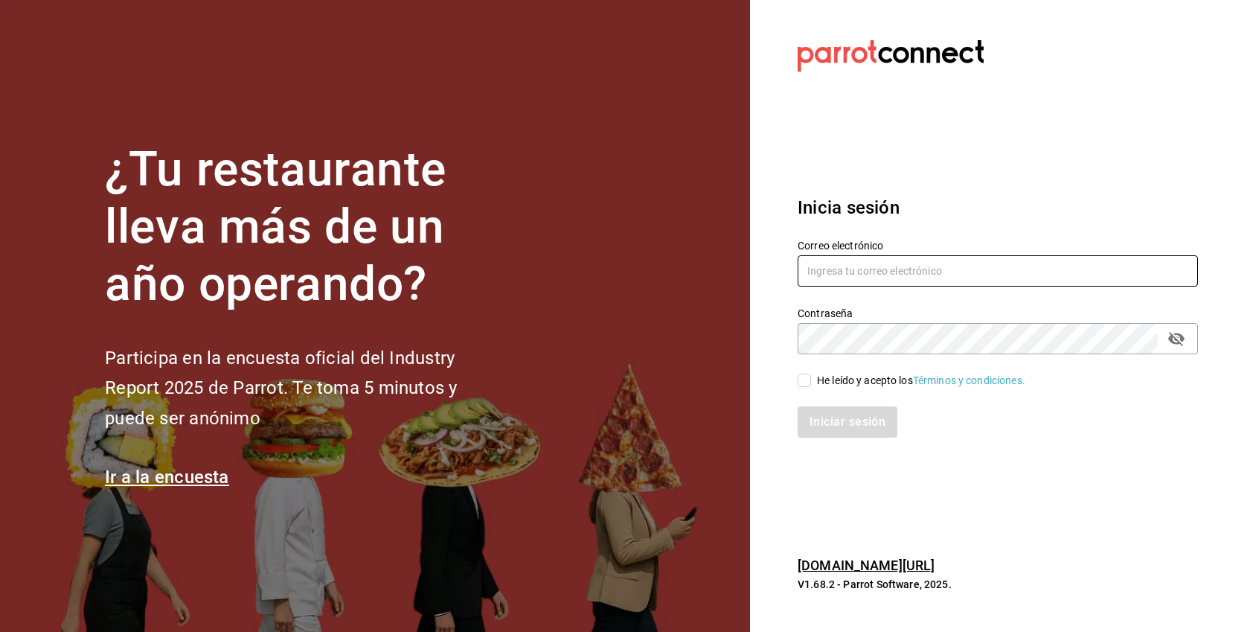
click at [894, 259] on input "text" at bounding box center [998, 270] width 400 height 31
paste input "matchamatcha@sanmiguel.com"
type input "matchamatcha@sanmiguel.com"
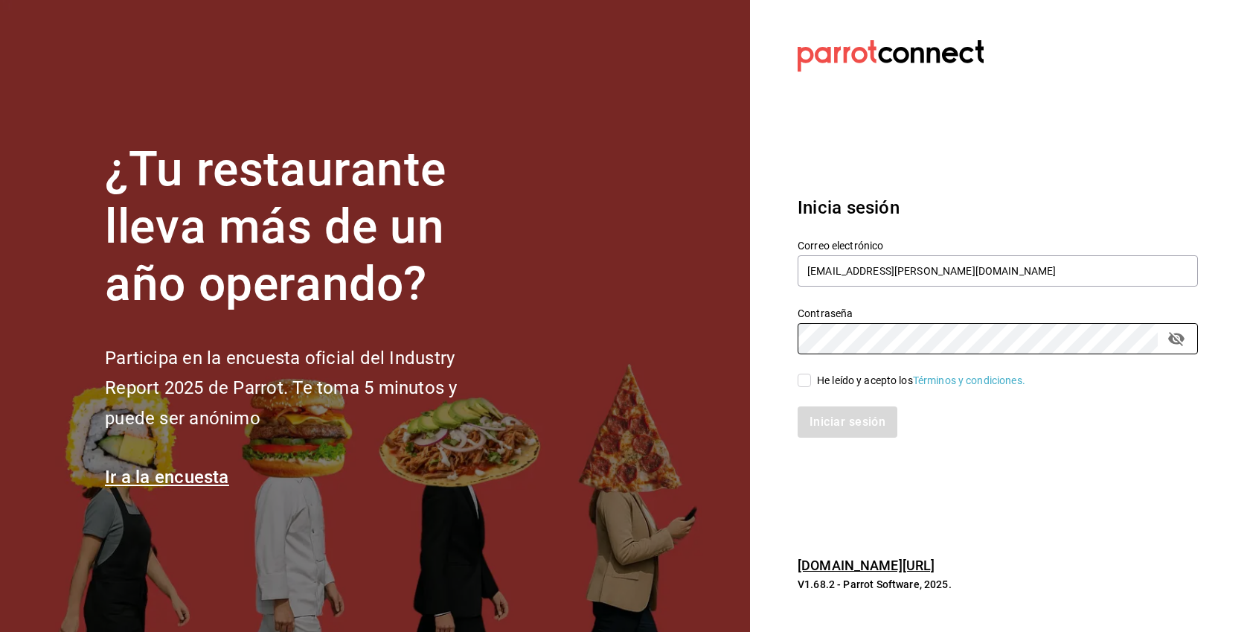
click at [868, 385] on div "He leído y acepto los Términos y condiciones." at bounding box center [921, 381] width 208 height 16
click at [811, 385] on input "He leído y acepto los Términos y condiciones." at bounding box center [804, 380] width 13 height 13
checkbox input "true"
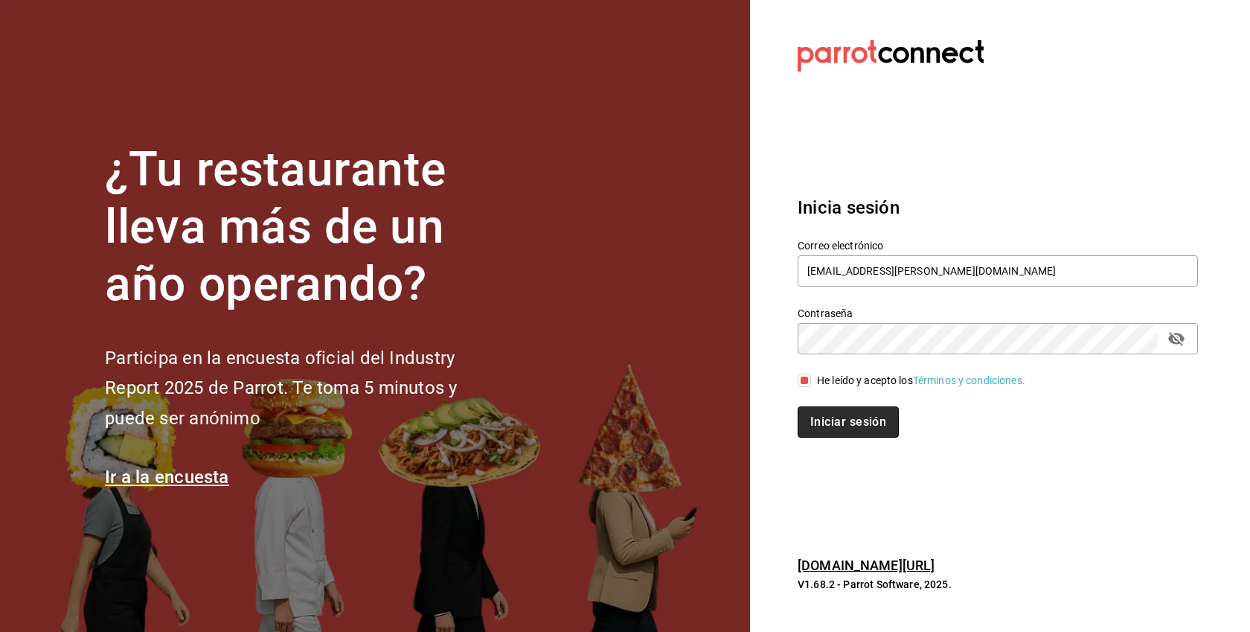
click at [864, 409] on button "Iniciar sesión" at bounding box center [848, 421] width 101 height 31
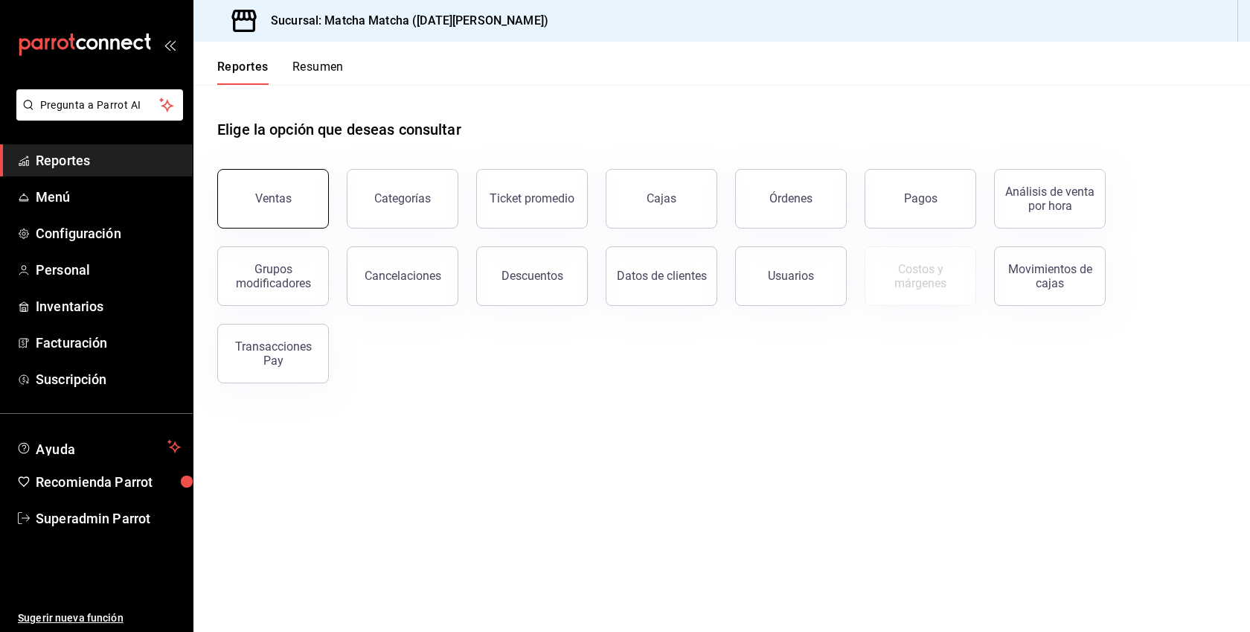
click at [305, 208] on button "Ventas" at bounding box center [273, 199] width 112 height 60
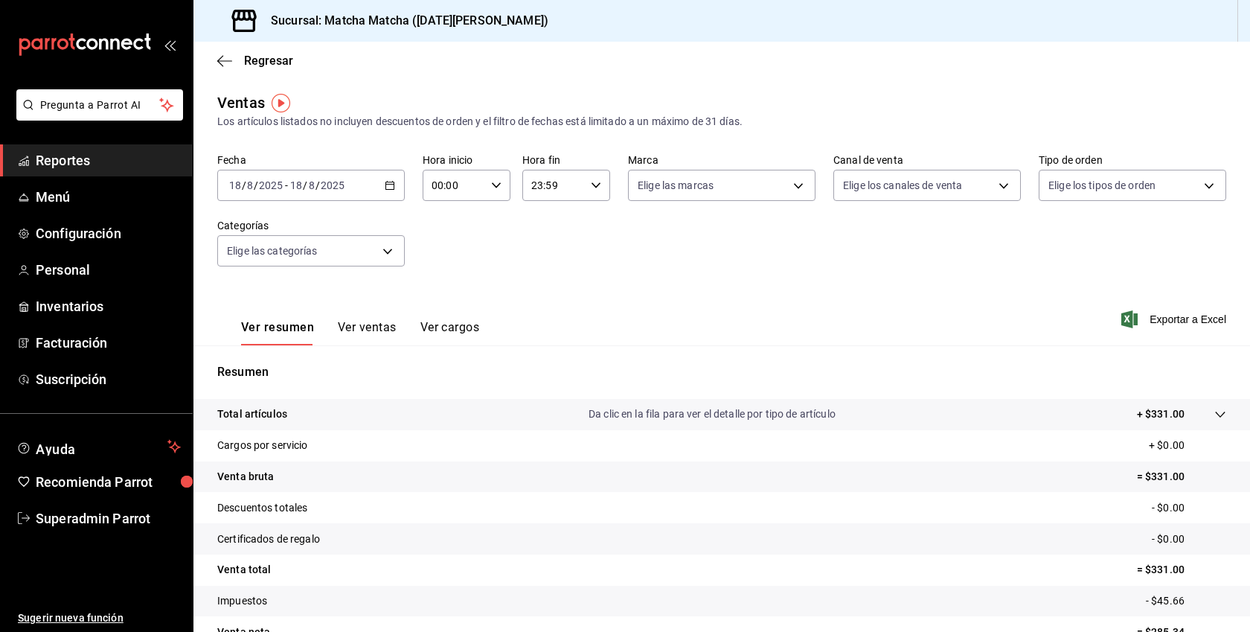
click at [381, 328] on button "Ver ventas" at bounding box center [367, 332] width 59 height 25
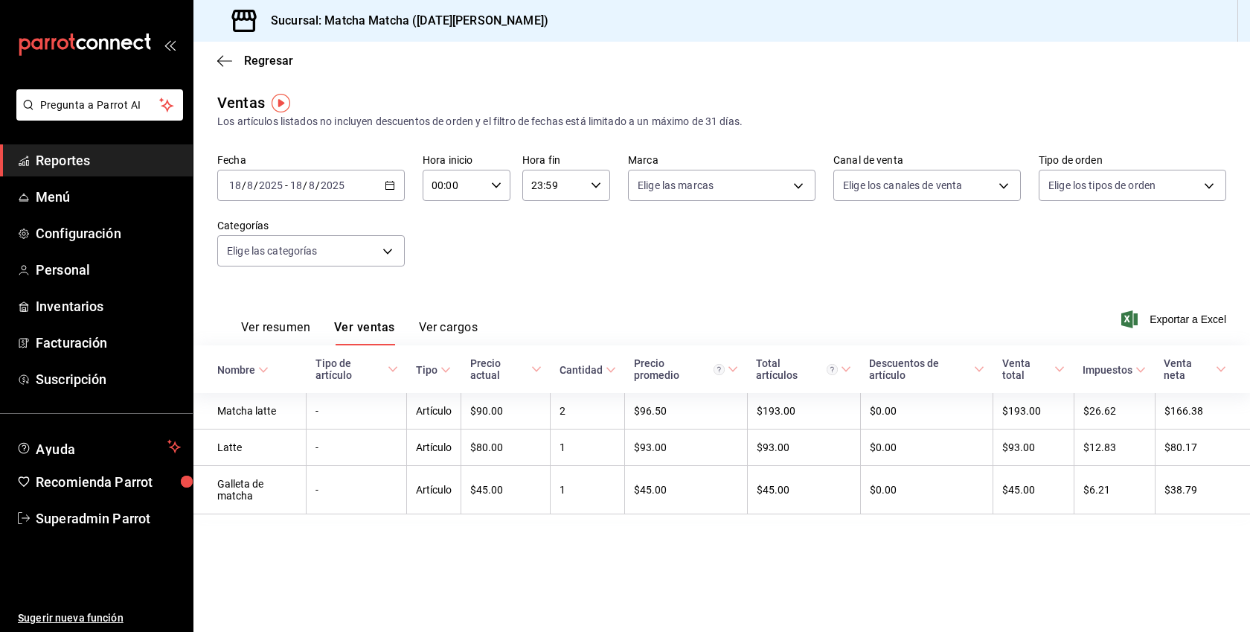
click at [392, 181] on \(Stroke\) "button" at bounding box center [392, 181] width 1 height 1
click at [288, 286] on li "Semana actual" at bounding box center [287, 297] width 139 height 33
click at [262, 63] on span "Regresar" at bounding box center [268, 61] width 49 height 14
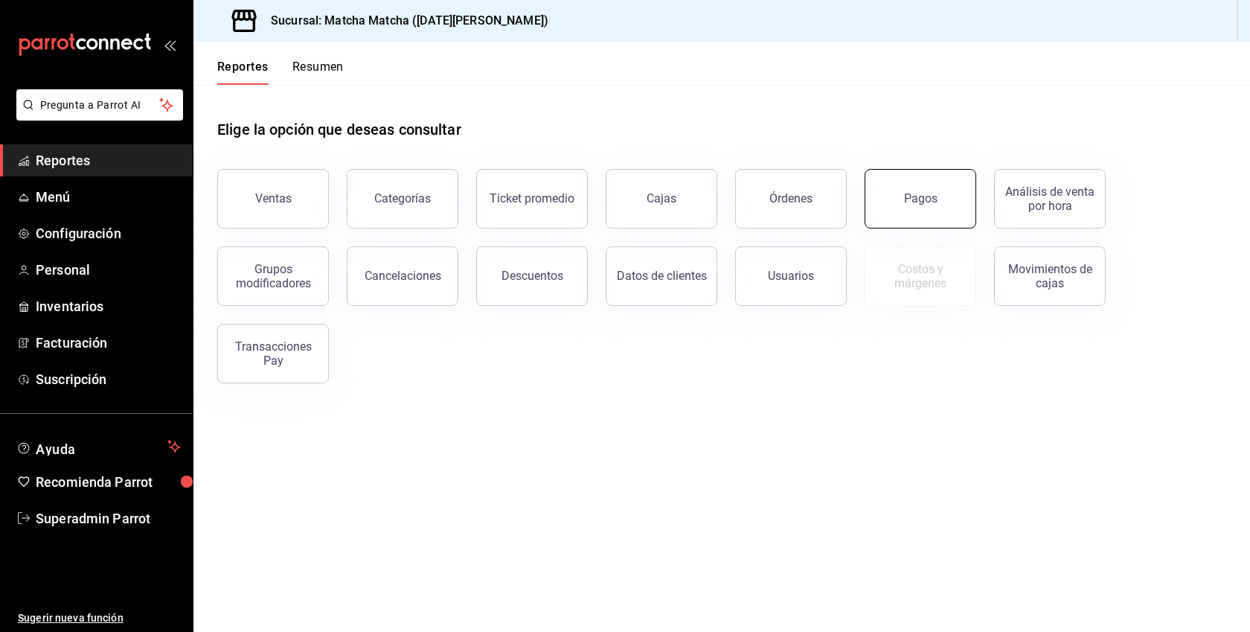
click at [909, 189] on button "Pagos" at bounding box center [921, 199] width 112 height 60
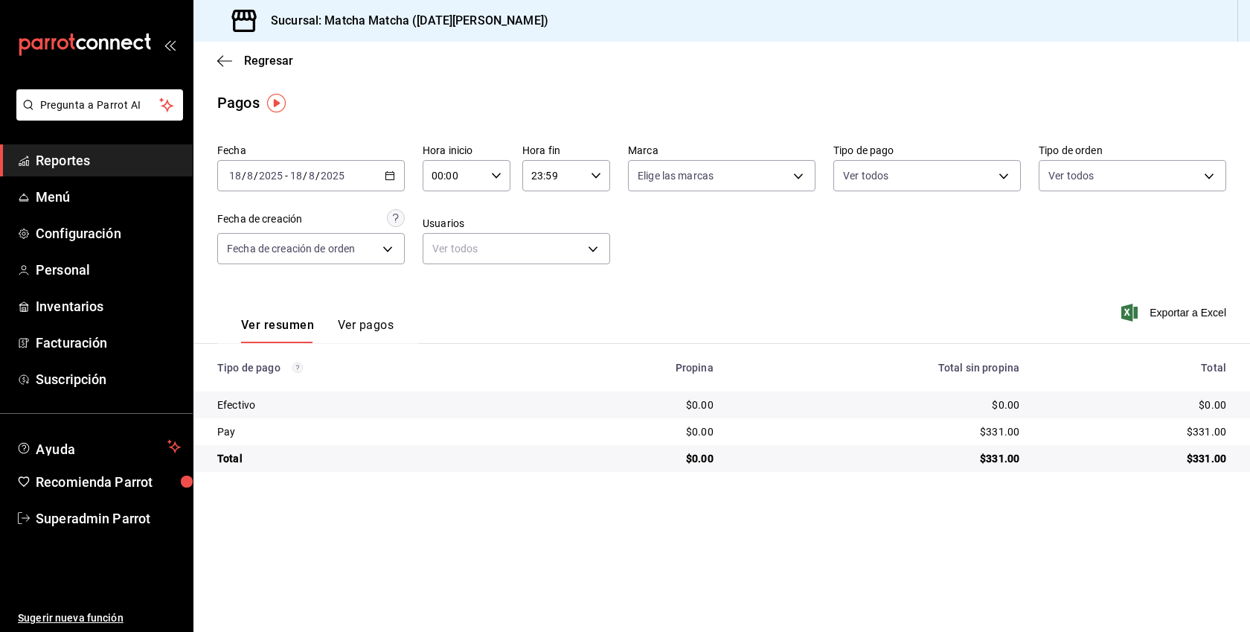
click at [382, 316] on div "Ver resumen Ver pagos" at bounding box center [305, 321] width 176 height 43
click at [373, 326] on button "Ver pagos" at bounding box center [366, 330] width 56 height 25
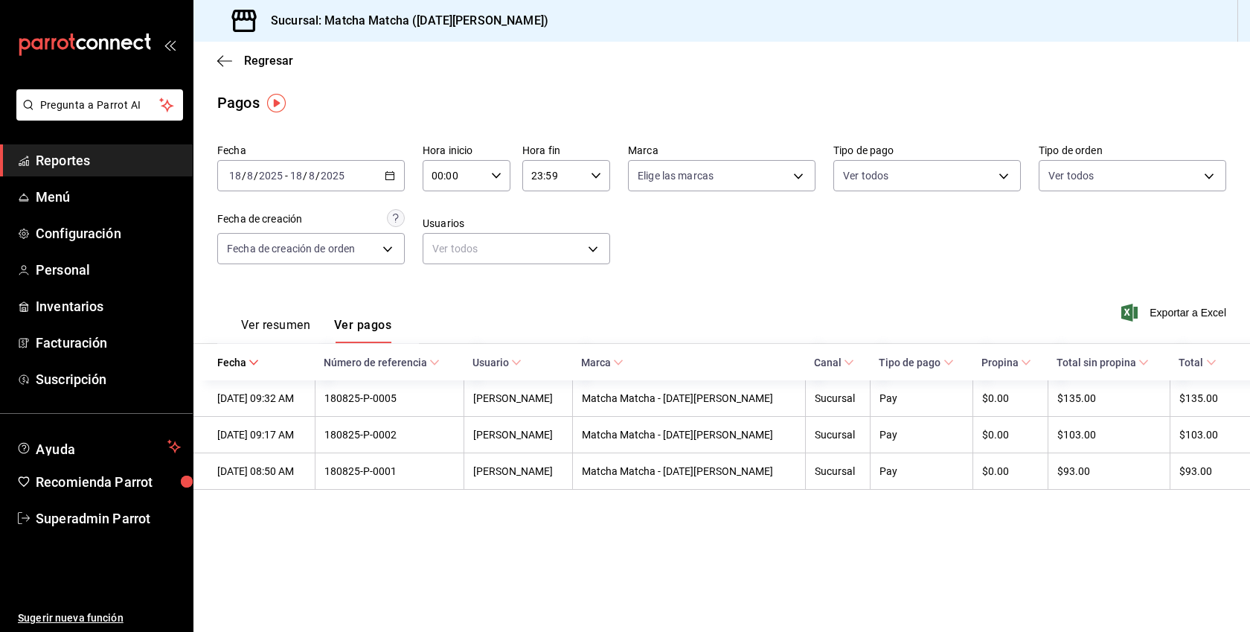
click at [81, 144] on link "Reportes" at bounding box center [96, 160] width 193 height 32
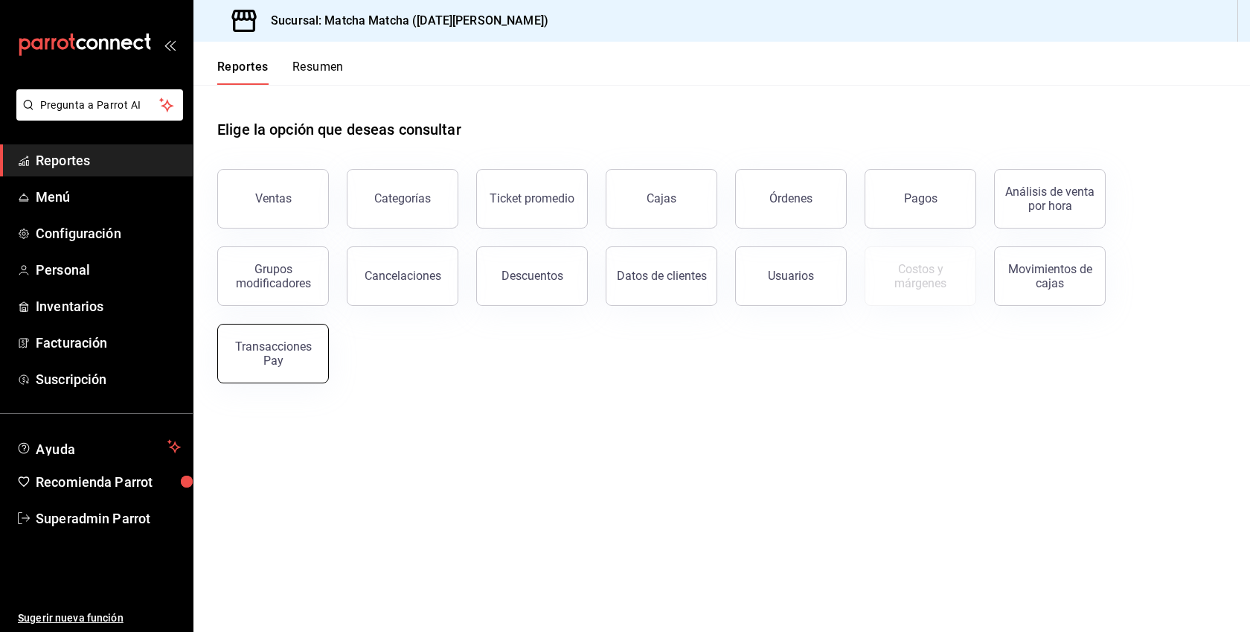
click at [307, 349] on div "Transacciones Pay" at bounding box center [273, 353] width 92 height 28
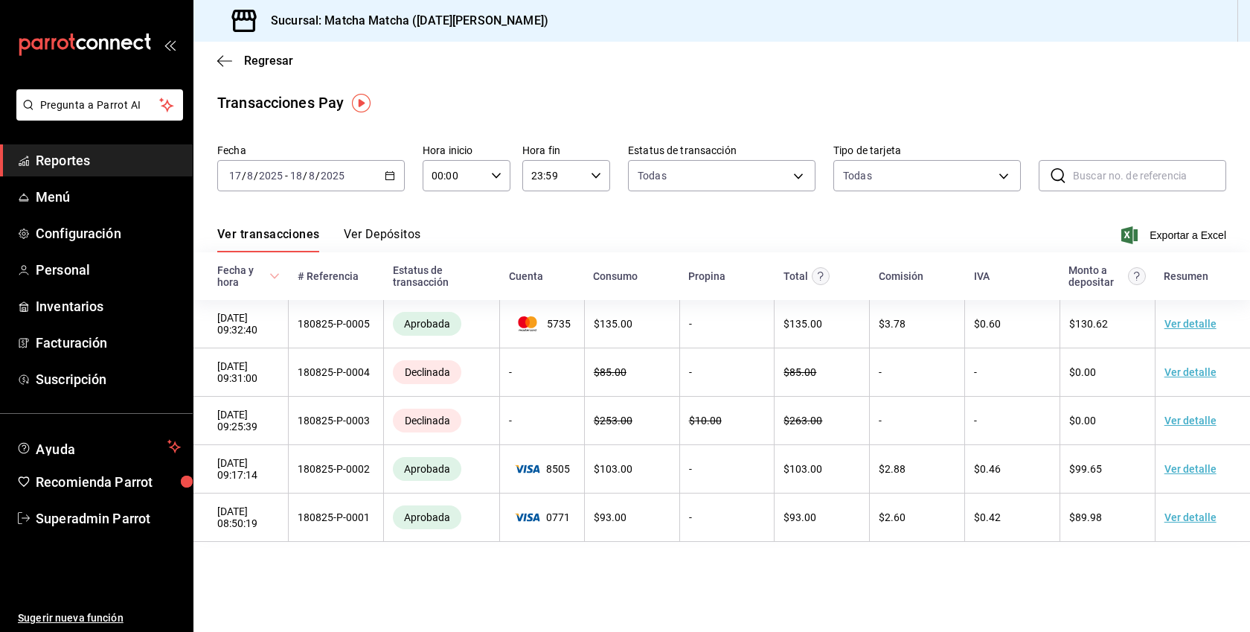
click at [398, 233] on button "Ver Depósitos" at bounding box center [382, 239] width 77 height 25
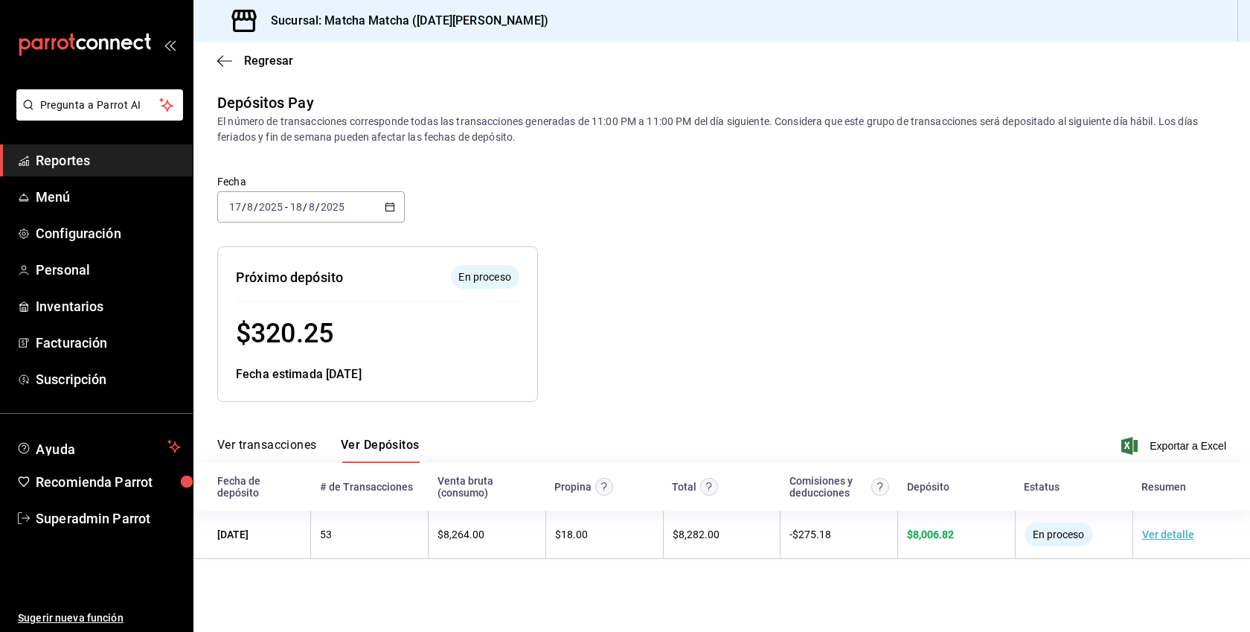
click at [306, 452] on button "Ver transacciones" at bounding box center [267, 450] width 100 height 25
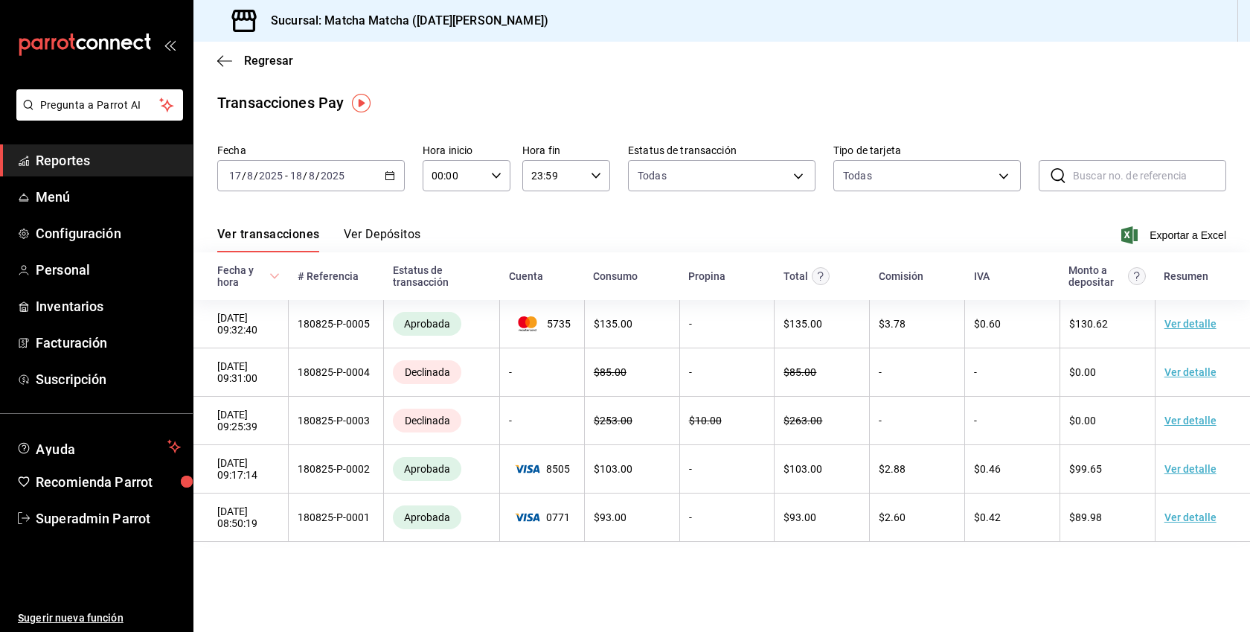
click at [397, 188] on div "[DATE] [DATE] - [DATE] [DATE]" at bounding box center [311, 175] width 188 height 31
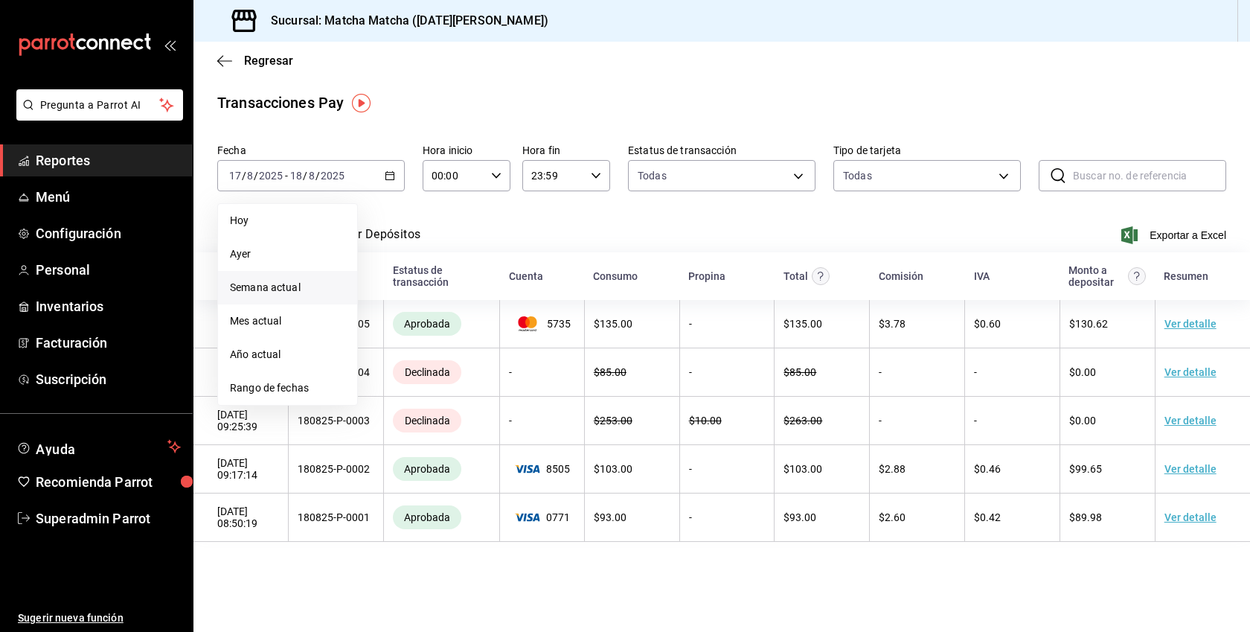
click at [295, 293] on span "Semana actual" at bounding box center [287, 288] width 115 height 16
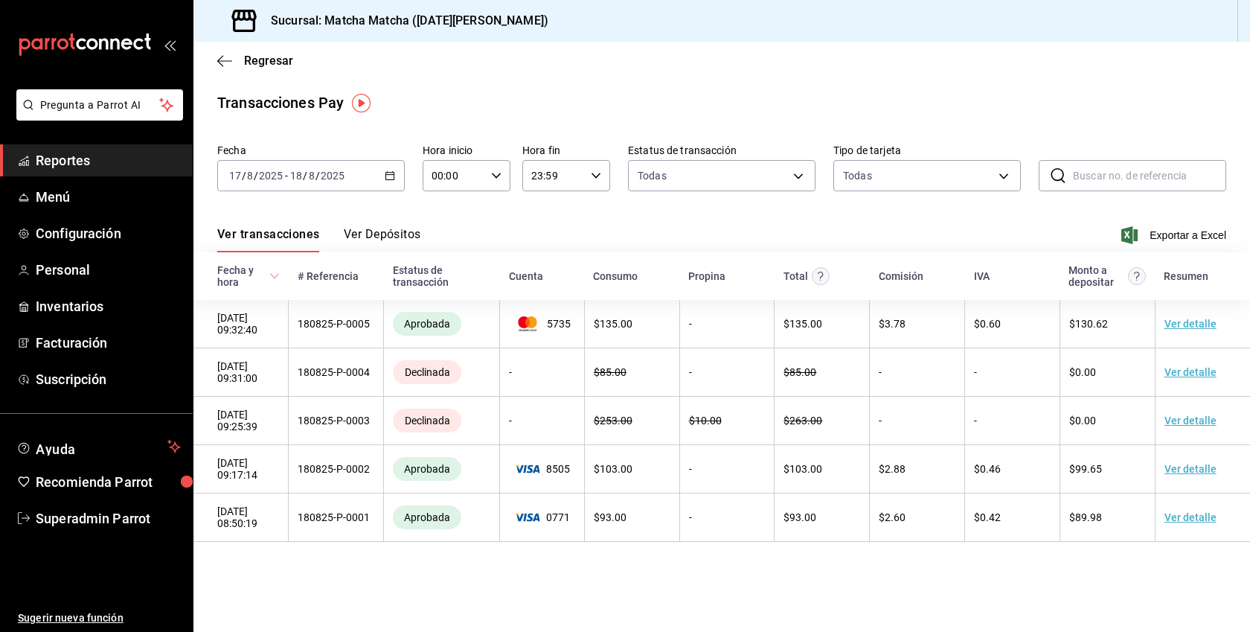
click at [389, 174] on \(Stroke\) "button" at bounding box center [390, 174] width 8 height 1
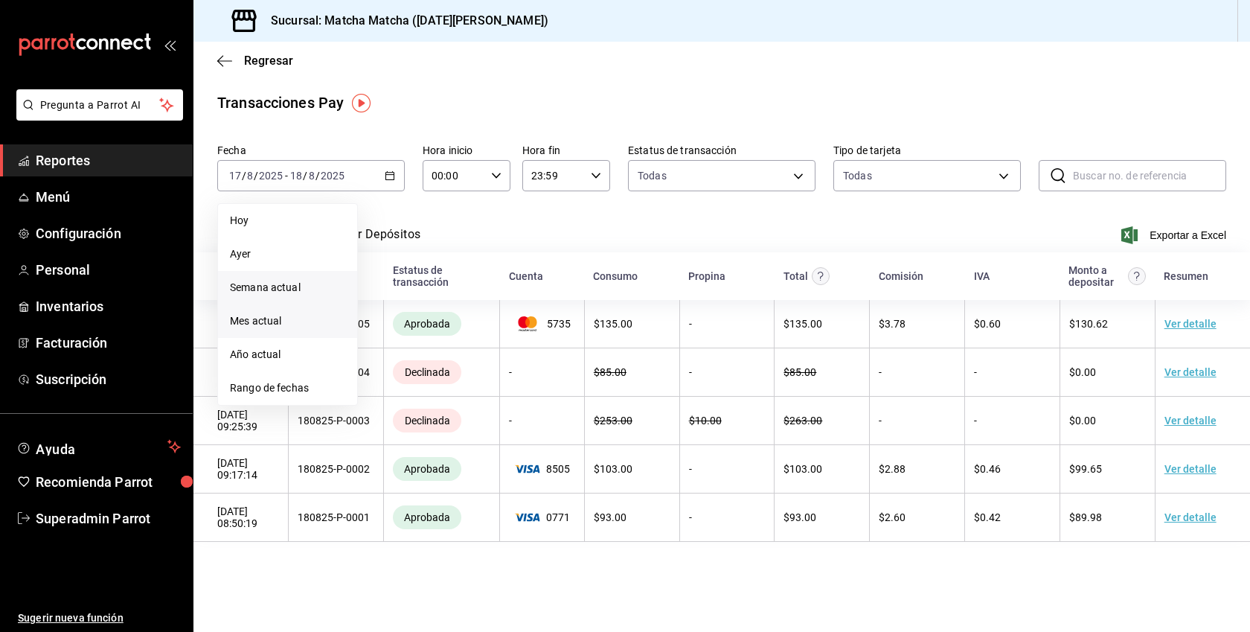
click at [268, 309] on li "Mes actual" at bounding box center [287, 320] width 139 height 33
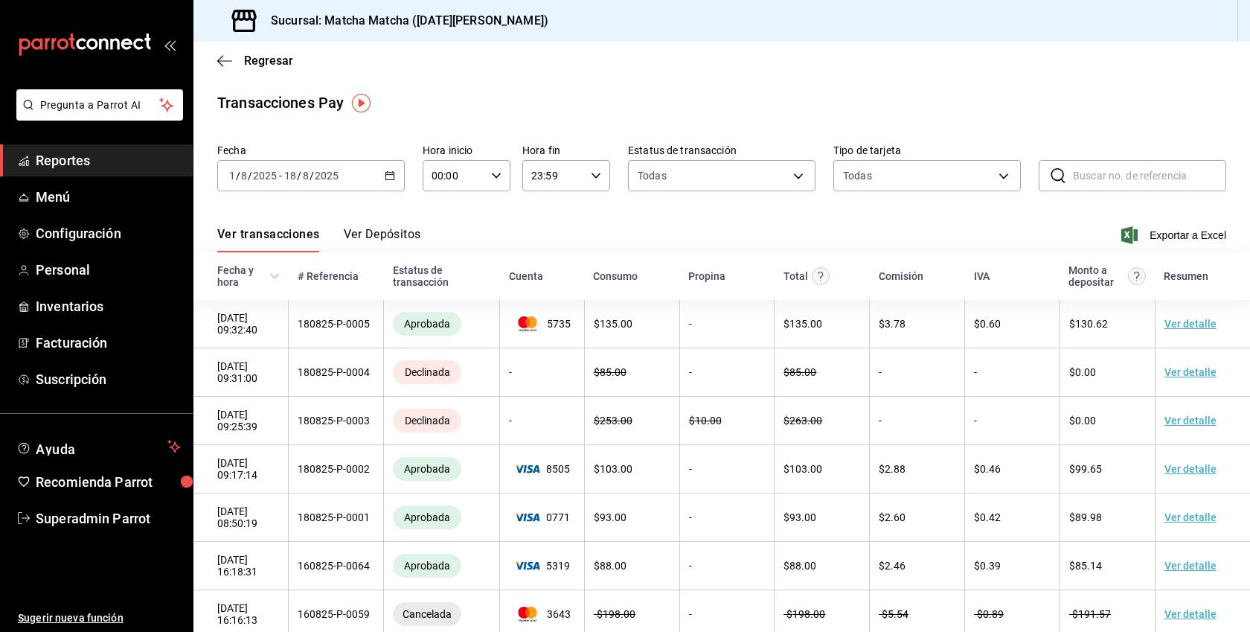
click at [388, 170] on icon "button" at bounding box center [390, 175] width 10 height 10
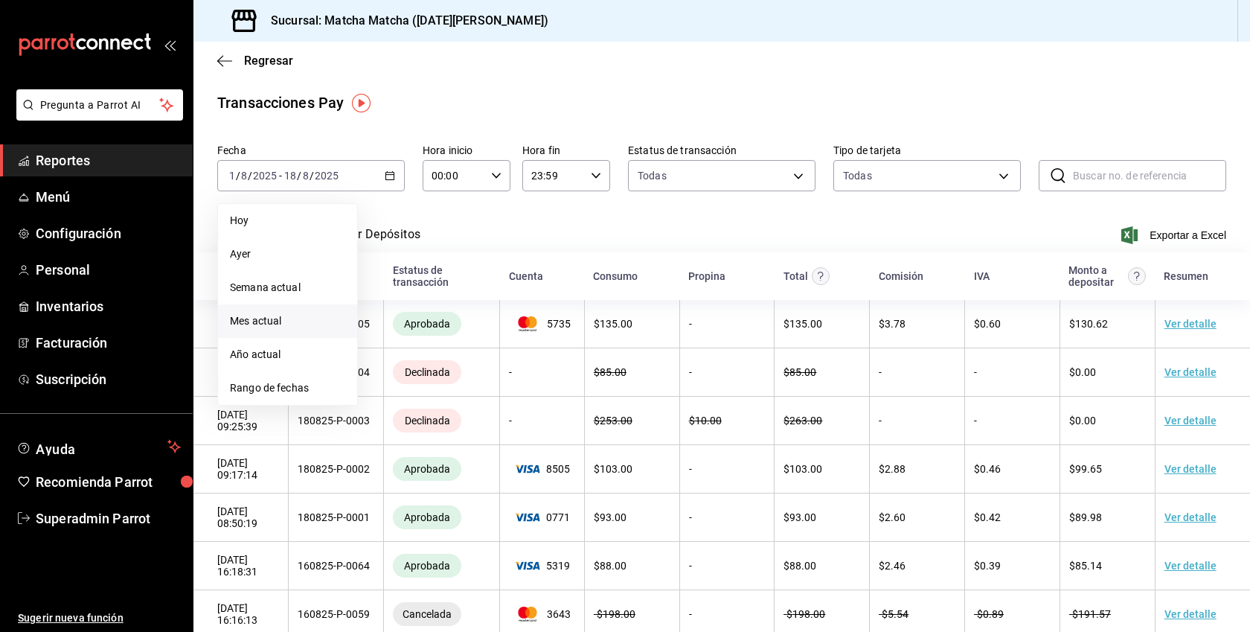
click at [279, 322] on span "Mes actual" at bounding box center [287, 321] width 115 height 16
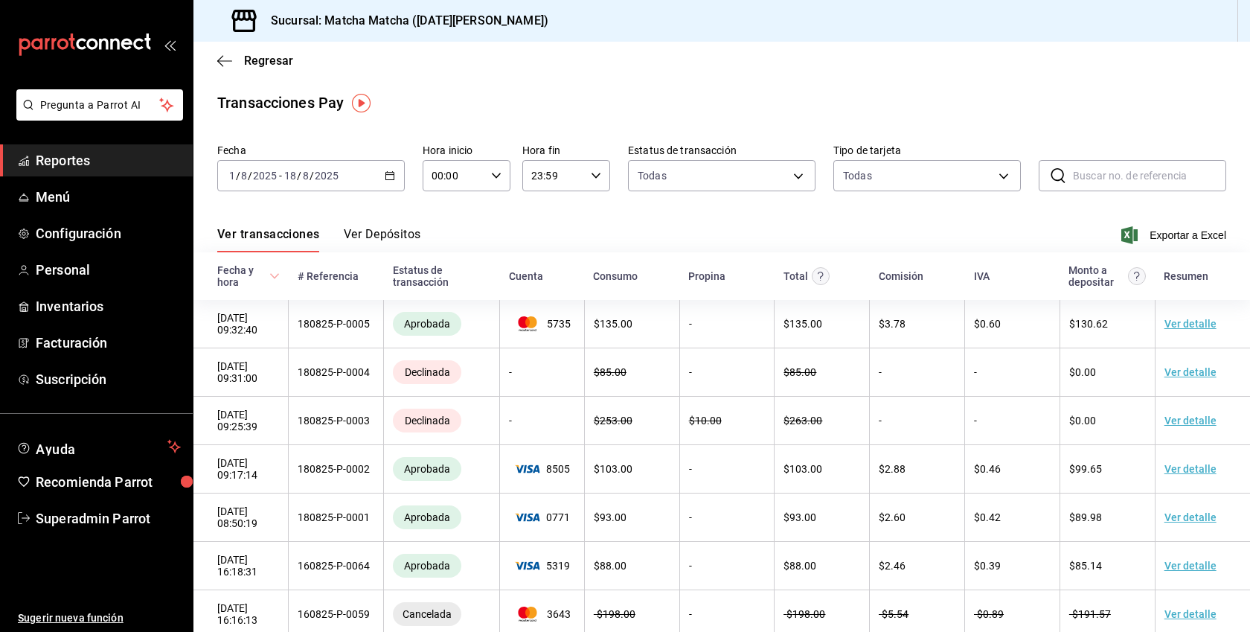
click at [393, 230] on button "Ver Depósitos" at bounding box center [382, 239] width 77 height 25
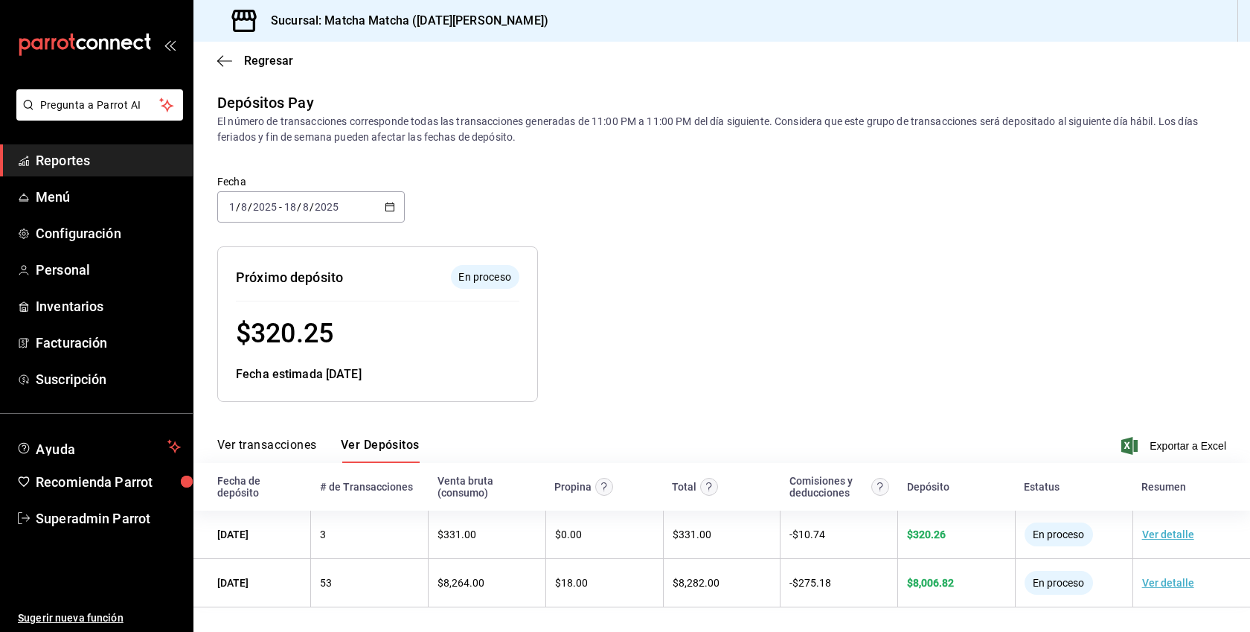
click at [279, 452] on button "Ver transacciones" at bounding box center [267, 450] width 100 height 25
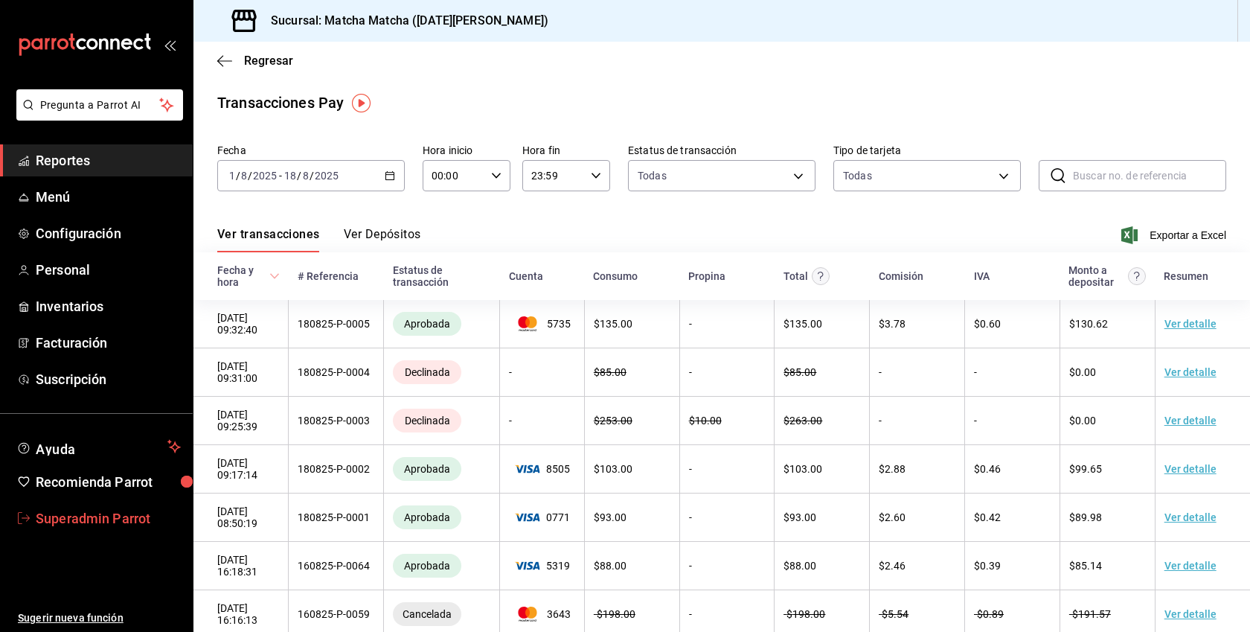
click at [111, 516] on span "Superadmin Parrot" at bounding box center [108, 518] width 145 height 20
